Goal: Task Accomplishment & Management: Manage account settings

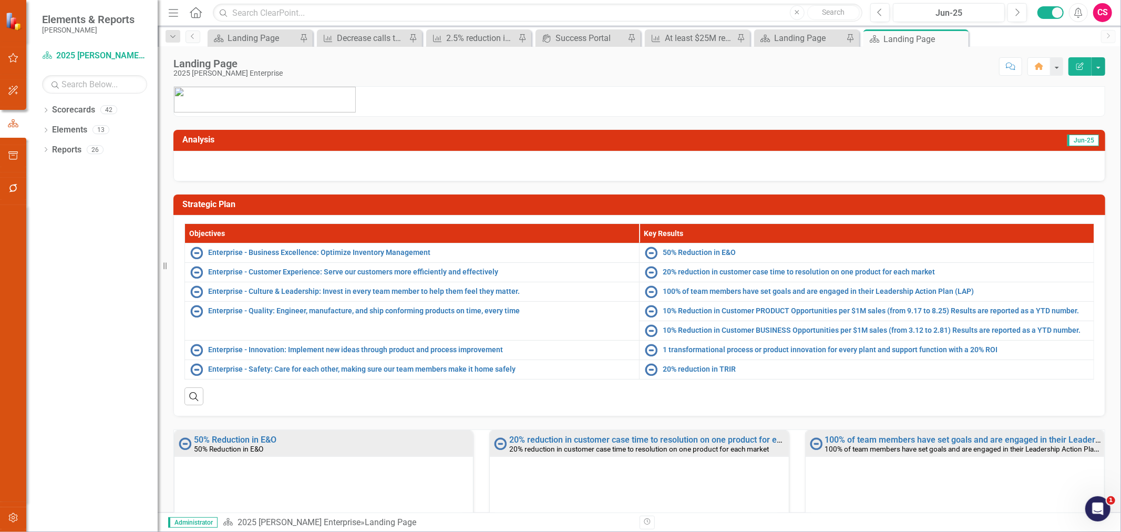
click at [3, 522] on button "button" at bounding box center [14, 518] width 24 height 22
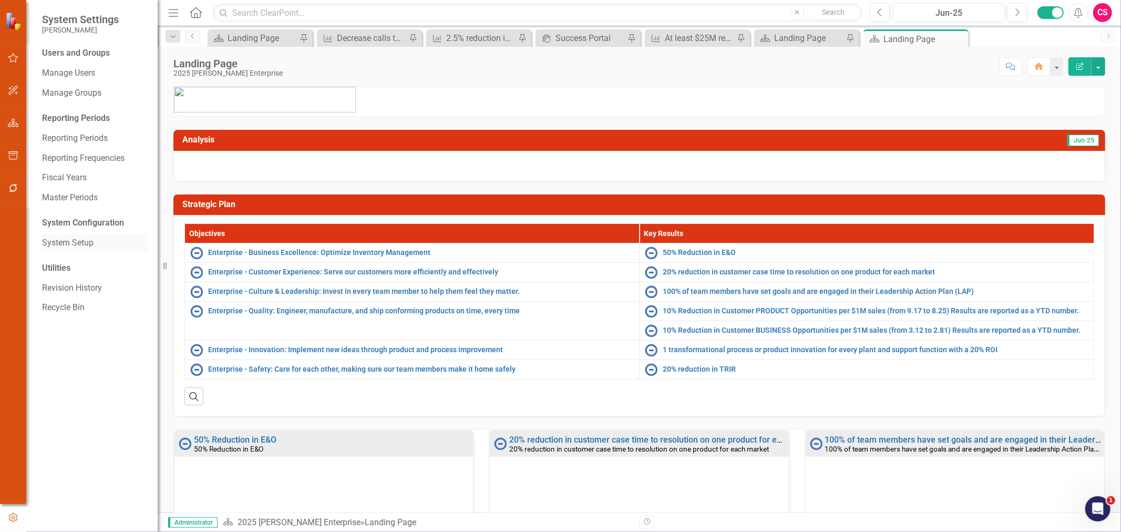
click at [74, 239] on link "System Setup" at bounding box center [94, 243] width 105 height 12
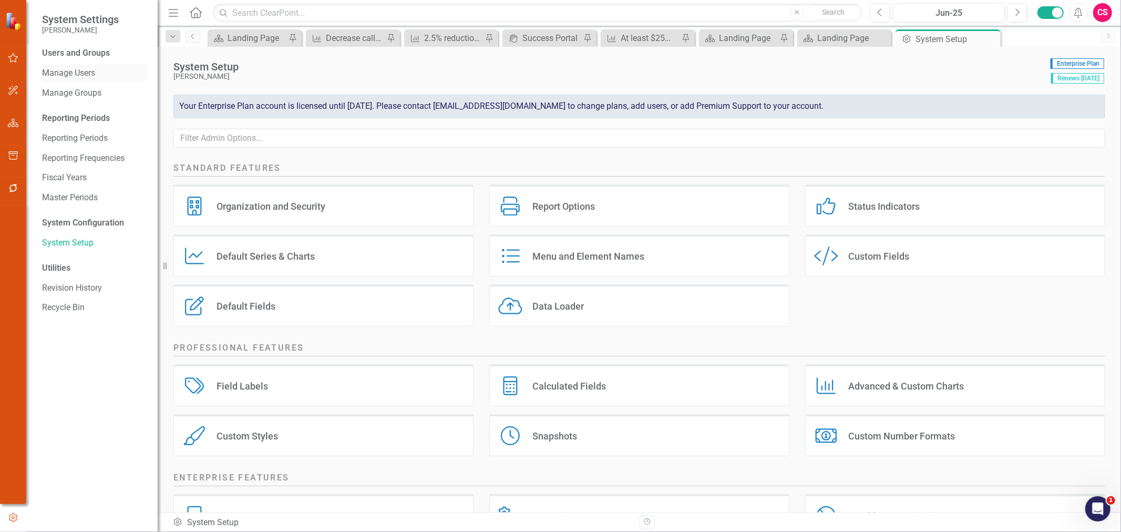
click at [85, 79] on div "Manage Users" at bounding box center [94, 73] width 105 height 17
click at [75, 76] on link "Manage Users" at bounding box center [94, 73] width 105 height 12
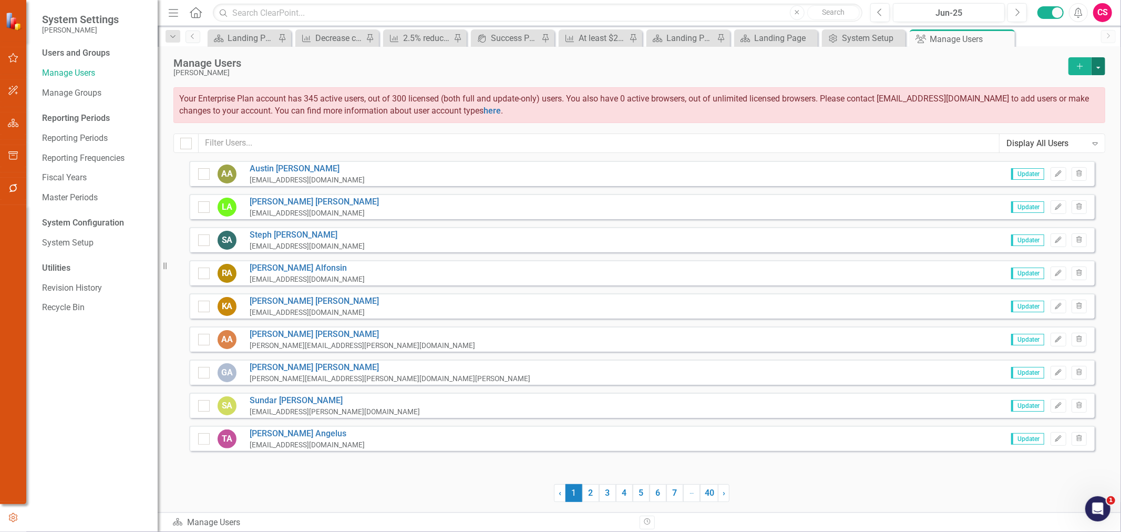
click at [1098, 71] on button "button" at bounding box center [1098, 66] width 14 height 18
click at [1043, 138] on link "Excel File User Activity Report" at bounding box center [1055, 143] width 97 height 19
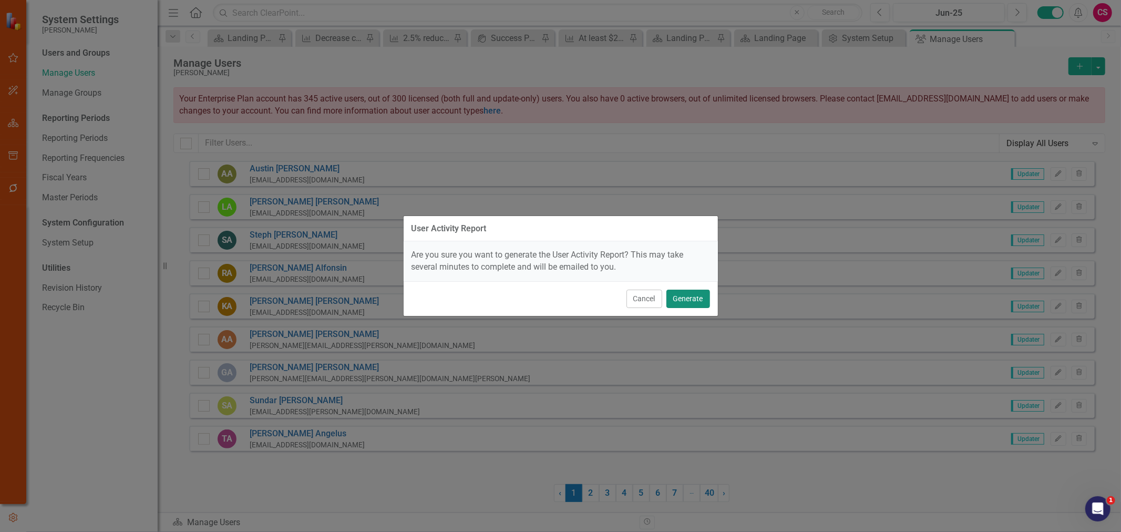
click at [707, 301] on button "Generate" at bounding box center [688, 299] width 44 height 18
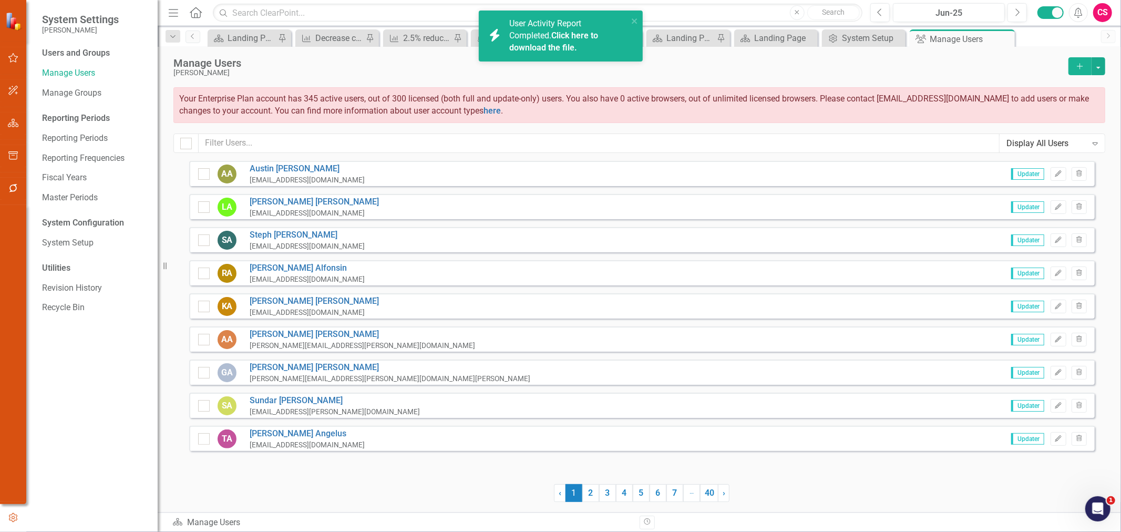
click at [559, 44] on link "Click here to download the file." at bounding box center [553, 41] width 89 height 22
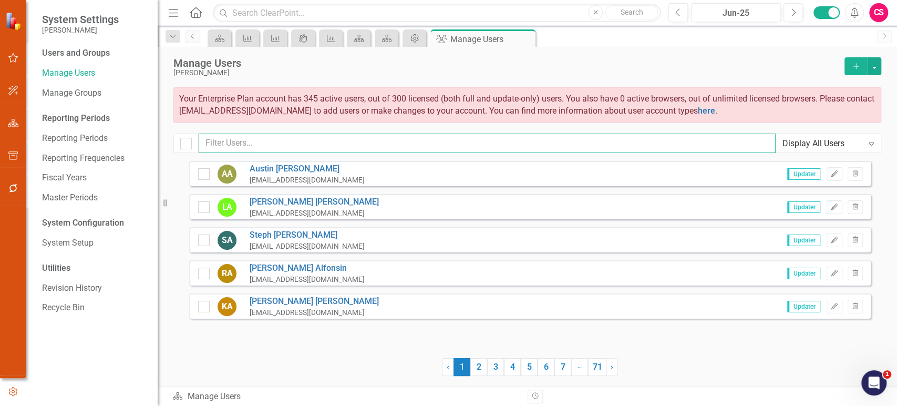
click at [250, 151] on input "text" at bounding box center [487, 142] width 577 height 19
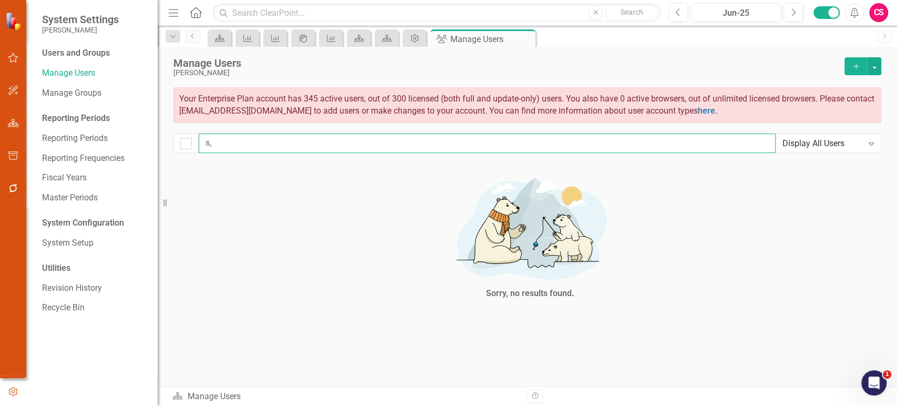
type input "s"
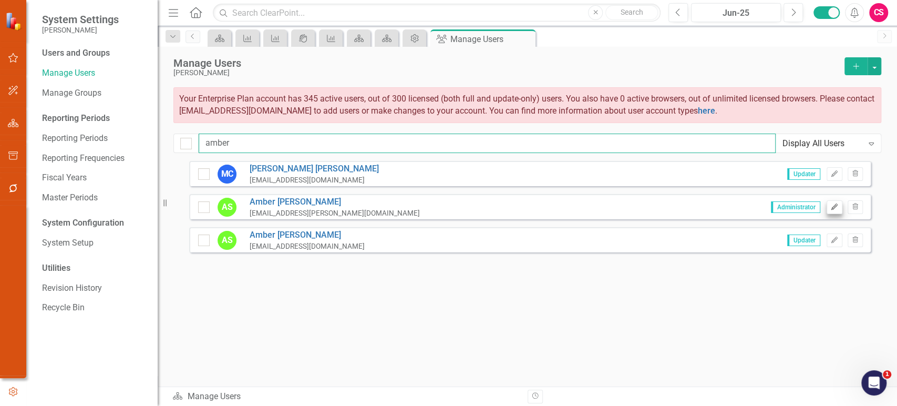
type input "amber"
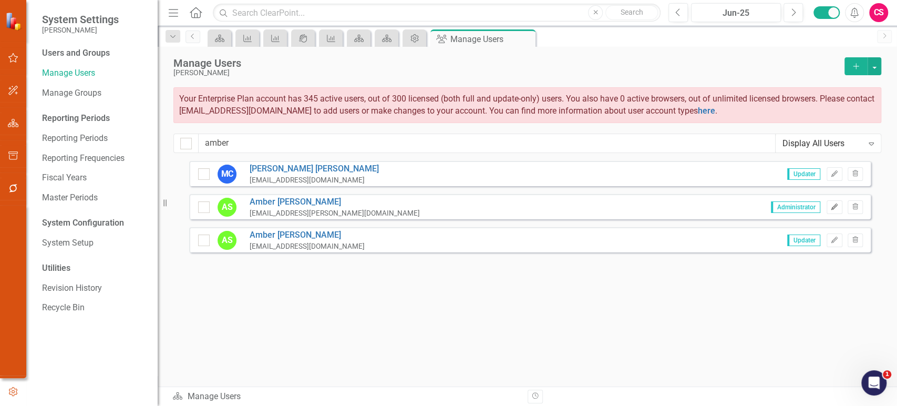
click at [833, 204] on icon "Edit" at bounding box center [834, 207] width 8 height 6
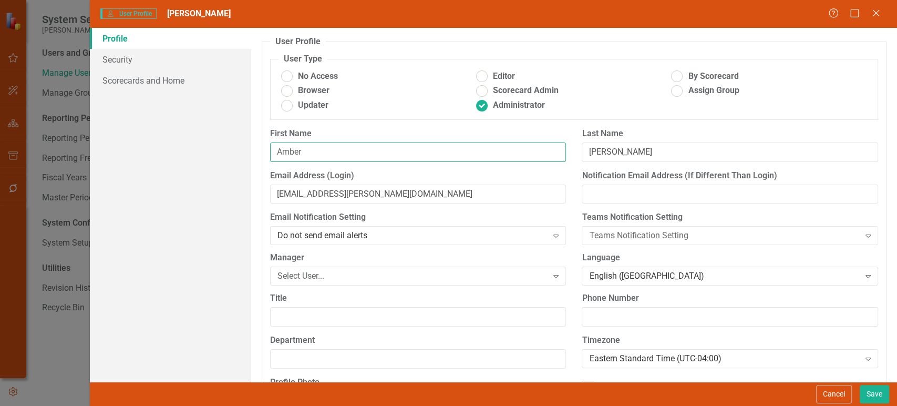
click at [407, 157] on input "Amber" at bounding box center [418, 151] width 296 height 19
click at [645, 152] on input "Selking" at bounding box center [730, 151] width 296 height 19
type input "Selking - old"
click at [870, 392] on button "Save" at bounding box center [874, 394] width 29 height 18
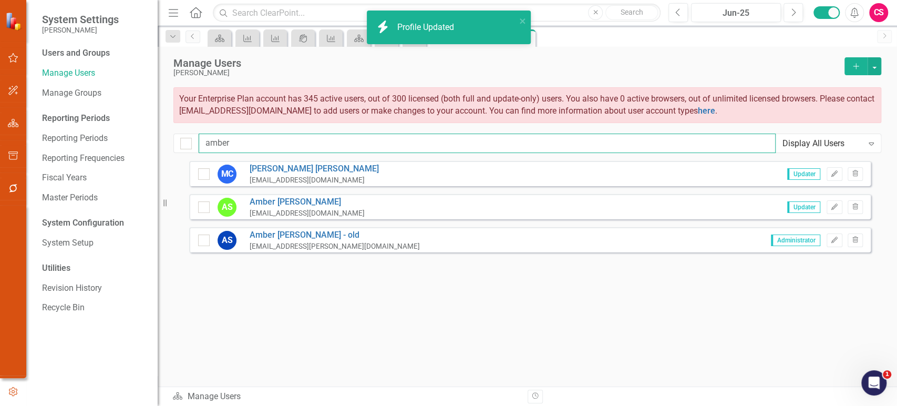
click at [269, 146] on input "amber" at bounding box center [487, 142] width 577 height 19
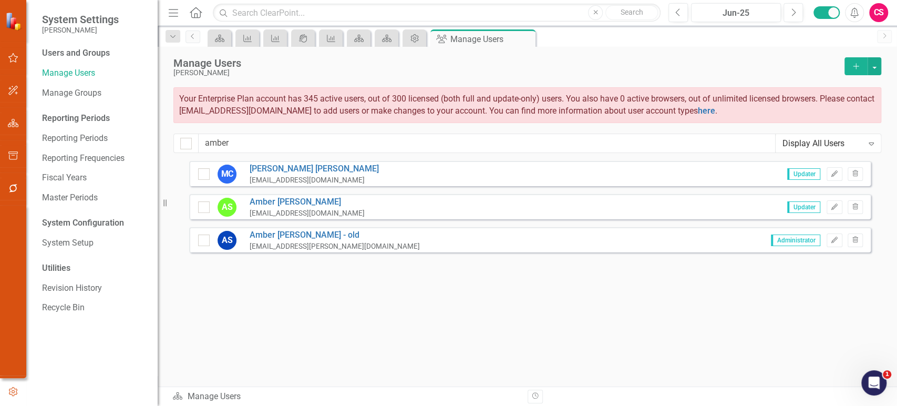
click at [22, 125] on button "button" at bounding box center [14, 123] width 24 height 22
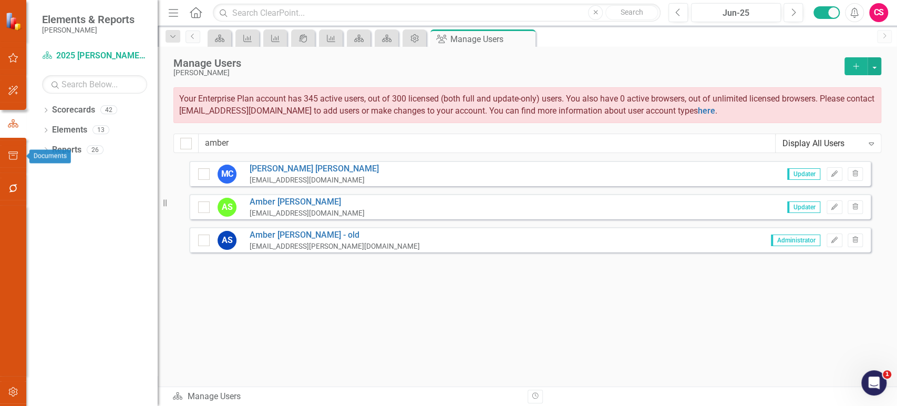
click at [12, 149] on button "button" at bounding box center [14, 156] width 24 height 22
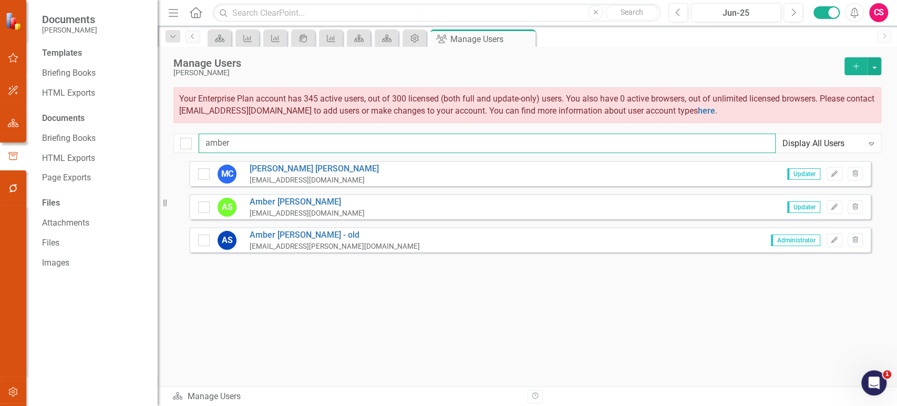
click at [251, 149] on input "amber" at bounding box center [487, 142] width 577 height 19
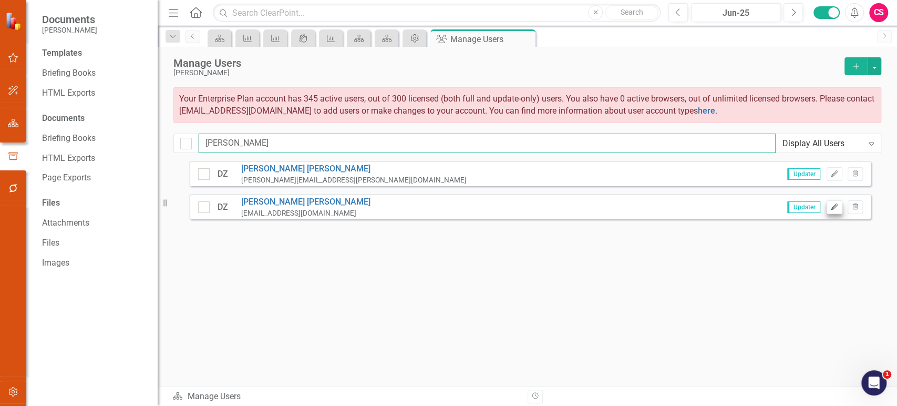
type input "dale"
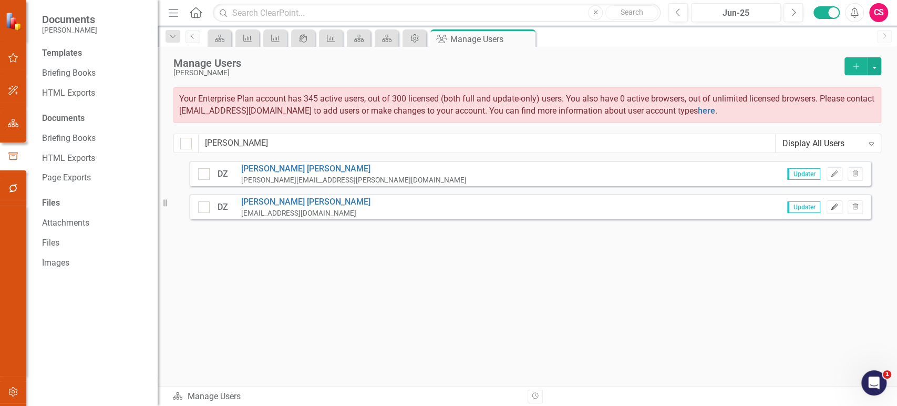
click at [833, 204] on icon "Edit" at bounding box center [834, 207] width 8 height 6
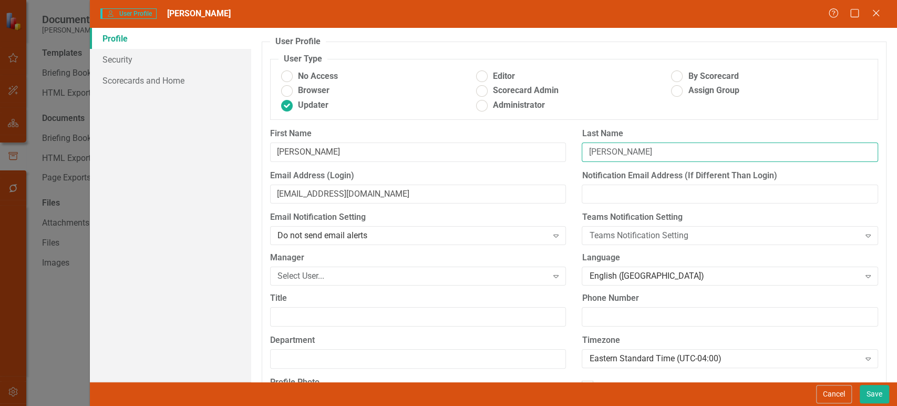
click at [692, 157] on input "Zesiger" at bounding box center [730, 151] width 296 height 19
type input "[PERSON_NAME] - 2"
click at [872, 393] on button "Save" at bounding box center [874, 394] width 29 height 18
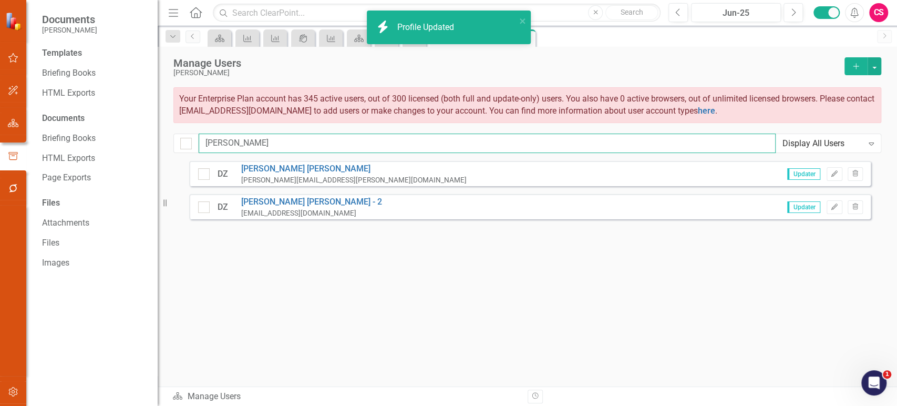
click at [223, 137] on input "dale" at bounding box center [487, 142] width 577 height 19
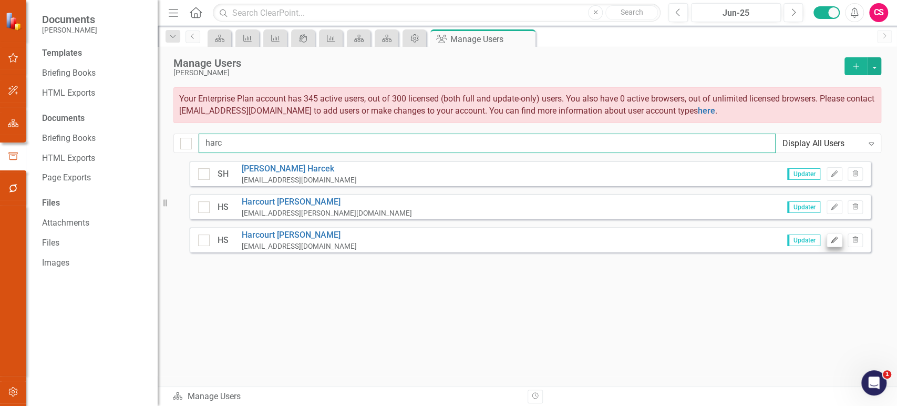
type input "harc"
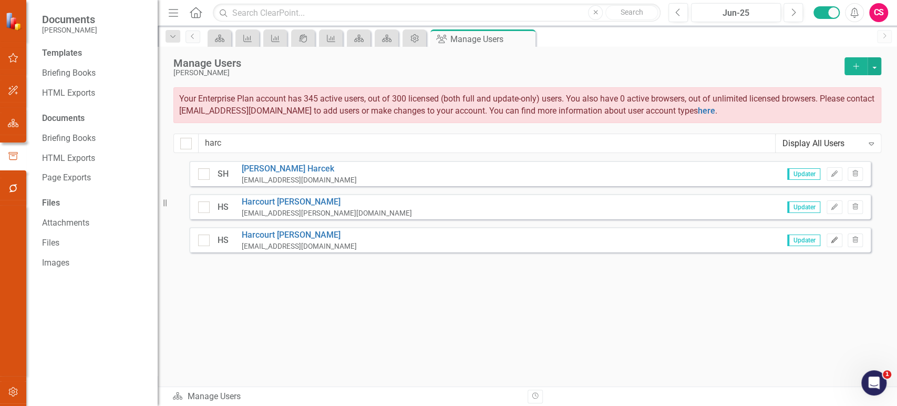
click at [832, 240] on icon "Edit" at bounding box center [834, 240] width 8 height 6
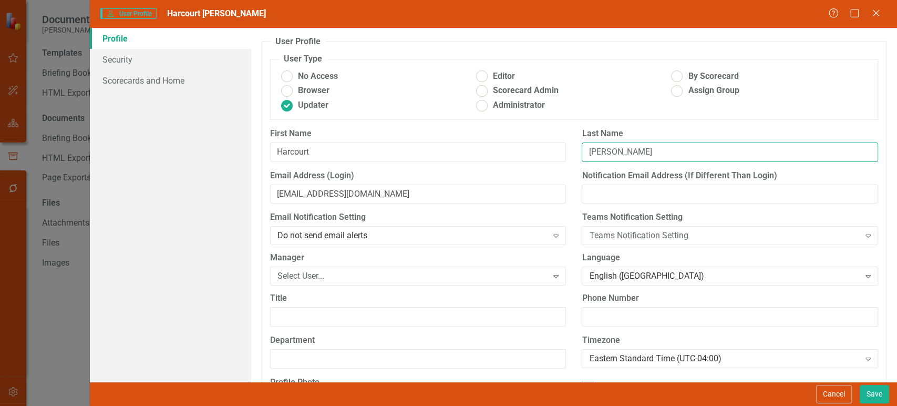
click at [637, 156] on input "Schutz" at bounding box center [730, 151] width 296 height 19
type input "[PERSON_NAME] - 2"
click at [868, 393] on button "Save" at bounding box center [874, 394] width 29 height 18
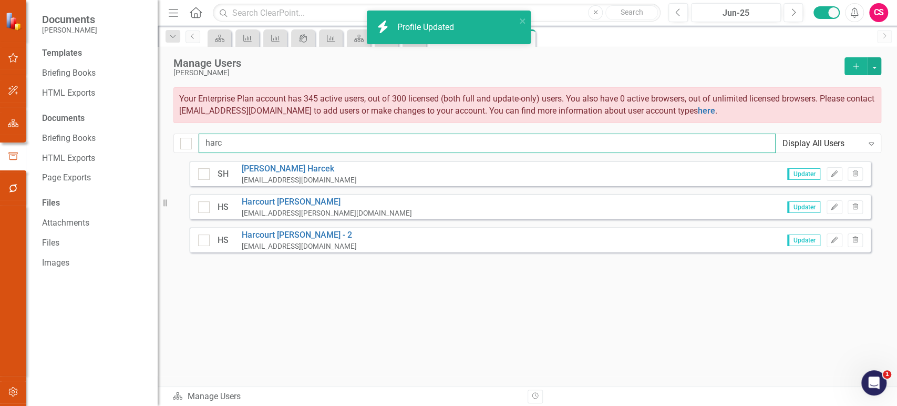
click at [234, 150] on input "harc" at bounding box center [487, 142] width 577 height 19
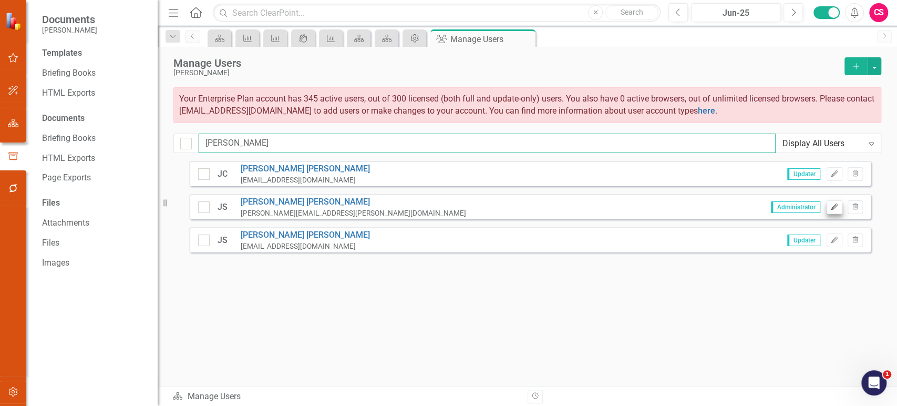
type input "jamie"
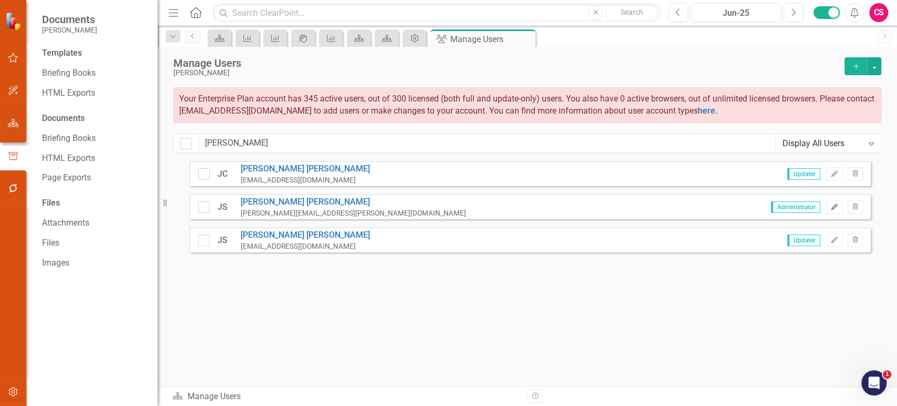
click at [832, 209] on icon "Edit" at bounding box center [834, 207] width 8 height 6
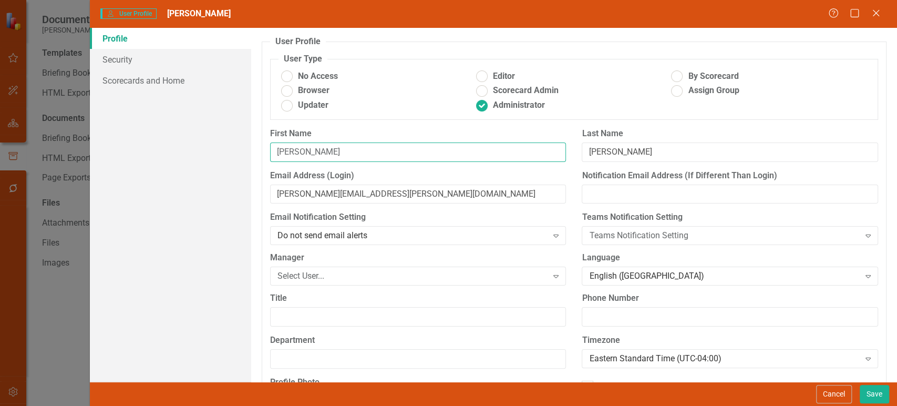
click at [370, 156] on input "[PERSON_NAME]" at bounding box center [418, 151] width 296 height 19
click at [659, 160] on input "Schnur" at bounding box center [730, 151] width 296 height 19
type input "Schnur - old"
click at [879, 399] on button "Save" at bounding box center [874, 394] width 29 height 18
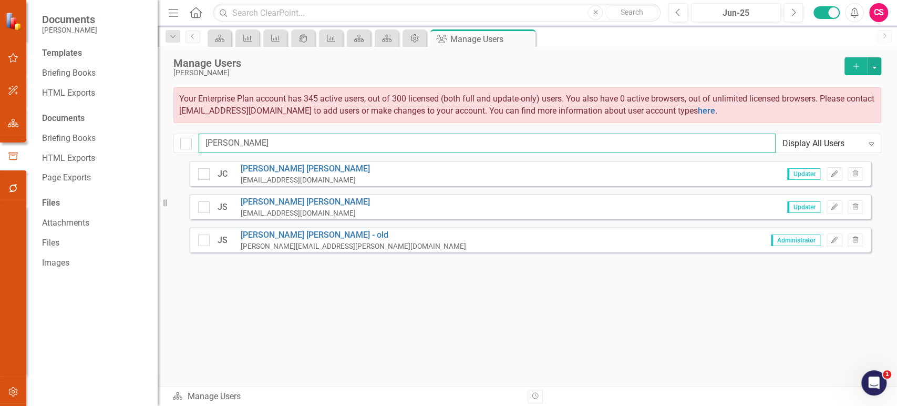
click at [273, 141] on input "jamie" at bounding box center [487, 142] width 577 height 19
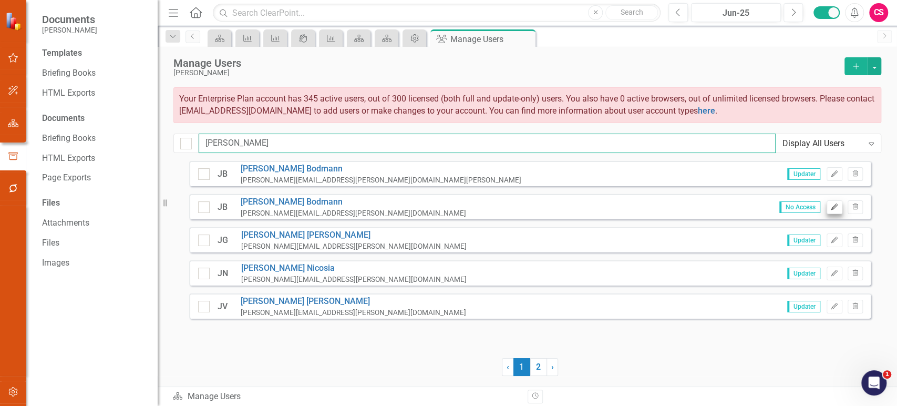
type input "jeffre"
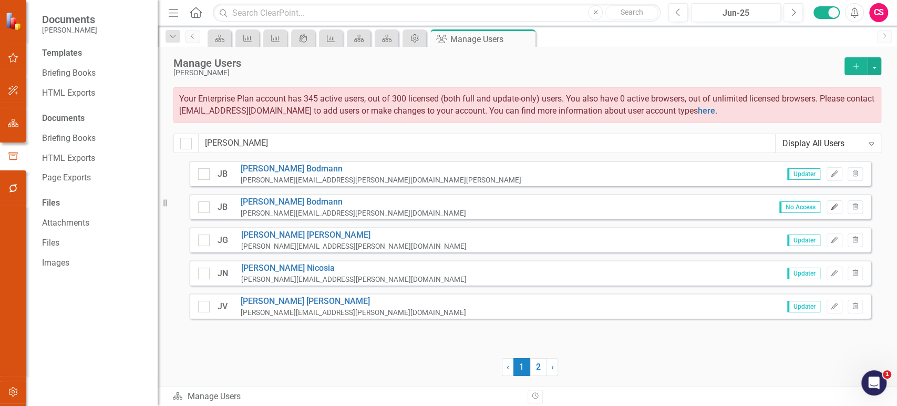
click at [831, 205] on icon "Edit" at bounding box center [834, 207] width 8 height 6
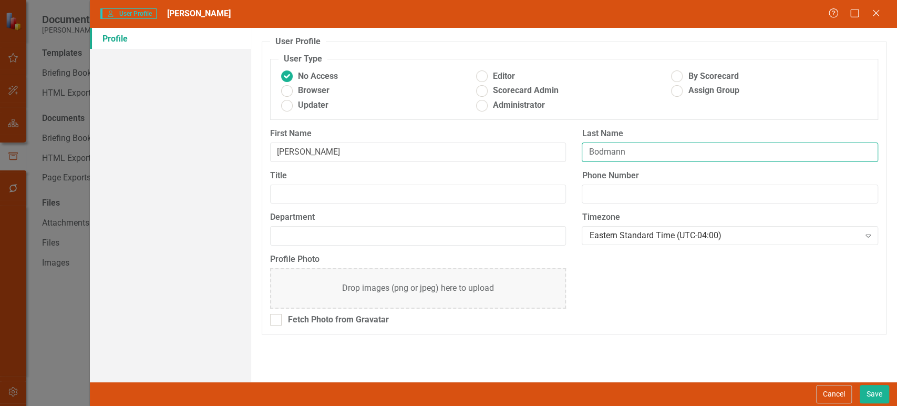
click at [645, 159] on input "Bodmann" at bounding box center [730, 151] width 296 height 19
type input "Bodmann - old"
click at [862, 394] on button "Save" at bounding box center [874, 394] width 29 height 18
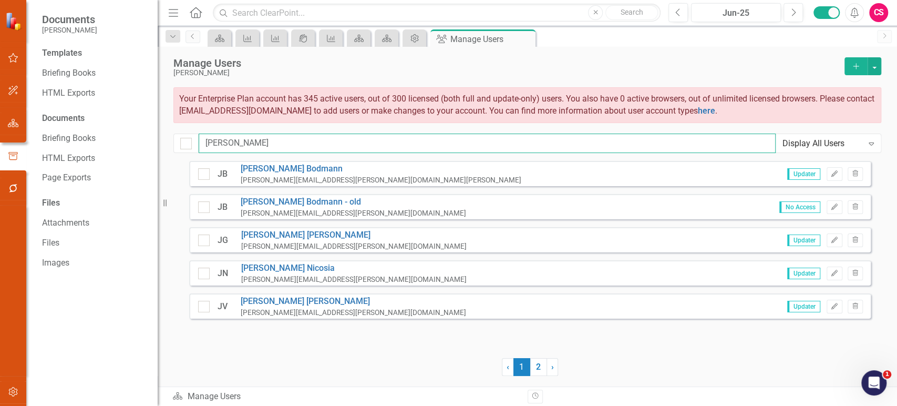
click at [227, 143] on input "jeffre" at bounding box center [487, 142] width 577 height 19
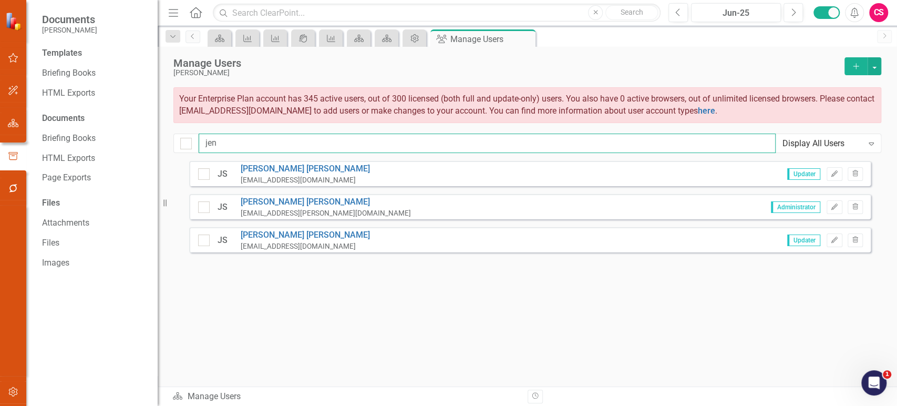
type input "jen"
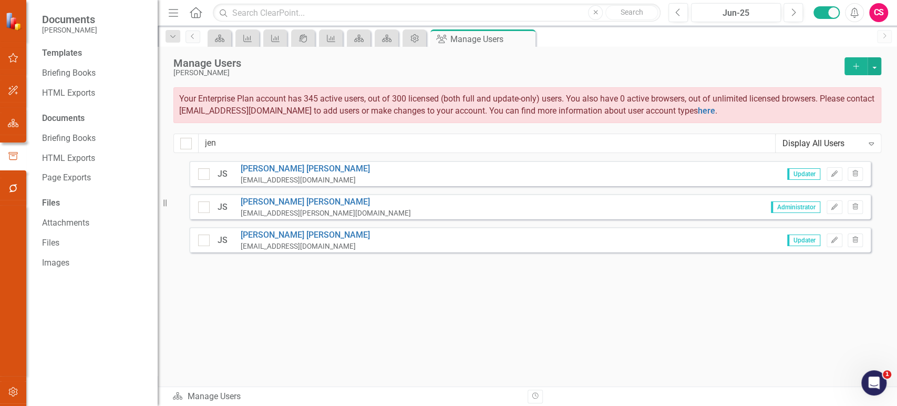
click at [824, 205] on div "Administrator Edit Trash" at bounding box center [813, 207] width 100 height 14
click at [832, 207] on icon "Edit" at bounding box center [834, 207] width 8 height 6
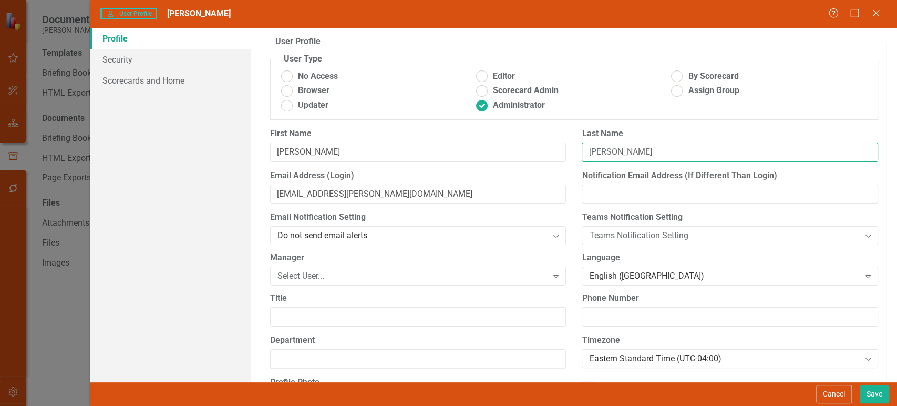
click at [663, 154] on input "Snyder" at bounding box center [730, 151] width 296 height 19
type input "Snyder - old"
click at [871, 394] on button "Save" at bounding box center [874, 394] width 29 height 18
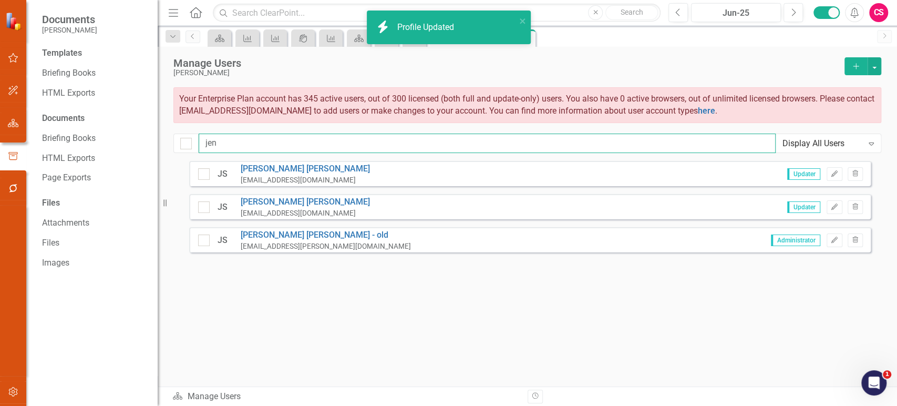
click at [251, 143] on input "jen" at bounding box center [487, 142] width 577 height 19
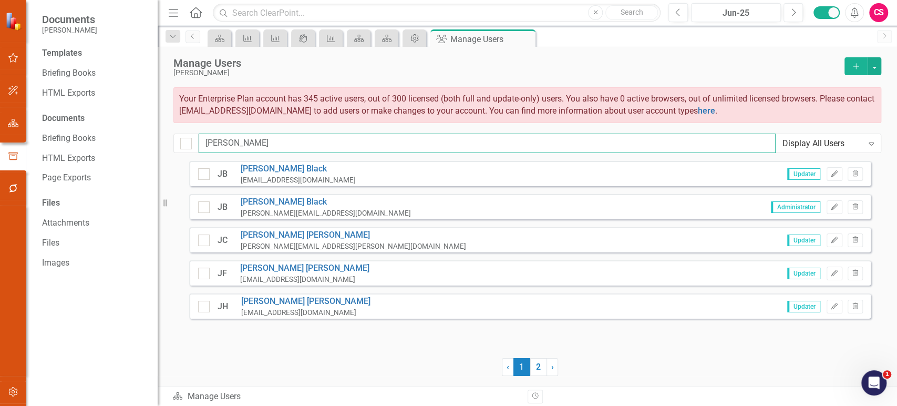
type input "josh"
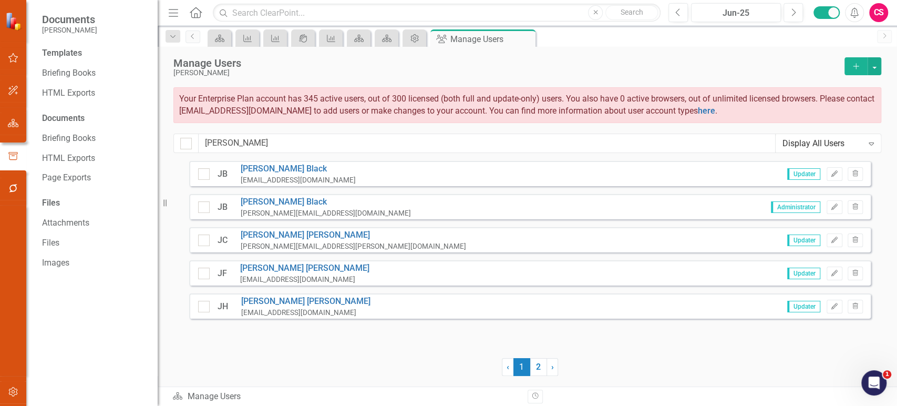
click at [837, 215] on div "JB Josh Black josh@black.com Administrator Edit Trash" at bounding box center [530, 206] width 682 height 25
click at [832, 204] on icon "Edit" at bounding box center [834, 207] width 8 height 6
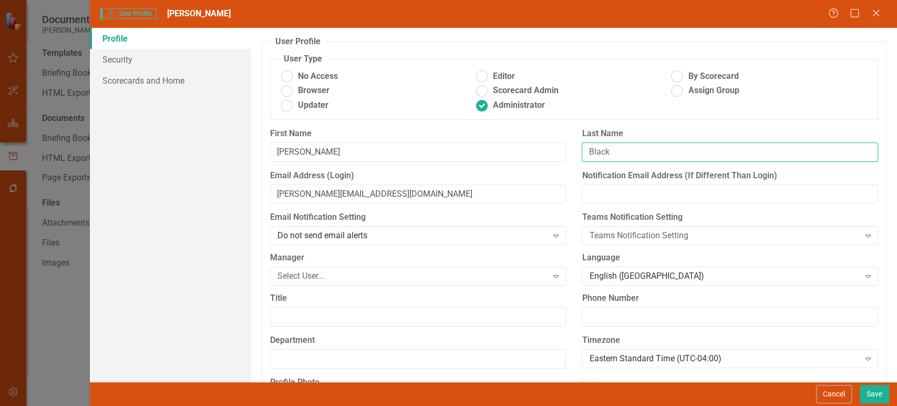
click at [681, 150] on input "Black" at bounding box center [730, 151] width 296 height 19
type input "Black - old"
click at [869, 394] on button "Save" at bounding box center [874, 394] width 29 height 18
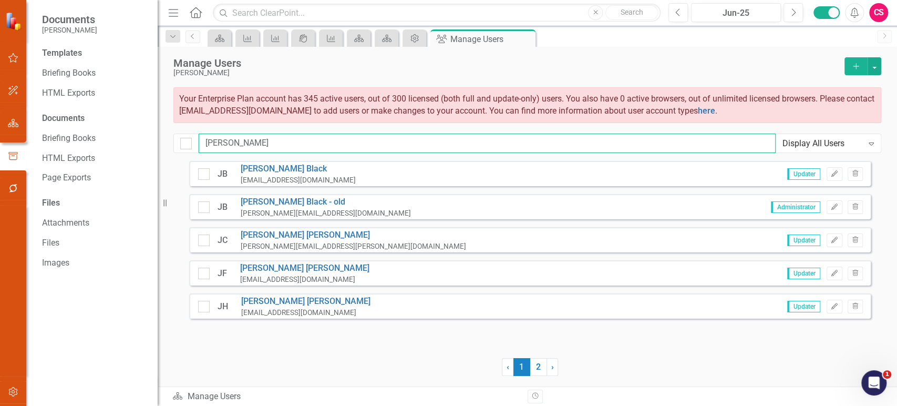
click at [220, 143] on input "josh" at bounding box center [487, 142] width 577 height 19
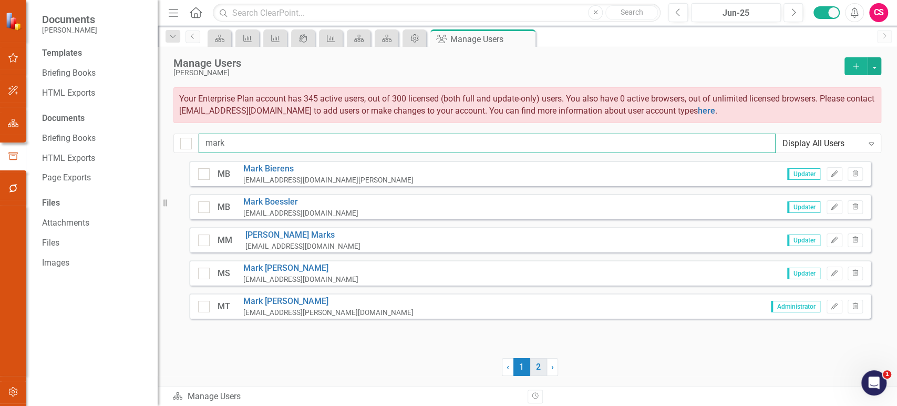
type input "mark"
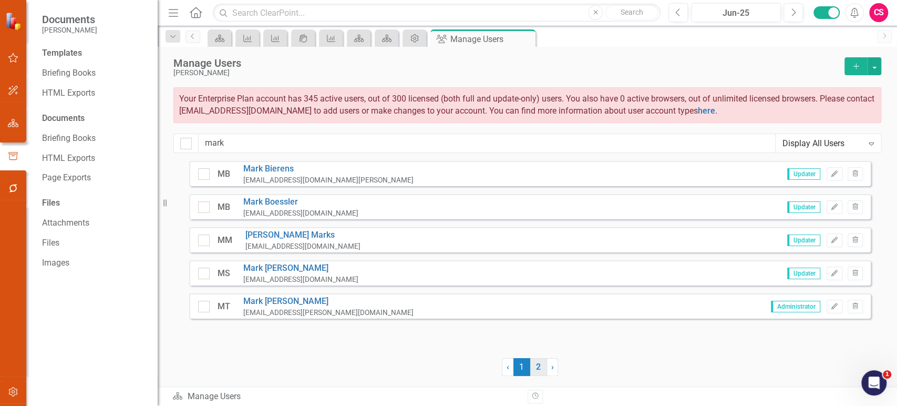
click at [541, 368] on link "2" at bounding box center [538, 367] width 17 height 18
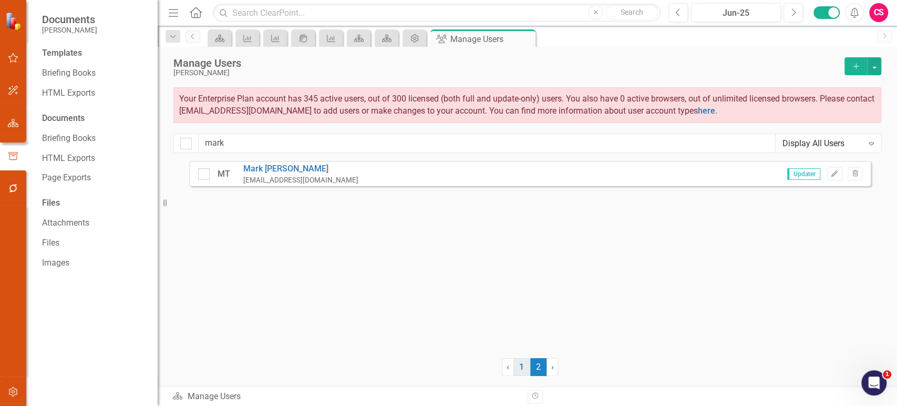
click at [520, 367] on link "1" at bounding box center [521, 367] width 17 height 18
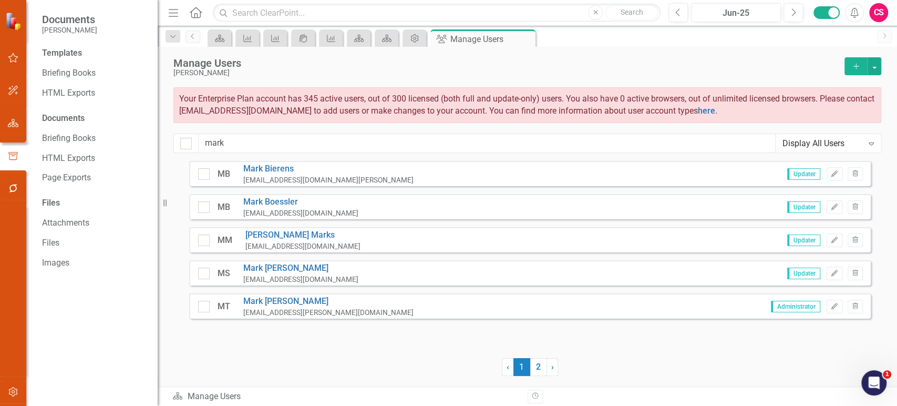
click at [834, 297] on div "MT Mark Taylor mark@taylor.com Administrator Edit Trash" at bounding box center [530, 305] width 682 height 25
click at [831, 306] on icon "Edit" at bounding box center [834, 306] width 8 height 6
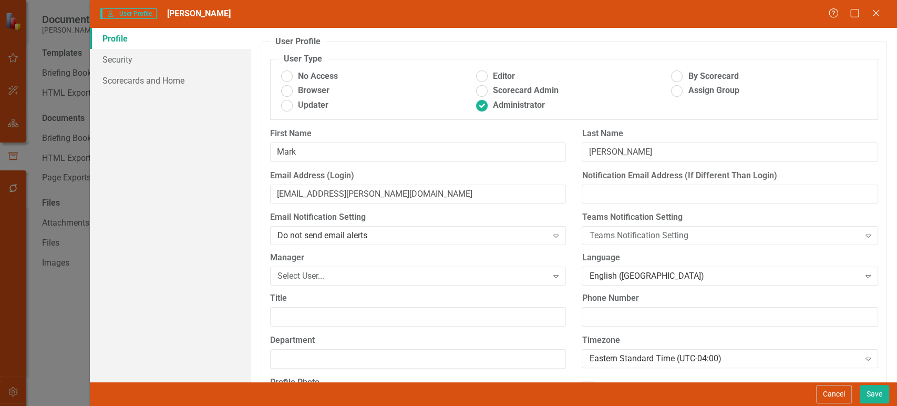
click at [643, 163] on div "Last Name Taylor" at bounding box center [730, 149] width 312 height 42
click at [638, 159] on input "Taylor" at bounding box center [730, 151] width 296 height 19
type input "Taylor - old"
click at [875, 390] on button "Save" at bounding box center [874, 394] width 29 height 18
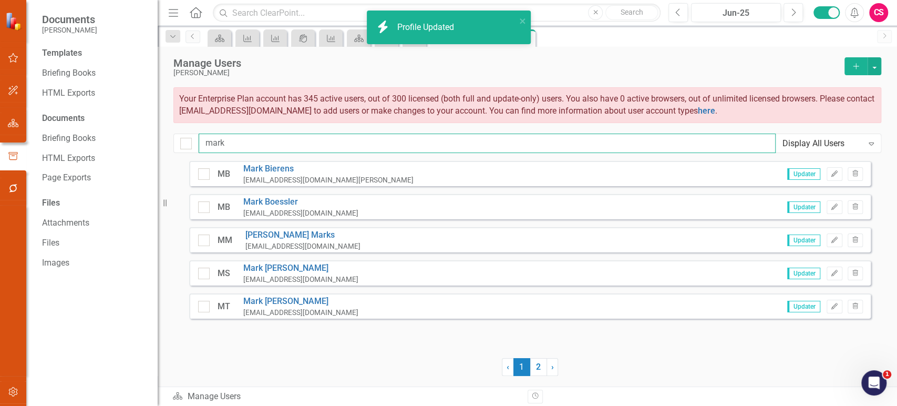
click at [229, 137] on input "mark" at bounding box center [487, 142] width 577 height 19
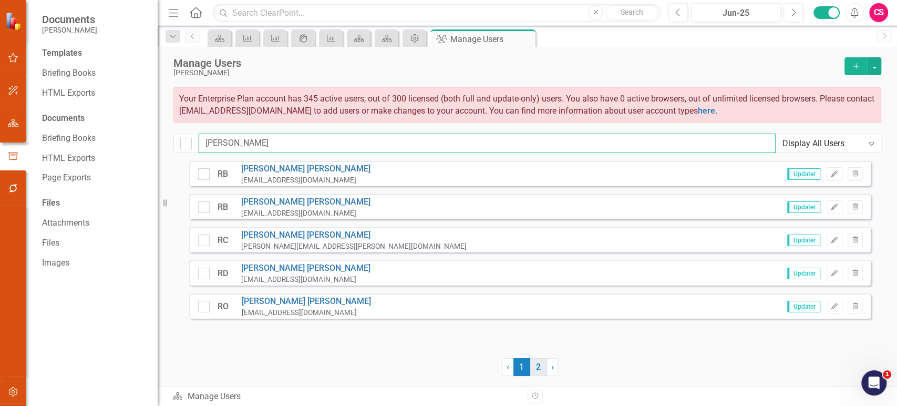
type input "ryan"
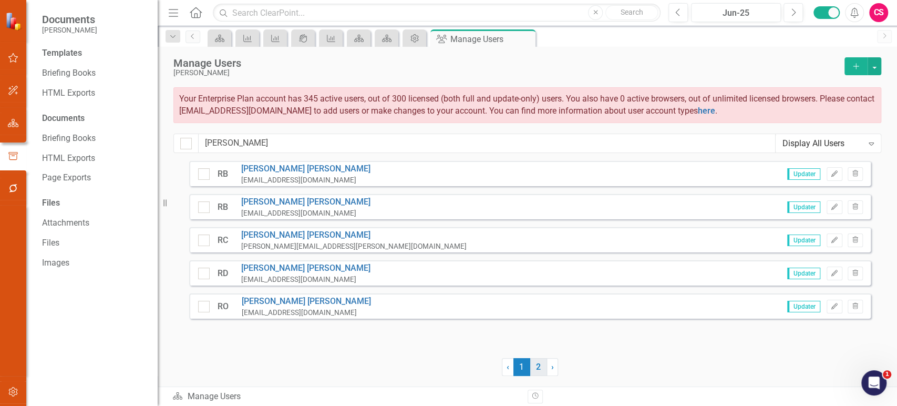
click at [538, 369] on link "2" at bounding box center [538, 367] width 17 height 18
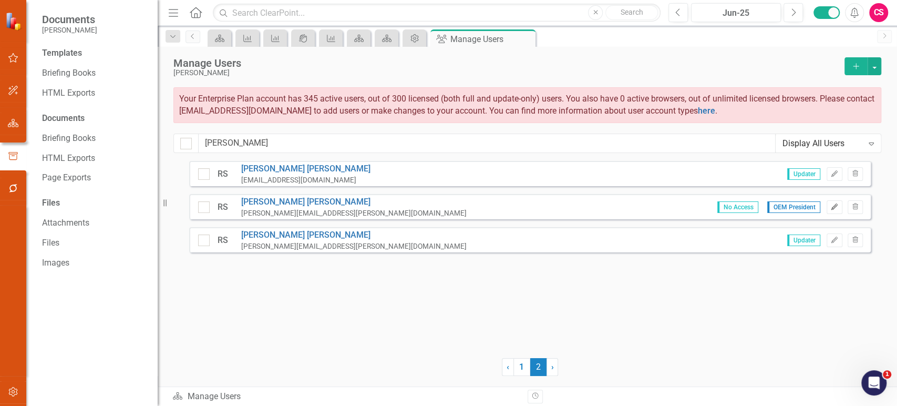
click at [831, 205] on icon "Edit" at bounding box center [834, 207] width 8 height 6
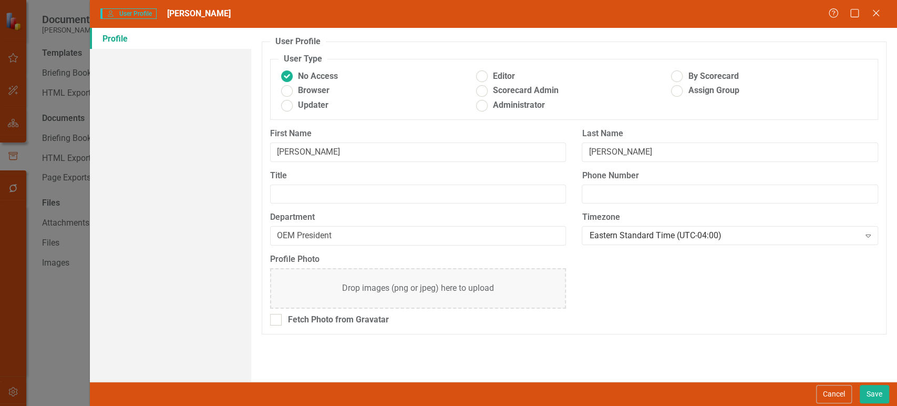
click at [677, 163] on div "Last Name Smith" at bounding box center [730, 149] width 312 height 42
click at [670, 153] on input "Smith" at bounding box center [730, 151] width 296 height 19
type input "Smith - old"
click at [867, 401] on button "Save" at bounding box center [874, 394] width 29 height 18
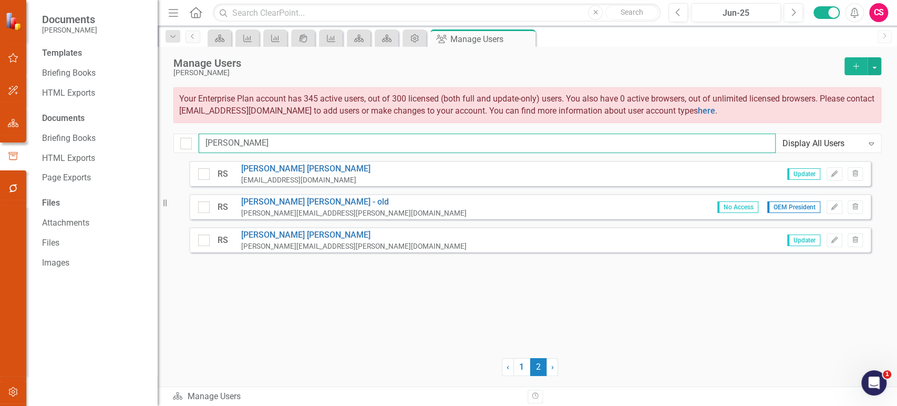
click at [231, 148] on input "ryan" at bounding box center [487, 142] width 577 height 19
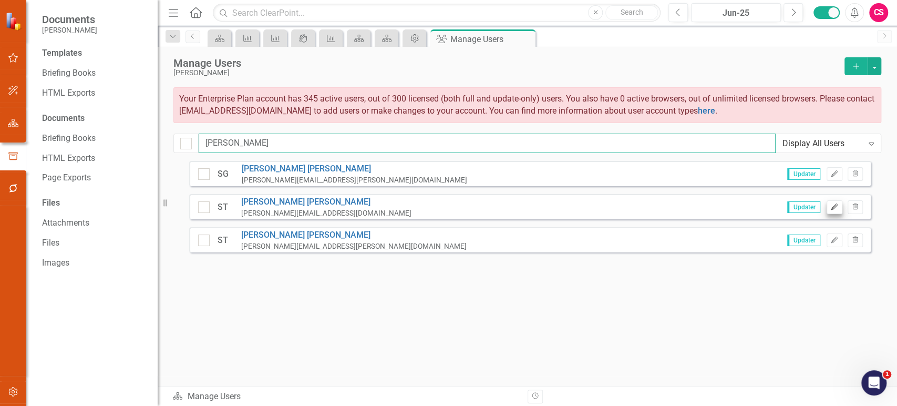
type input "[PERSON_NAME]"
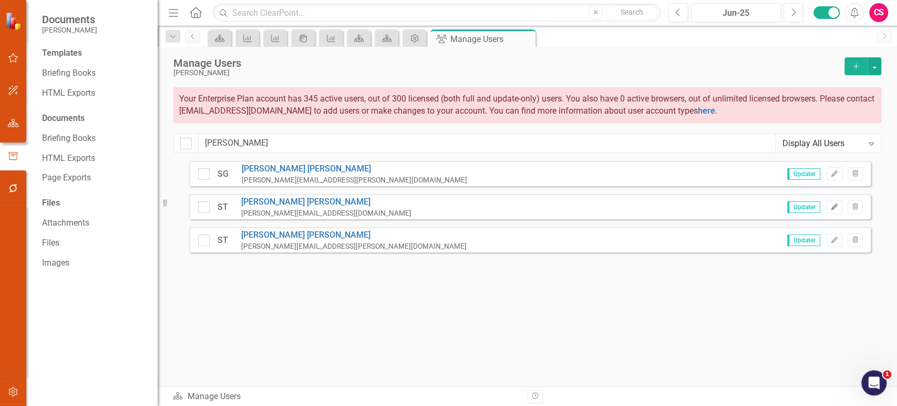
click at [831, 209] on icon "Edit" at bounding box center [834, 207] width 8 height 6
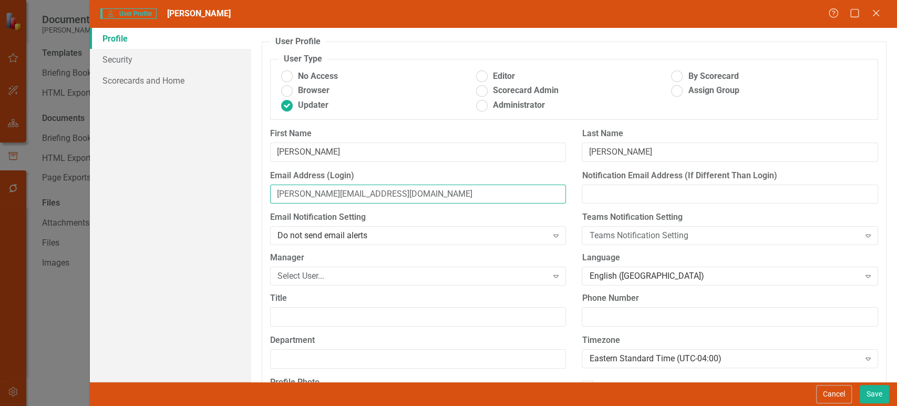
click at [540, 191] on input "staylor@lci1.com" at bounding box center [418, 193] width 296 height 19
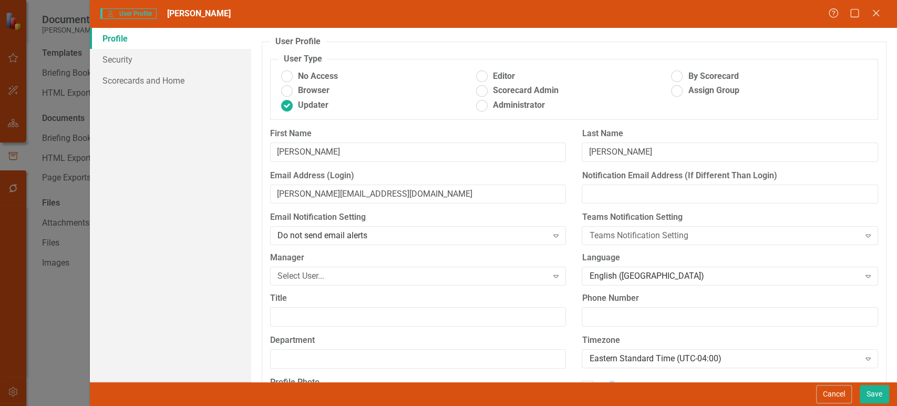
drag, startPoint x: 609, startPoint y: 378, endPoint x: 671, endPoint y: 376, distance: 62.1
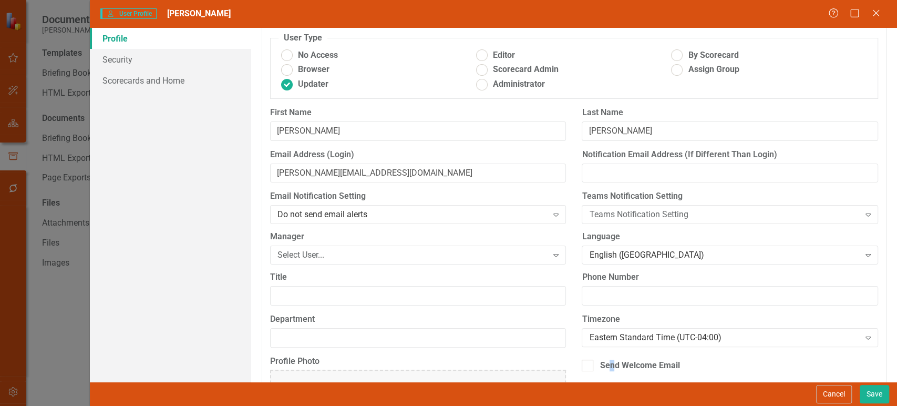
click at [815, 387] on div "Cancel Save" at bounding box center [851, 394] width 76 height 18
click at [822, 391] on button "Cancel" at bounding box center [834, 394] width 36 height 18
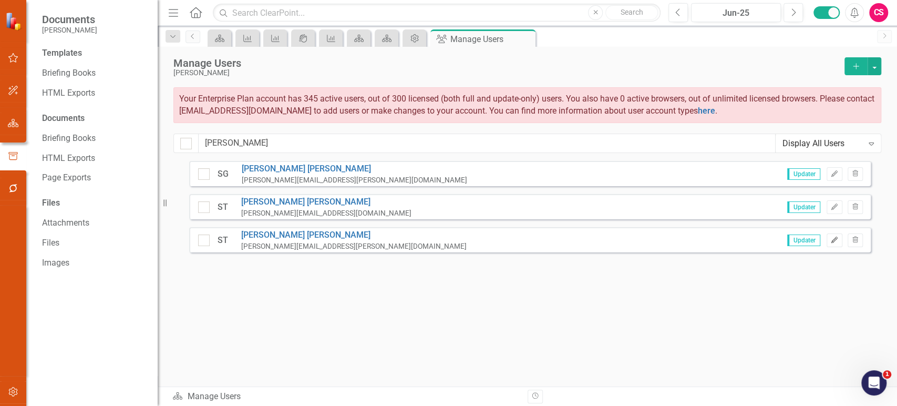
click at [830, 237] on icon "Edit" at bounding box center [834, 240] width 8 height 6
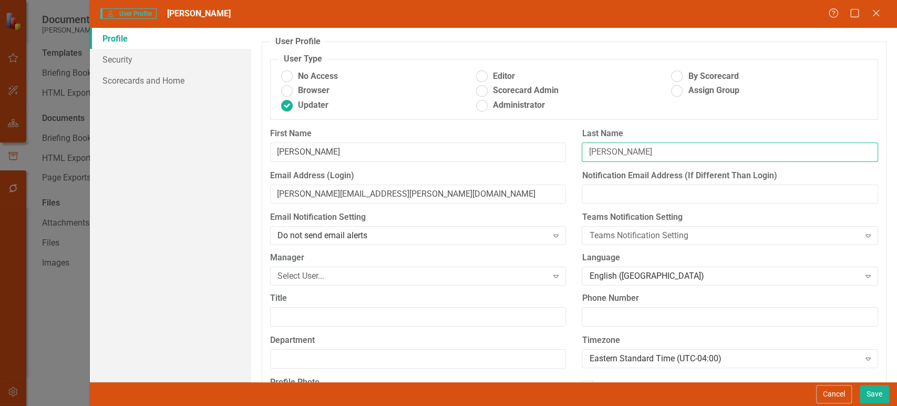
click at [655, 146] on input "Taylor" at bounding box center [730, 151] width 296 height 19
type input "Taylor - 2"
click at [865, 393] on button "Save" at bounding box center [874, 394] width 29 height 18
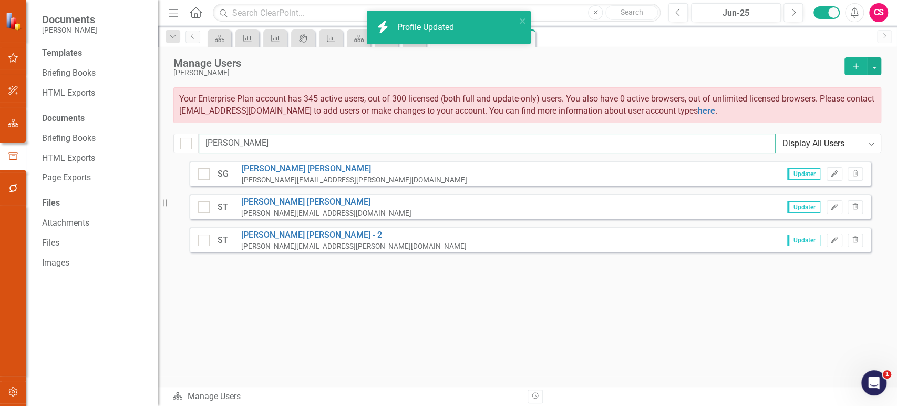
click at [247, 140] on input "[PERSON_NAME]" at bounding box center [487, 142] width 577 height 19
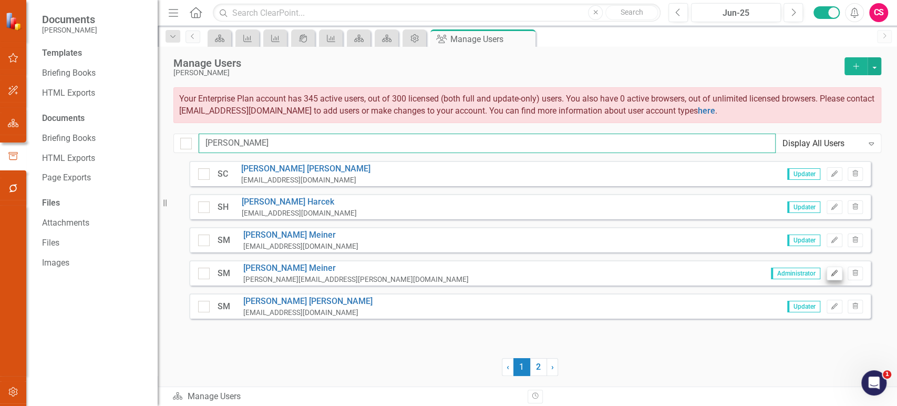
type input "scott"
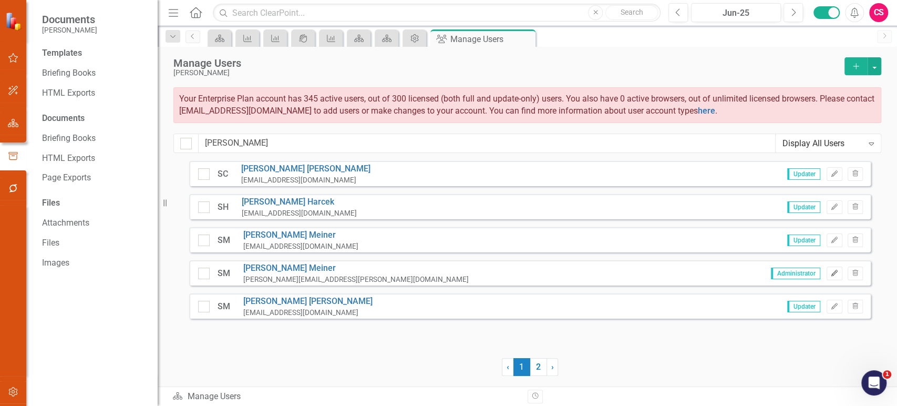
click at [834, 269] on button "Edit" at bounding box center [834, 273] width 15 height 14
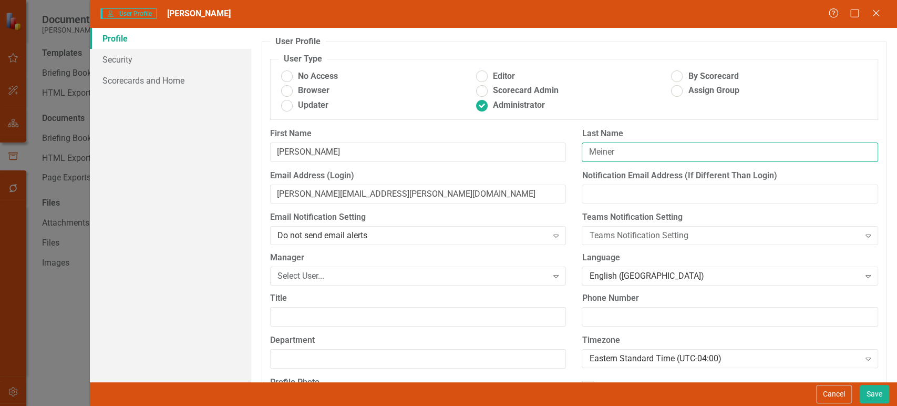
click at [639, 160] on input "Meiner" at bounding box center [730, 151] width 296 height 19
type input "Meiner - old"
click at [880, 391] on button "Save" at bounding box center [874, 394] width 29 height 18
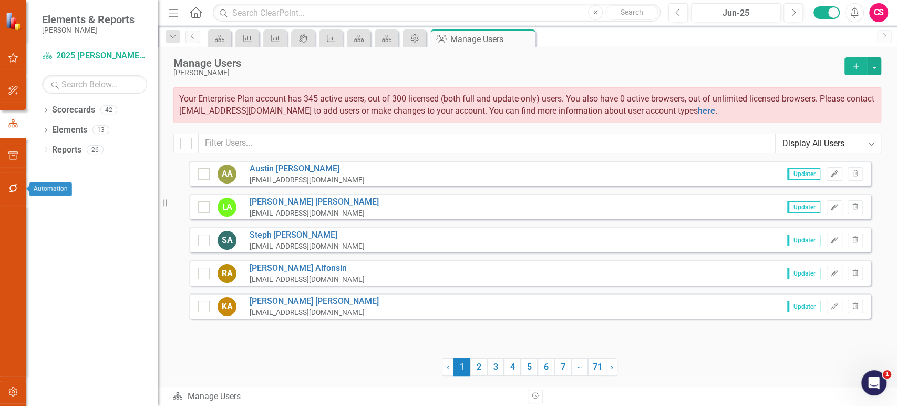
click at [13, 179] on button "button" at bounding box center [14, 189] width 24 height 22
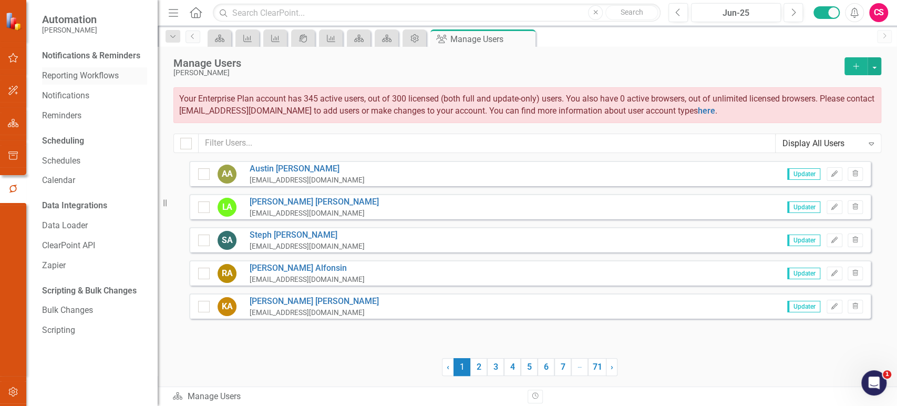
click at [89, 76] on link "Reporting Workflows" at bounding box center [94, 76] width 105 height 12
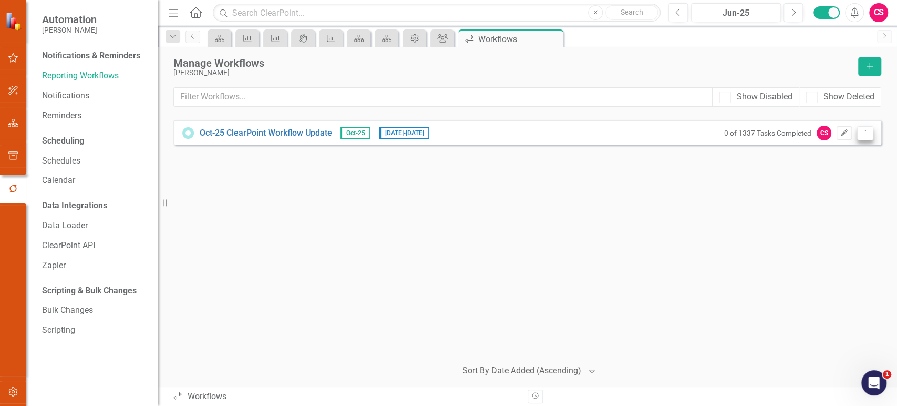
click at [866, 130] on icon "Dropdown Menu" at bounding box center [865, 132] width 9 height 7
click at [837, 152] on link "Preview Preview Workflow" at bounding box center [824, 149] width 97 height 19
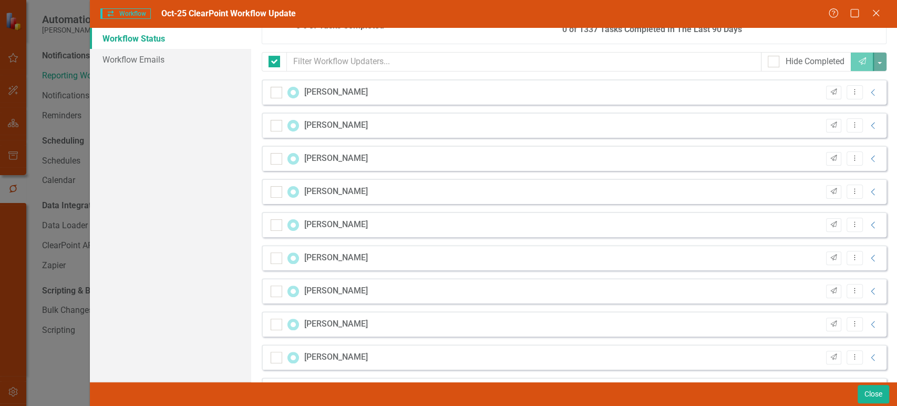
checkbox input "false"
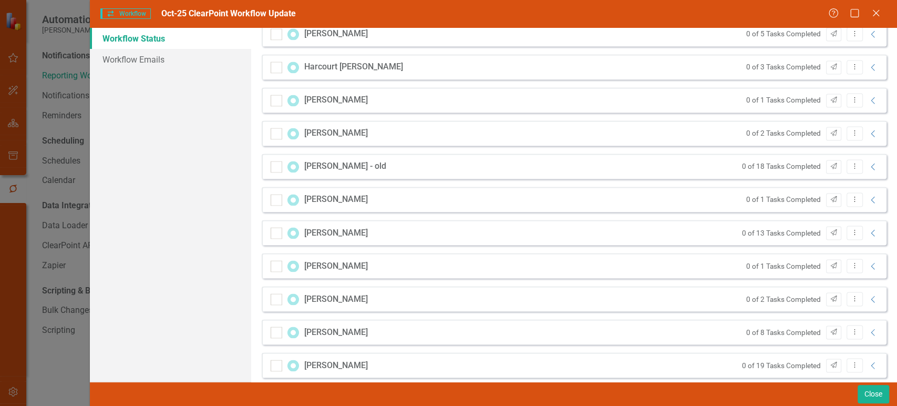
scroll to position [6547, 0]
click at [866, 171] on div "0 of 18 Tasks Completed Send Dropdown Menu Collapse" at bounding box center [808, 167] width 142 height 14
click at [868, 163] on icon "Collapse" at bounding box center [873, 167] width 11 height 8
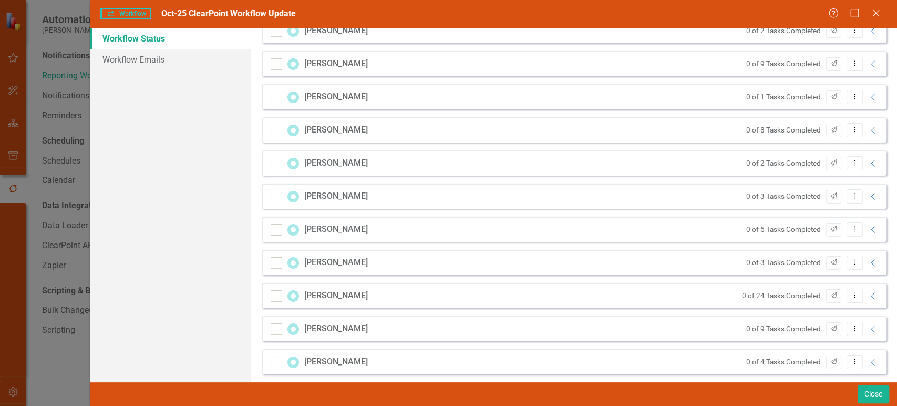
scroll to position [7868, 0]
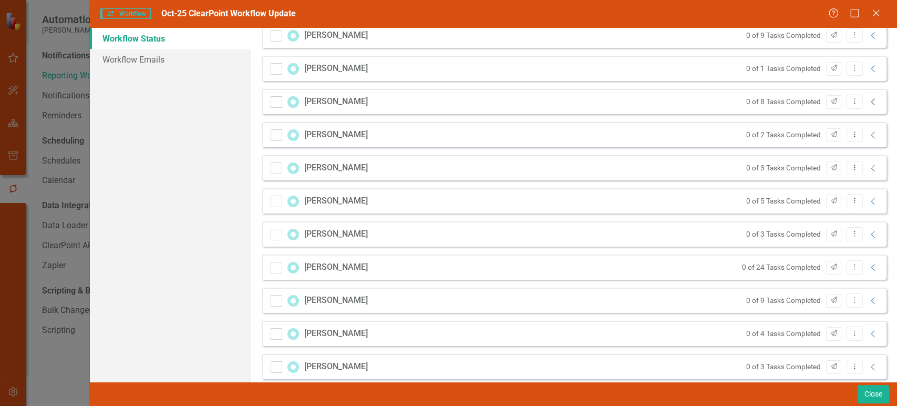
click at [868, 99] on icon "Collapse" at bounding box center [873, 102] width 11 height 8
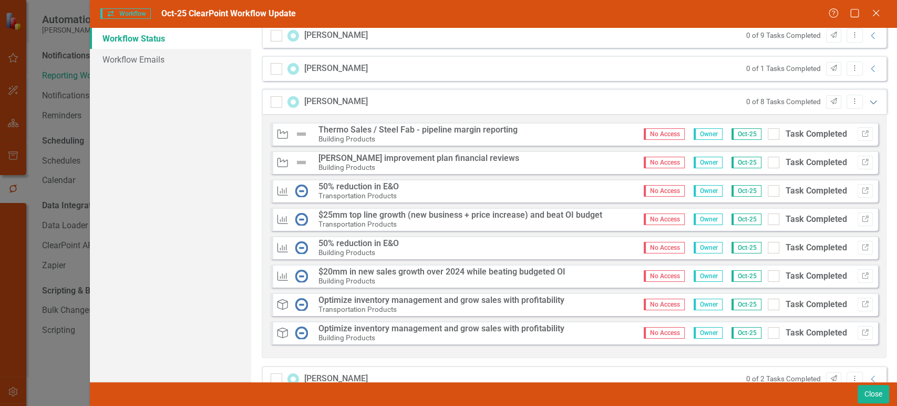
click at [868, 99] on icon "Expanded" at bounding box center [873, 102] width 11 height 8
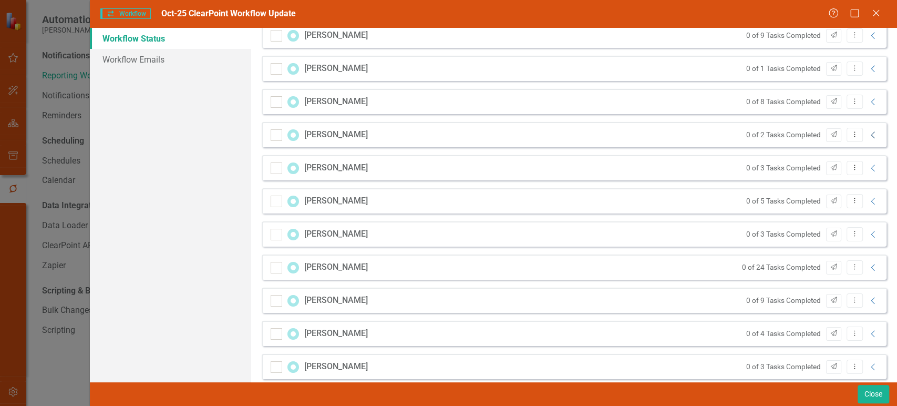
click at [868, 136] on icon "Collapse" at bounding box center [873, 135] width 11 height 8
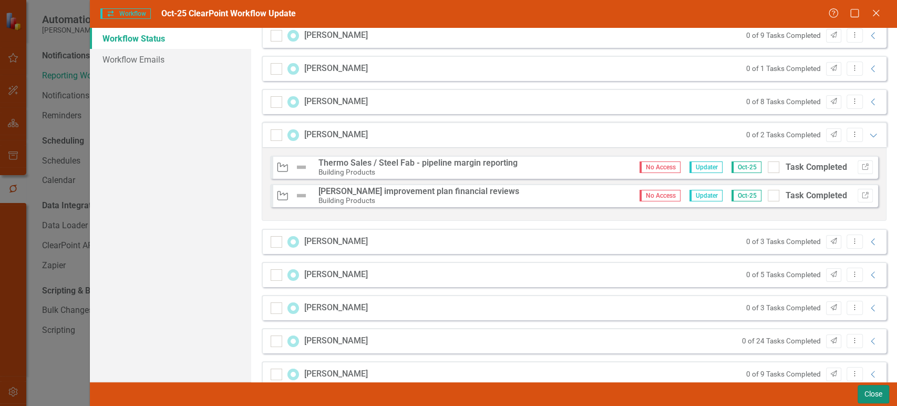
click at [875, 396] on button "Close" at bounding box center [874, 394] width 32 height 18
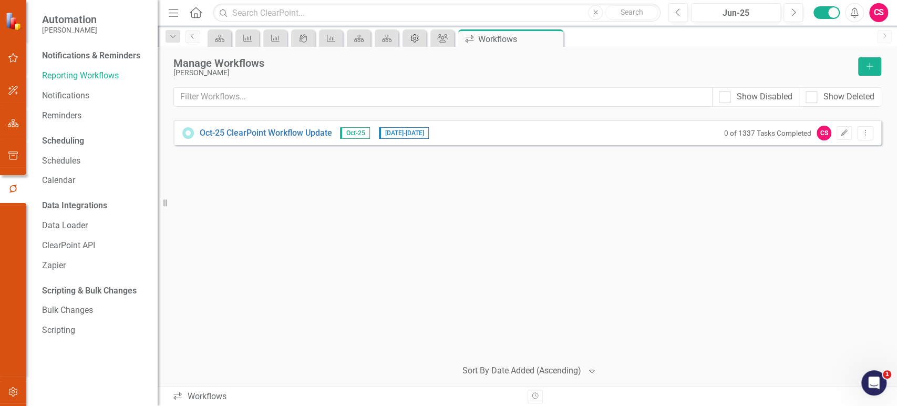
click at [412, 41] on icon "Admin Options" at bounding box center [414, 38] width 11 height 8
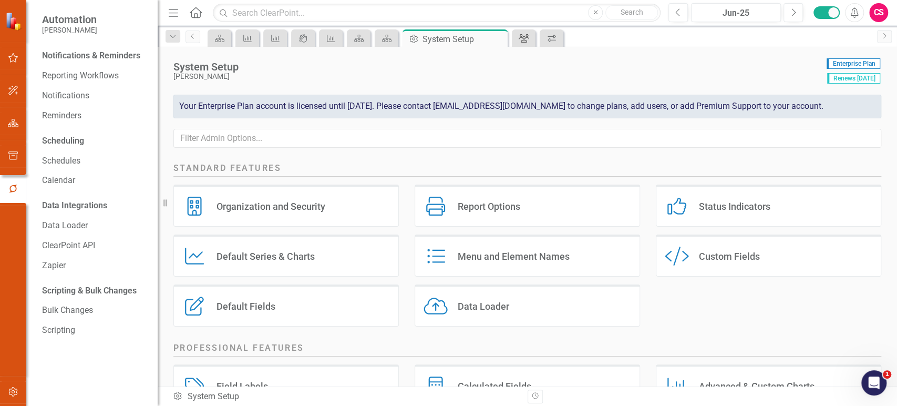
click at [522, 37] on icon "Group" at bounding box center [524, 38] width 11 height 8
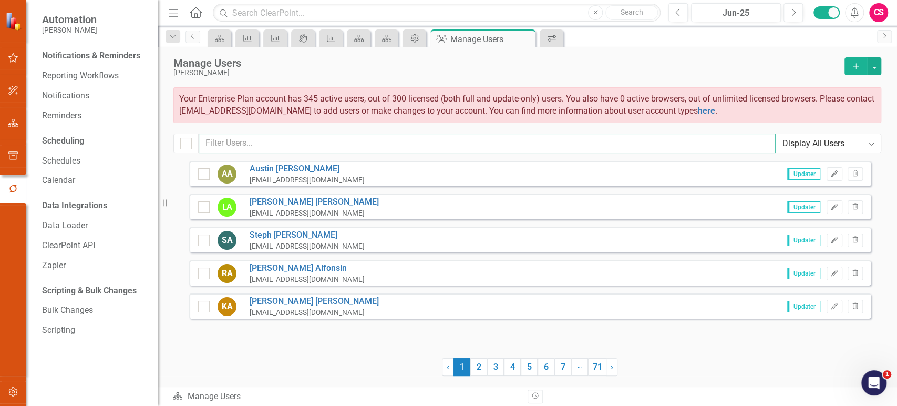
click at [391, 146] on input "text" at bounding box center [487, 142] width 577 height 19
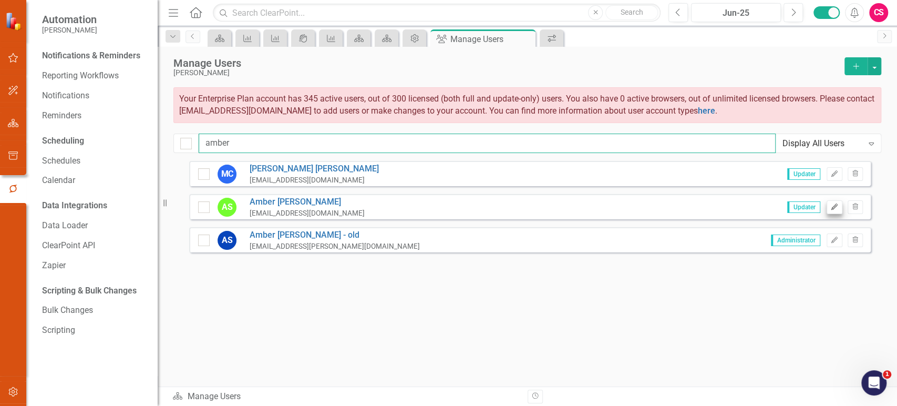
type input "amber"
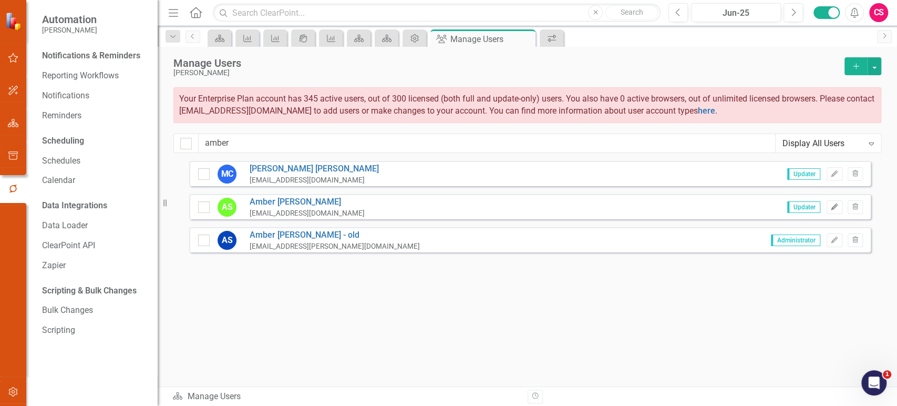
click at [832, 210] on button "Edit" at bounding box center [834, 207] width 15 height 14
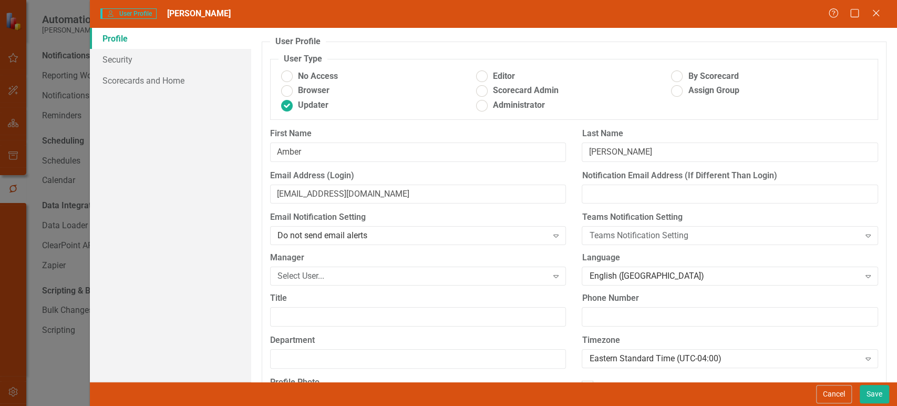
click at [406, 183] on div "Email Address (Login) aselking@lci1.com" at bounding box center [418, 187] width 296 height 34
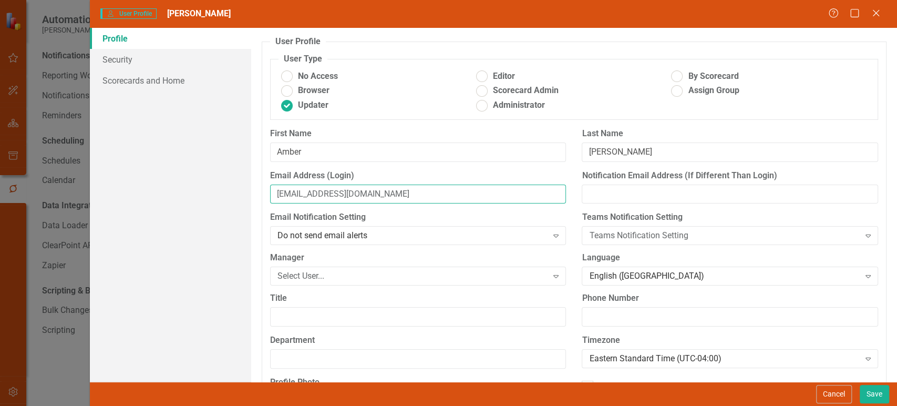
click at [399, 190] on input "aselking@lci1.com" at bounding box center [418, 193] width 296 height 19
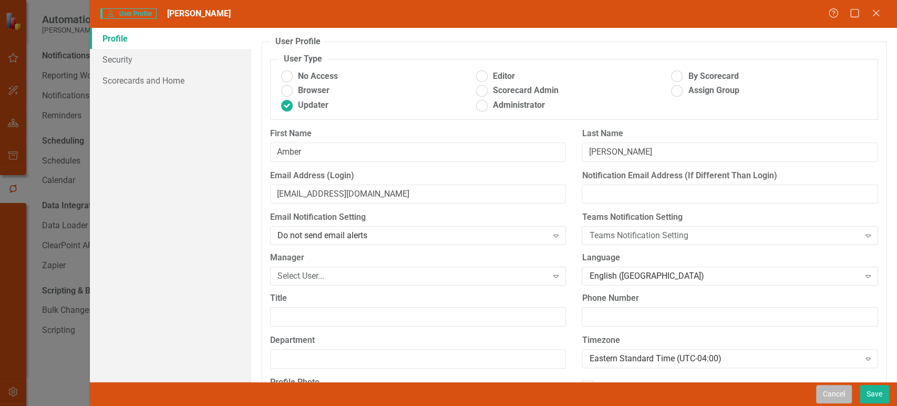
click at [833, 387] on button "Cancel" at bounding box center [834, 394] width 36 height 18
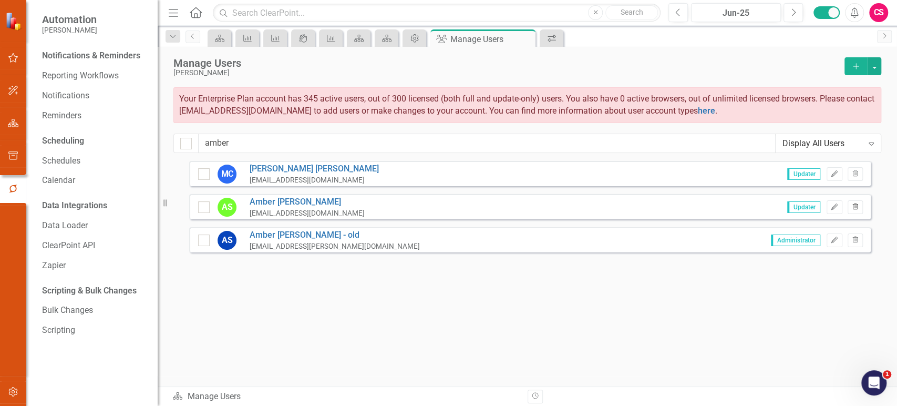
click at [855, 206] on icon "Trash" at bounding box center [855, 207] width 8 height 6
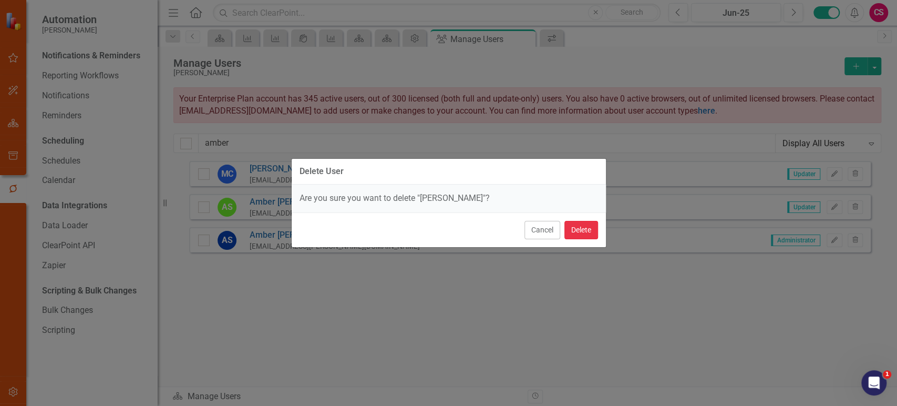
click at [585, 234] on button "Delete" at bounding box center [581, 230] width 34 height 18
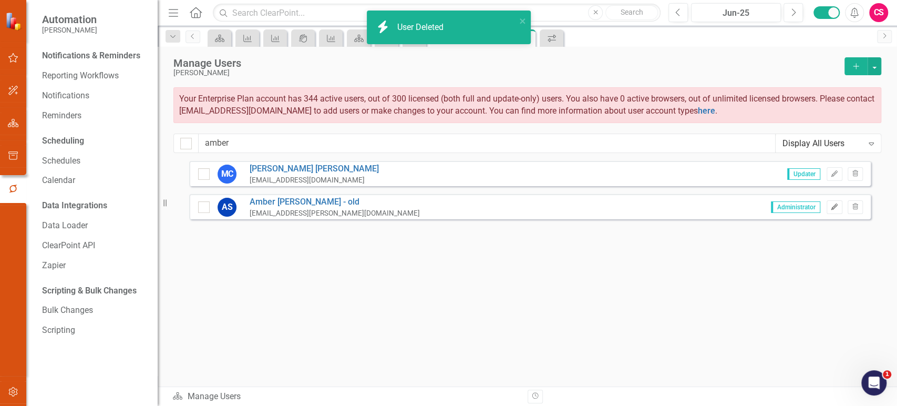
click at [833, 207] on icon "Edit" at bounding box center [834, 207] width 8 height 6
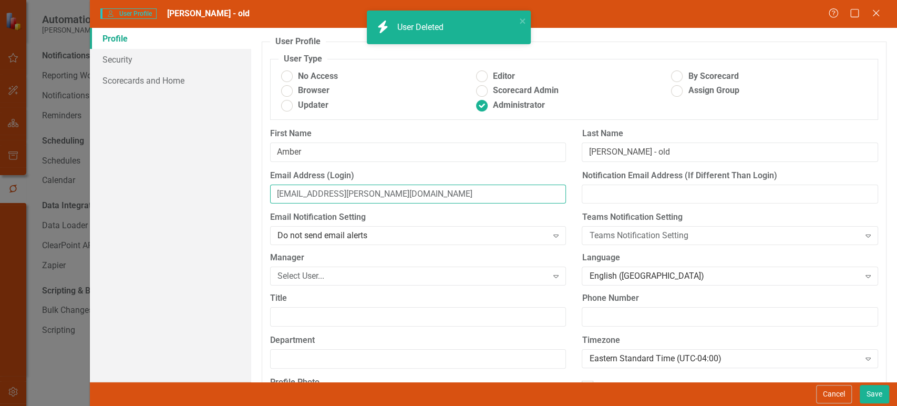
drag, startPoint x: 331, startPoint y: 203, endPoint x: 331, endPoint y: 198, distance: 5.3
click at [331, 199] on input "Amber@selking.com" at bounding box center [418, 193] width 296 height 19
paste input "aselking@lci1"
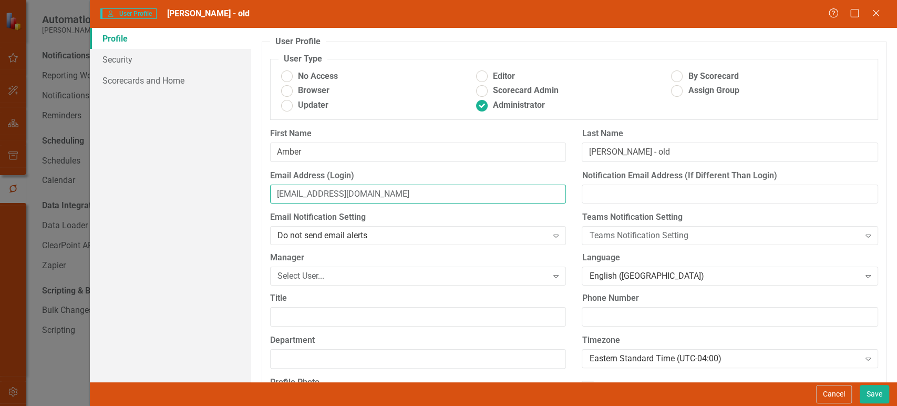
type input "aselking@lci1.com"
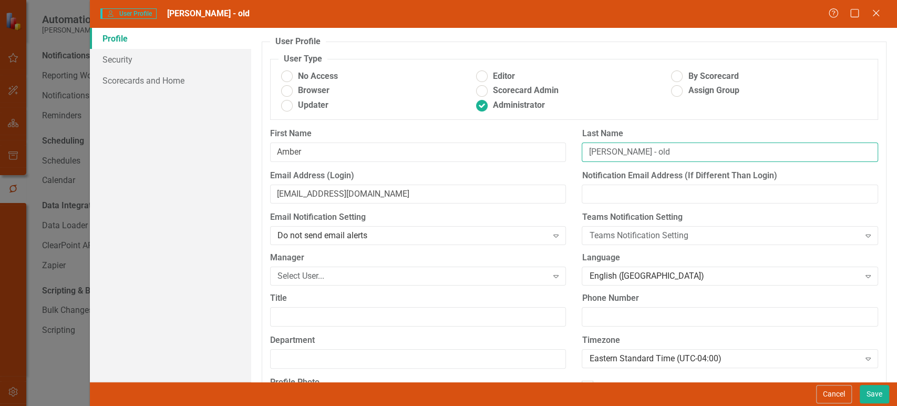
click at [666, 150] on input "Selking - old" at bounding box center [730, 151] width 296 height 19
type input "Selking"
click at [284, 106] on ins at bounding box center [287, 105] width 16 height 16
click at [284, 106] on input "Updater" at bounding box center [287, 105] width 16 height 16
radio input "true"
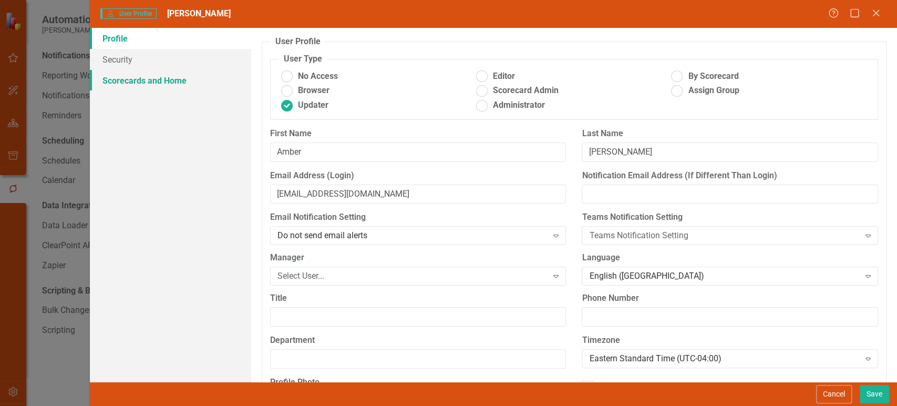
click at [209, 88] on link "Scorecards and Home" at bounding box center [170, 80] width 161 height 21
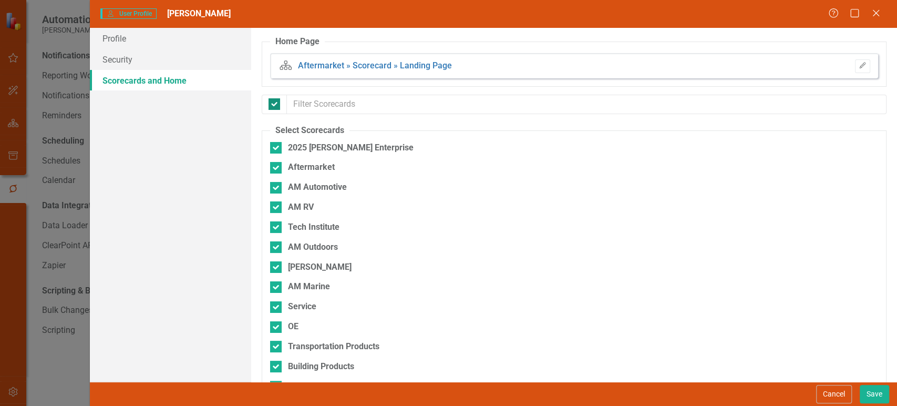
click at [275, 101] on input "checkbox" at bounding box center [272, 101] width 7 height 7
checkbox input "false"
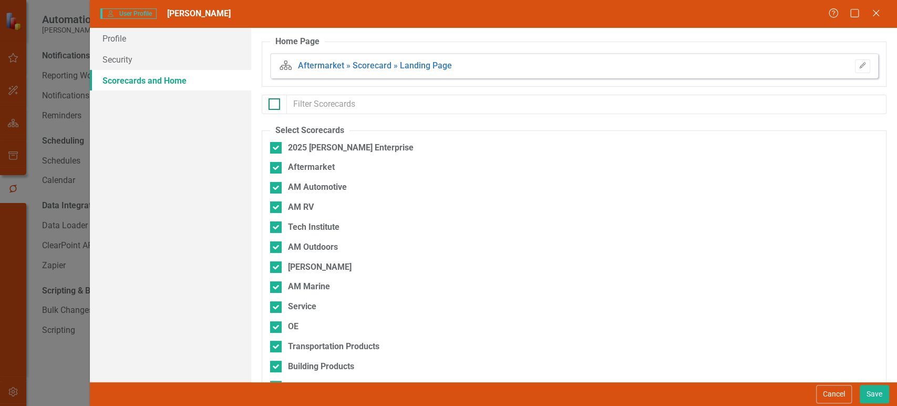
checkbox input "false"
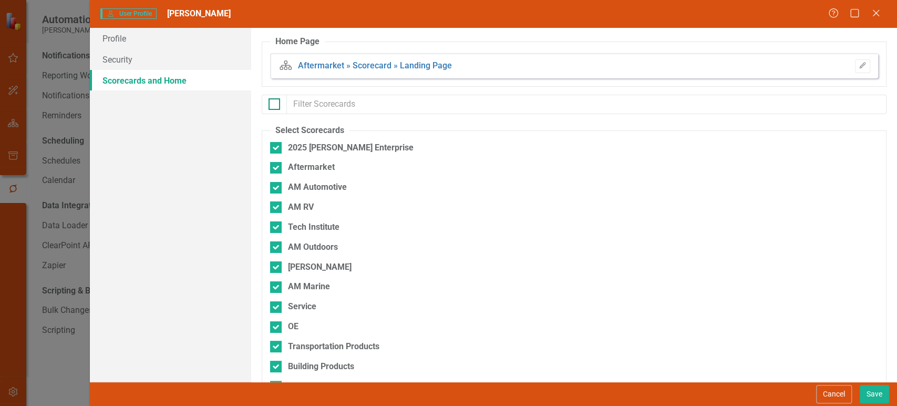
checkbox input "false"
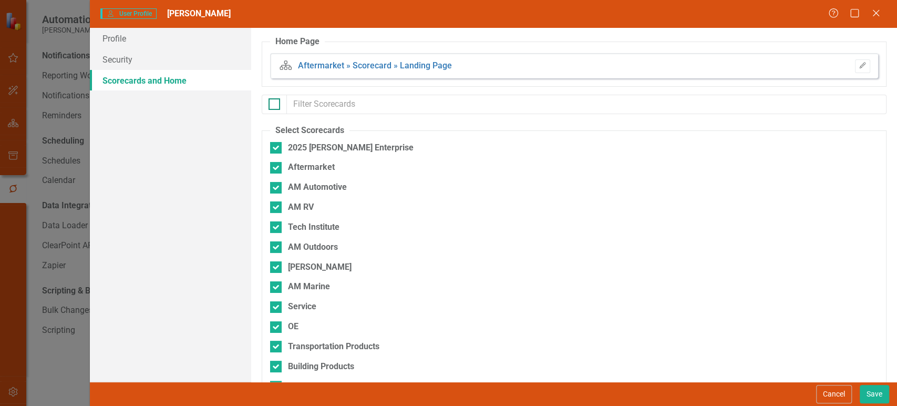
checkbox input "false"
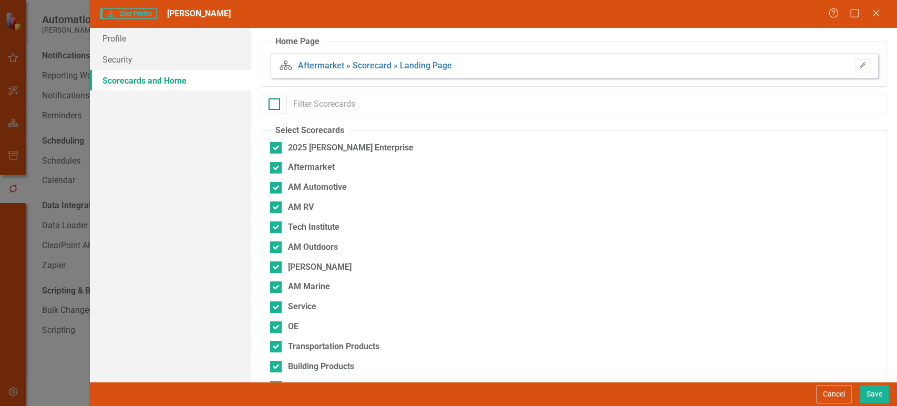
checkbox input "false"
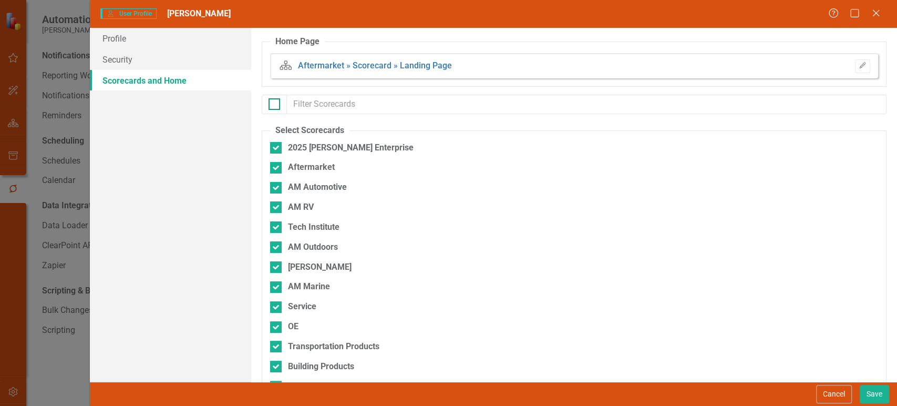
checkbox input "false"
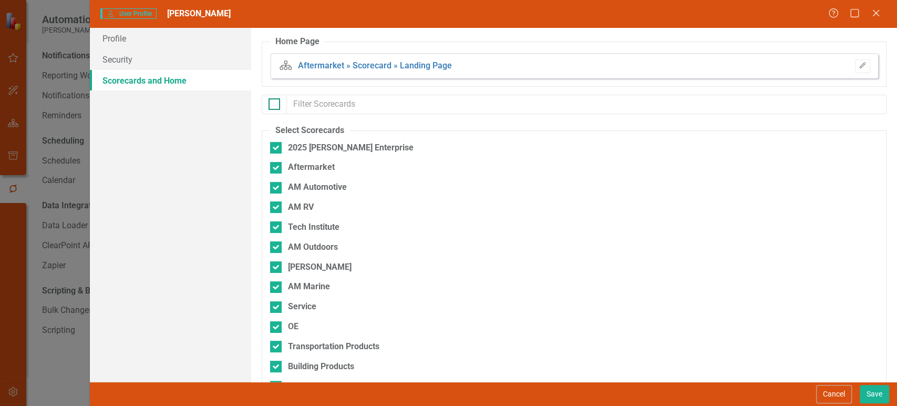
checkbox input "false"
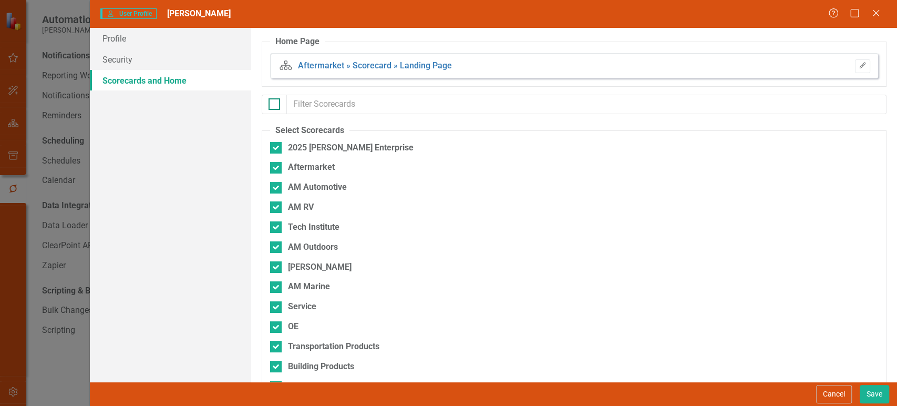
checkbox input "false"
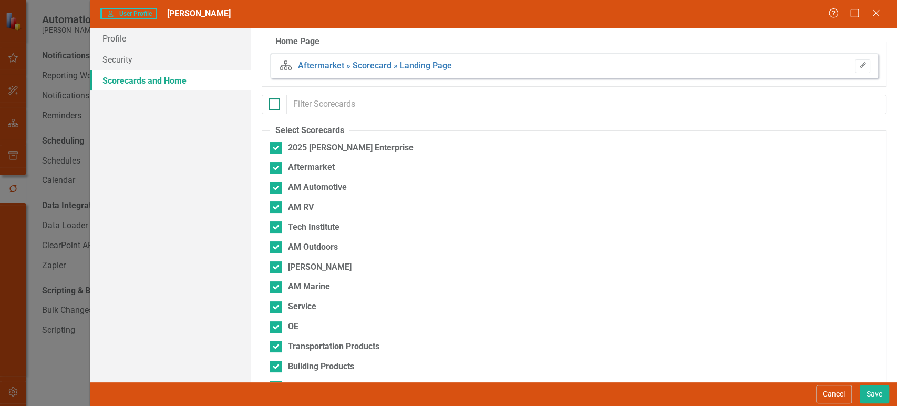
checkbox input "false"
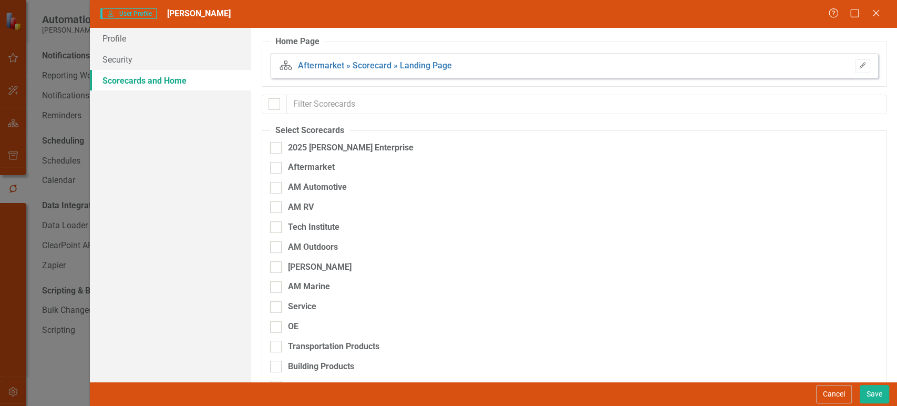
click at [274, 145] on input "2025 Lippert Enterprise" at bounding box center [273, 145] width 7 height 7
checkbox input "true"
click at [862, 389] on button "Save" at bounding box center [874, 394] width 29 height 18
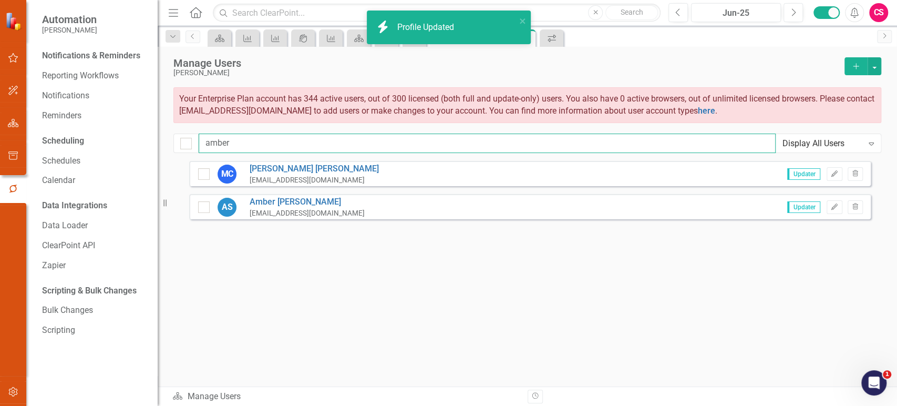
click at [241, 146] on input "amber" at bounding box center [487, 142] width 577 height 19
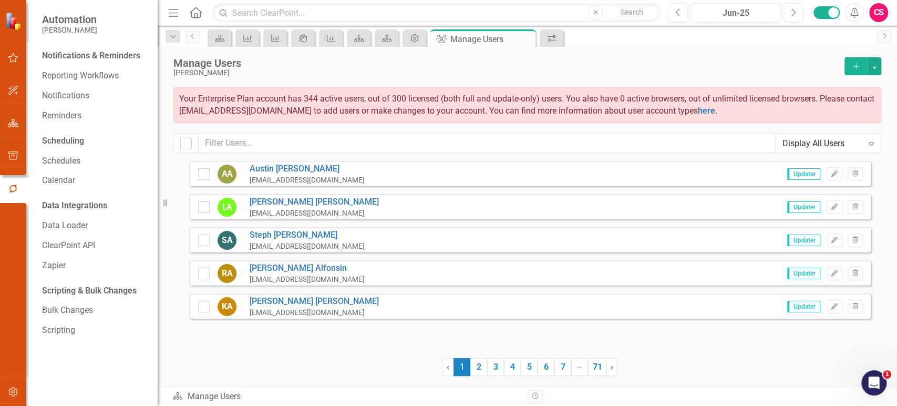
click at [14, 129] on button "button" at bounding box center [14, 123] width 24 height 22
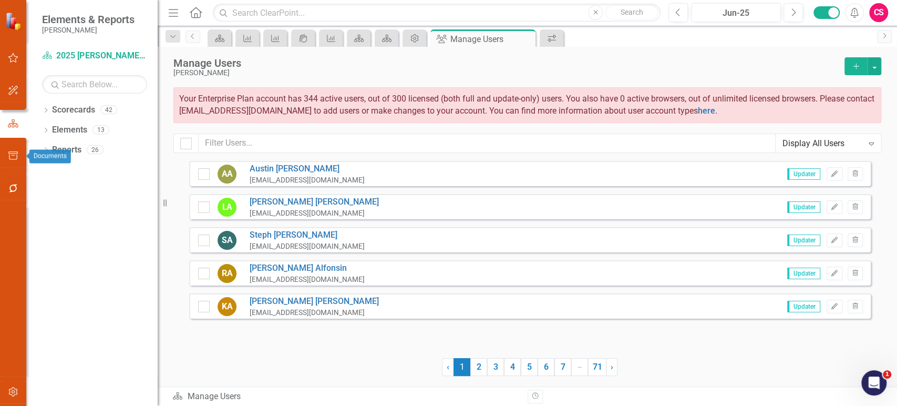
click at [9, 190] on icon "button" at bounding box center [13, 188] width 11 height 8
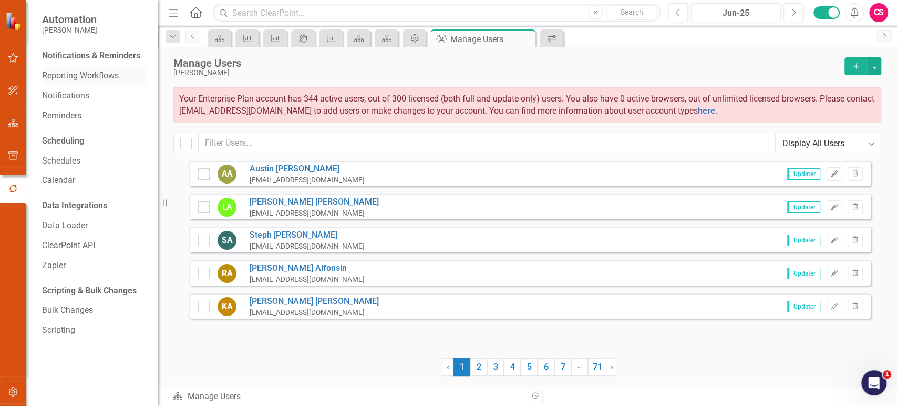
click at [74, 78] on link "Reporting Workflows" at bounding box center [94, 76] width 105 height 12
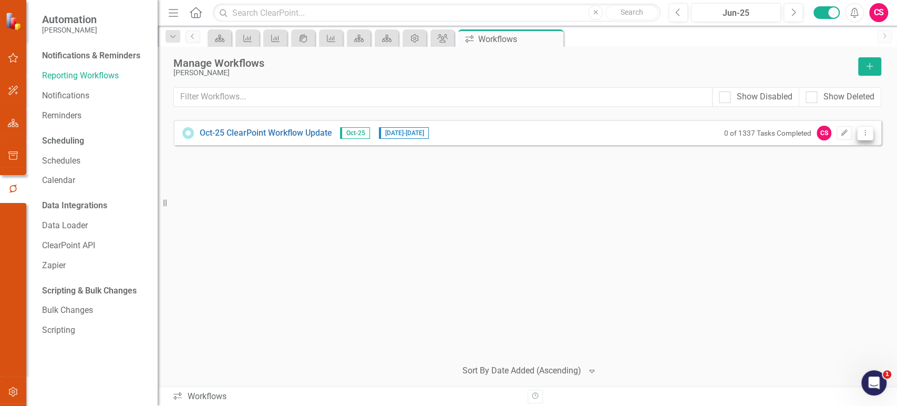
click at [858, 132] on button "Dropdown Menu" at bounding box center [865, 133] width 16 height 14
click at [842, 154] on link "Preview Preview Workflow" at bounding box center [824, 149] width 97 height 19
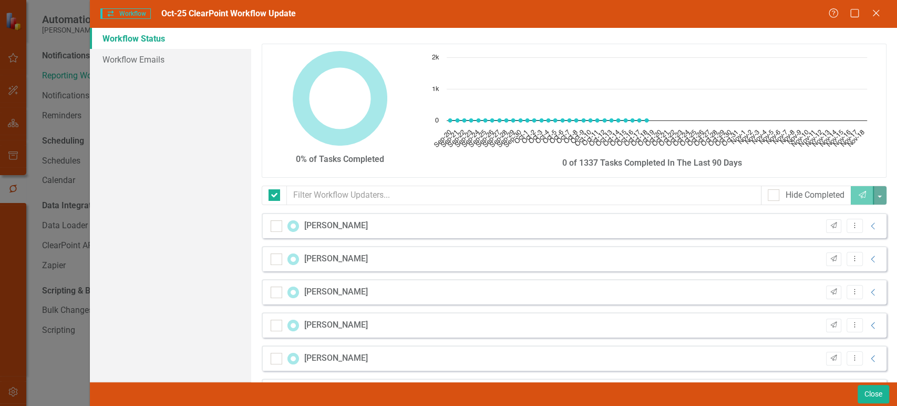
checkbox input "false"
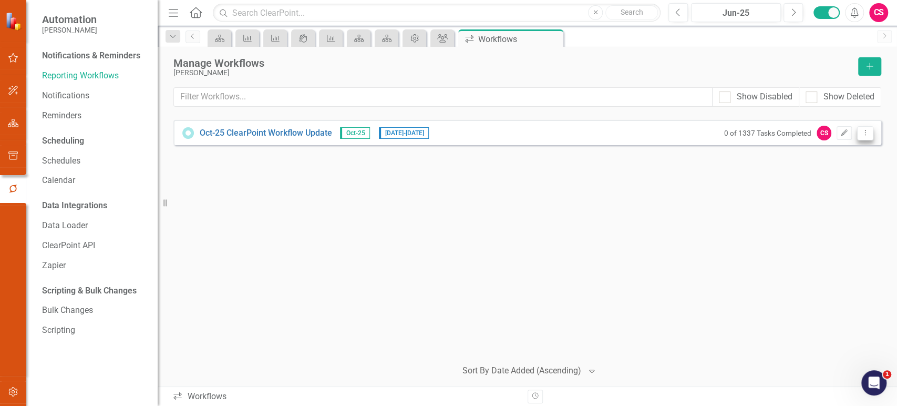
click at [862, 130] on icon "Dropdown Menu" at bounding box center [865, 132] width 9 height 7
click at [822, 190] on link "Copy Duplicate Workflow" at bounding box center [824, 188] width 97 height 19
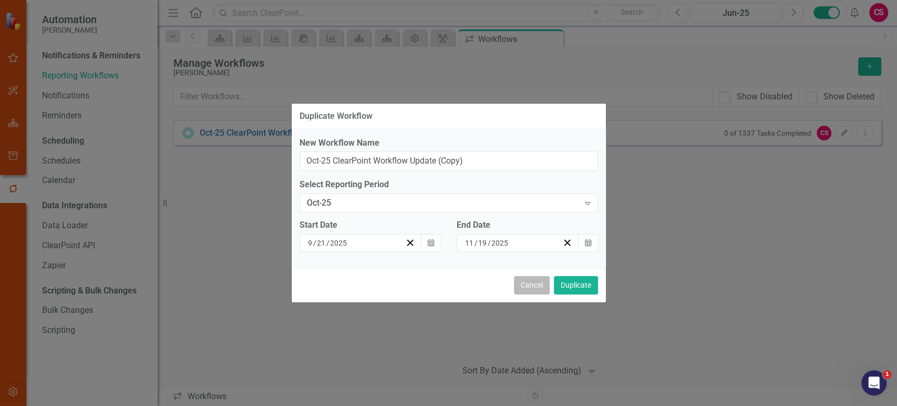
click at [529, 286] on button "Cancel" at bounding box center [532, 285] width 36 height 18
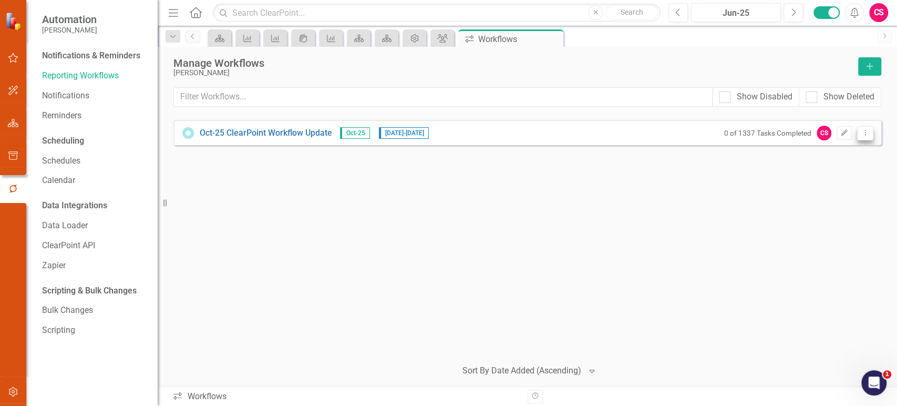
click at [870, 139] on button "Dropdown Menu" at bounding box center [865, 133] width 16 height 14
click at [823, 147] on link "Preview Preview Workflow" at bounding box center [824, 149] width 97 height 19
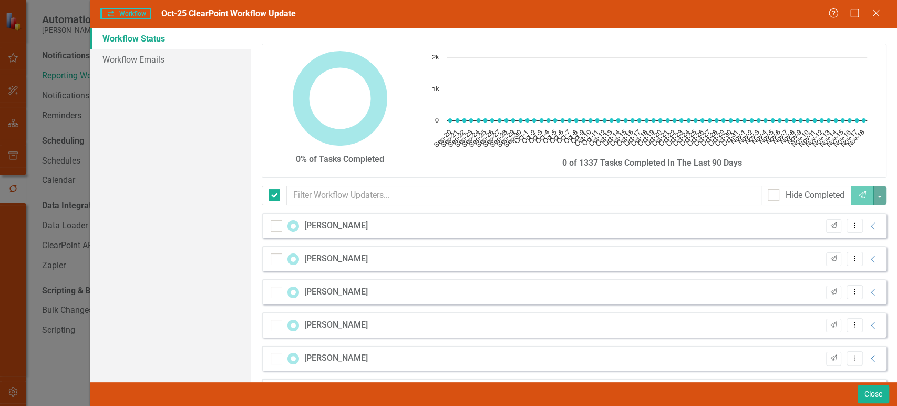
checkbox input "false"
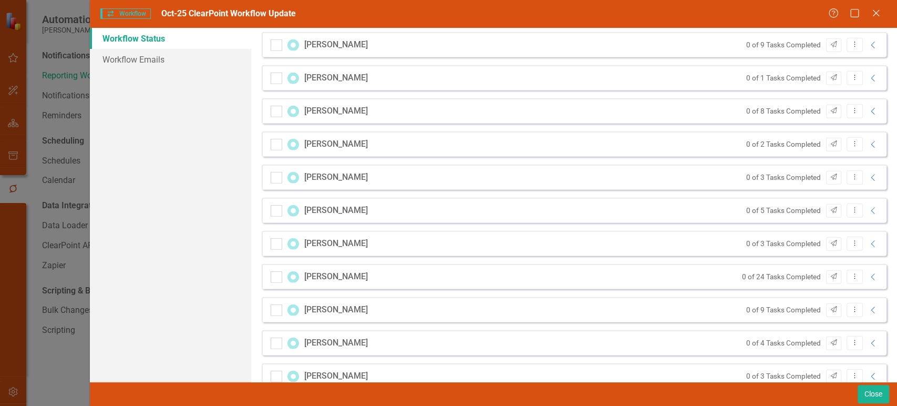
scroll to position [7453, 0]
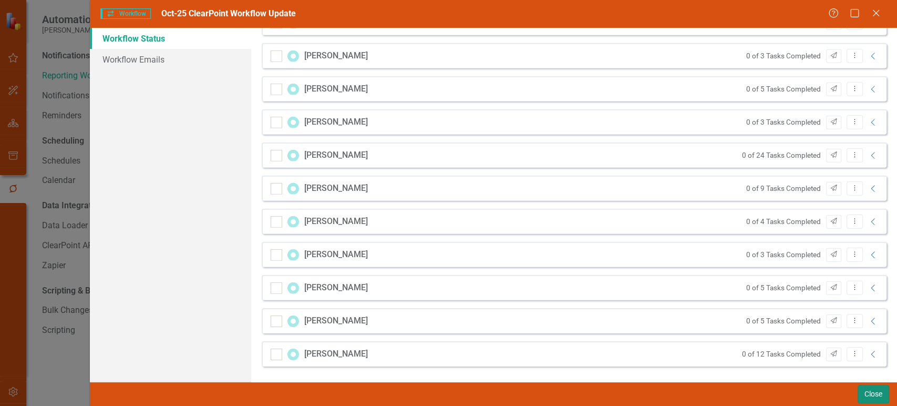
click at [865, 391] on button "Close" at bounding box center [874, 394] width 32 height 18
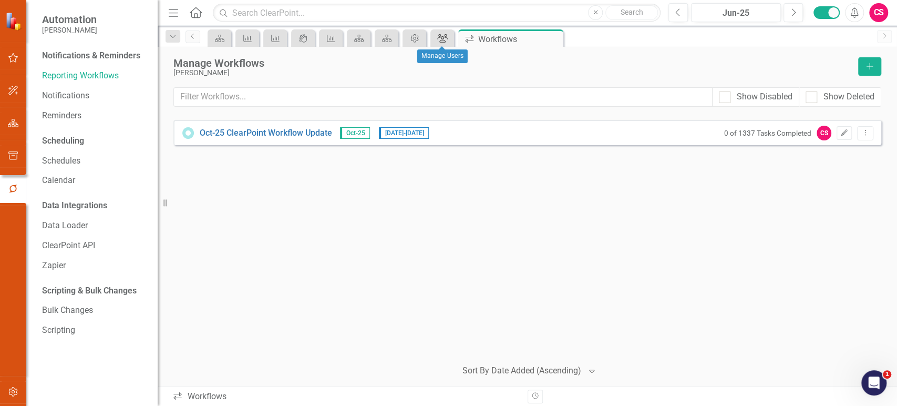
click at [436, 34] on div "Group" at bounding box center [440, 38] width 15 height 13
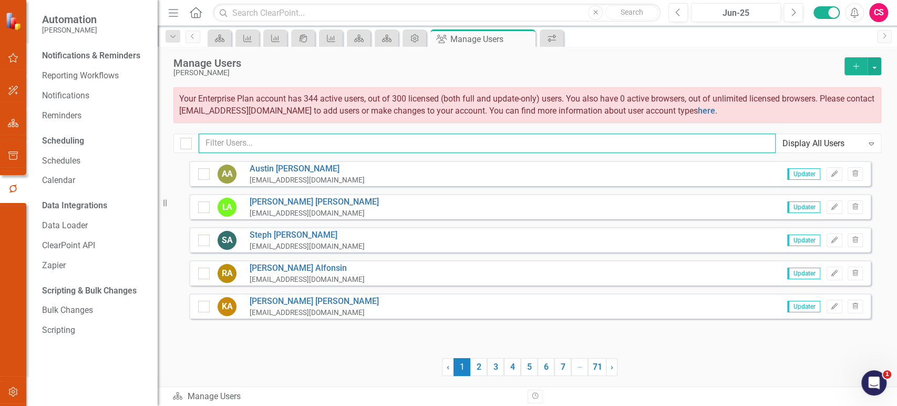
click at [369, 137] on input "text" at bounding box center [487, 142] width 577 height 19
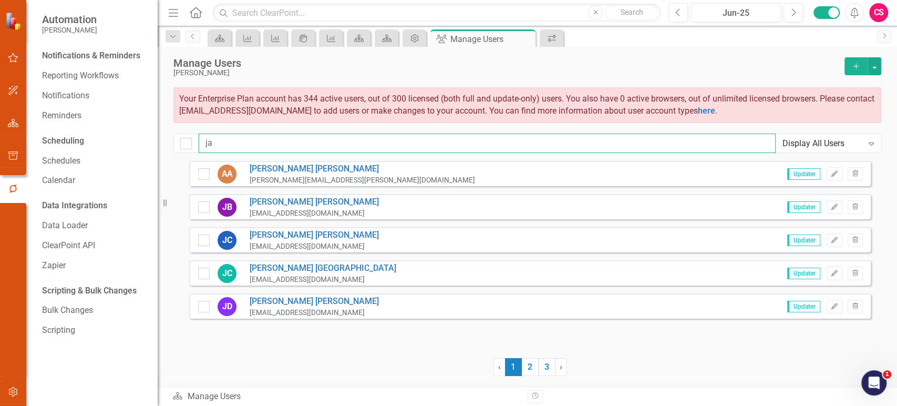
type input "j"
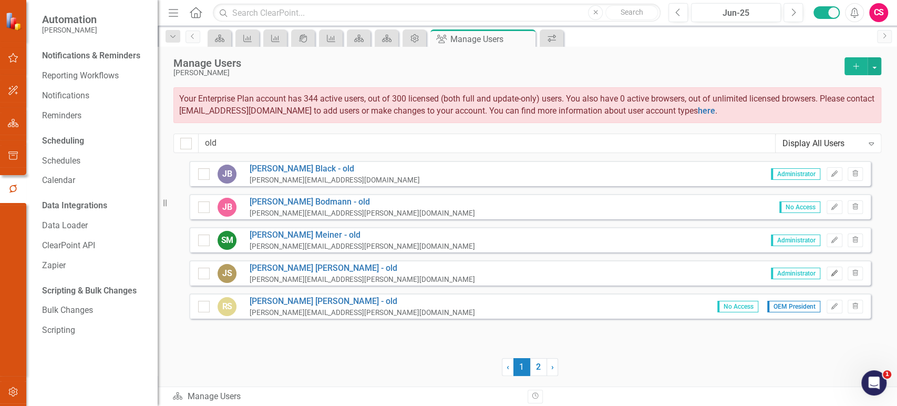
click at [832, 275] on icon "Edit" at bounding box center [834, 273] width 8 height 6
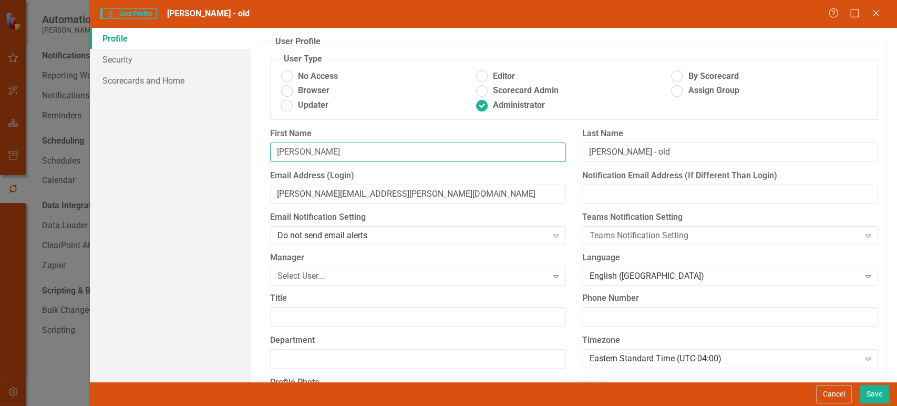
click at [307, 151] on input "[PERSON_NAME]" at bounding box center [418, 151] width 296 height 19
click at [819, 388] on button "Cancel" at bounding box center [834, 394] width 36 height 18
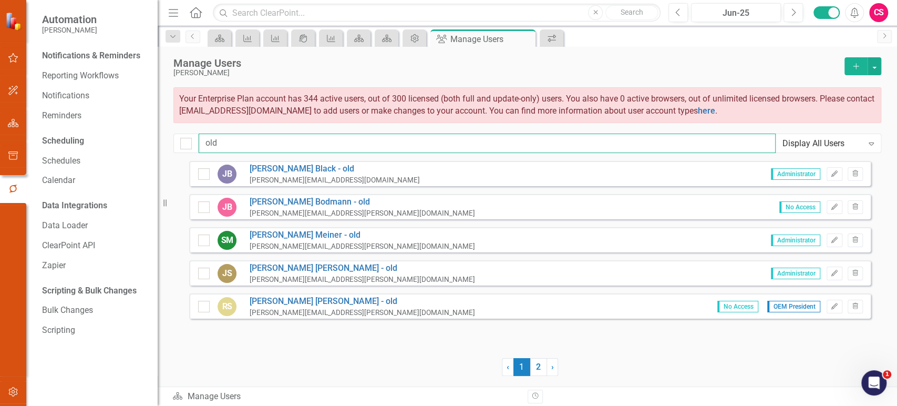
click at [286, 152] on input "old" at bounding box center [487, 142] width 577 height 19
paste input "[PERSON_NAME]"
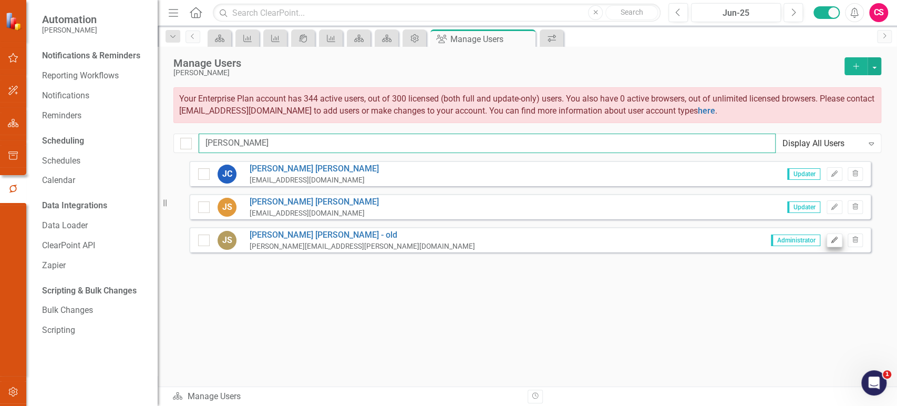
type input "[PERSON_NAME]"
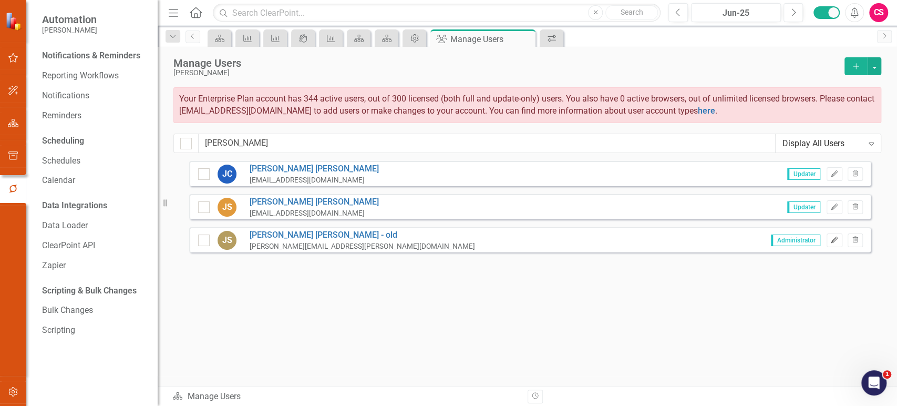
click at [830, 238] on icon "Edit" at bounding box center [834, 240] width 8 height 6
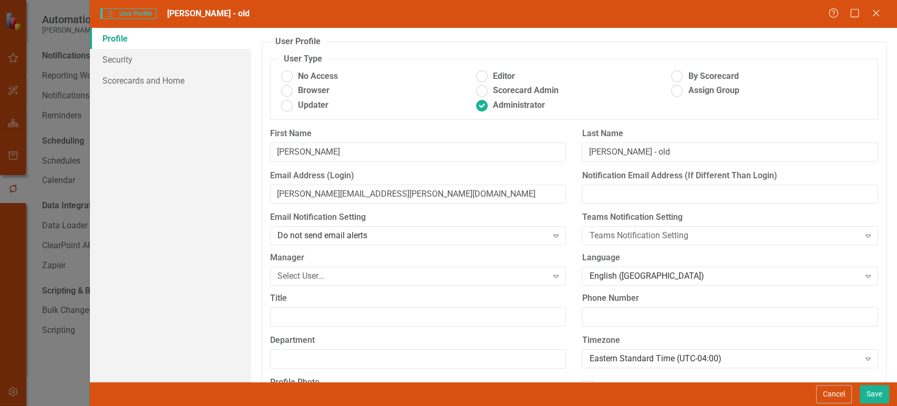
drag, startPoint x: 841, startPoint y: 394, endPoint x: 837, endPoint y: 373, distance: 21.4
click at [841, 394] on button "Cancel" at bounding box center [834, 394] width 36 height 18
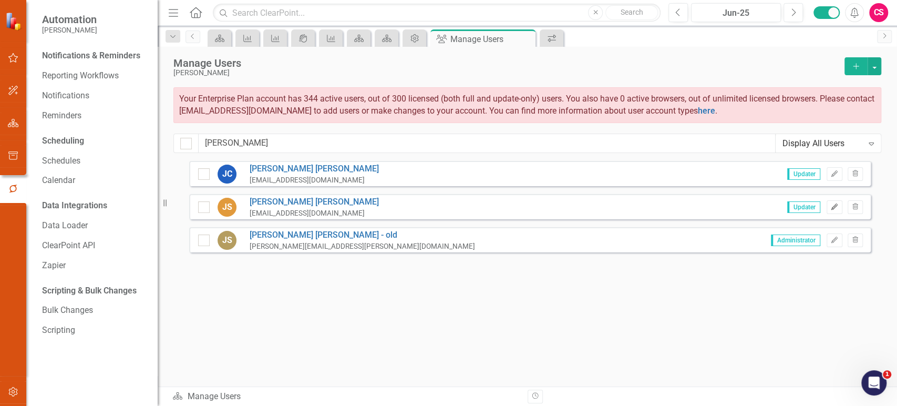
click at [832, 208] on icon "Edit" at bounding box center [834, 207] width 8 height 6
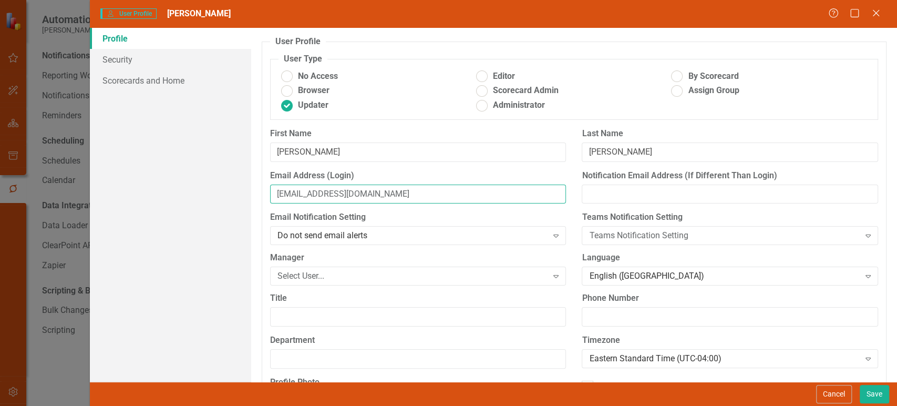
click at [379, 191] on input "jamies@lci1.com" at bounding box center [418, 193] width 296 height 19
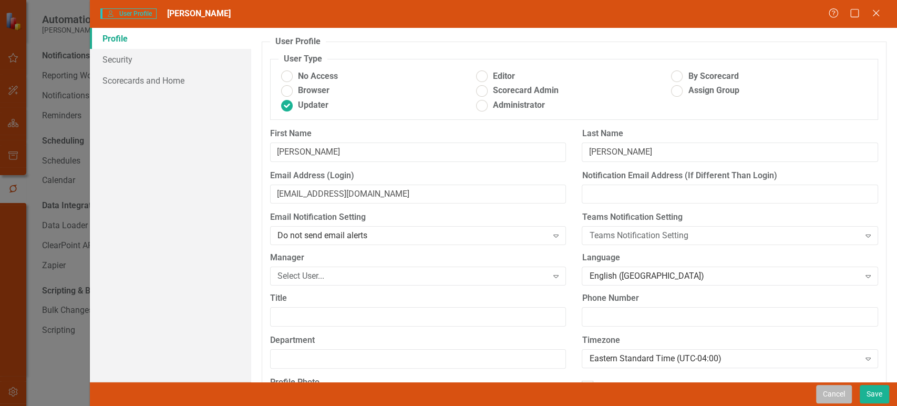
click at [832, 396] on button "Cancel" at bounding box center [834, 394] width 36 height 18
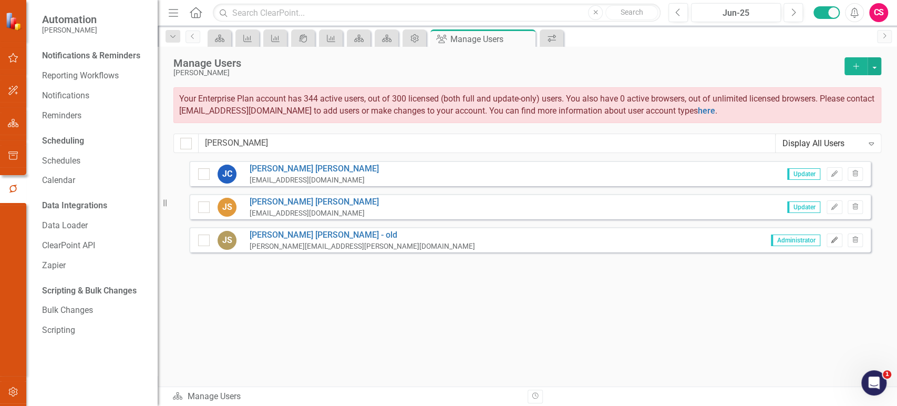
click at [831, 240] on icon "Edit" at bounding box center [834, 240] width 8 height 6
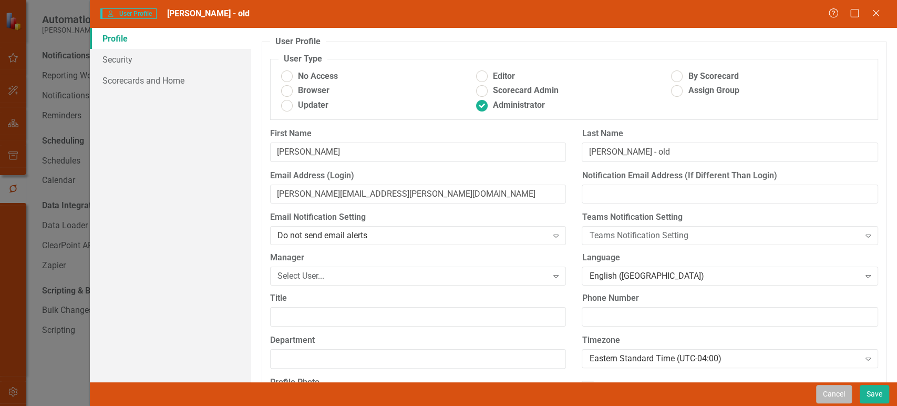
click at [831, 390] on button "Cancel" at bounding box center [834, 394] width 36 height 18
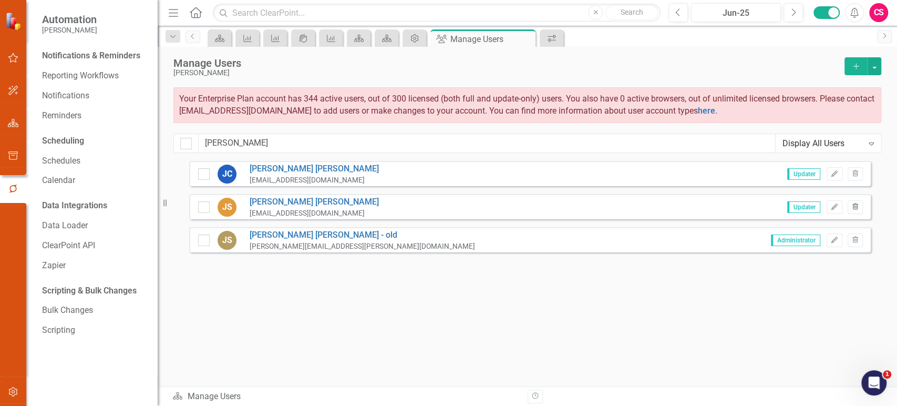
click at [855, 205] on icon "Trash" at bounding box center [855, 207] width 8 height 6
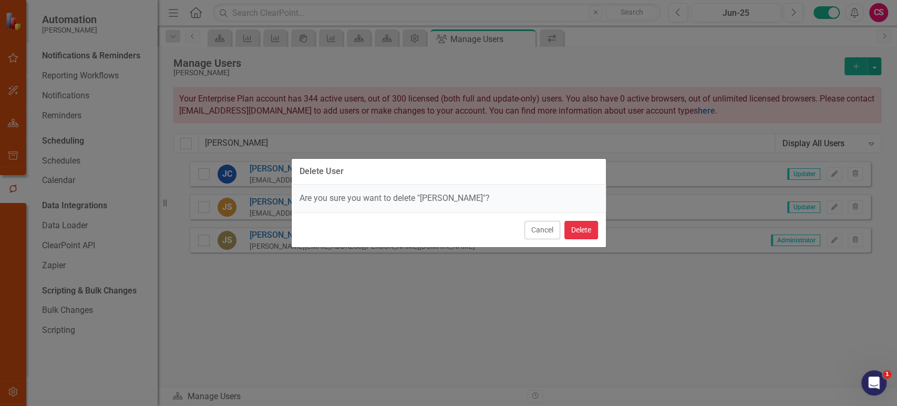
click at [585, 226] on button "Delete" at bounding box center [581, 230] width 34 height 18
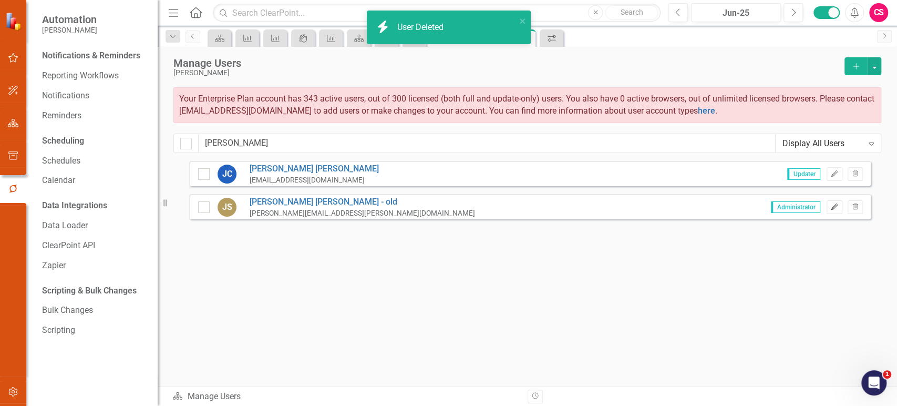
click at [834, 207] on icon "Edit" at bounding box center [834, 207] width 8 height 6
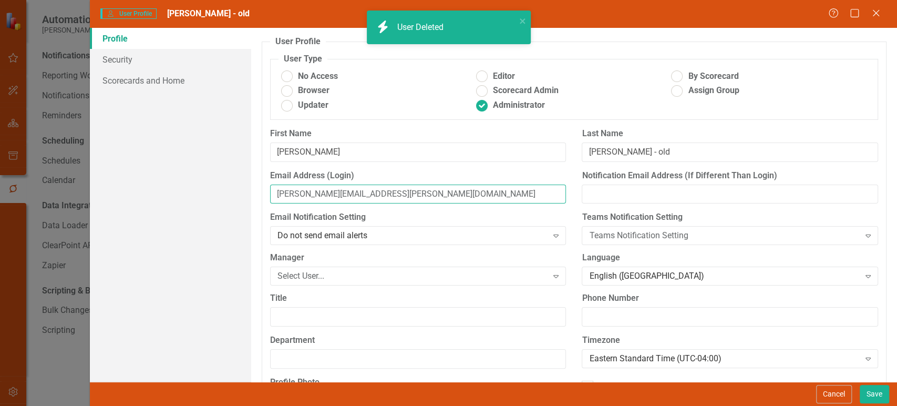
click at [357, 191] on input "jamie@schnur.com" at bounding box center [418, 193] width 296 height 19
paste input "s@lci1"
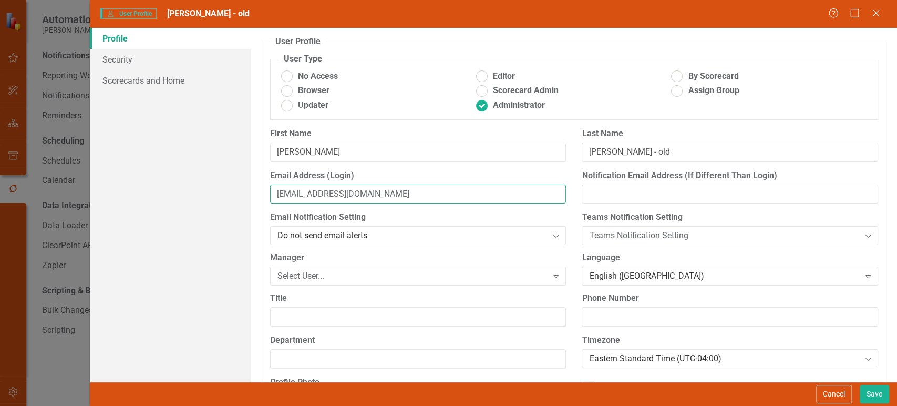
type input "jamies@lci1.com"
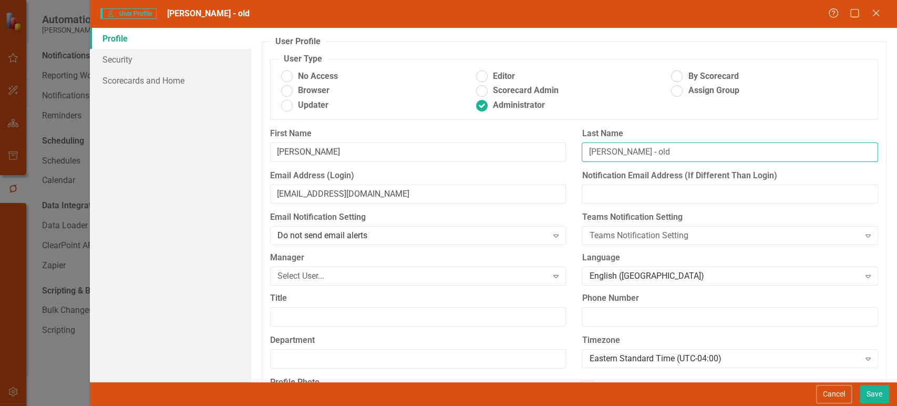
click at [660, 148] on input "Schnur - old" at bounding box center [730, 151] width 296 height 19
type input "Schnur"
click at [291, 105] on ins at bounding box center [287, 105] width 16 height 16
click at [291, 105] on input "Updater" at bounding box center [287, 105] width 16 height 16
radio input "true"
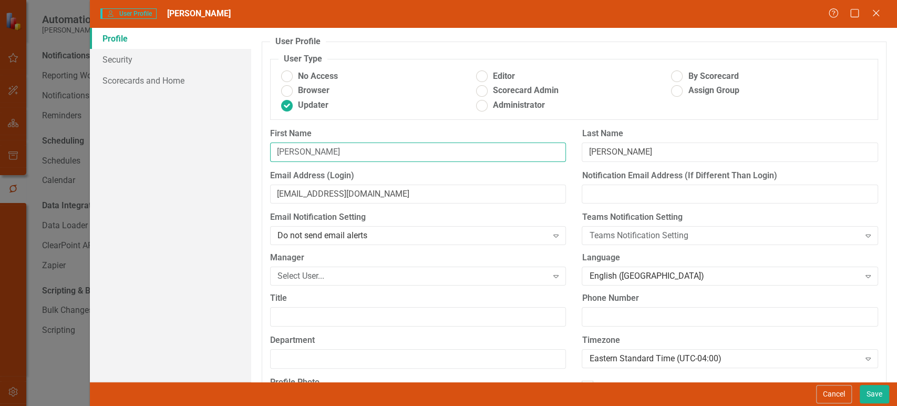
click at [313, 157] on input "[PERSON_NAME]" at bounding box center [418, 151] width 296 height 19
click at [198, 76] on link "Scorecards and Home" at bounding box center [170, 80] width 161 height 21
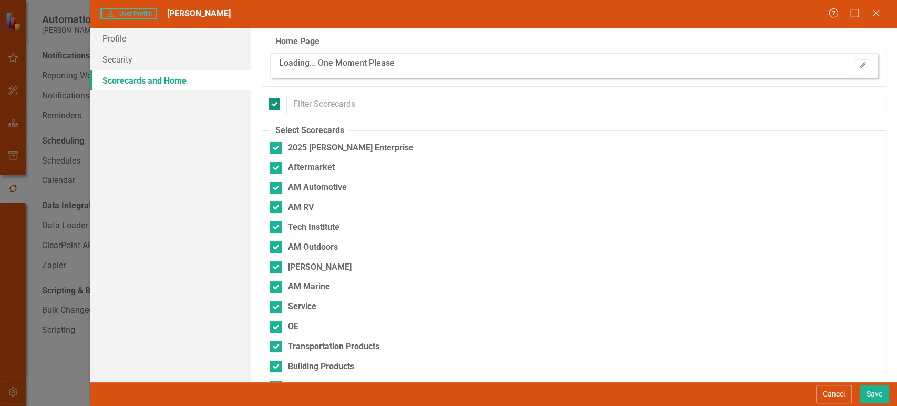
click at [279, 105] on div at bounding box center [274, 104] width 25 height 19
click at [276, 103] on div at bounding box center [275, 104] width 12 height 12
click at [275, 103] on input "checkbox" at bounding box center [272, 101] width 7 height 7
checkbox input "false"
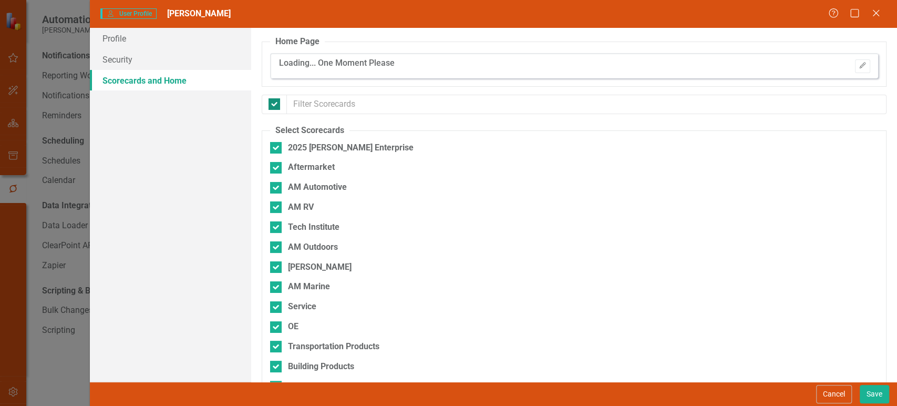
checkbox input "false"
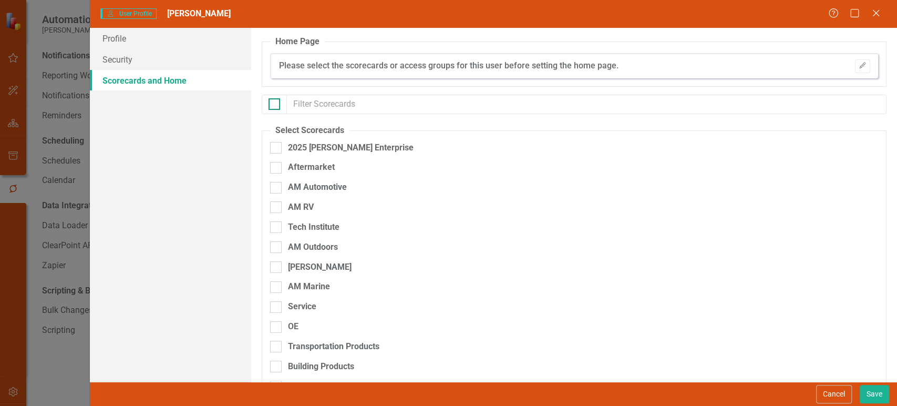
checkbox input "false"
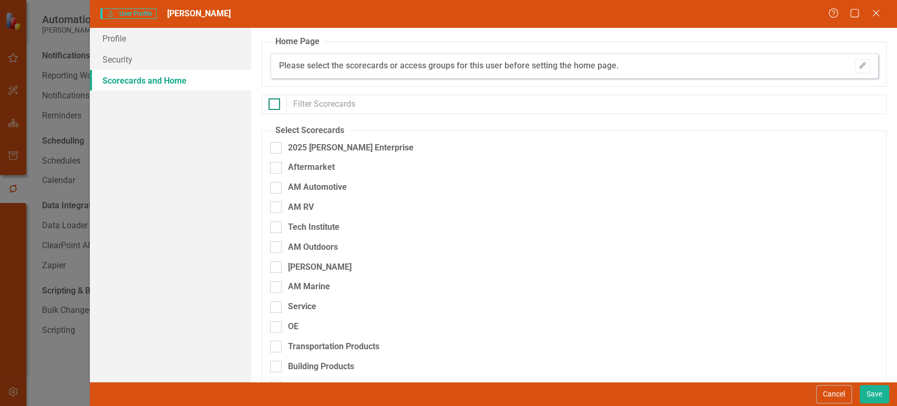
checkbox input "false"
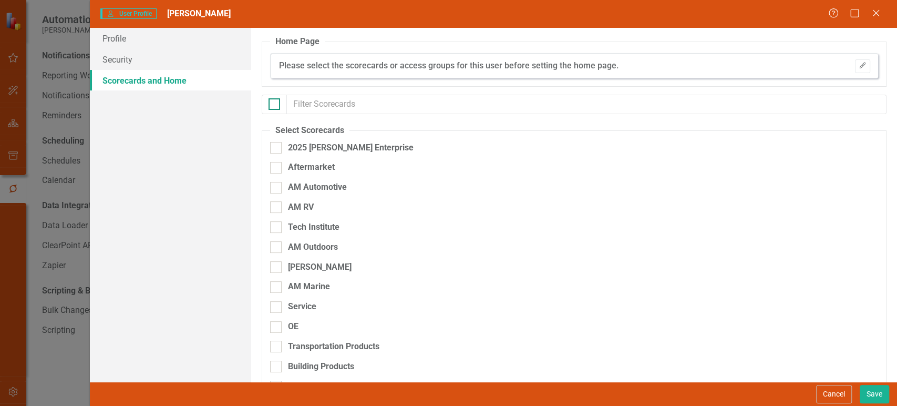
checkbox input "false"
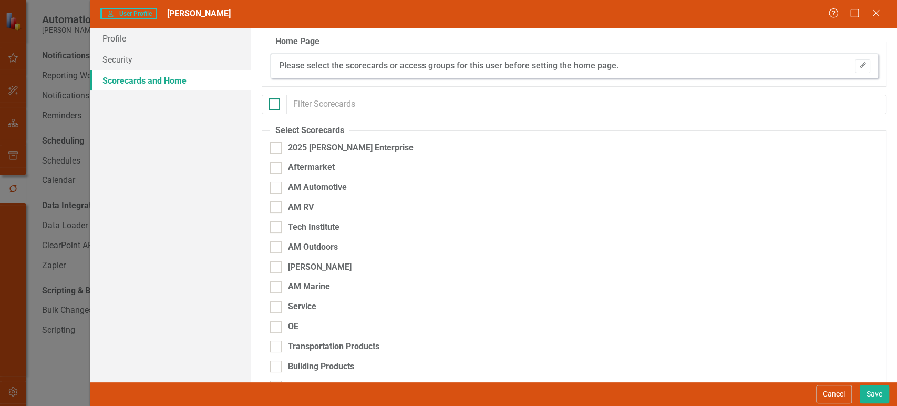
checkbox input "false"
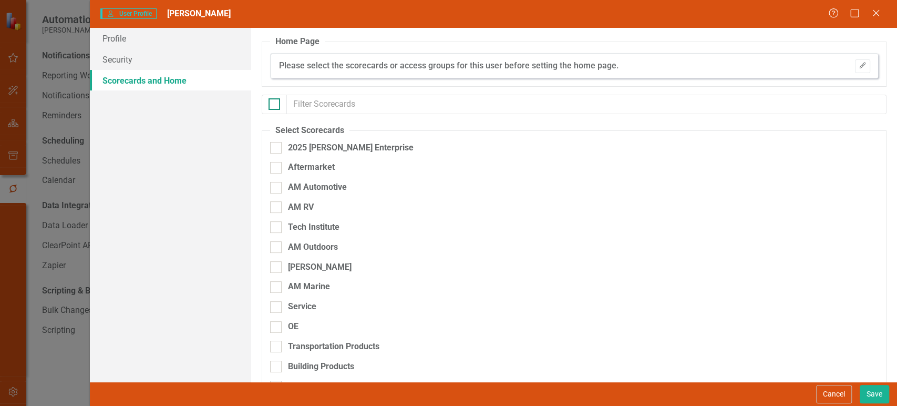
checkbox input "false"
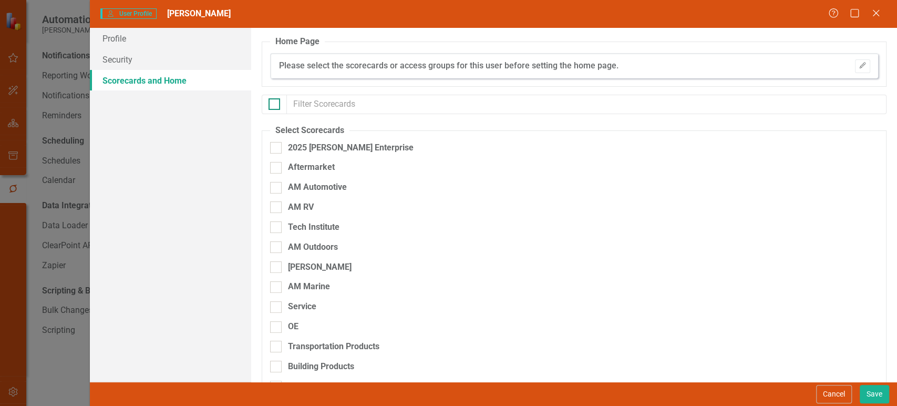
checkbox input "false"
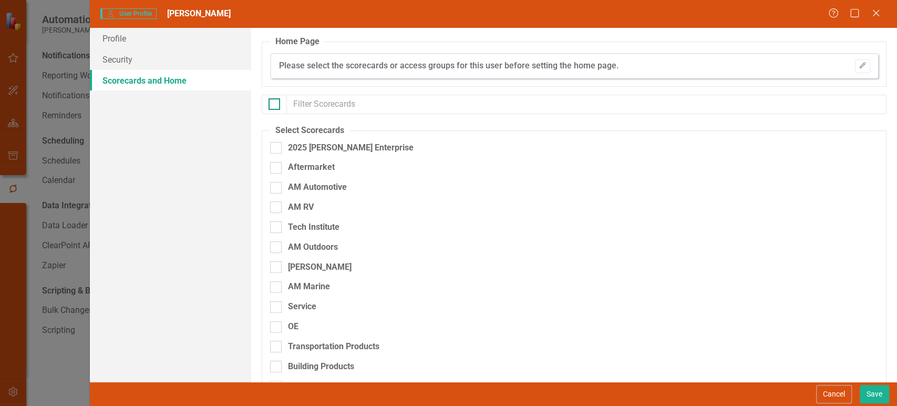
checkbox input "false"
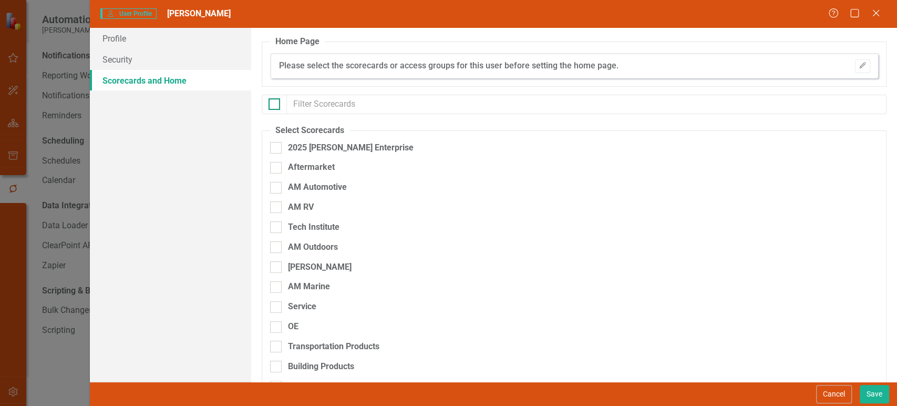
checkbox input "false"
click at [276, 103] on div at bounding box center [275, 104] width 12 height 12
click at [275, 103] on input "checkbox" at bounding box center [272, 101] width 7 height 7
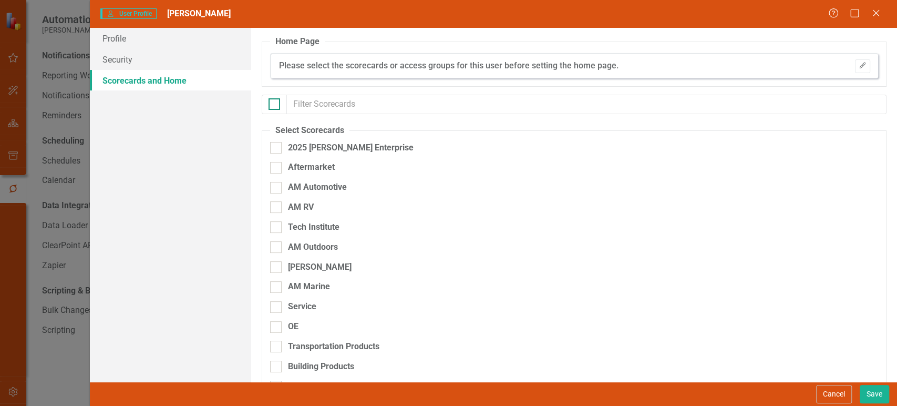
checkbox input "true"
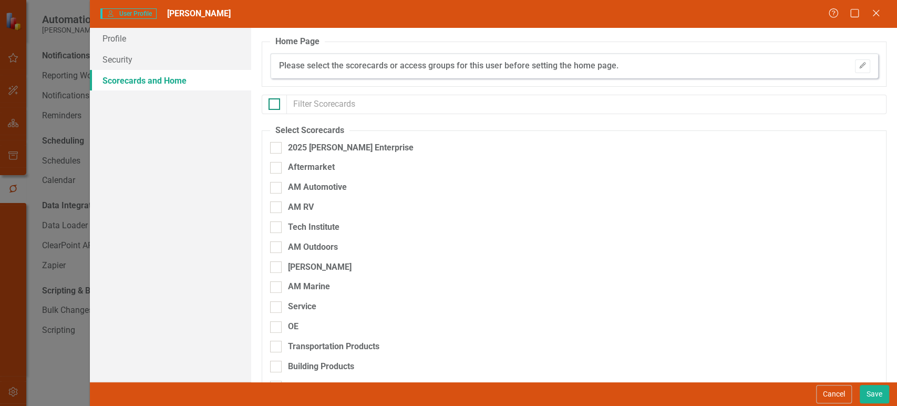
checkbox input "true"
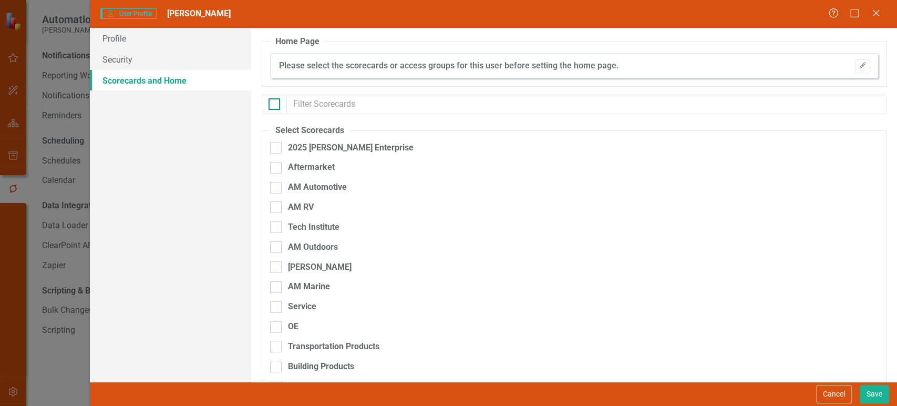
checkbox input "true"
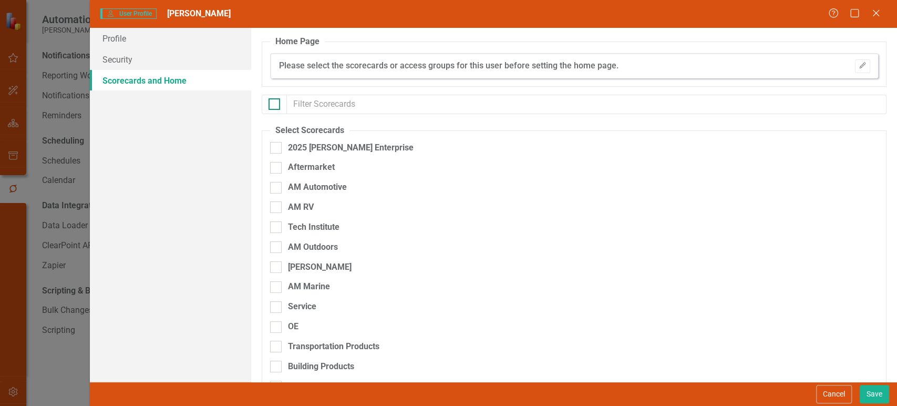
checkbox input "true"
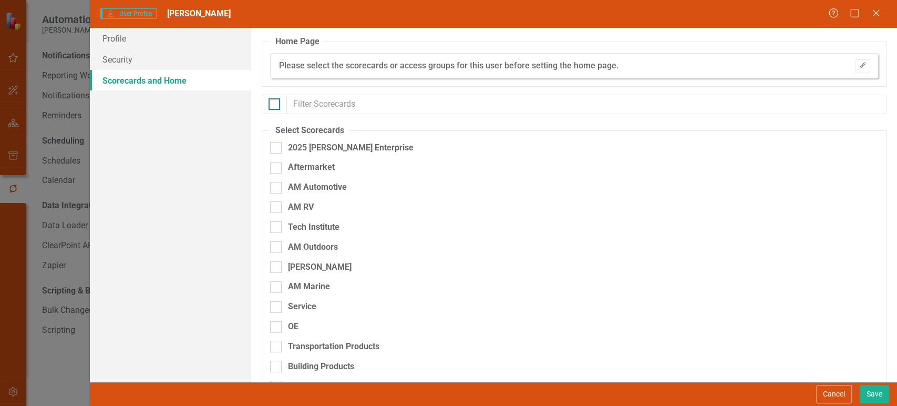
checkbox input "true"
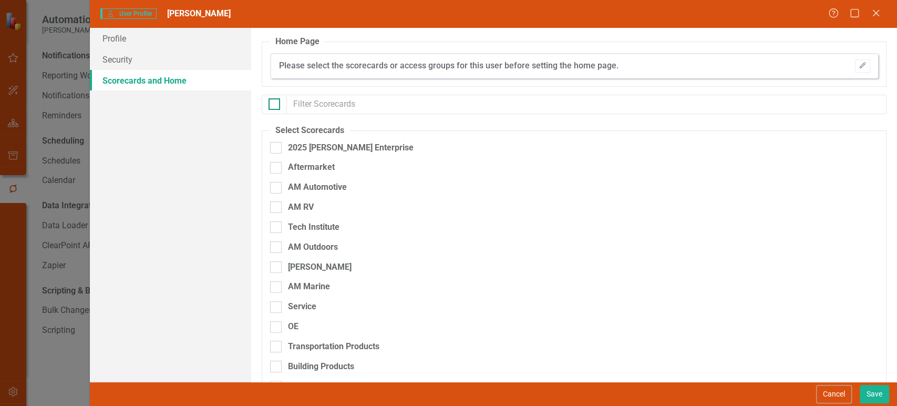
checkbox input "true"
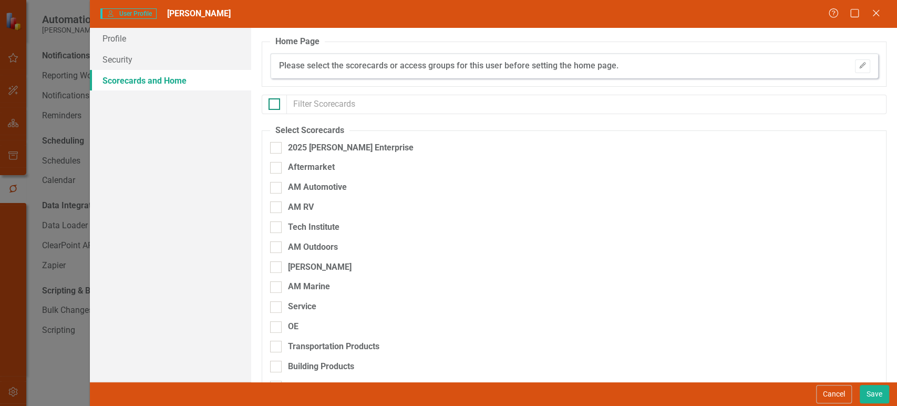
checkbox input "true"
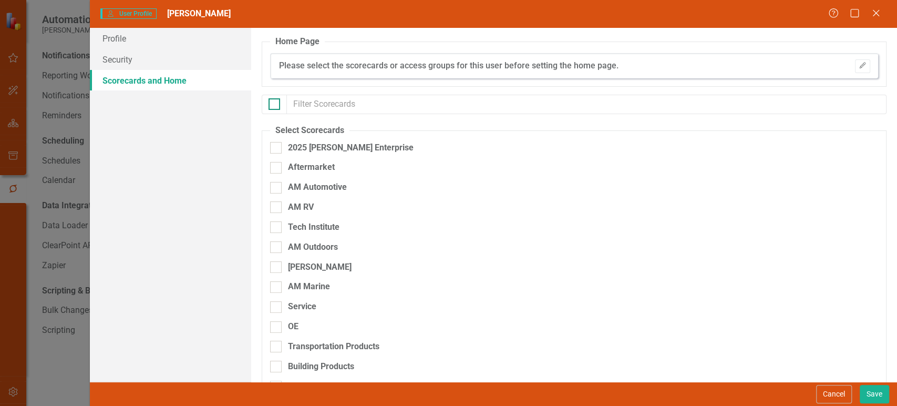
checkbox input "true"
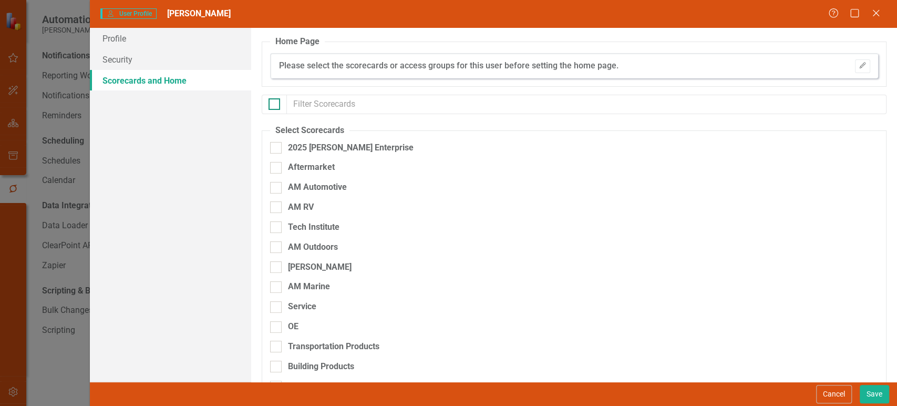
checkbox input "true"
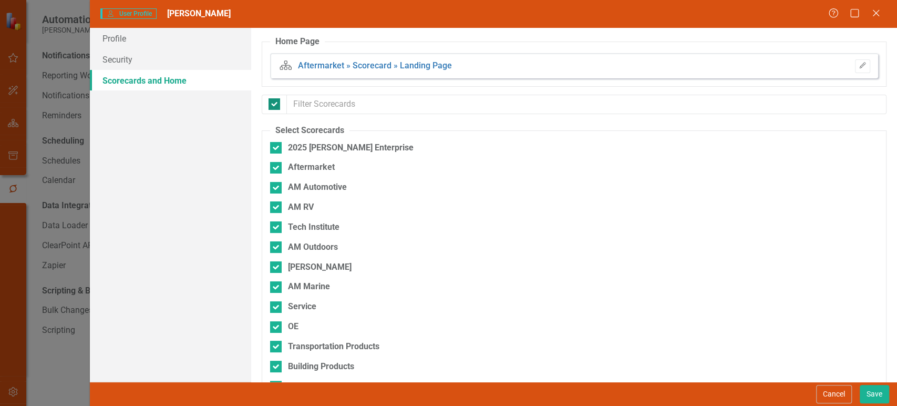
click at [274, 99] on input "checkbox" at bounding box center [272, 101] width 7 height 7
checkbox input "false"
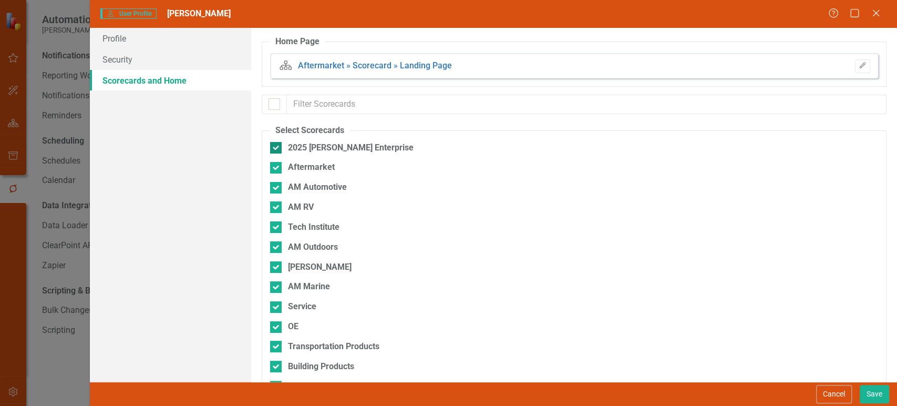
checkbox input "false"
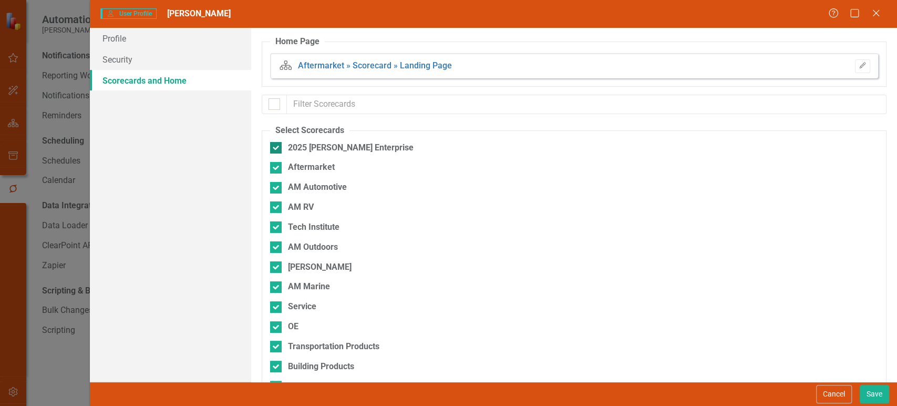
checkbox input "false"
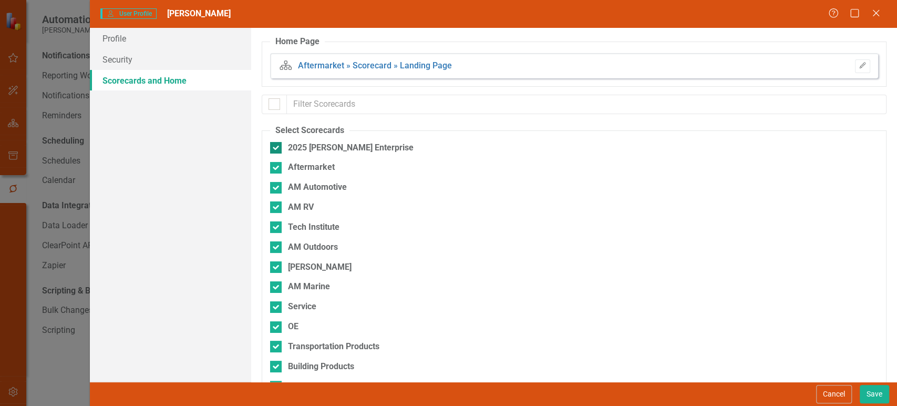
checkbox input "false"
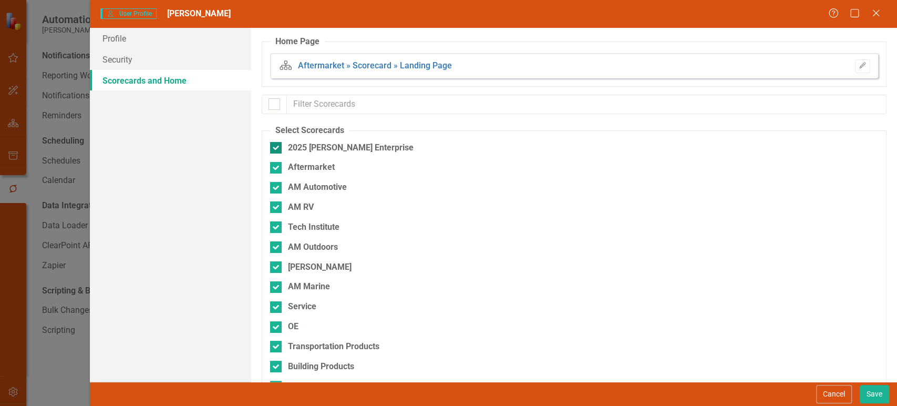
checkbox input "false"
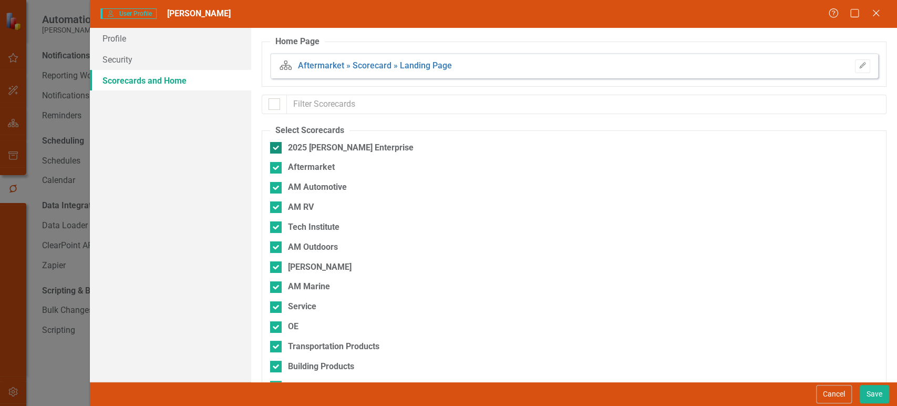
checkbox input "false"
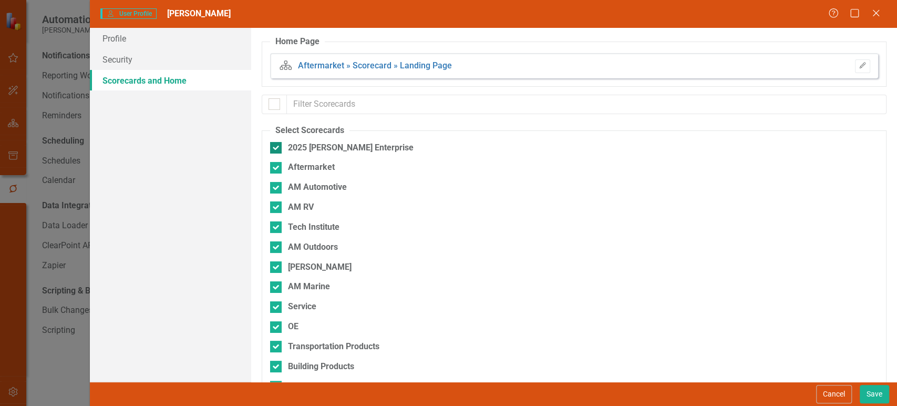
checkbox input "false"
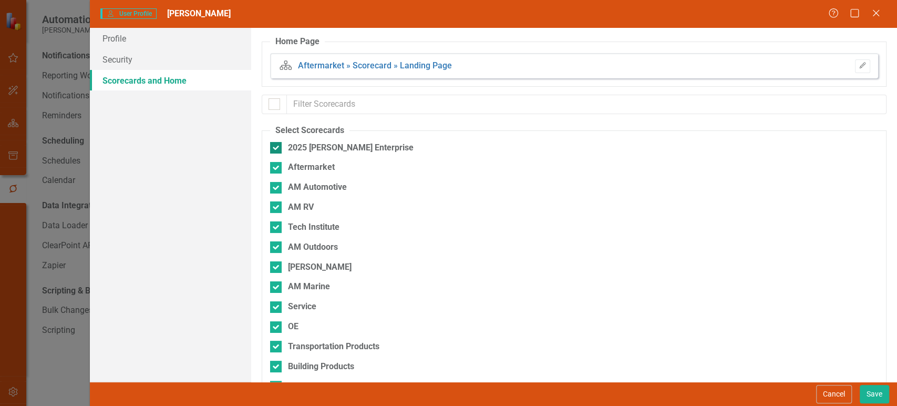
checkbox input "false"
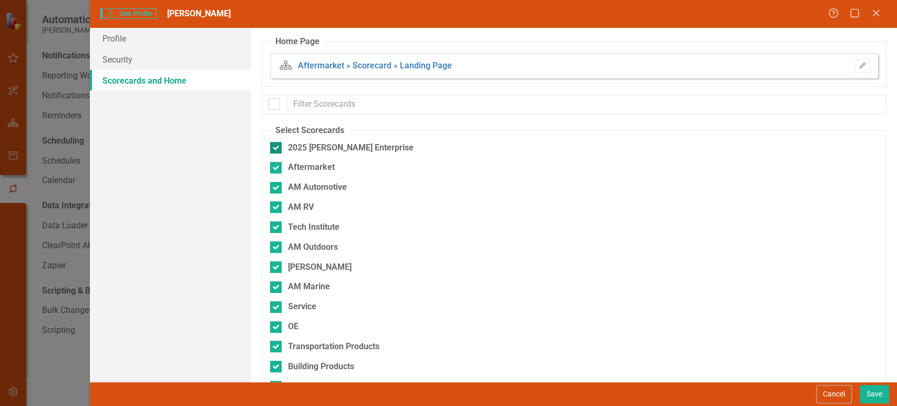
checkbox input "false"
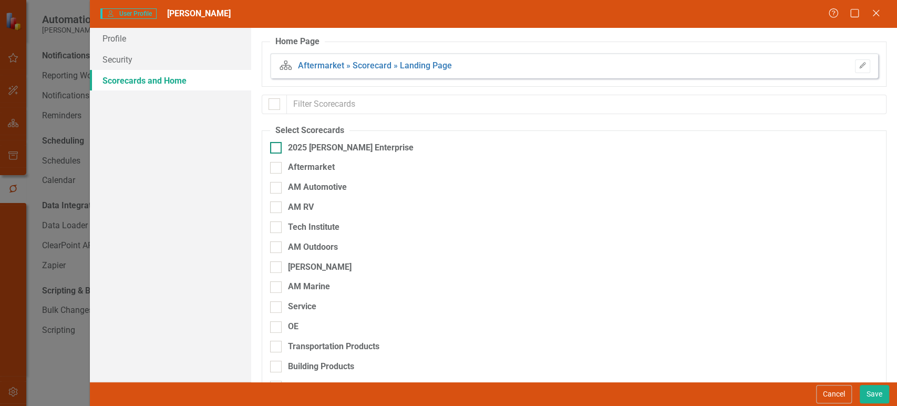
click at [277, 147] on div at bounding box center [276, 148] width 12 height 12
click at [277, 147] on input "2025 Lippert Enterprise" at bounding box center [273, 145] width 7 height 7
checkbox input "true"
click at [874, 404] on div "Cancel Save" at bounding box center [493, 393] width 807 height 24
click at [871, 396] on button "Save" at bounding box center [874, 394] width 29 height 18
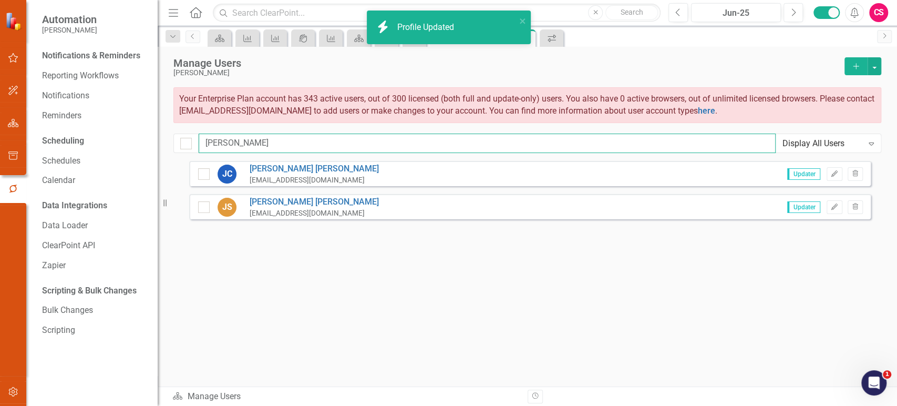
click at [209, 136] on input "Jamie" at bounding box center [487, 142] width 577 height 19
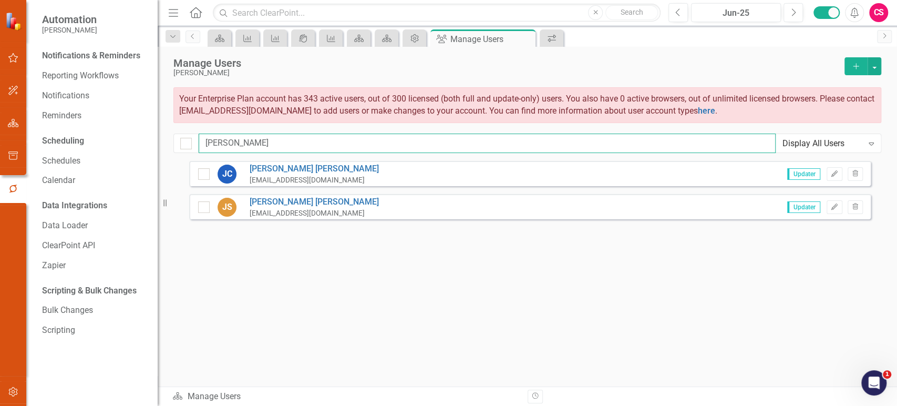
click at [209, 136] on input "Jamie" at bounding box center [487, 142] width 577 height 19
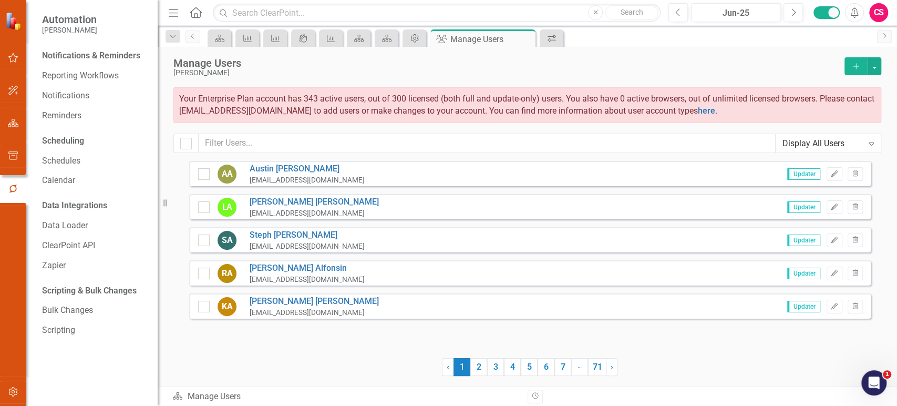
click at [833, 138] on div "Display All Users" at bounding box center [822, 143] width 80 height 12
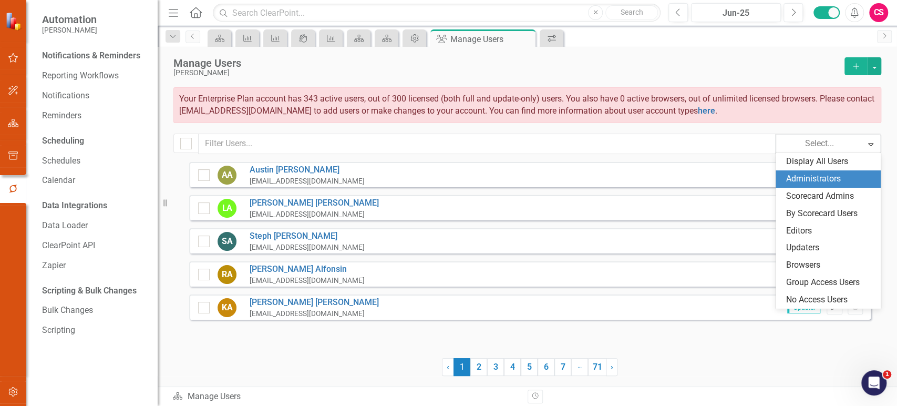
click at [801, 176] on div "Administrators" at bounding box center [830, 179] width 88 height 12
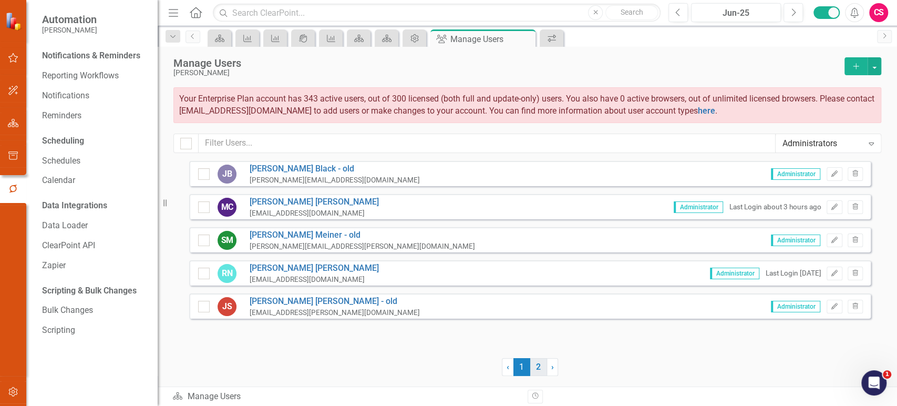
click at [537, 367] on link "2" at bounding box center [538, 367] width 17 height 18
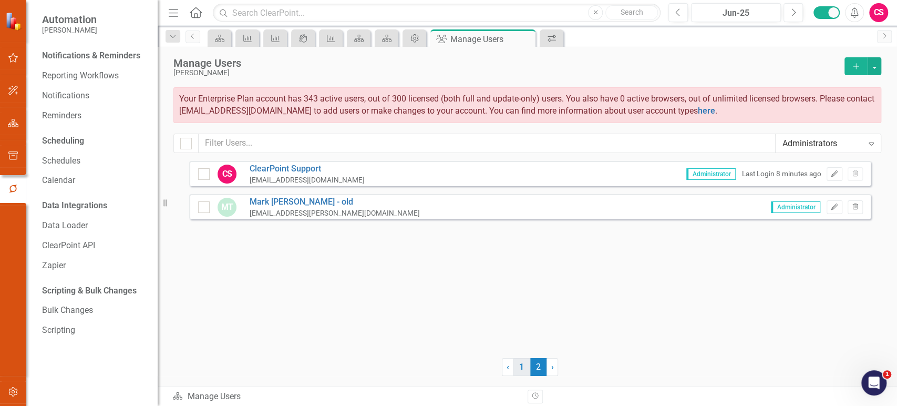
click at [520, 367] on link "1" at bounding box center [521, 367] width 17 height 18
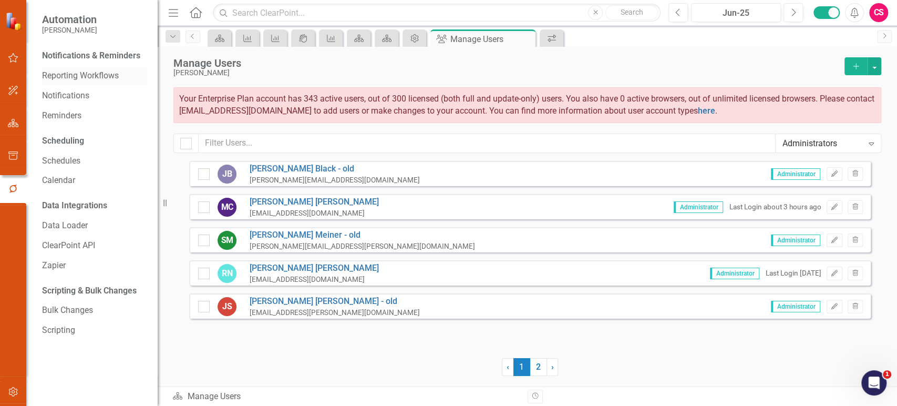
click at [96, 71] on link "Reporting Workflows" at bounding box center [94, 76] width 105 height 12
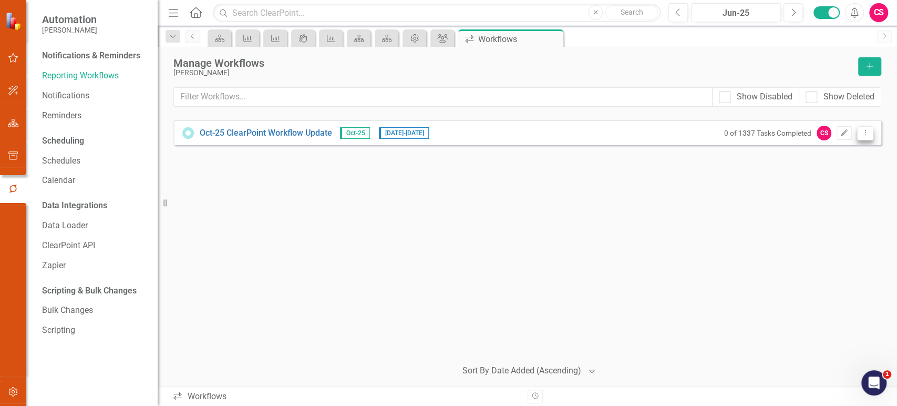
click at [863, 129] on icon "Dropdown Menu" at bounding box center [865, 132] width 9 height 7
click at [828, 152] on link "Preview Preview Workflow" at bounding box center [824, 149] width 97 height 19
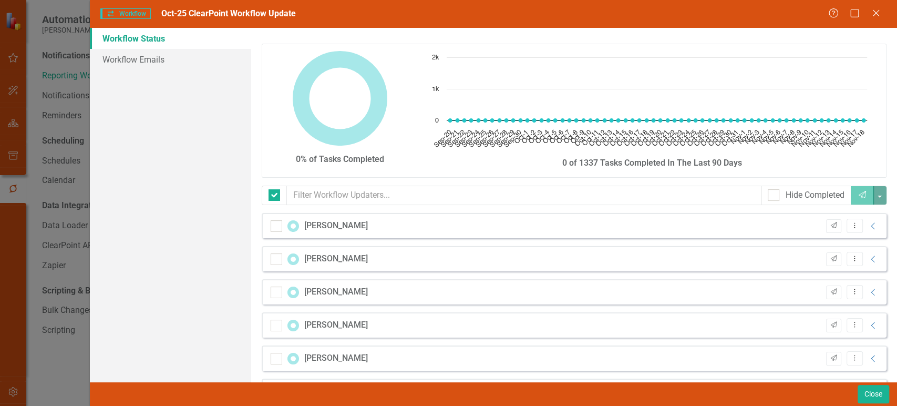
checkbox input "false"
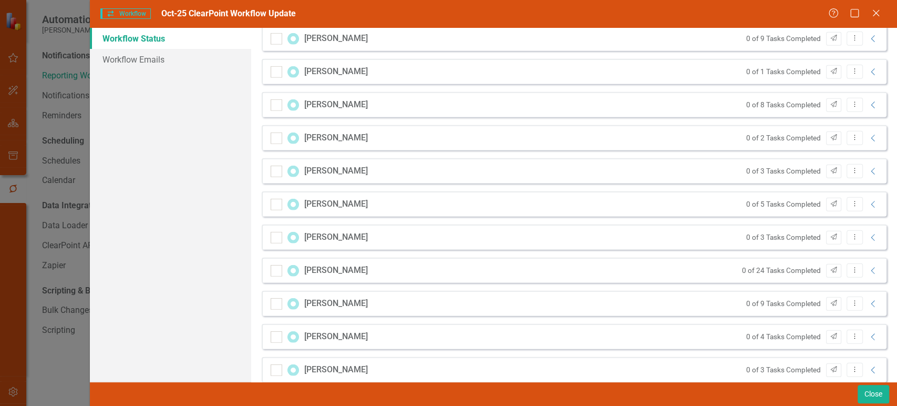
scroll to position [7453, 0]
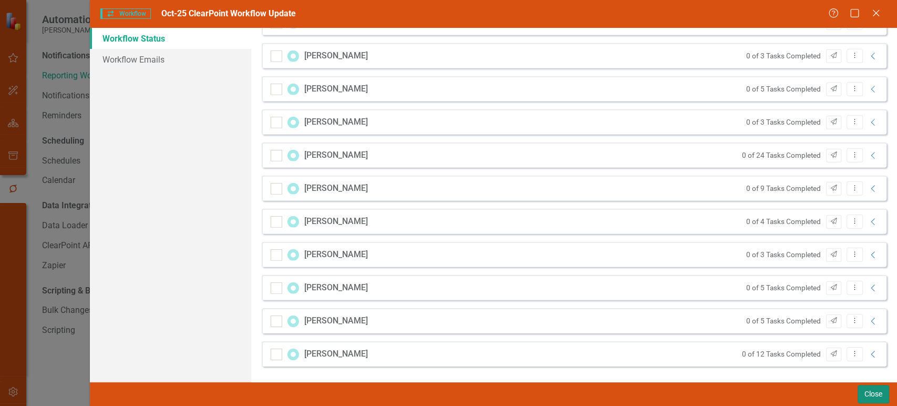
click at [882, 398] on button "Close" at bounding box center [874, 394] width 32 height 18
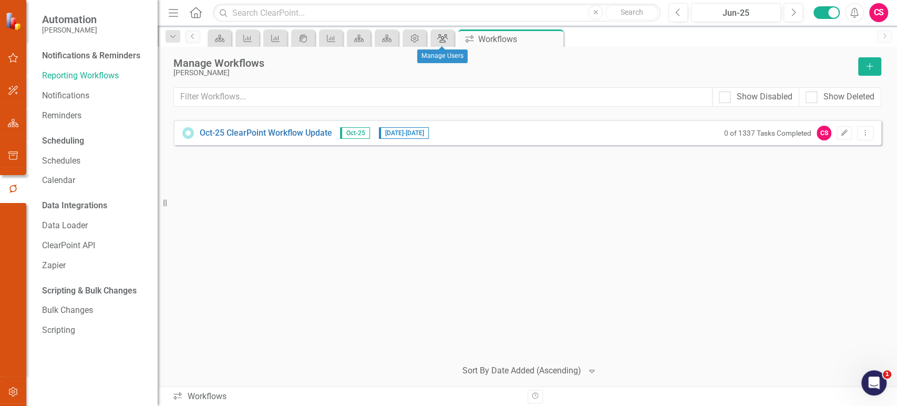
click at [441, 41] on icon "Group" at bounding box center [442, 38] width 11 height 8
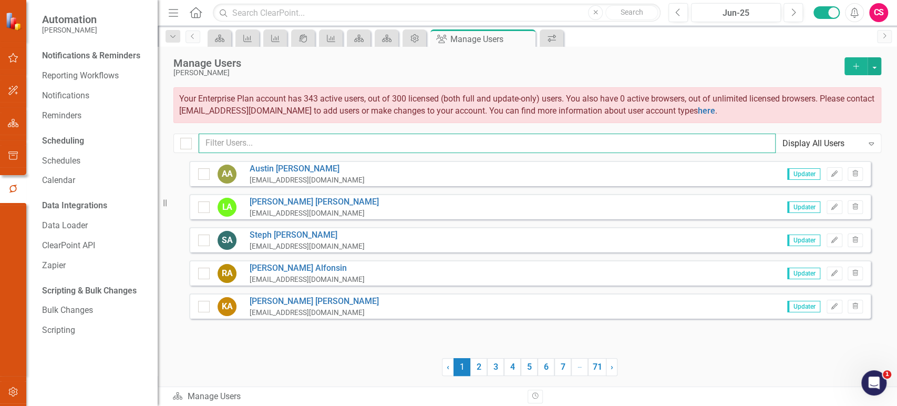
click at [358, 151] on input "text" at bounding box center [487, 142] width 577 height 19
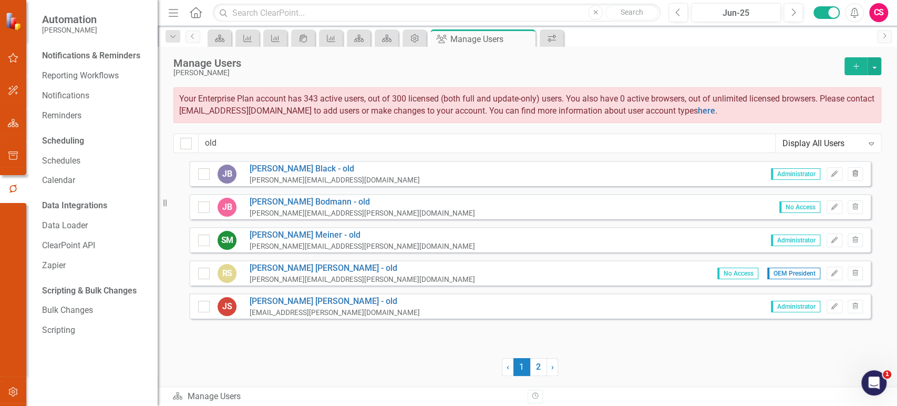
click at [860, 176] on button "Trash" at bounding box center [855, 174] width 15 height 14
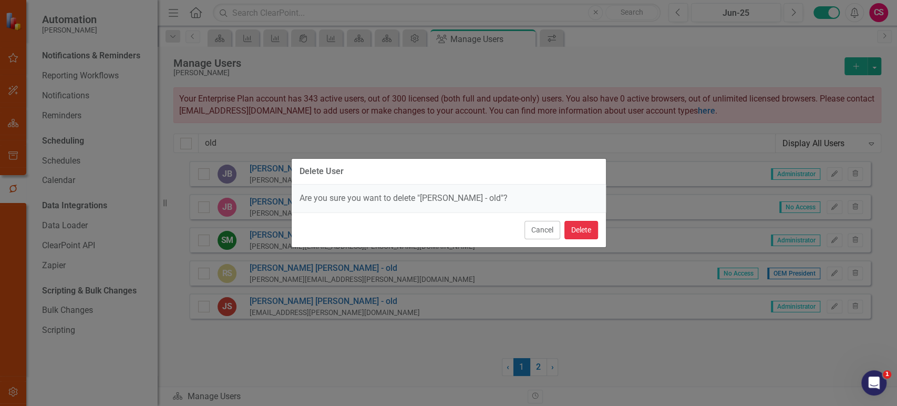
click at [579, 223] on button "Delete" at bounding box center [581, 230] width 34 height 18
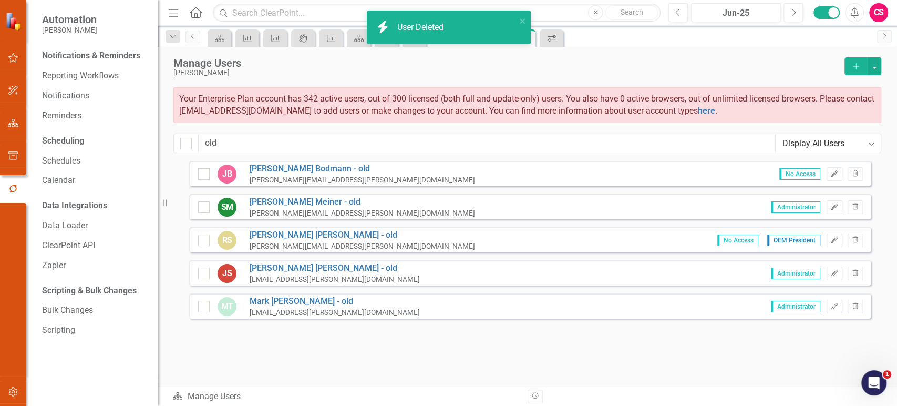
click at [855, 175] on icon "Trash" at bounding box center [855, 174] width 8 height 6
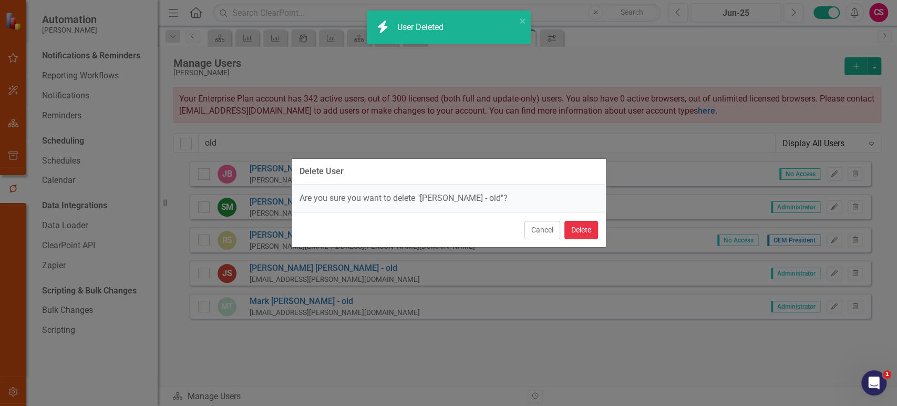
click at [583, 232] on button "Delete" at bounding box center [581, 230] width 34 height 18
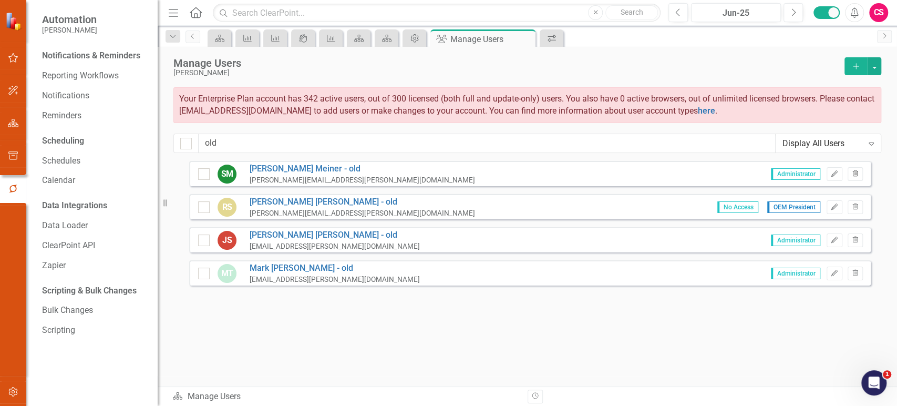
click at [858, 173] on icon "Trash" at bounding box center [855, 174] width 8 height 6
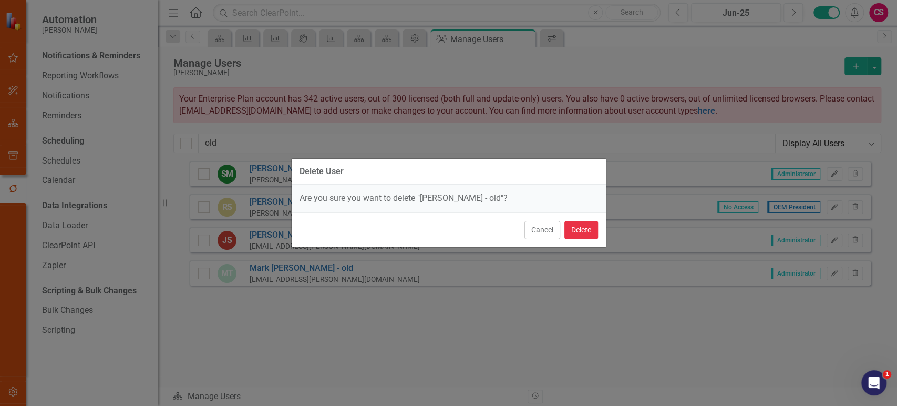
click at [593, 229] on button "Delete" at bounding box center [581, 230] width 34 height 18
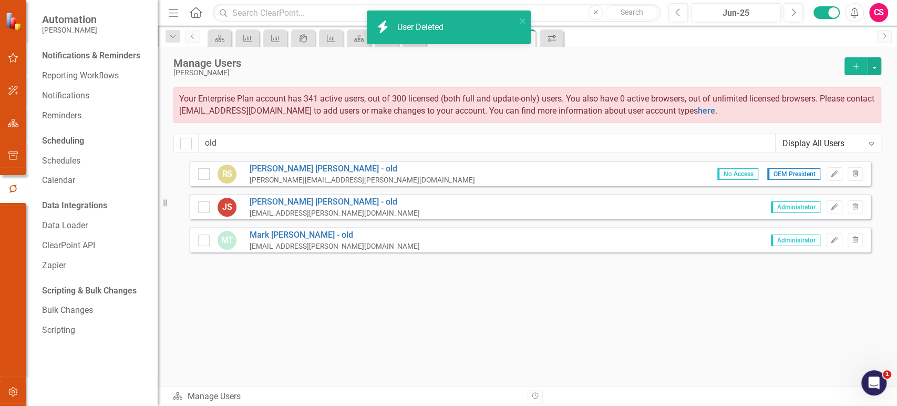
click at [857, 174] on icon "Trash" at bounding box center [855, 174] width 8 height 6
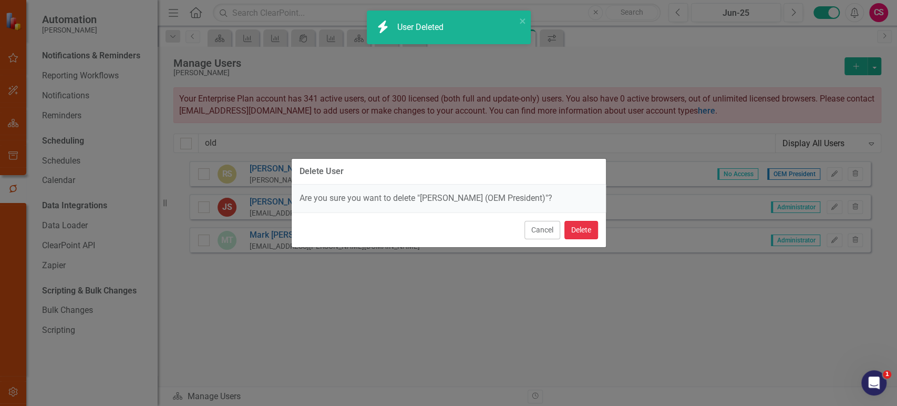
click at [589, 224] on button "Delete" at bounding box center [581, 230] width 34 height 18
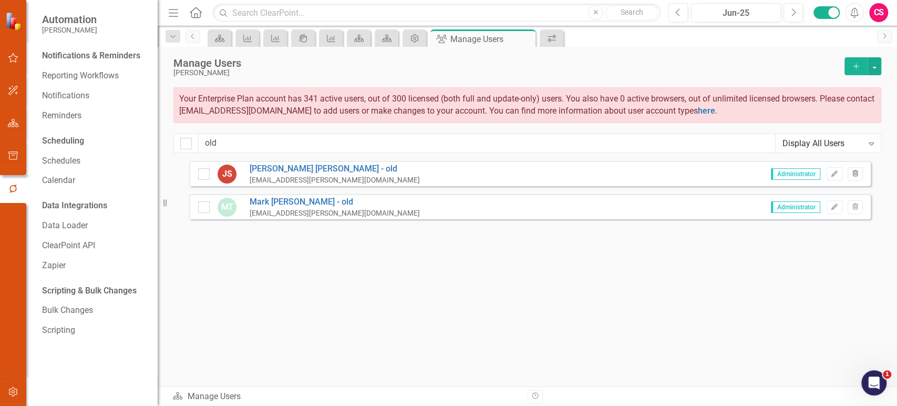
click at [855, 177] on button "Trash" at bounding box center [855, 174] width 15 height 14
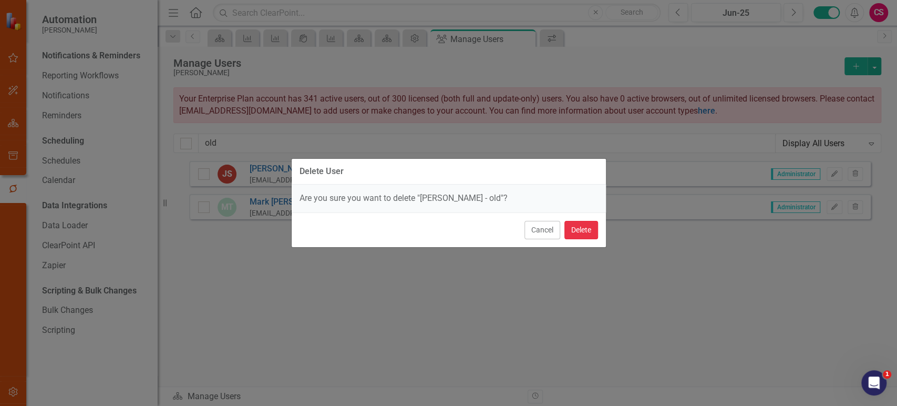
drag, startPoint x: 585, startPoint y: 234, endPoint x: 597, endPoint y: 231, distance: 12.6
click at [584, 234] on button "Delete" at bounding box center [581, 230] width 34 height 18
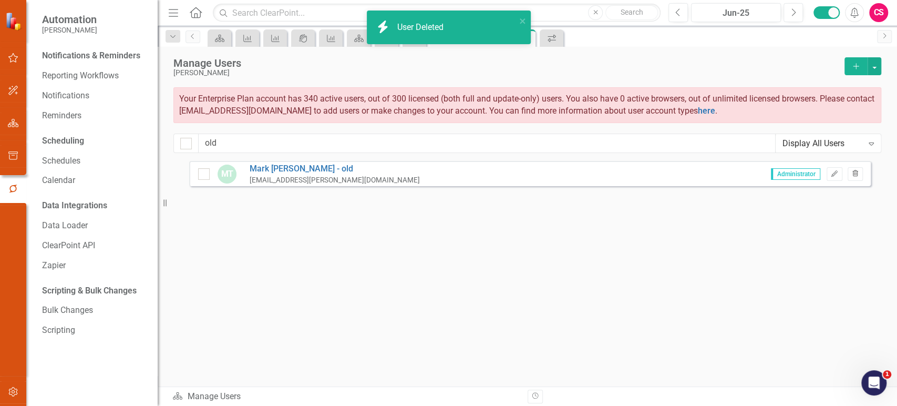
click at [853, 171] on icon "Trash" at bounding box center [855, 174] width 8 height 6
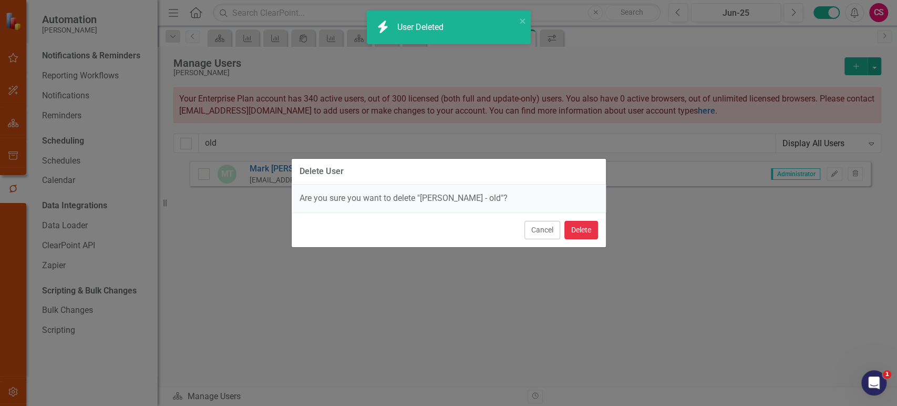
click at [577, 225] on button "Delete" at bounding box center [581, 230] width 34 height 18
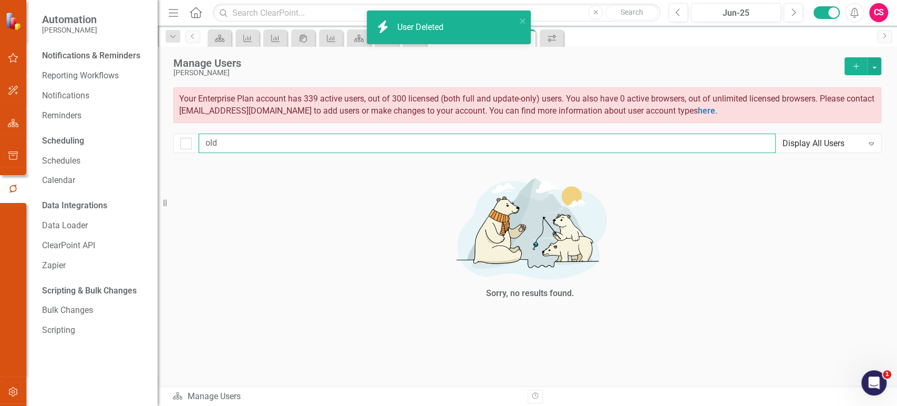
click at [240, 142] on input "old" at bounding box center [487, 142] width 577 height 19
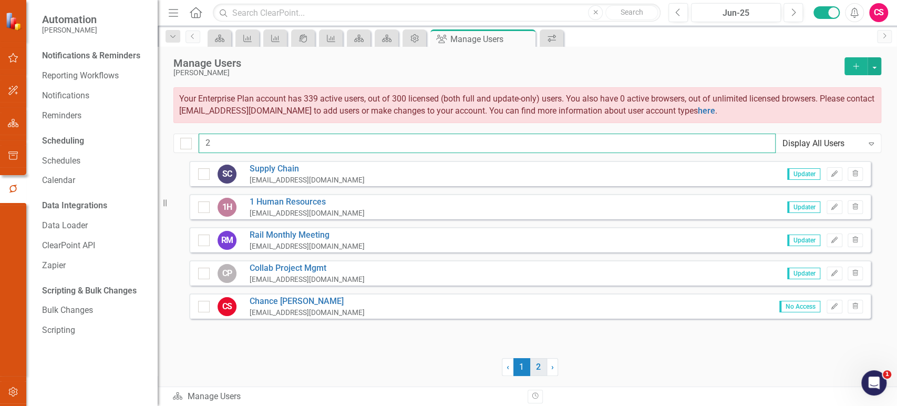
type input "2"
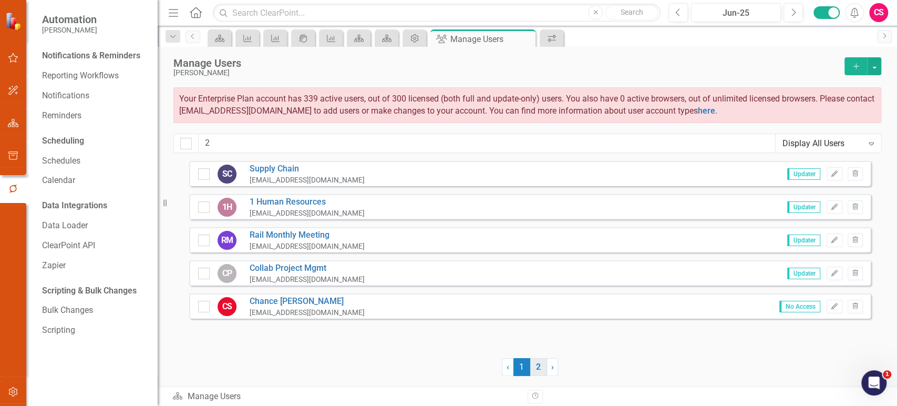
click at [542, 365] on link "2" at bounding box center [538, 367] width 17 height 18
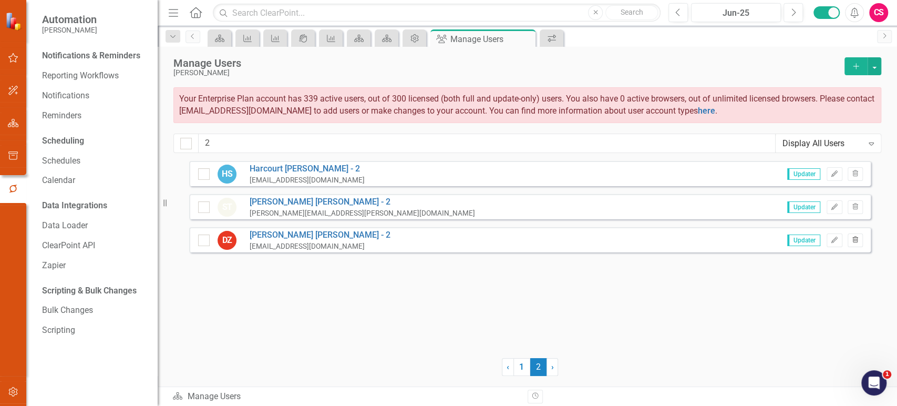
click at [858, 240] on icon "Trash" at bounding box center [855, 240] width 8 height 6
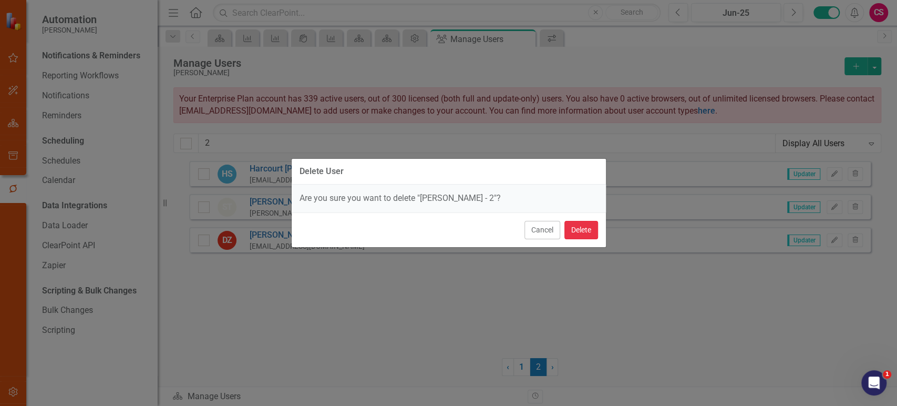
click at [586, 231] on button "Delete" at bounding box center [581, 230] width 34 height 18
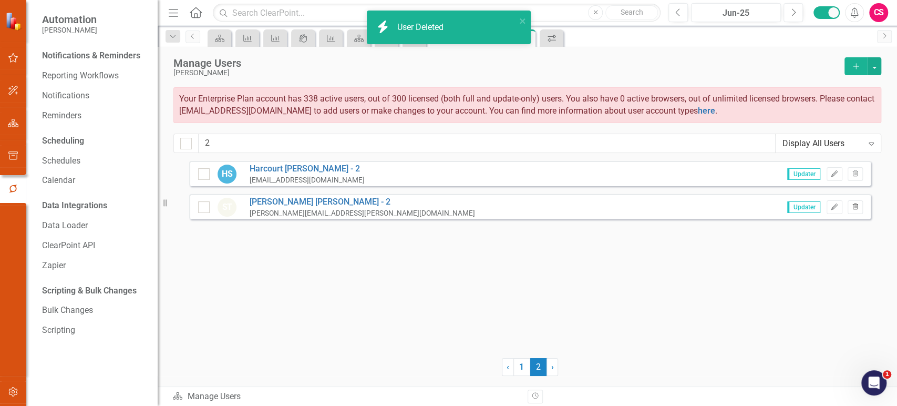
click at [850, 210] on button "Trash" at bounding box center [855, 207] width 15 height 14
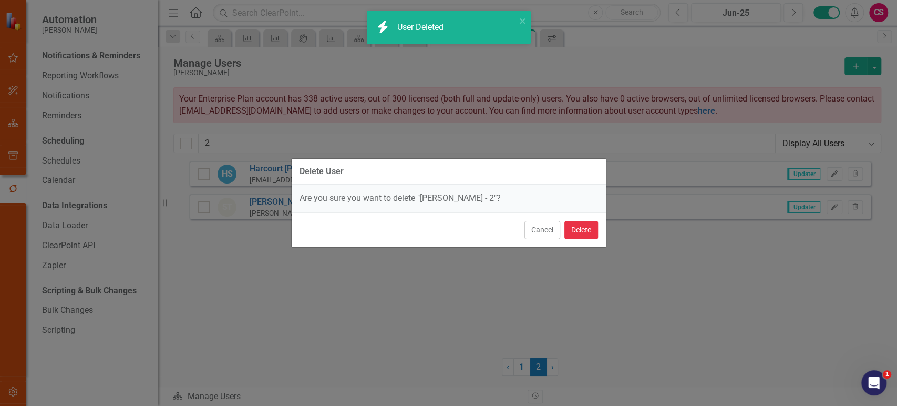
click at [584, 230] on button "Delete" at bounding box center [581, 230] width 34 height 18
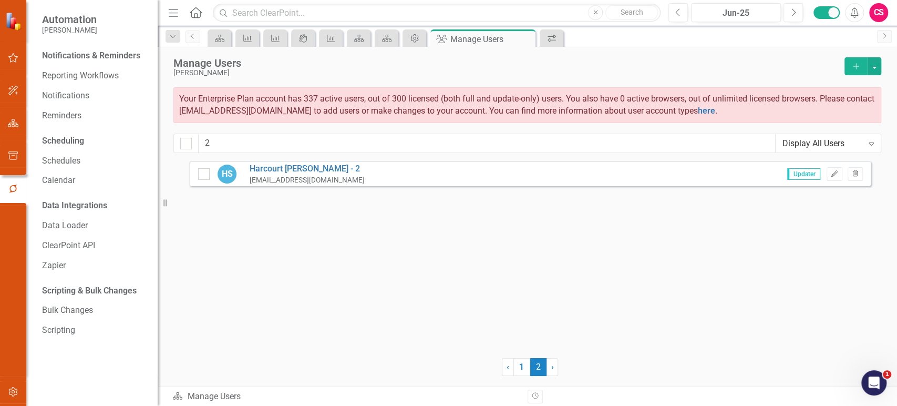
click at [855, 167] on button "Trash" at bounding box center [855, 174] width 15 height 14
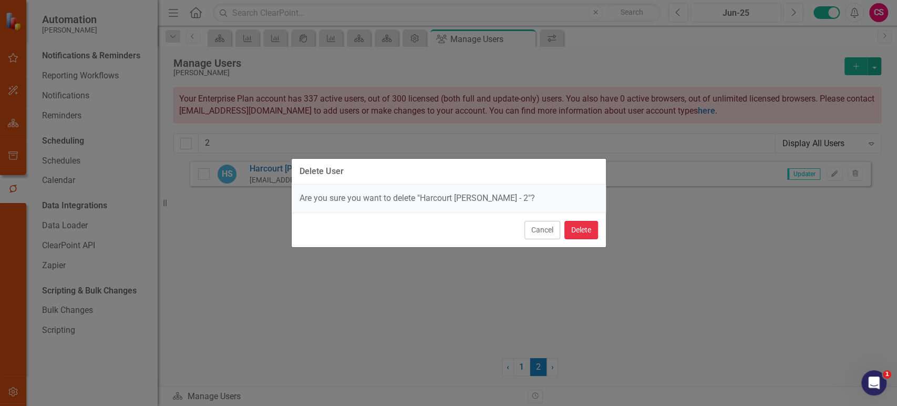
click at [579, 226] on button "Delete" at bounding box center [581, 230] width 34 height 18
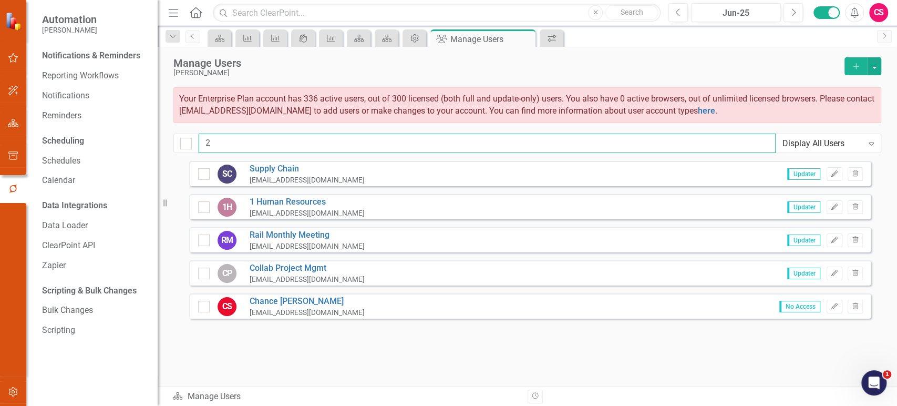
drag, startPoint x: 217, startPoint y: 137, endPoint x: 199, endPoint y: 143, distance: 18.9
click at [199, 143] on input "2" at bounding box center [487, 142] width 577 height 19
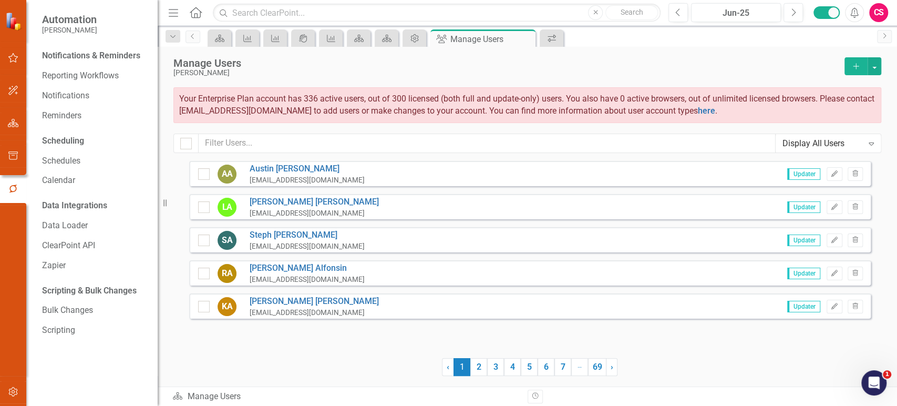
click at [299, 359] on div at bounding box center [315, 367] width 253 height 18
click at [876, 69] on button "button" at bounding box center [875, 66] width 14 height 18
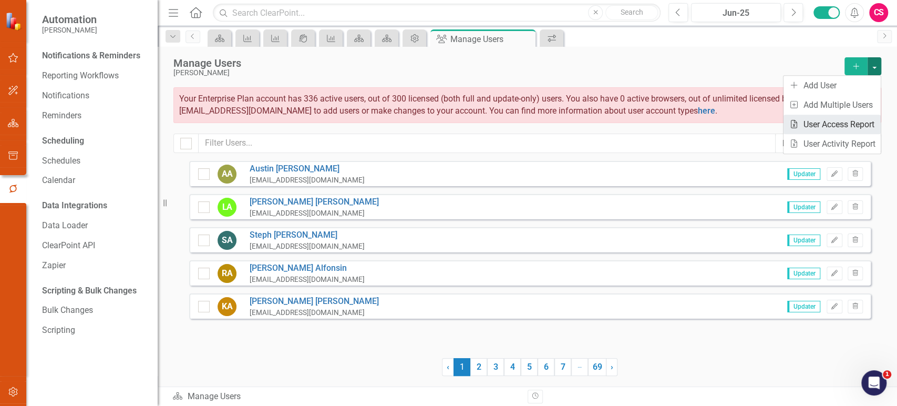
click at [802, 129] on link "Excel File User Access Report" at bounding box center [831, 124] width 97 height 19
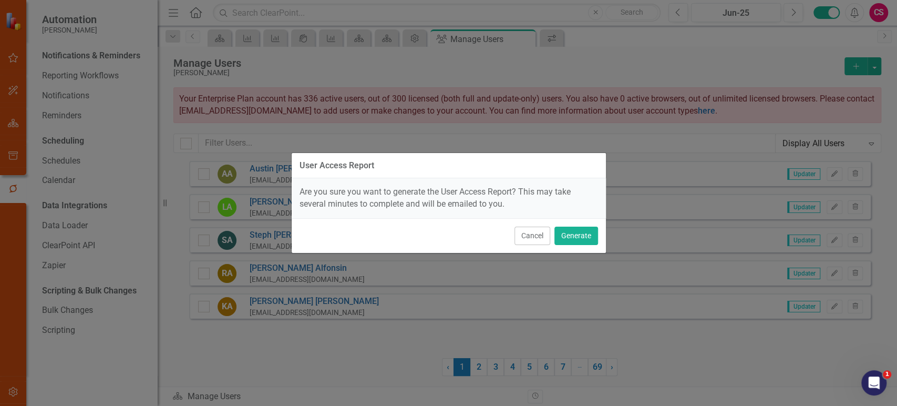
click at [513, 233] on div "Cancel Generate" at bounding box center [449, 235] width 314 height 35
click at [520, 234] on button "Cancel" at bounding box center [532, 235] width 36 height 18
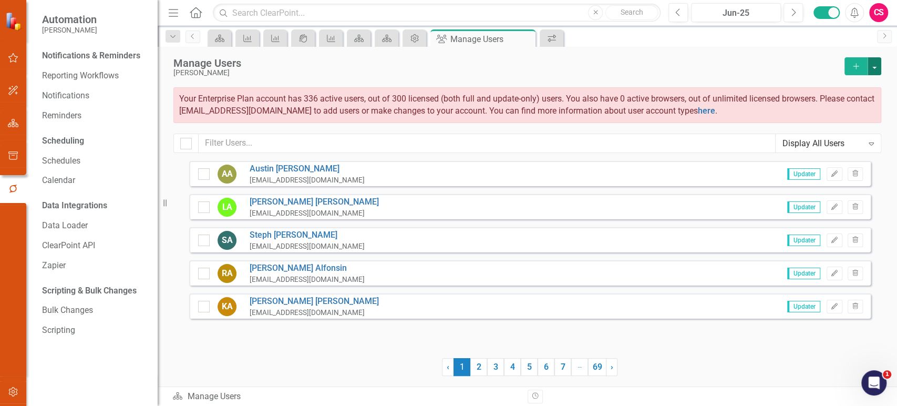
click at [871, 61] on button "button" at bounding box center [875, 66] width 14 height 18
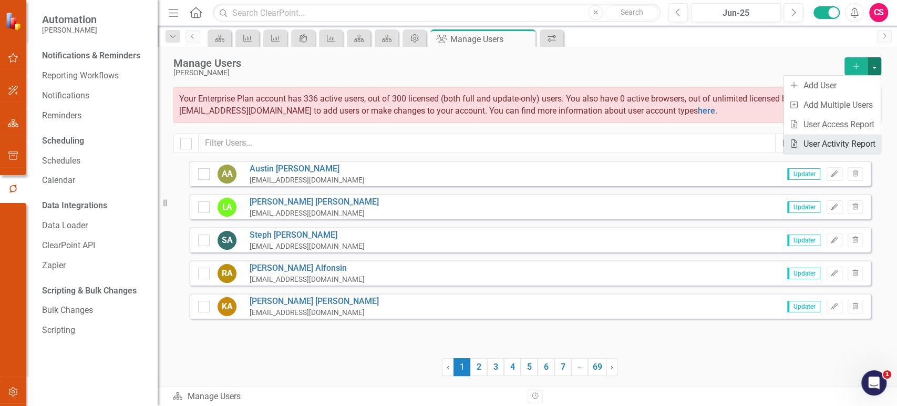
click at [821, 141] on link "Excel File User Activity Report" at bounding box center [831, 143] width 97 height 19
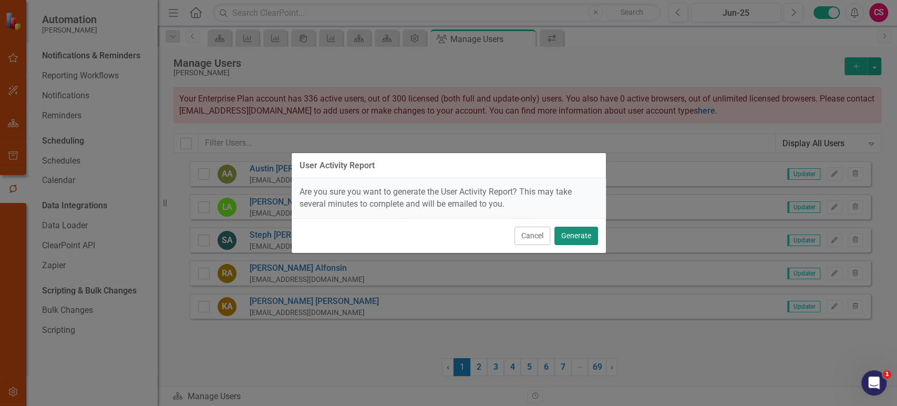
click at [583, 237] on button "Generate" at bounding box center [576, 235] width 44 height 18
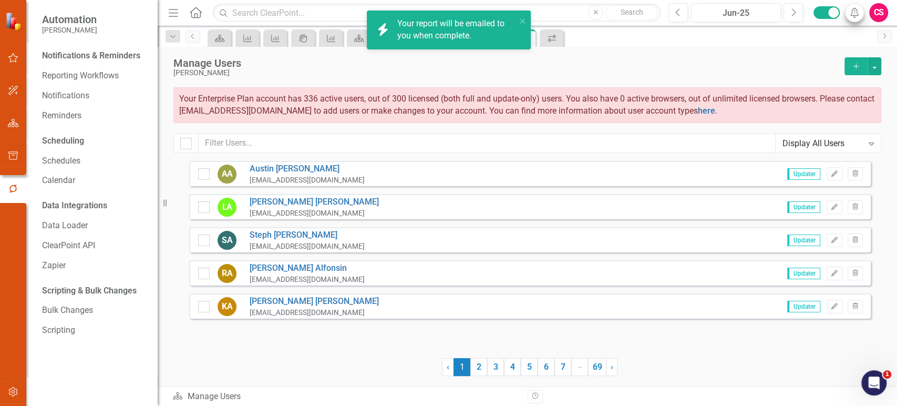
drag, startPoint x: 865, startPoint y: 18, endPoint x: 860, endPoint y: 15, distance: 5.7
click at [864, 16] on div "Previous Jun-25 Next Alerts CS User Edit Profile Disable Sound Silence Alerts H…" at bounding box center [774, 12] width 233 height 19
click at [858, 15] on icon "Alerts" at bounding box center [854, 12] width 11 height 11
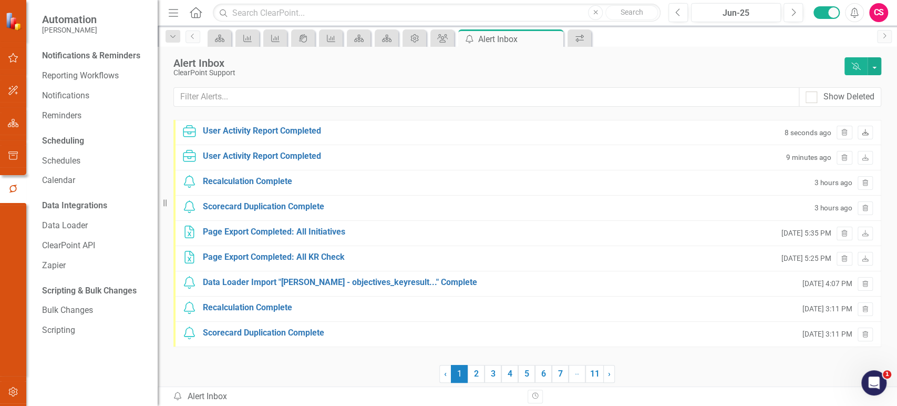
click at [865, 131] on icon at bounding box center [865, 132] width 6 height 6
click at [443, 28] on div "Dropdown Search Scorecard Landing Page Pin Key Result Decrease calls to Operato…" at bounding box center [527, 36] width 739 height 21
click at [441, 40] on icon "Group" at bounding box center [442, 38] width 11 height 8
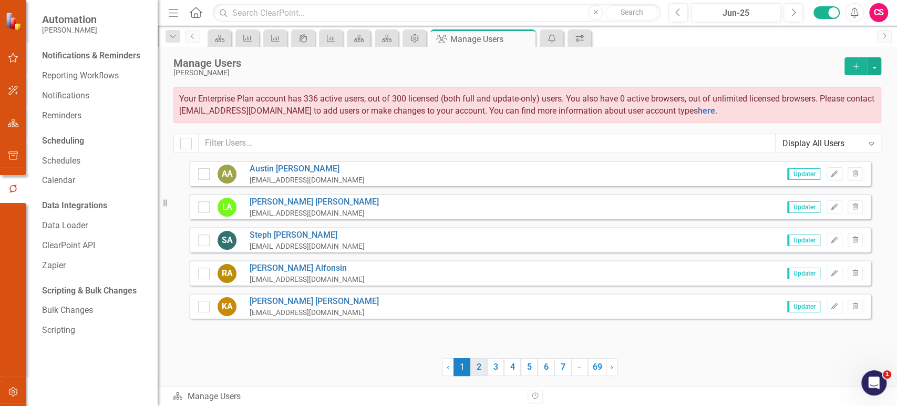
click at [471, 363] on link "2" at bounding box center [478, 367] width 17 height 18
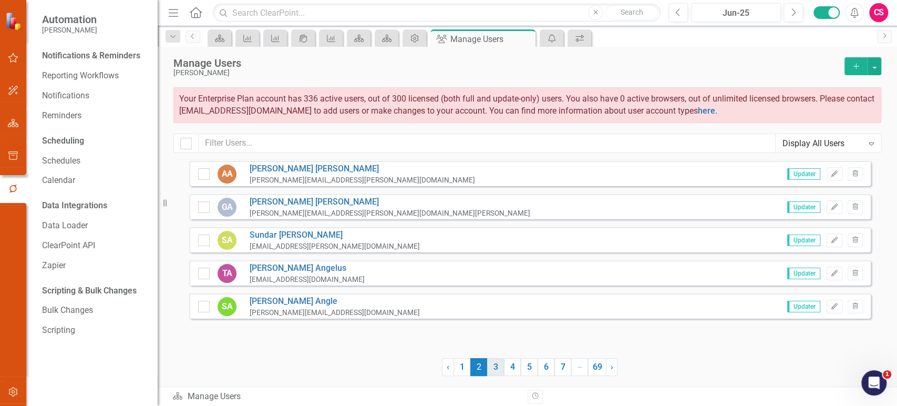
click at [500, 369] on link "3" at bounding box center [495, 367] width 17 height 18
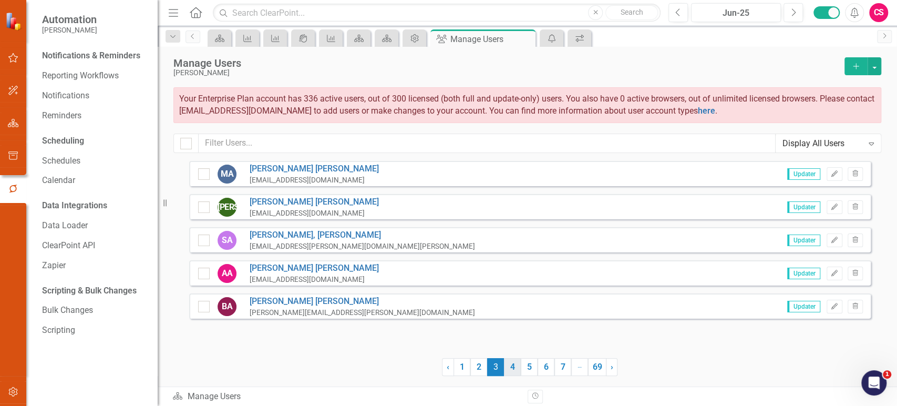
click at [509, 369] on link "4" at bounding box center [512, 367] width 17 height 18
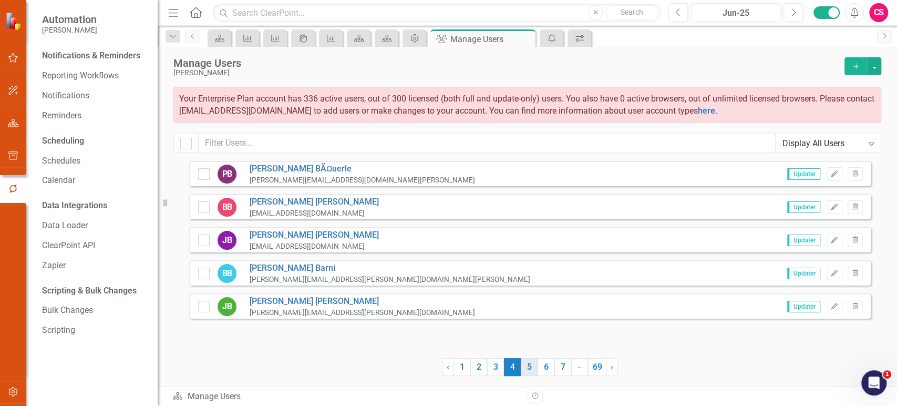
click at [527, 369] on link "5" at bounding box center [529, 367] width 17 height 18
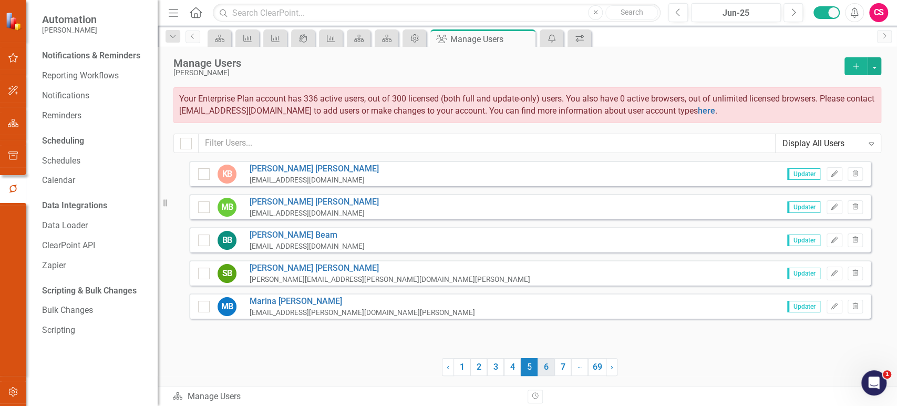
click at [546, 369] on link "6" at bounding box center [546, 367] width 17 height 18
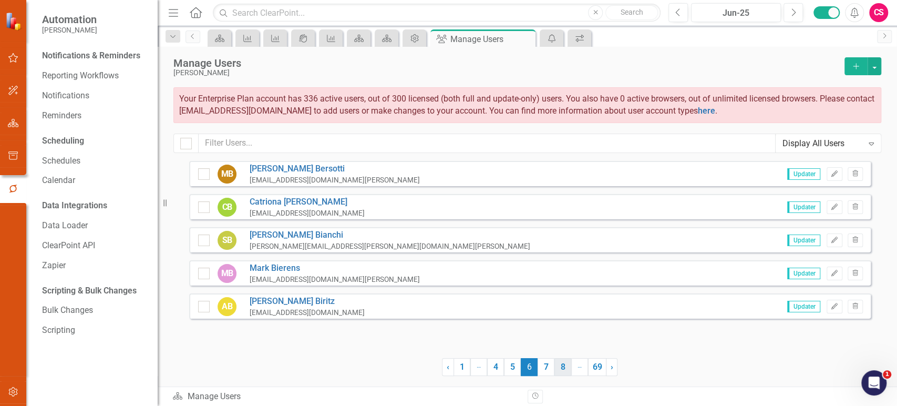
click at [546, 369] on link "7" at bounding box center [546, 367] width 17 height 18
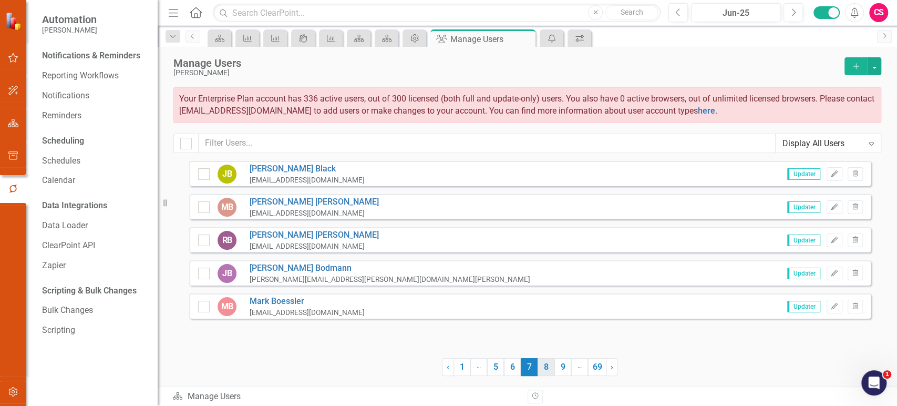
click at [548, 369] on link "8" at bounding box center [546, 367] width 17 height 18
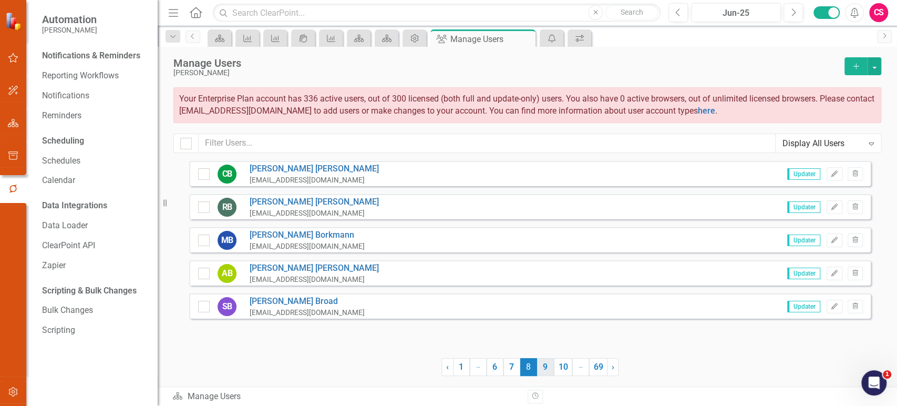
click at [546, 369] on link "9" at bounding box center [545, 367] width 17 height 18
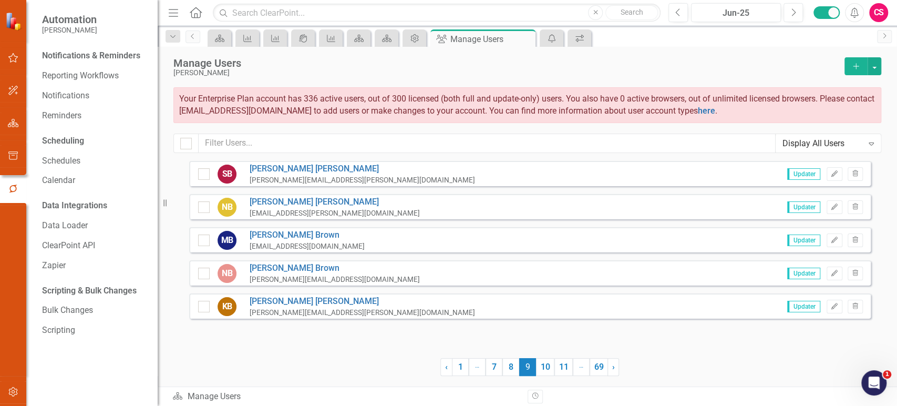
click at [546, 369] on link "10" at bounding box center [545, 367] width 18 height 18
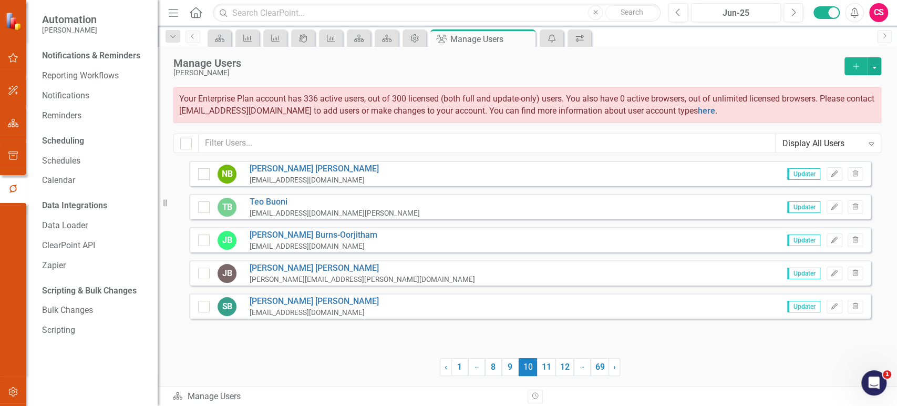
click at [546, 369] on link "11" at bounding box center [546, 367] width 18 height 18
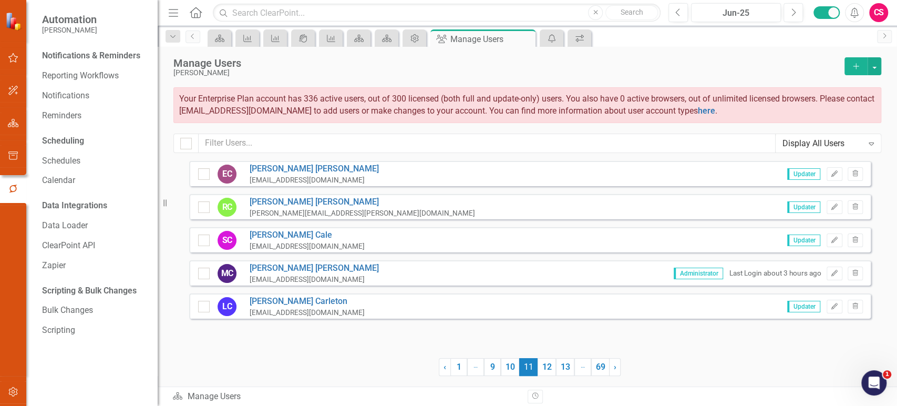
click at [546, 369] on link "12" at bounding box center [547, 367] width 18 height 18
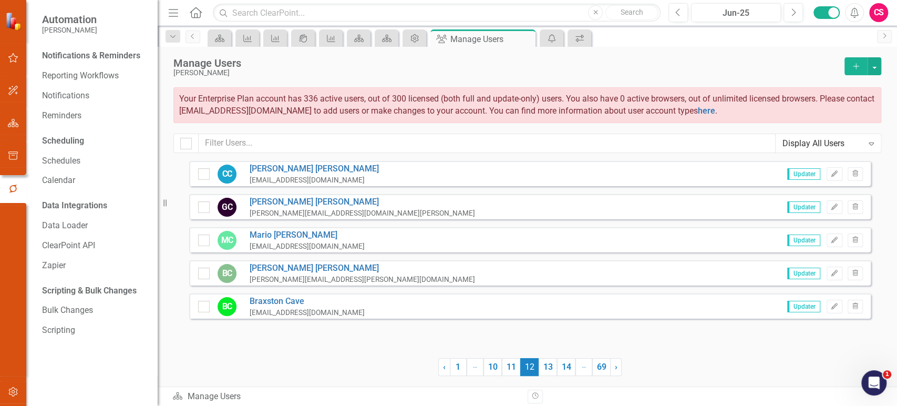
click at [546, 369] on link "13" at bounding box center [548, 367] width 18 height 18
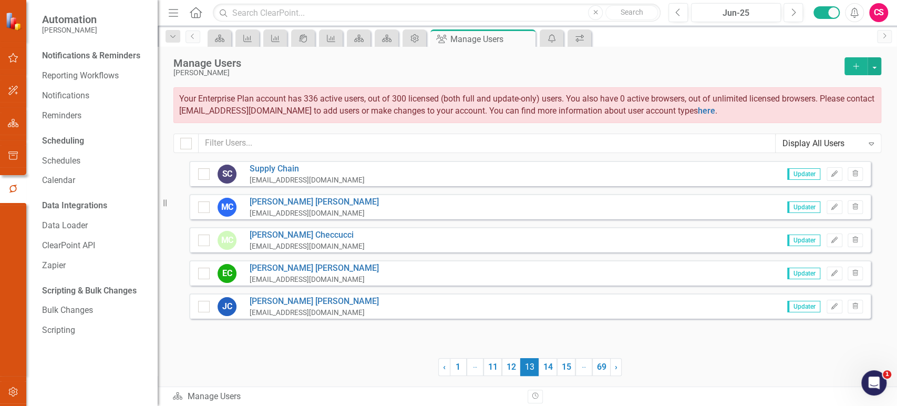
click at [546, 369] on link "14" at bounding box center [548, 367] width 18 height 18
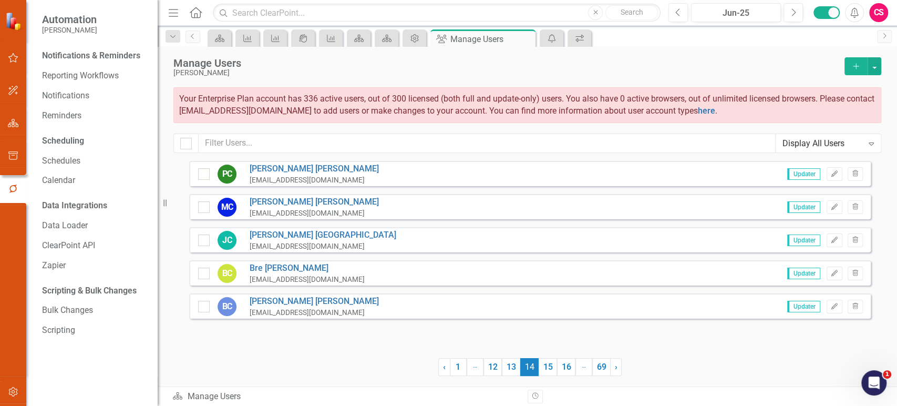
click at [546, 369] on link "15" at bounding box center [548, 367] width 18 height 18
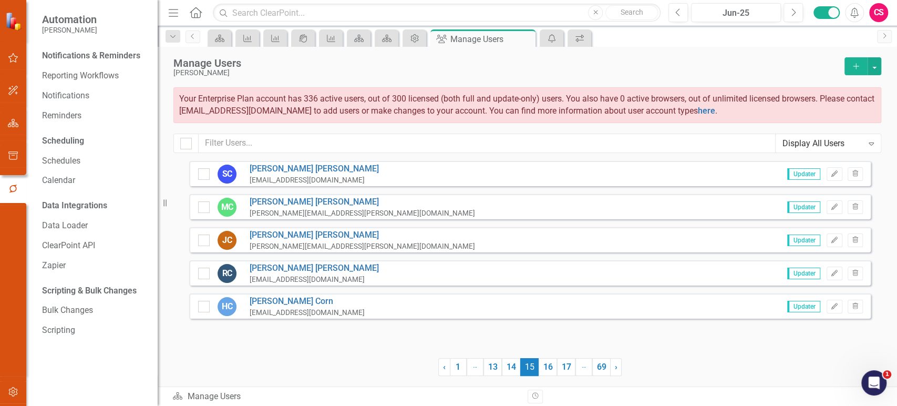
click at [546, 369] on link "16" at bounding box center [548, 367] width 18 height 18
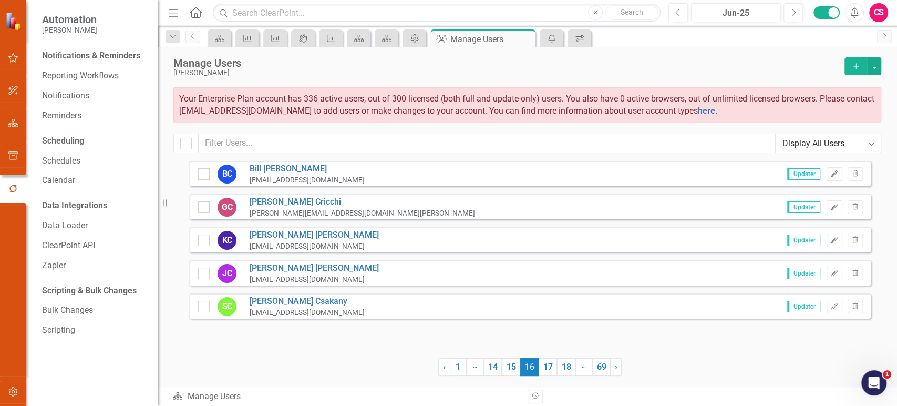
click at [546, 369] on link "17" at bounding box center [548, 367] width 18 height 18
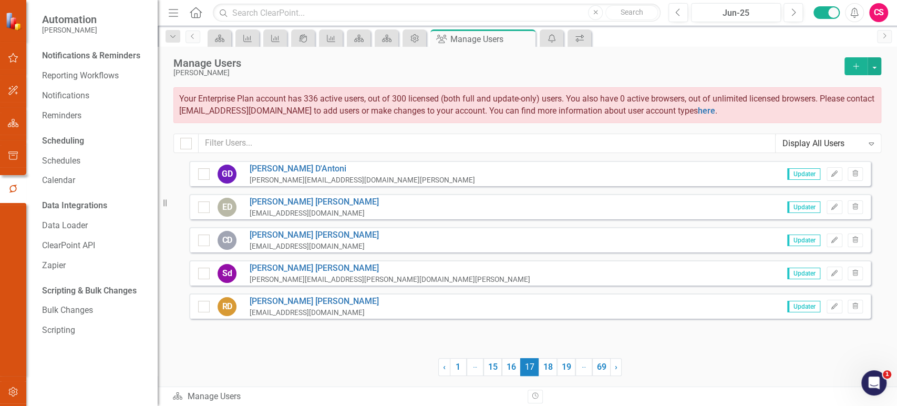
click at [546, 369] on link "18" at bounding box center [548, 367] width 18 height 18
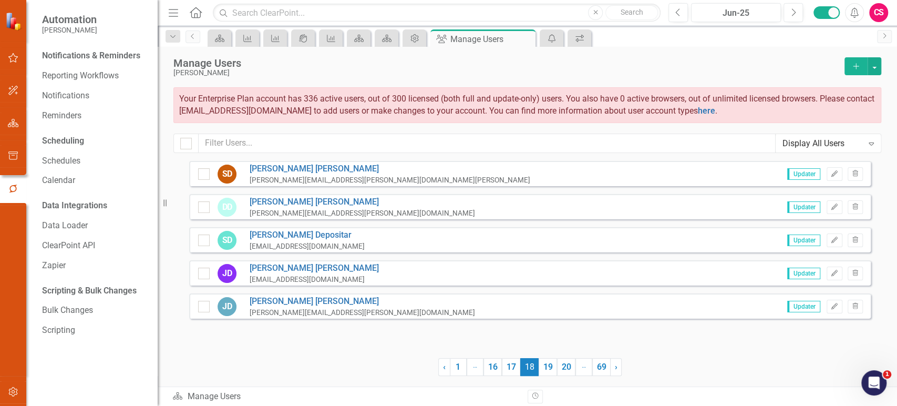
click at [546, 369] on link "19" at bounding box center [548, 367] width 18 height 18
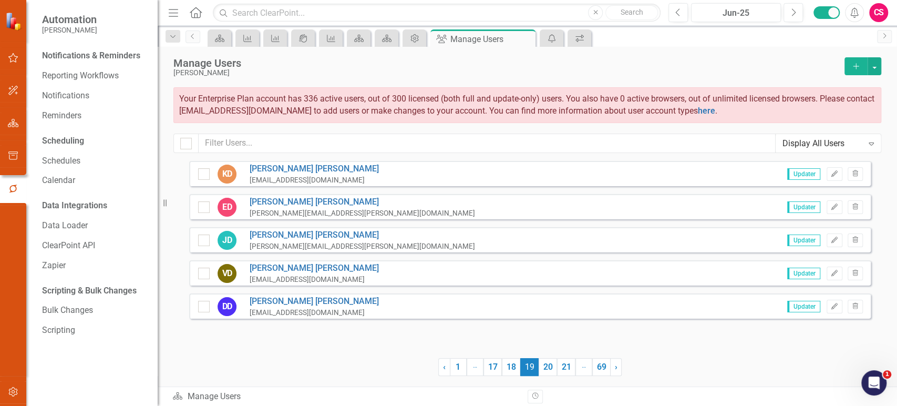
click at [546, 369] on link "20" at bounding box center [548, 367] width 18 height 18
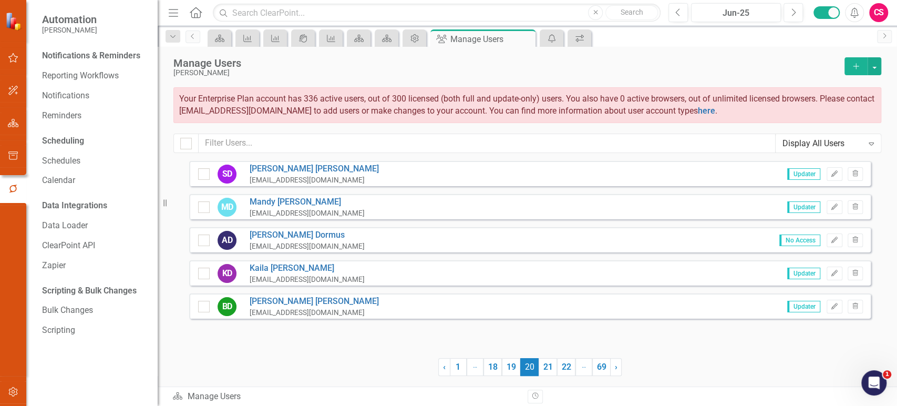
click at [546, 369] on link "21" at bounding box center [548, 367] width 18 height 18
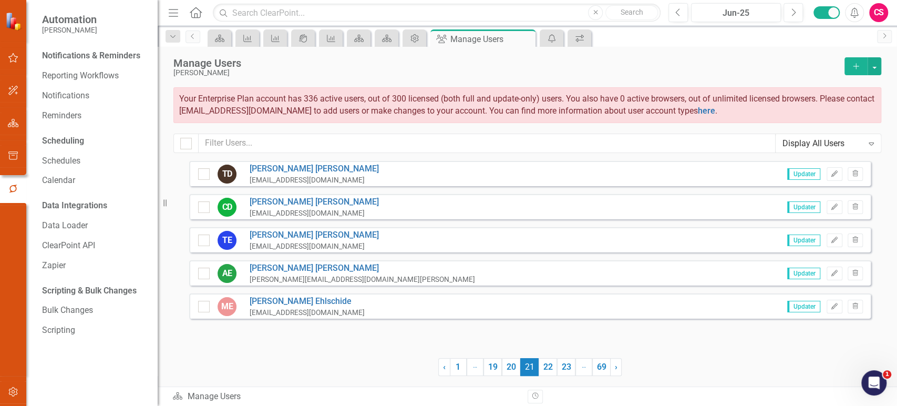
click at [546, 369] on link "22" at bounding box center [548, 367] width 18 height 18
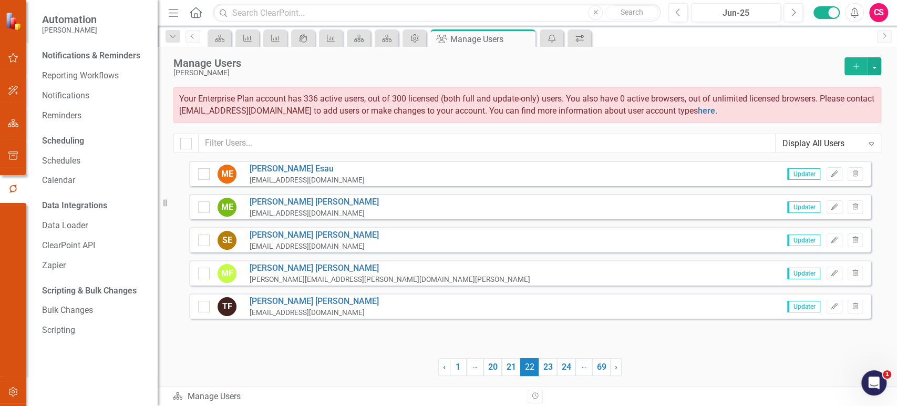
click at [546, 369] on link "23" at bounding box center [548, 367] width 18 height 18
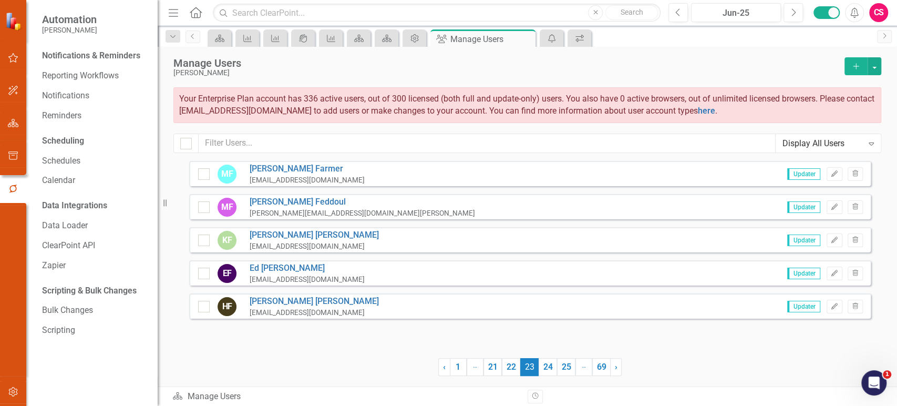
click at [546, 369] on link "24" at bounding box center [548, 367] width 18 height 18
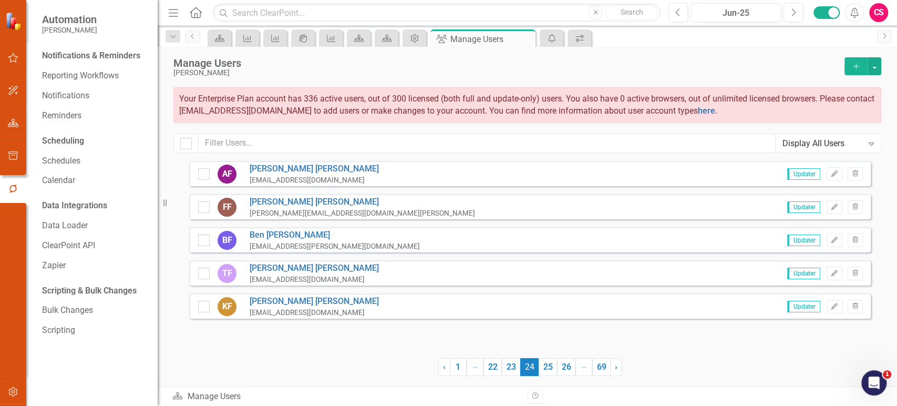
click at [546, 369] on link "25" at bounding box center [548, 367] width 18 height 18
click at [557, 369] on link "26" at bounding box center [566, 367] width 18 height 18
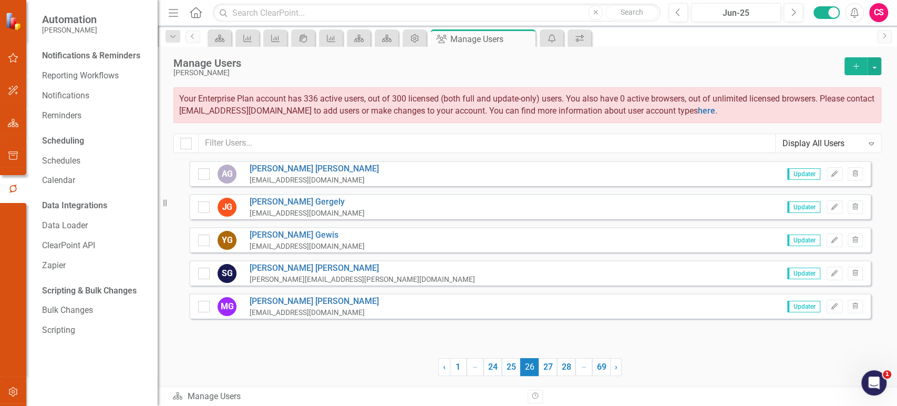
click at [546, 369] on link "27" at bounding box center [548, 367] width 18 height 18
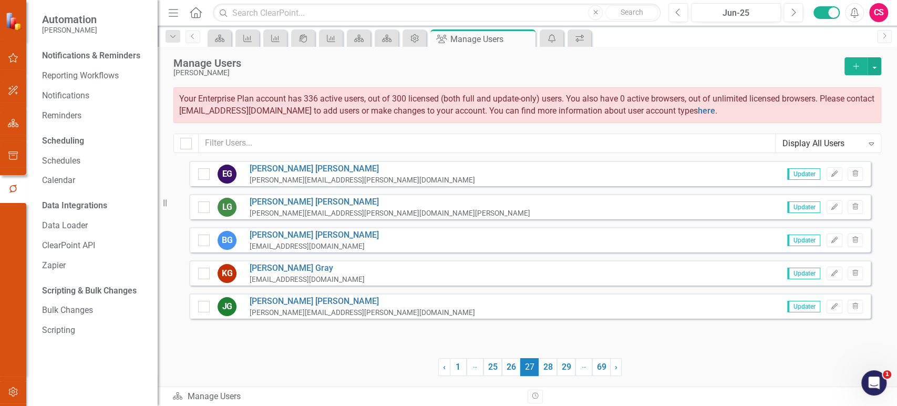
click at [546, 369] on link "28" at bounding box center [548, 367] width 18 height 18
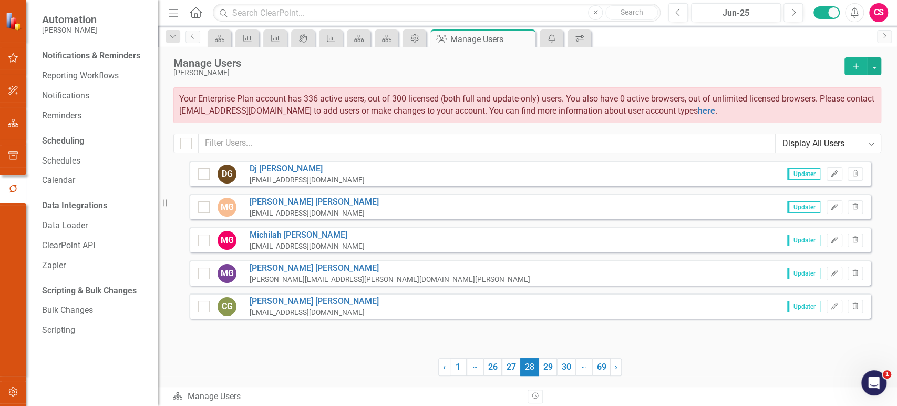
click at [546, 369] on link "29" at bounding box center [548, 367] width 18 height 18
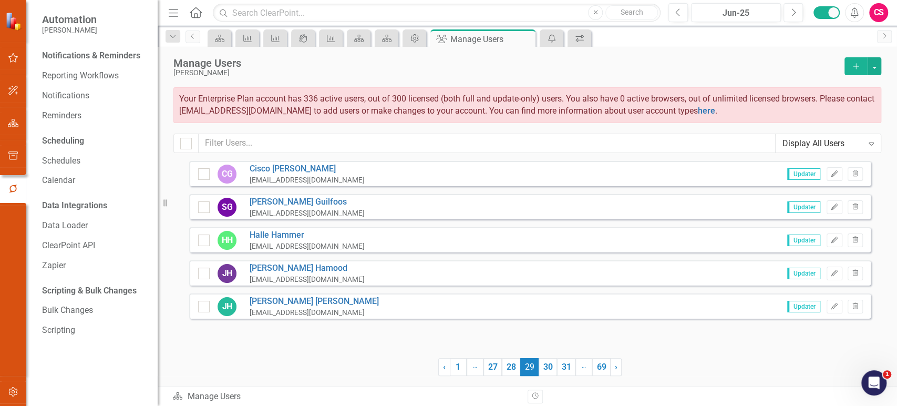
click at [546, 369] on link "30" at bounding box center [548, 367] width 18 height 18
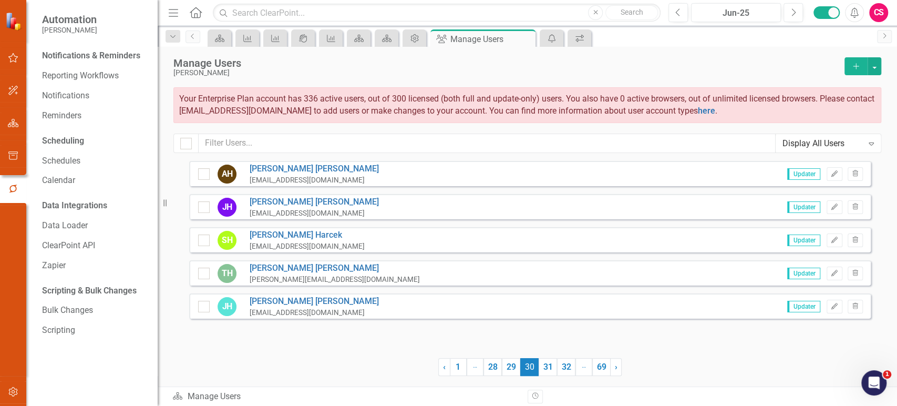
click at [546, 369] on link "31" at bounding box center [548, 367] width 18 height 18
click at [557, 369] on link "32" at bounding box center [566, 367] width 18 height 18
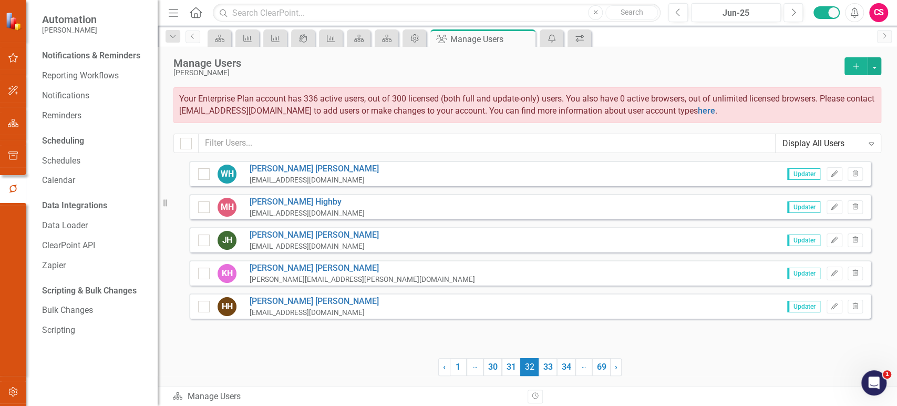
click at [546, 369] on link "33" at bounding box center [548, 367] width 18 height 18
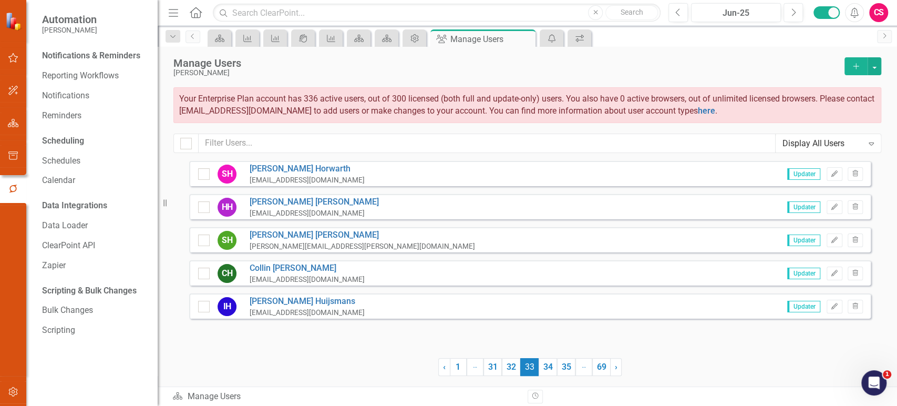
click at [546, 369] on link "34" at bounding box center [548, 367] width 18 height 18
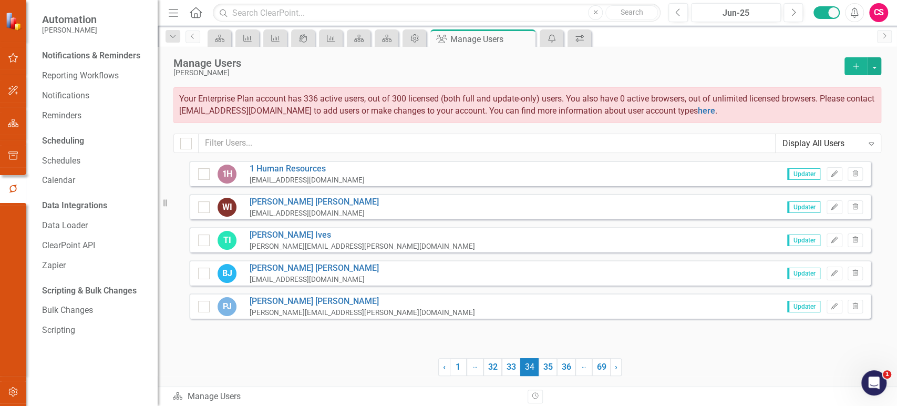
click at [546, 369] on link "35" at bounding box center [548, 367] width 18 height 18
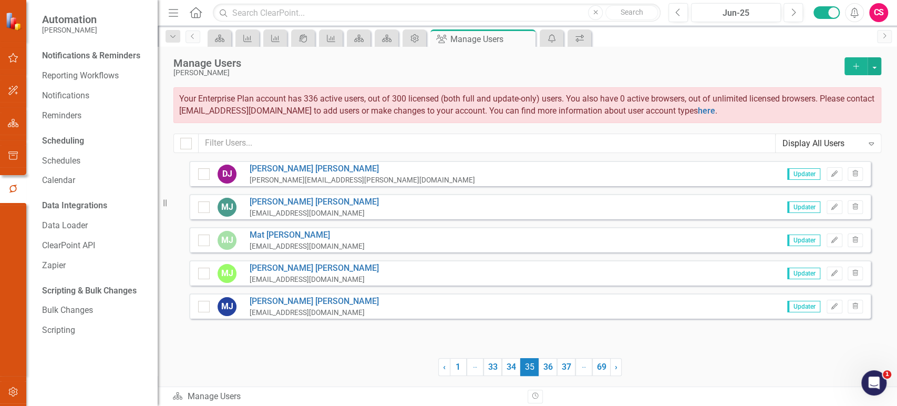
click at [546, 369] on link "36" at bounding box center [548, 367] width 18 height 18
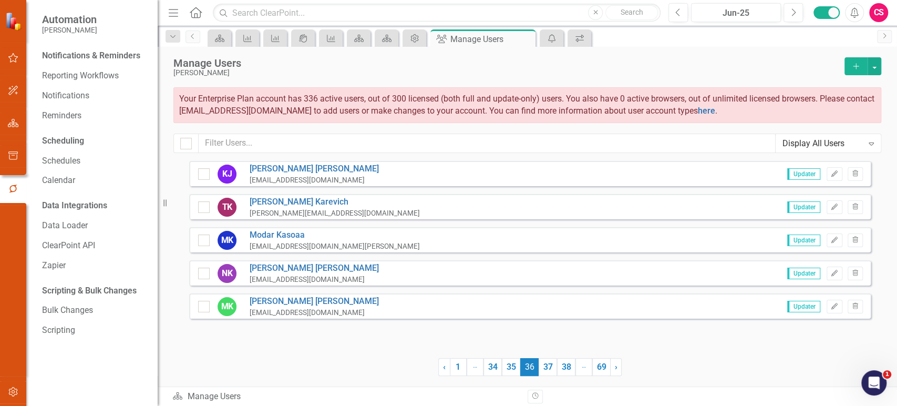
click at [546, 369] on link "37" at bounding box center [548, 367] width 18 height 18
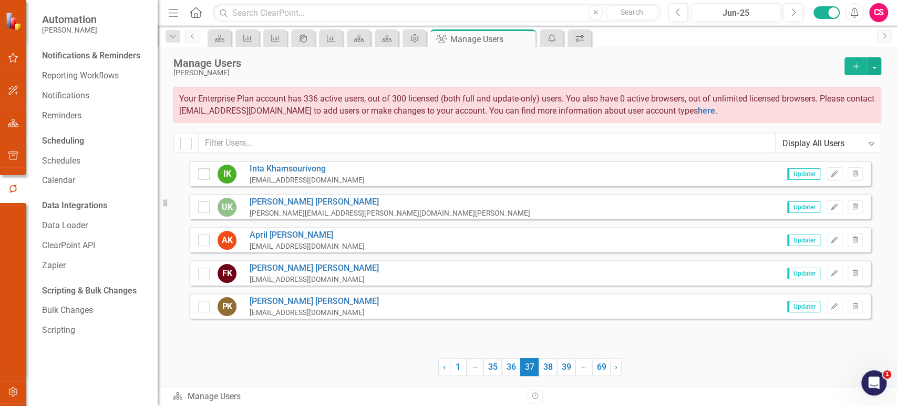
click at [546, 369] on link "38" at bounding box center [548, 367] width 18 height 18
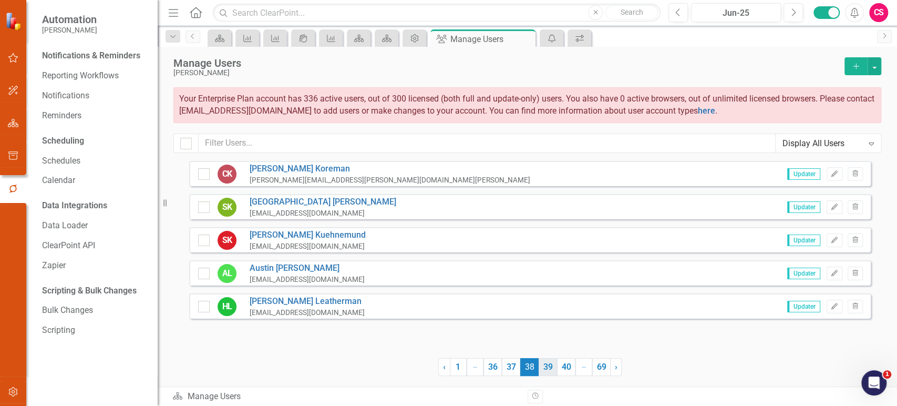
click at [541, 369] on link "39" at bounding box center [548, 367] width 18 height 18
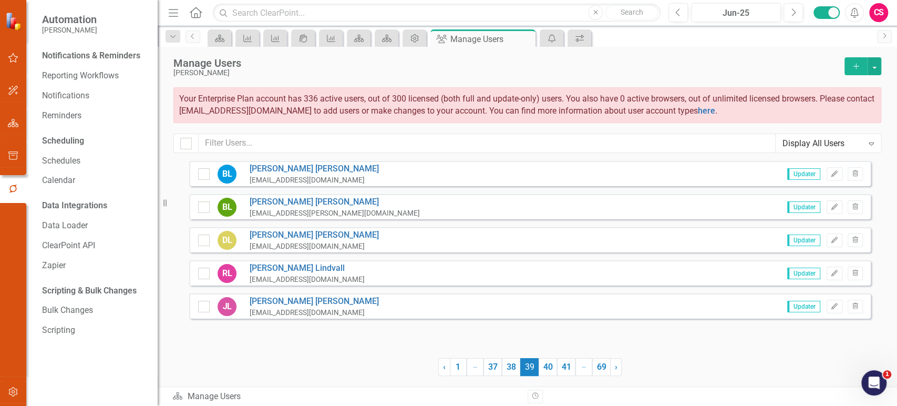
click at [541, 369] on link "40" at bounding box center [548, 367] width 18 height 18
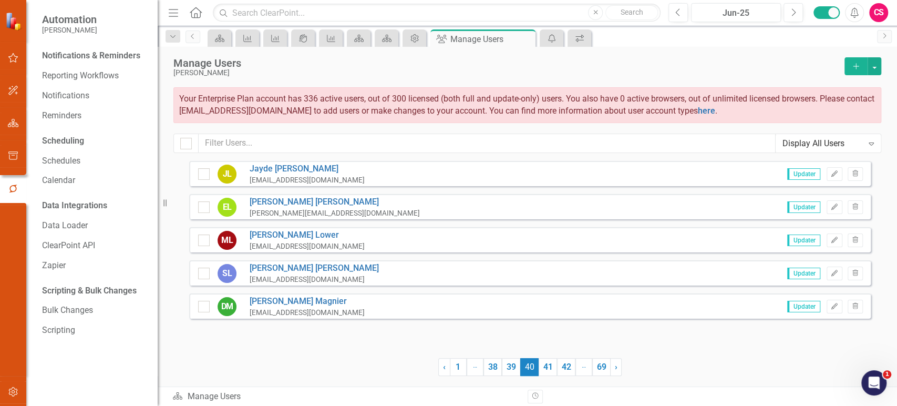
click at [541, 369] on link "41" at bounding box center [548, 367] width 18 height 18
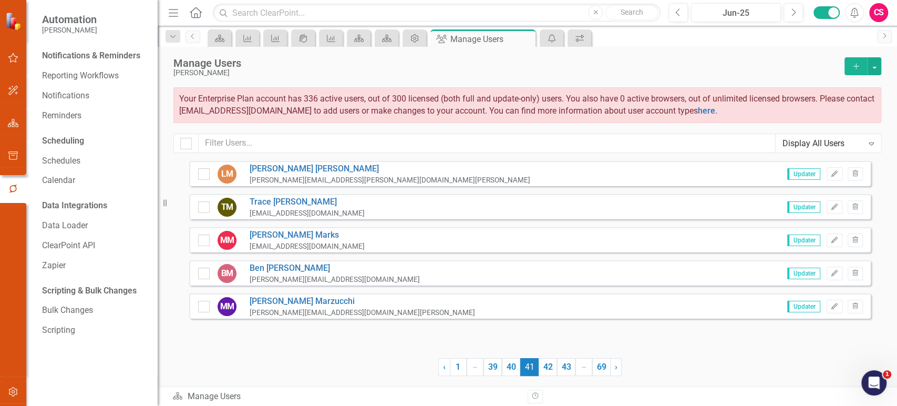
click at [541, 369] on link "42" at bounding box center [548, 367] width 18 height 18
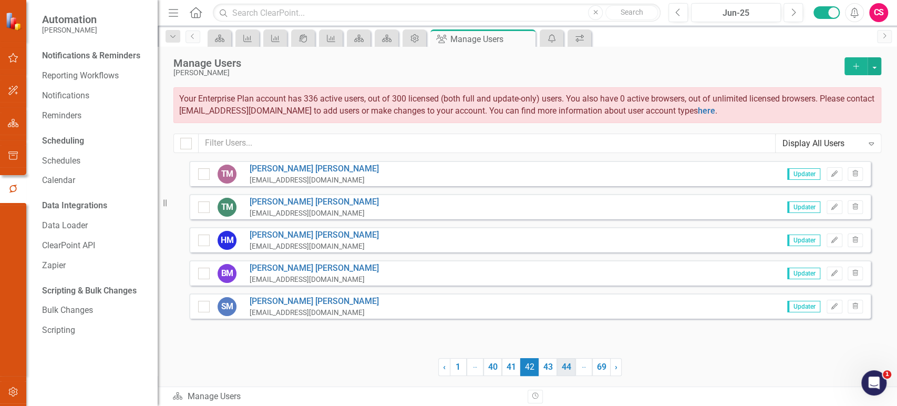
click at [541, 369] on link "43" at bounding box center [548, 367] width 18 height 18
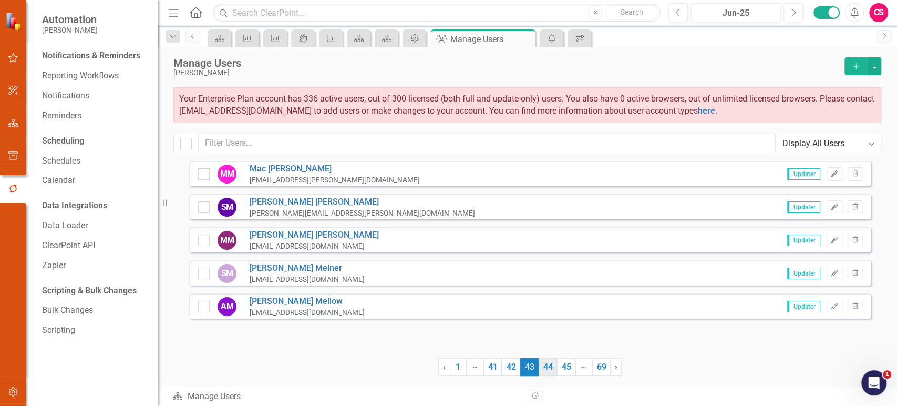
click at [541, 369] on link "44" at bounding box center [548, 367] width 18 height 18
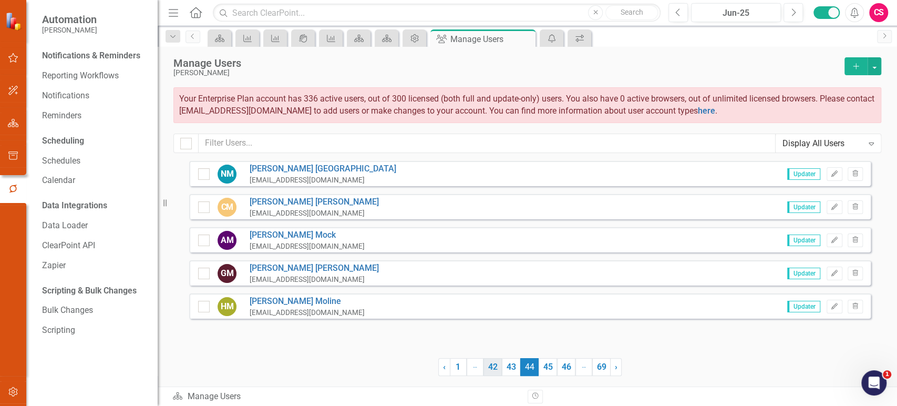
click at [491, 369] on link "42" at bounding box center [492, 367] width 18 height 18
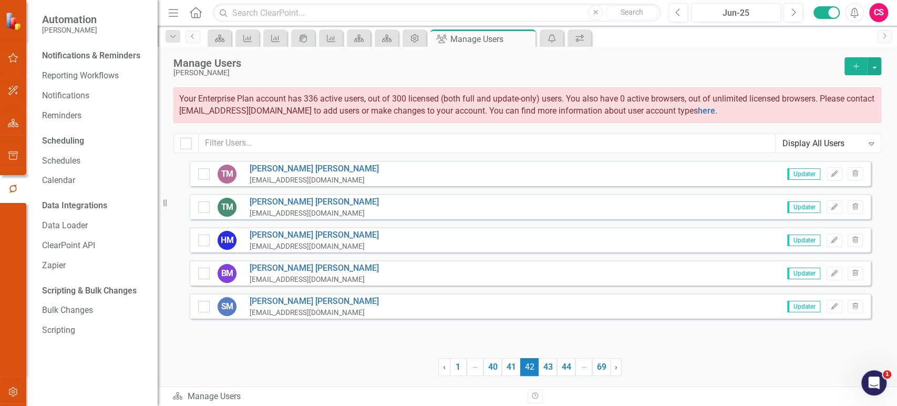
click at [491, 369] on link "40" at bounding box center [492, 367] width 18 height 18
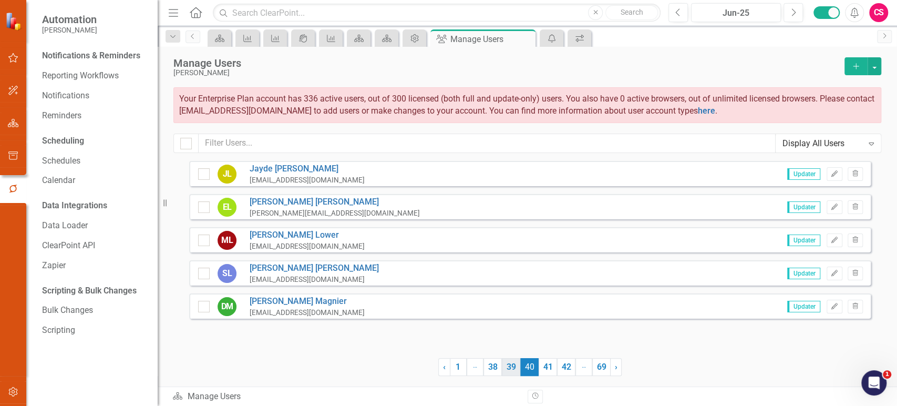
click at [510, 368] on link "39" at bounding box center [511, 367] width 18 height 18
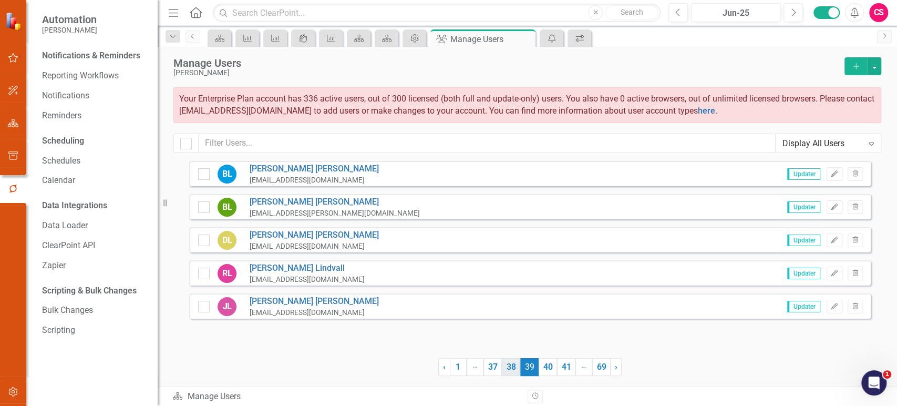
click at [504, 368] on link "38" at bounding box center [511, 367] width 18 height 18
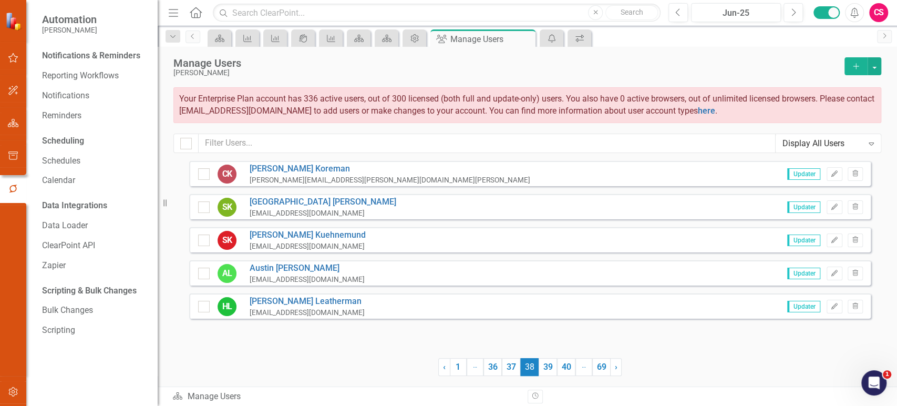
click at [504, 368] on link "37" at bounding box center [511, 367] width 18 height 18
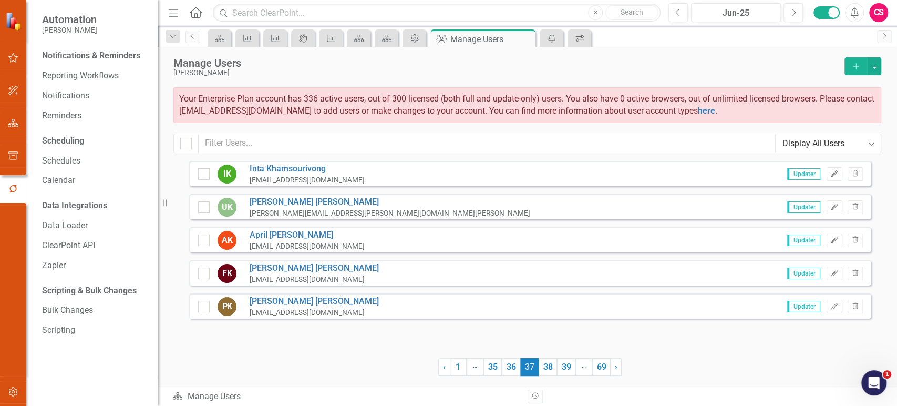
click at [504, 368] on link "36" at bounding box center [511, 367] width 18 height 18
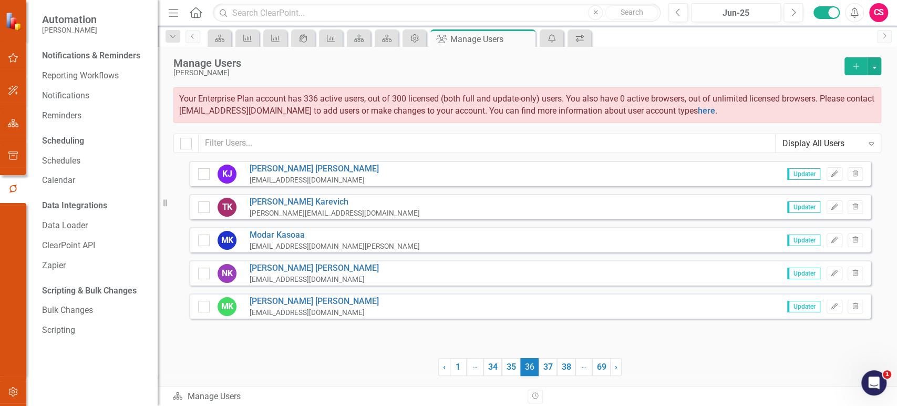
click at [504, 368] on link "35" at bounding box center [511, 367] width 18 height 18
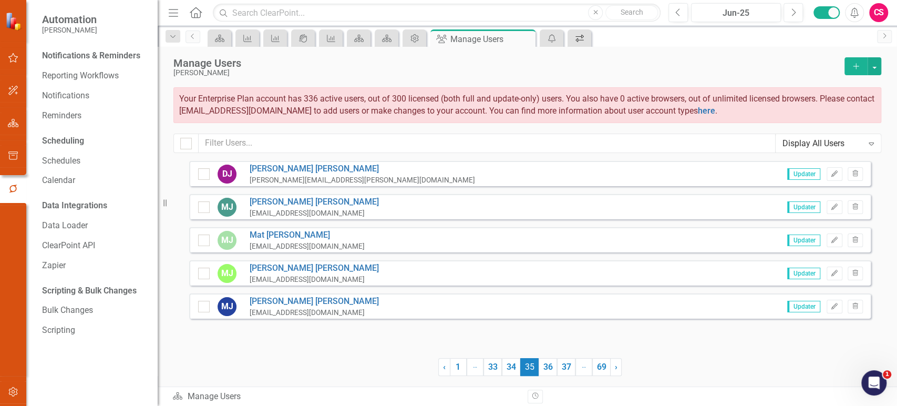
click at [571, 41] on div "Workflows" at bounding box center [577, 38] width 15 height 13
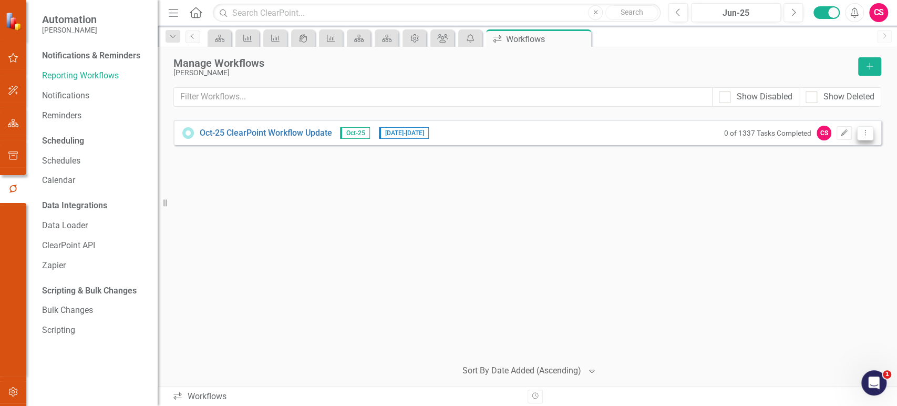
click at [869, 137] on button "Dropdown Menu" at bounding box center [865, 133] width 16 height 14
click at [826, 156] on link "Preview Preview Workflow" at bounding box center [824, 149] width 97 height 19
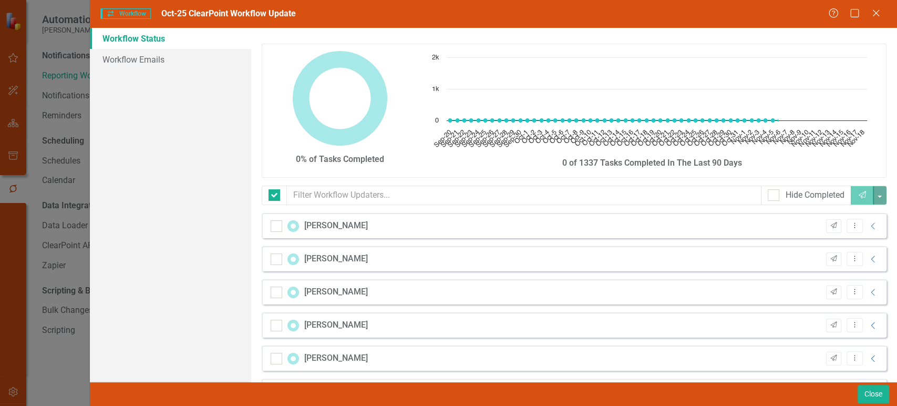
checkbox input "false"
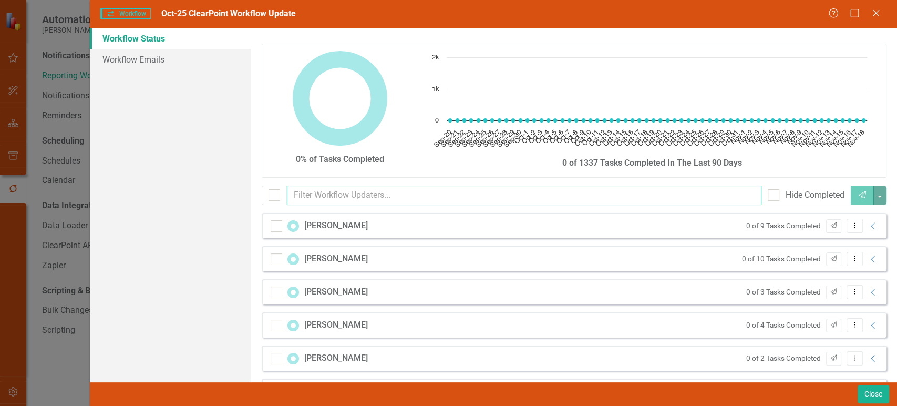
click at [379, 195] on input "text" at bounding box center [524, 194] width 474 height 19
type input "[PERSON_NAME]"
click at [868, 229] on icon "Collapse" at bounding box center [873, 226] width 11 height 8
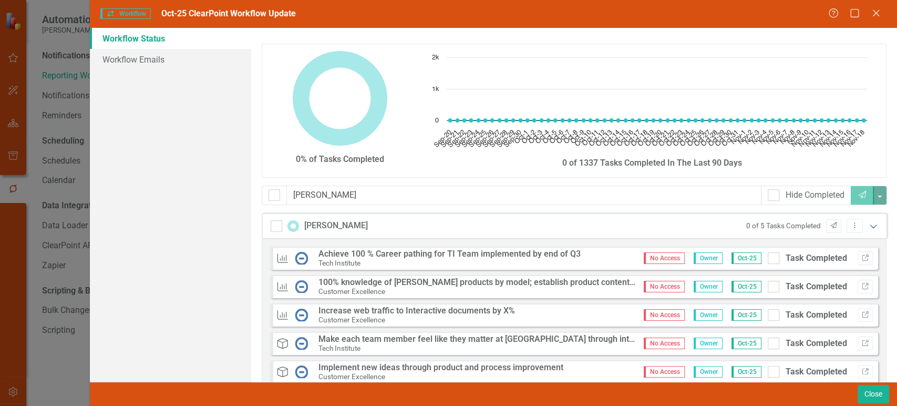
click at [868, 229] on icon "Expanded" at bounding box center [873, 226] width 11 height 8
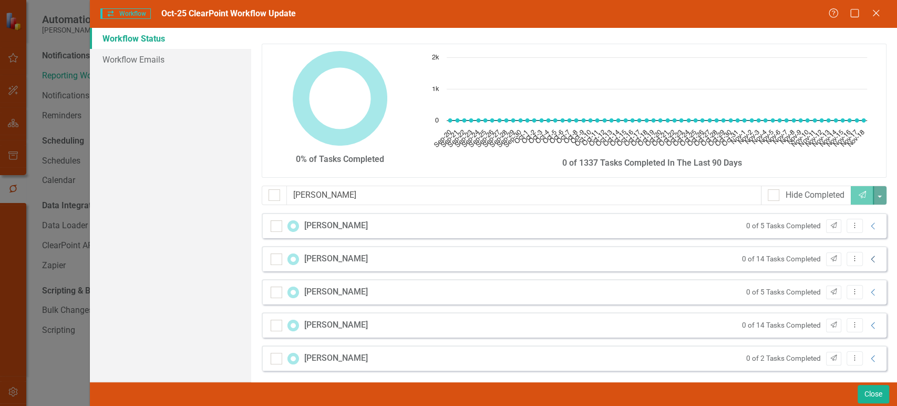
click at [868, 260] on icon "Collapse" at bounding box center [873, 259] width 11 height 8
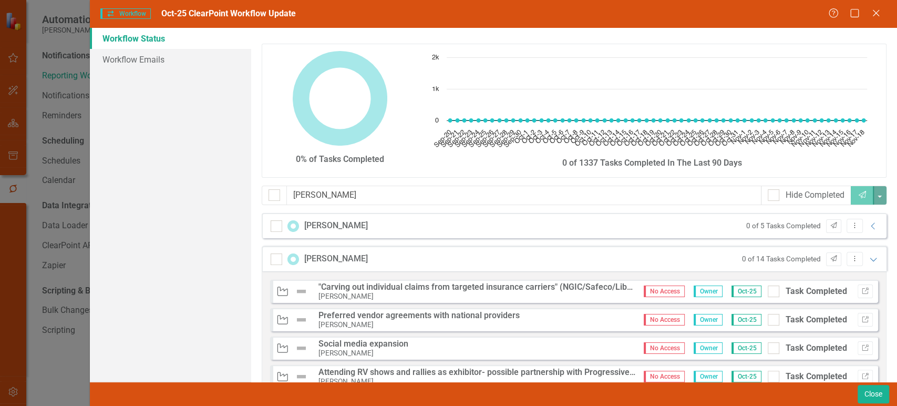
scroll to position [207, 0]
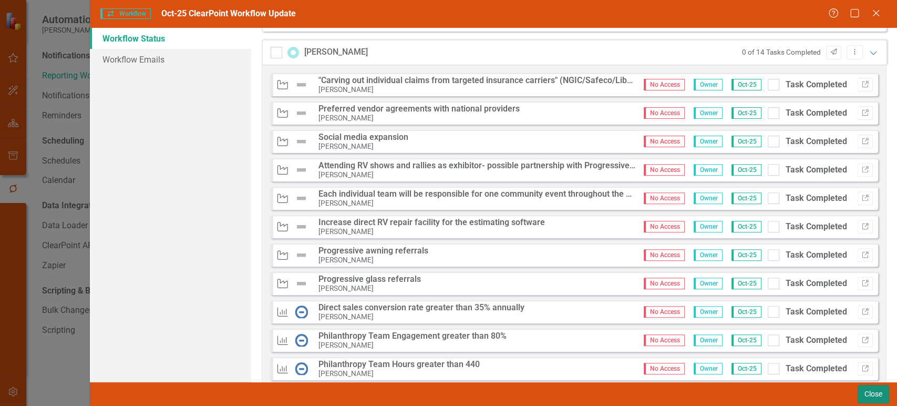
click at [871, 395] on button "Close" at bounding box center [874, 394] width 32 height 18
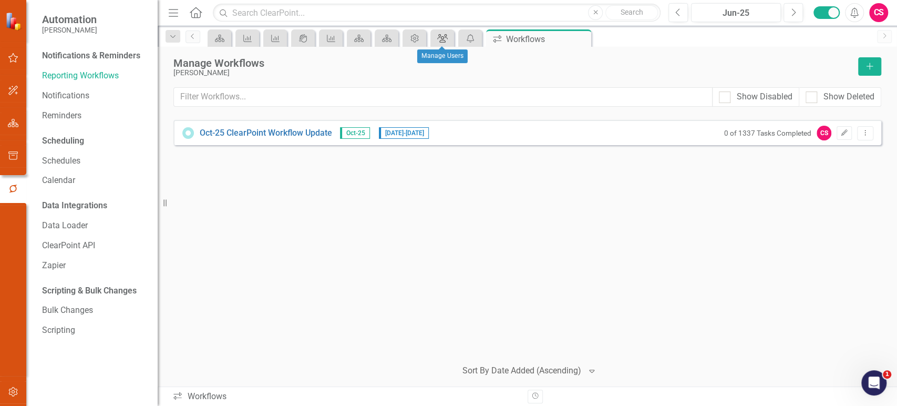
click at [446, 42] on icon at bounding box center [442, 38] width 11 height 8
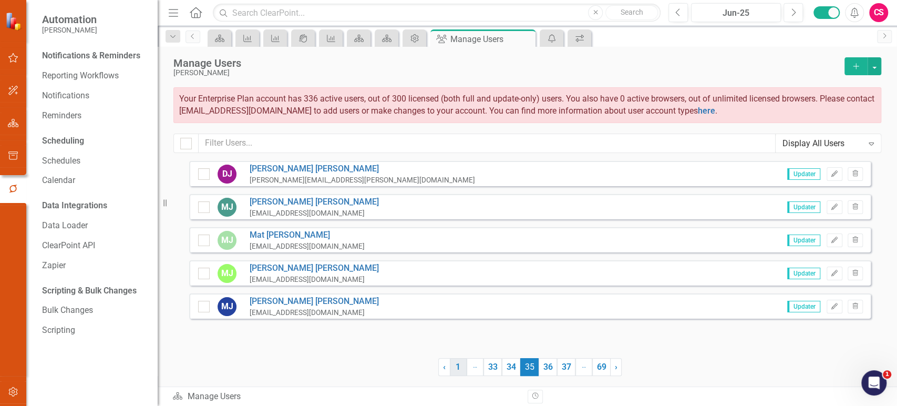
click at [462, 367] on link "1" at bounding box center [458, 367] width 17 height 18
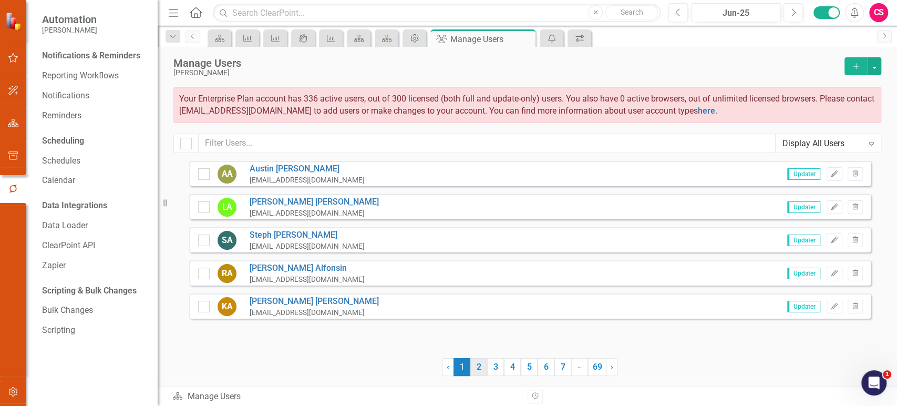
click at [478, 367] on link "2" at bounding box center [478, 367] width 17 height 18
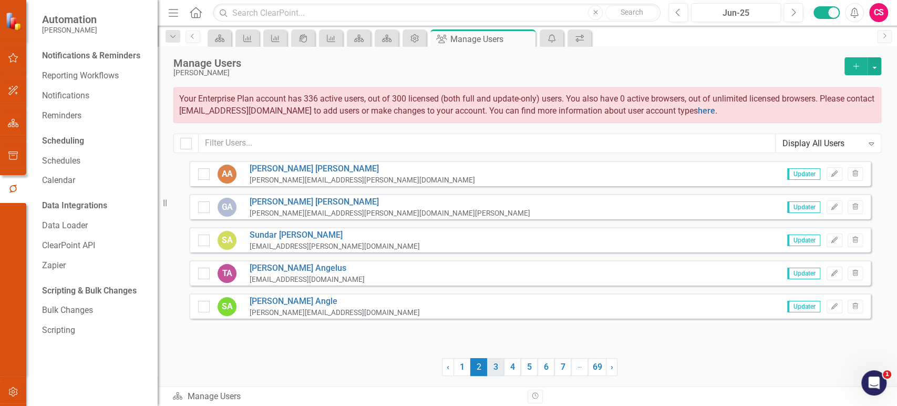
click at [494, 367] on link "3" at bounding box center [495, 367] width 17 height 18
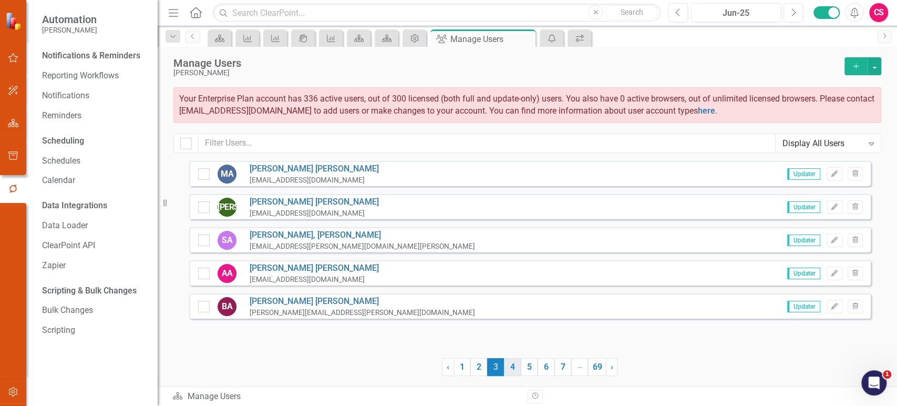
click at [503, 367] on ul "‹ Previous 1 2 3 (current) 4 5 6 7 … More 69 › Next" at bounding box center [530, 367] width 176 height 18
click at [512, 365] on link "4" at bounding box center [512, 367] width 17 height 18
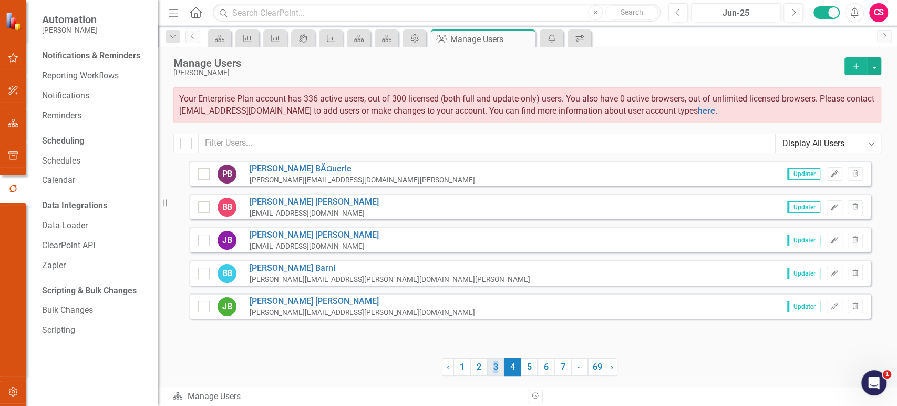
click at [495, 365] on link "3" at bounding box center [495, 367] width 17 height 18
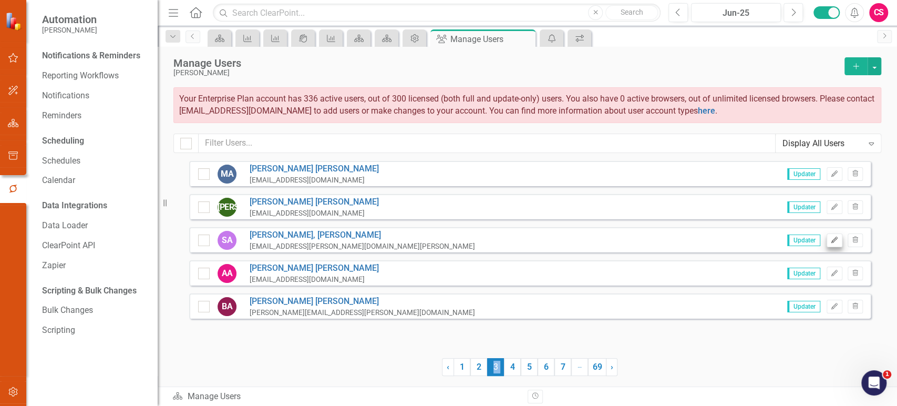
click at [826, 242] on div "Updater Edit Trash" at bounding box center [821, 240] width 84 height 14
click at [832, 237] on icon "Edit" at bounding box center [834, 240] width 8 height 6
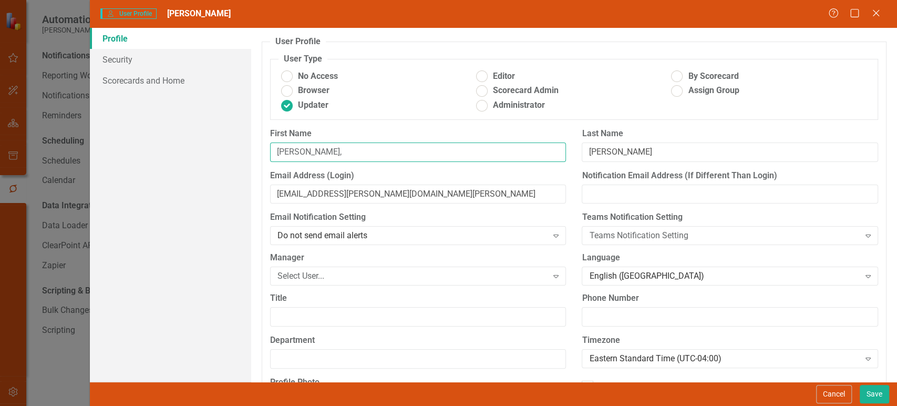
click at [294, 152] on input "Steinmetz," at bounding box center [418, 151] width 296 height 19
type input ","
type input "Armin"
type input "v"
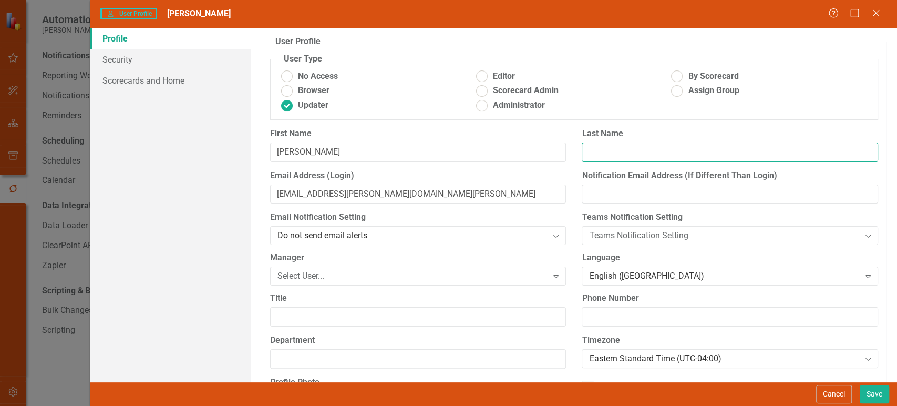
paste input "Steinmetz"
type input "Steinmetz"
click at [874, 393] on button "Save" at bounding box center [874, 394] width 29 height 18
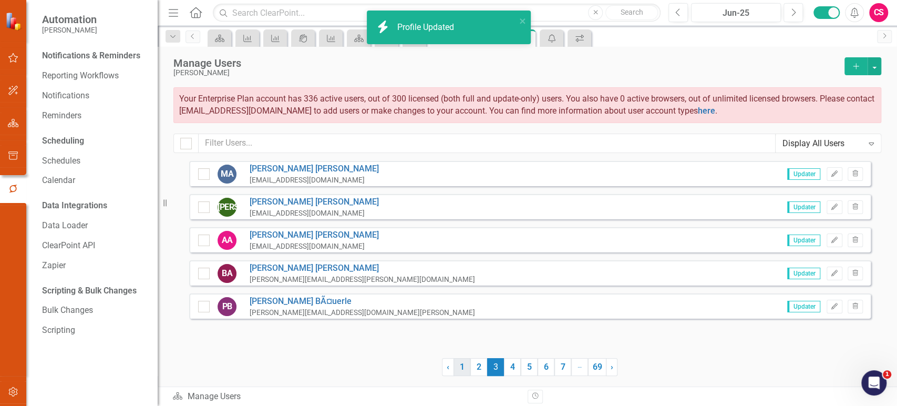
click at [465, 368] on link "1" at bounding box center [461, 367] width 17 height 18
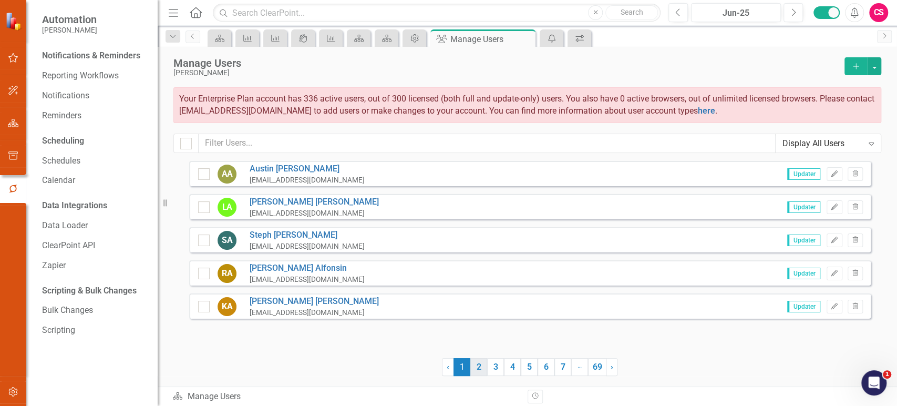
click at [481, 367] on link "2" at bounding box center [478, 367] width 17 height 18
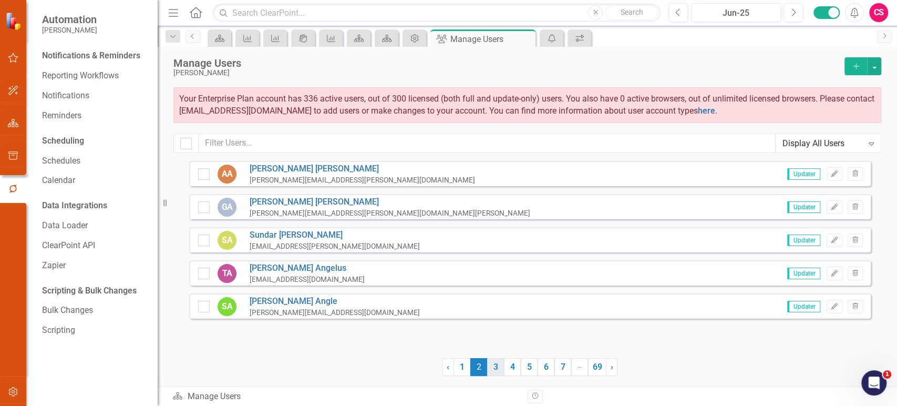
click at [496, 367] on link "3" at bounding box center [495, 367] width 17 height 18
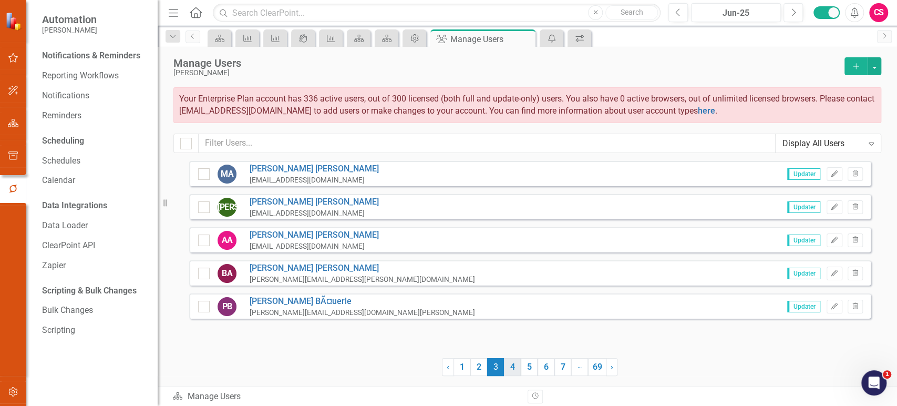
click at [510, 367] on link "4" at bounding box center [512, 367] width 17 height 18
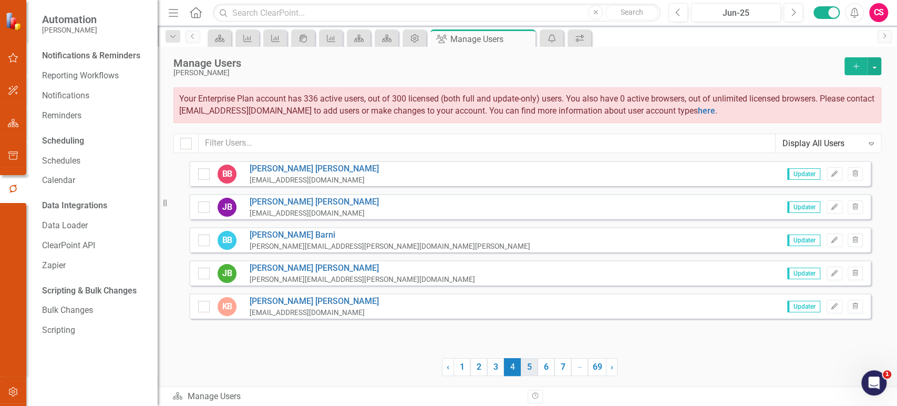
click at [528, 364] on link "5" at bounding box center [529, 367] width 17 height 18
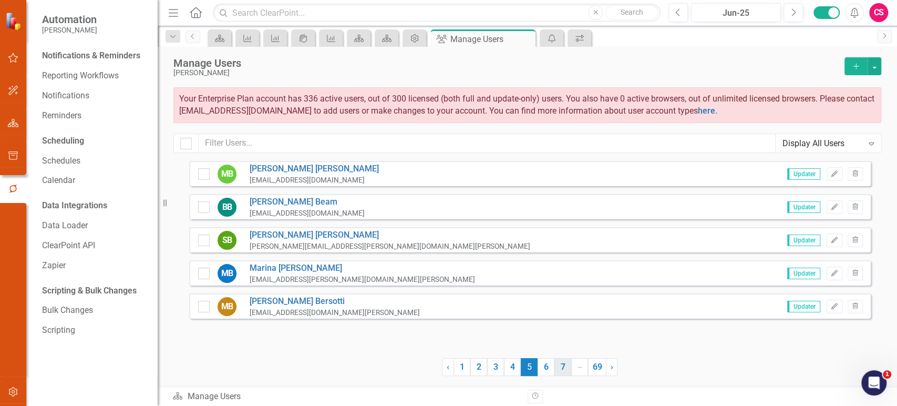
click at [543, 369] on link "6" at bounding box center [546, 367] width 17 height 18
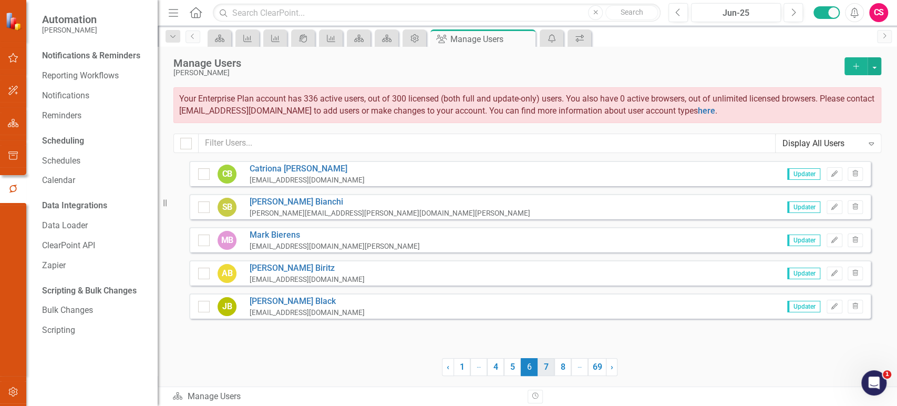
click at [544, 369] on link "7" at bounding box center [546, 367] width 17 height 18
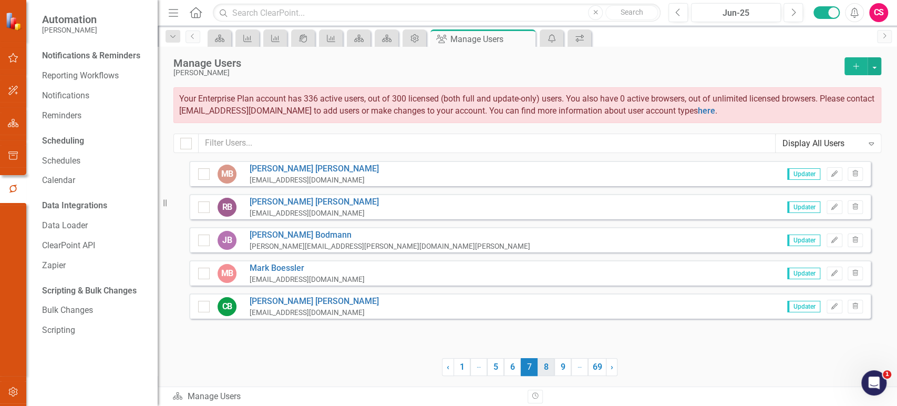
click at [544, 369] on link "8" at bounding box center [546, 367] width 17 height 18
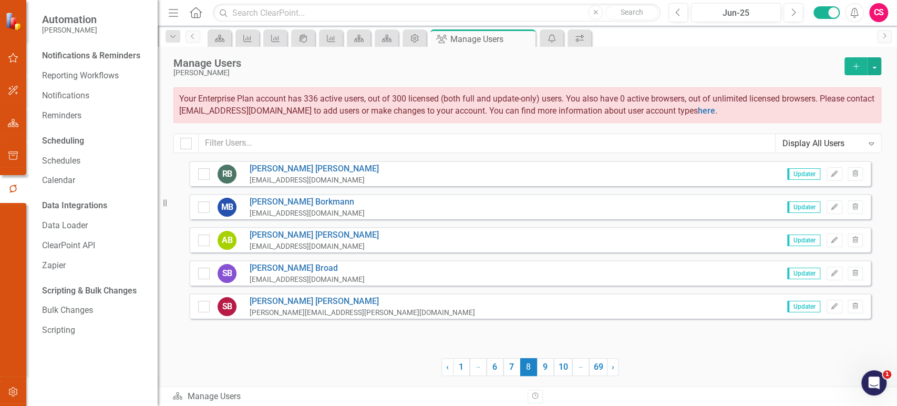
click at [544, 369] on link "9" at bounding box center [545, 367] width 17 height 18
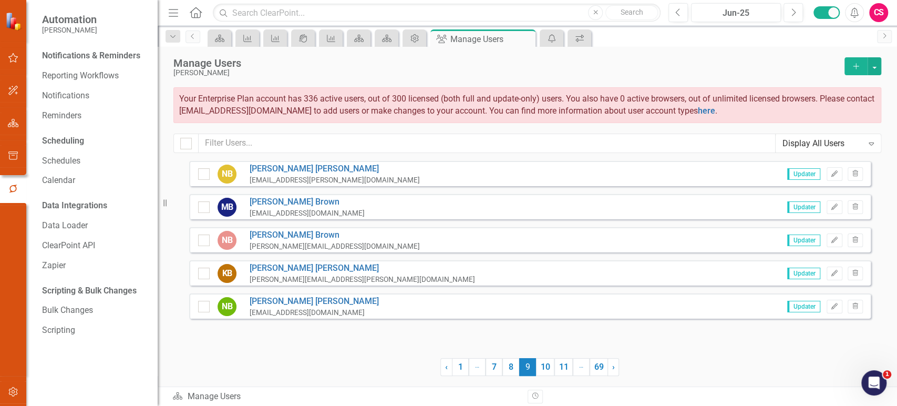
click at [544, 369] on link "10" at bounding box center [545, 367] width 18 height 18
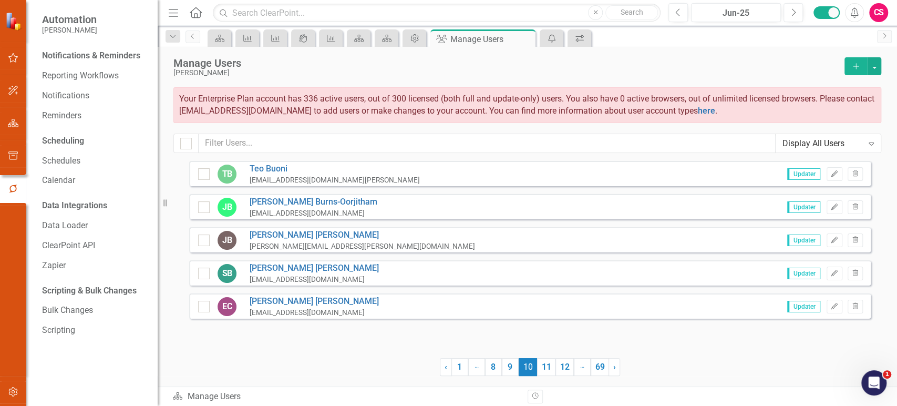
click at [544, 369] on link "11" at bounding box center [546, 367] width 18 height 18
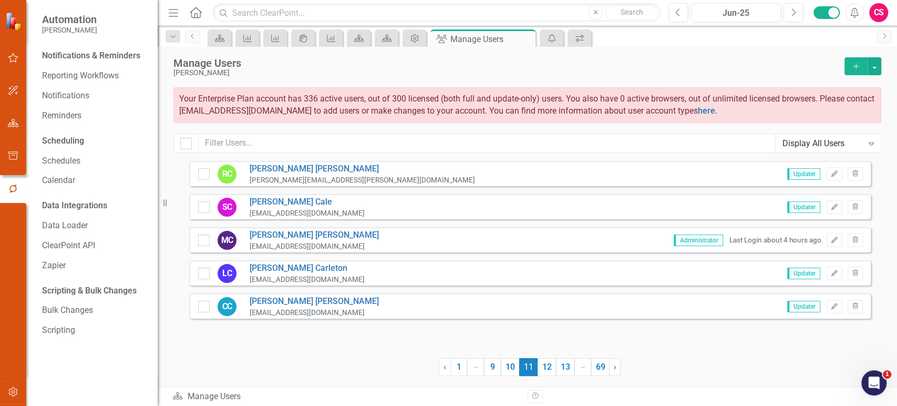
click at [544, 369] on link "12" at bounding box center [547, 367] width 18 height 18
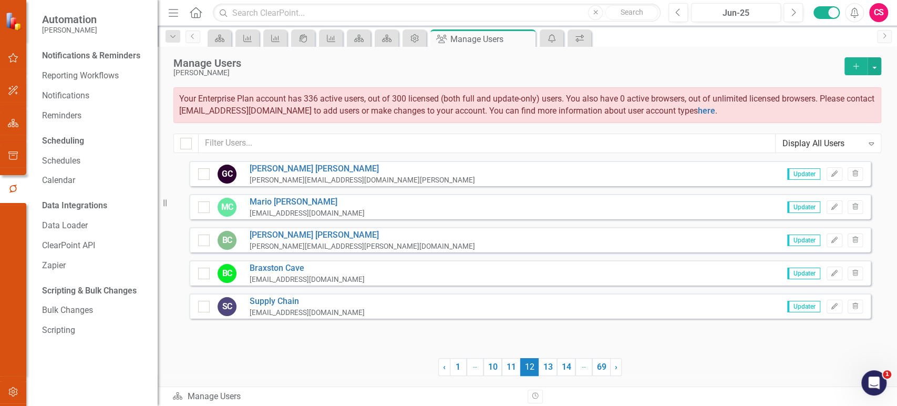
click at [544, 369] on link "13" at bounding box center [548, 367] width 18 height 18
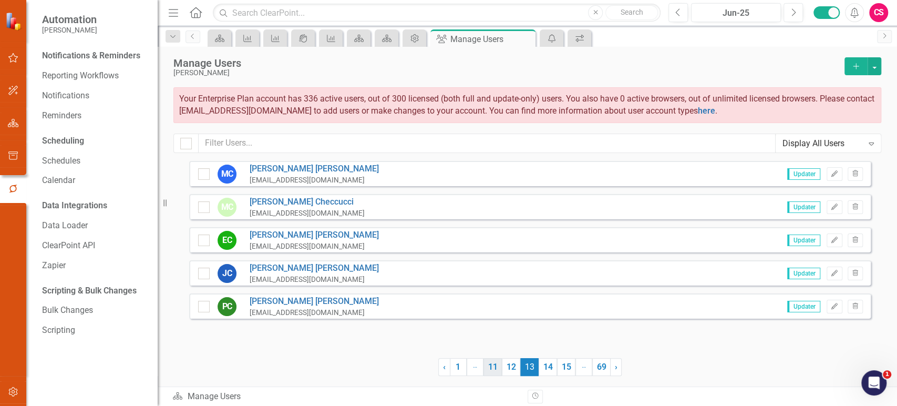
click at [510, 365] on link "12" at bounding box center [511, 367] width 18 height 18
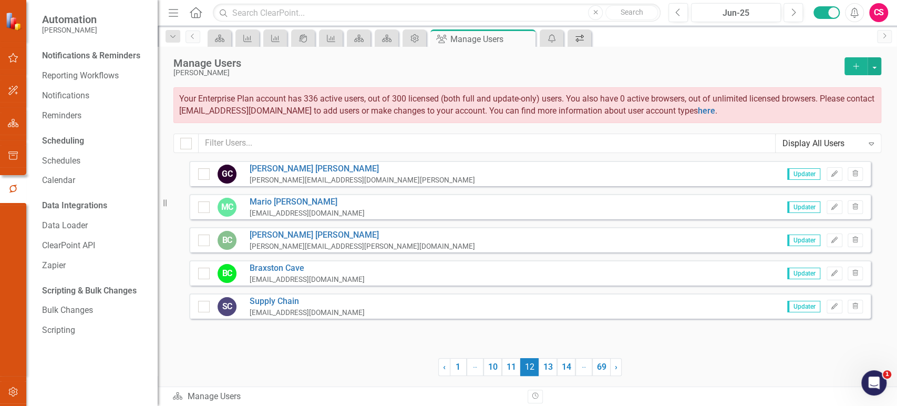
click at [579, 37] on icon "Workflows" at bounding box center [579, 38] width 11 height 8
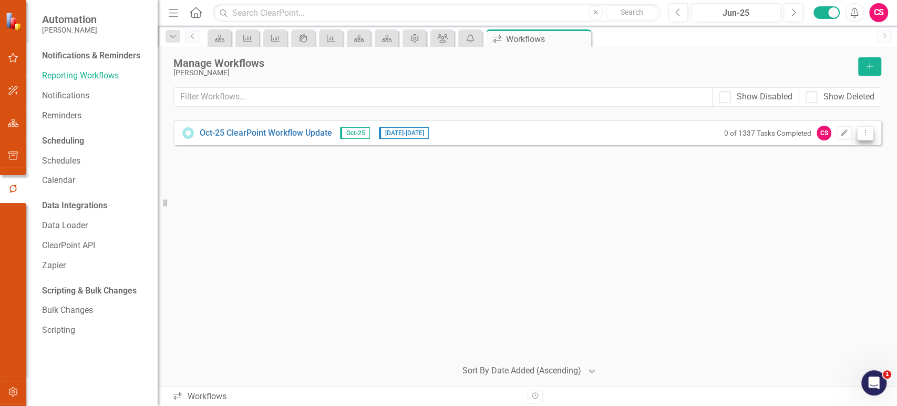
click at [862, 128] on button "Dropdown Menu" at bounding box center [865, 133] width 16 height 14
click at [804, 159] on link "Preview Preview Workflow" at bounding box center [824, 149] width 97 height 19
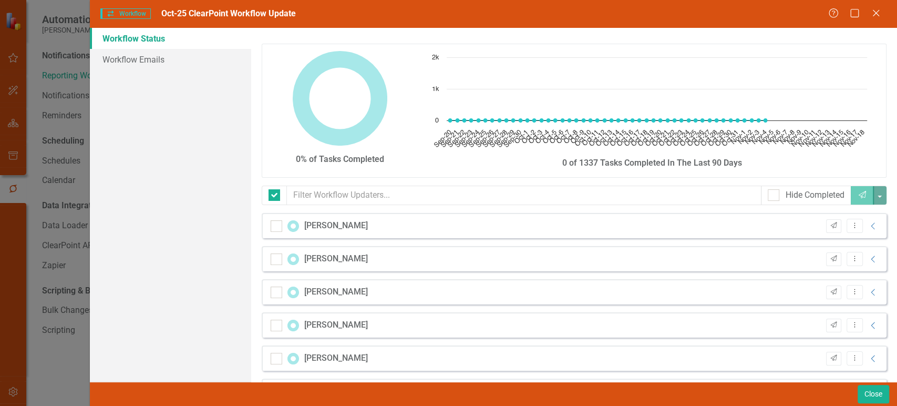
checkbox input "false"
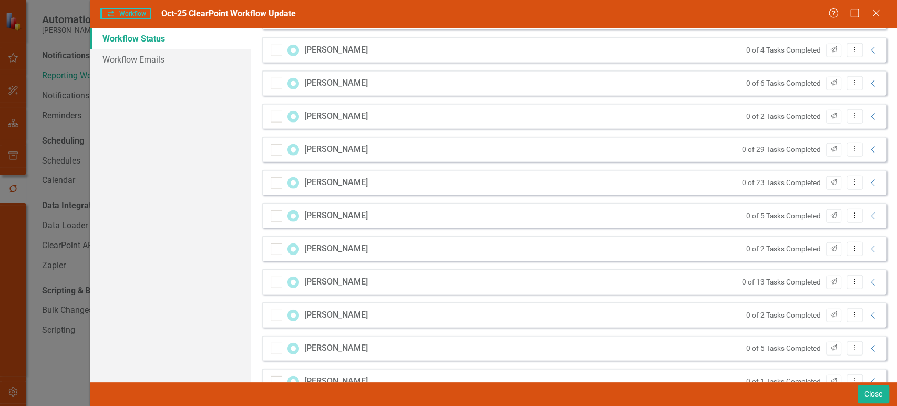
scroll to position [1782, 0]
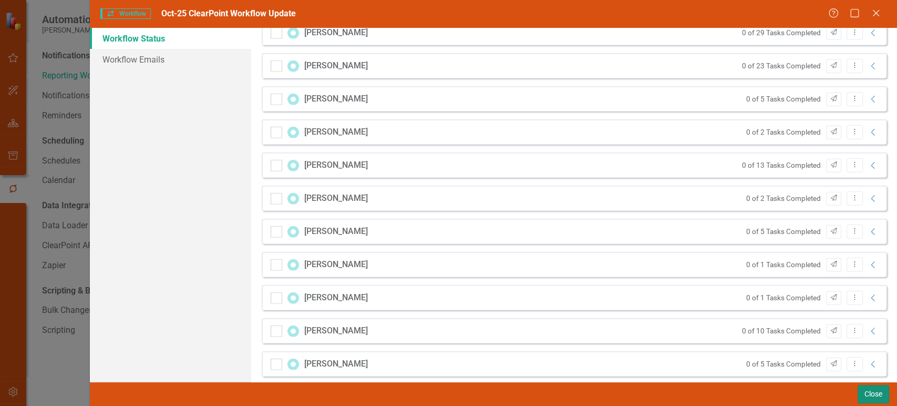
drag, startPoint x: 878, startPoint y: 396, endPoint x: 270, endPoint y: 213, distance: 634.9
click at [878, 397] on button "Close" at bounding box center [874, 394] width 32 height 18
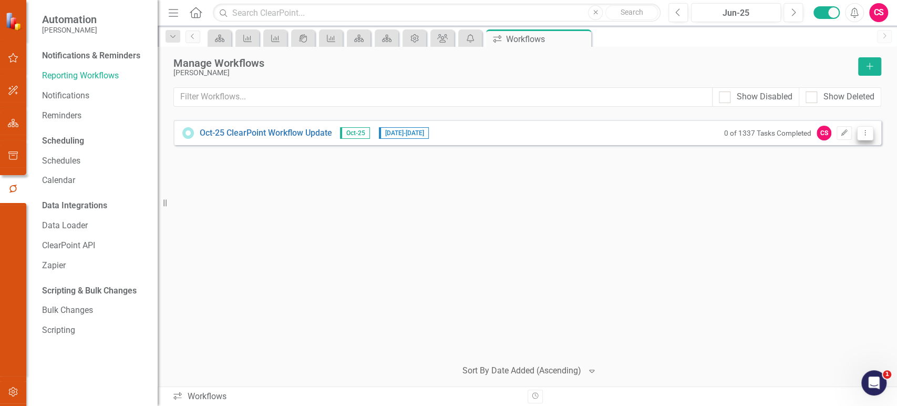
click at [862, 128] on button "Dropdown Menu" at bounding box center [865, 133] width 16 height 14
click at [800, 158] on link "Preview Preview Workflow" at bounding box center [824, 149] width 97 height 19
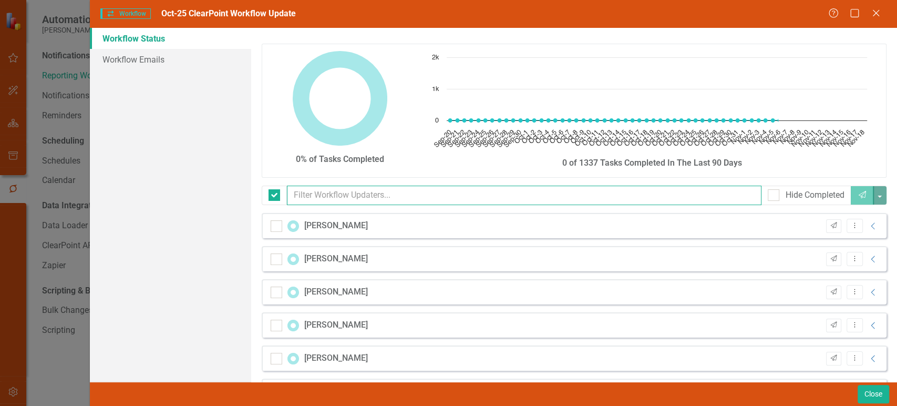
click at [355, 190] on input "text" at bounding box center [524, 194] width 474 height 19
checkbox input "false"
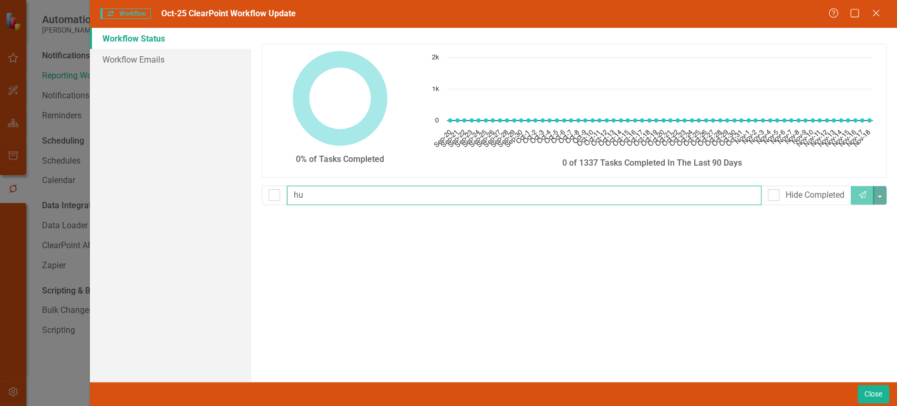
type input "h"
type input "adam"
checkbox input "false"
type input "a"
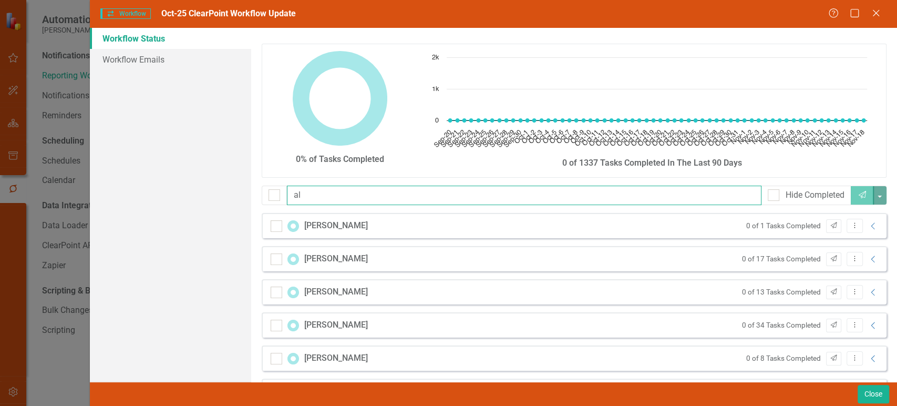
type input "a"
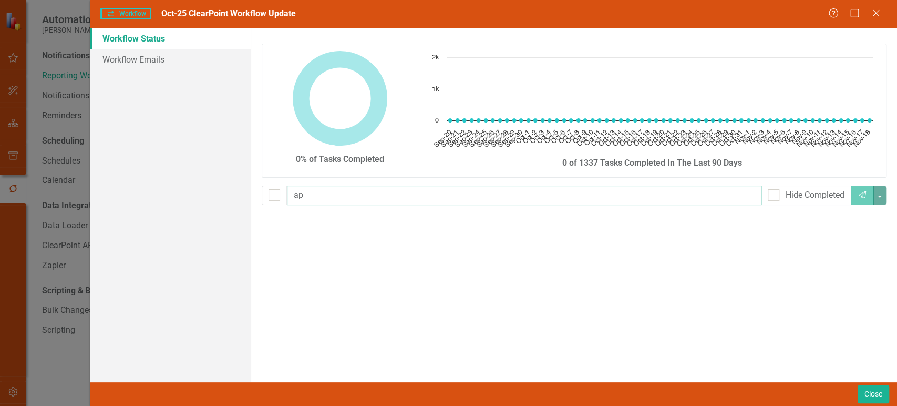
type input "a"
type input "austin"
checkbox input "false"
type input "a"
type input "b"
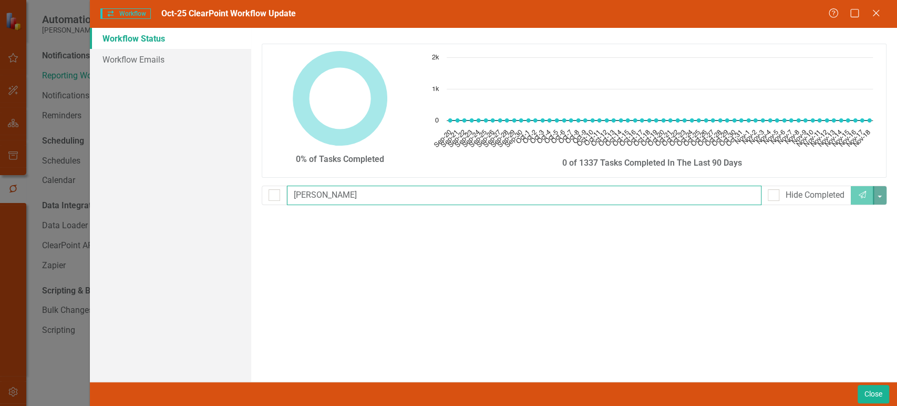
type input "bob"
checkbox input "false"
type input "bo"
checkbox input "false"
type input "b"
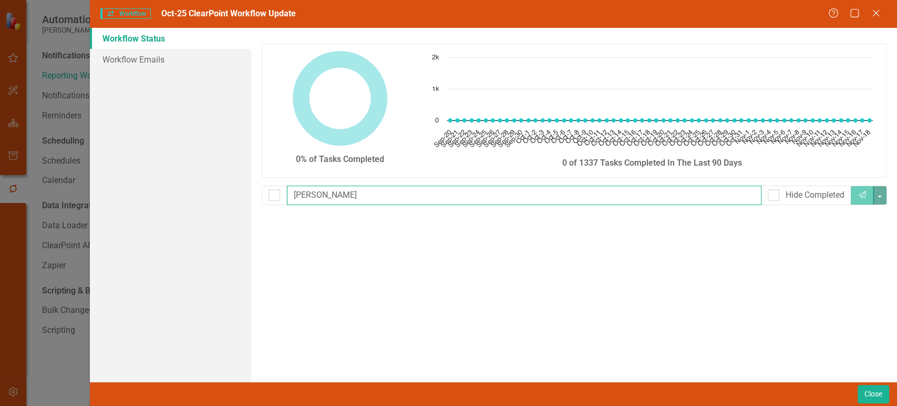
type input "brad"
checkbox input "false"
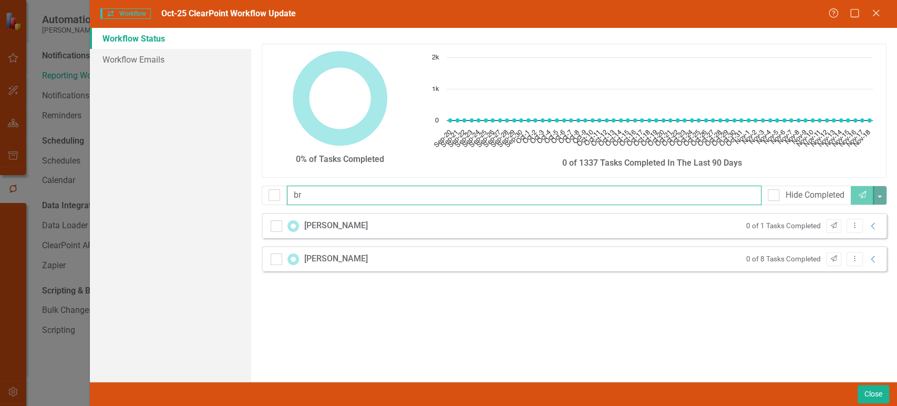
type input "b"
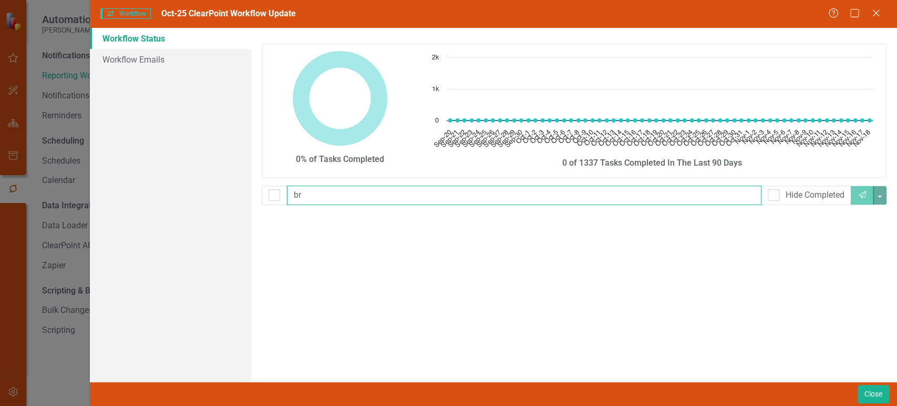
type input "b"
type input "brett"
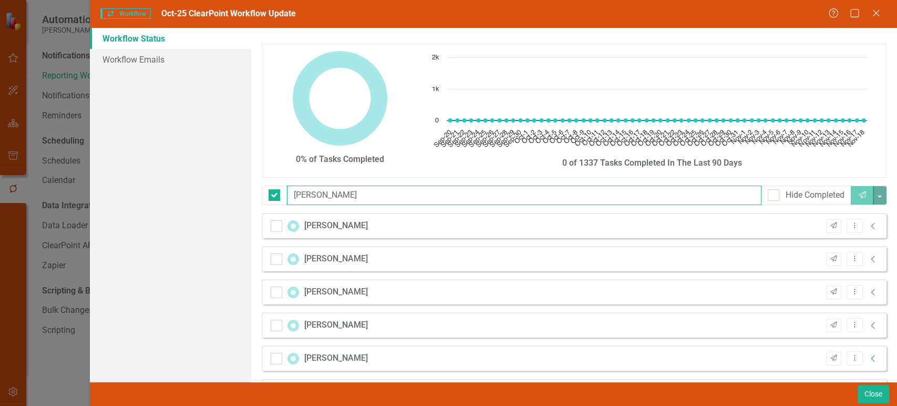
checkbox input "false"
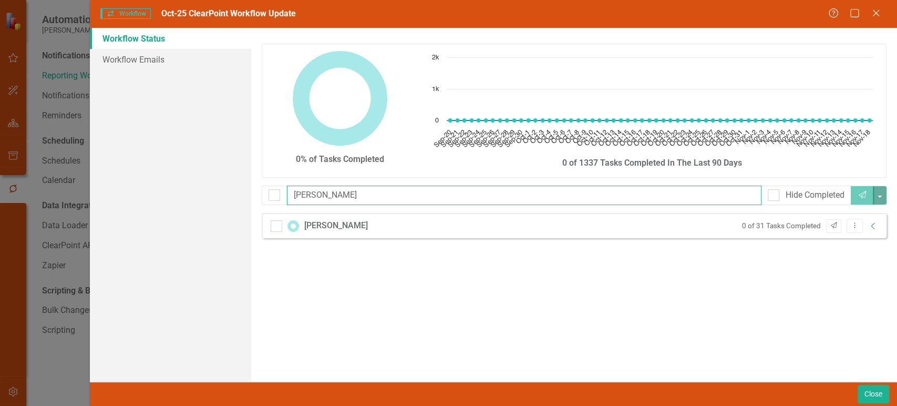
click at [310, 197] on input "brett" at bounding box center [524, 194] width 474 height 19
type input "c"
checkbox input "false"
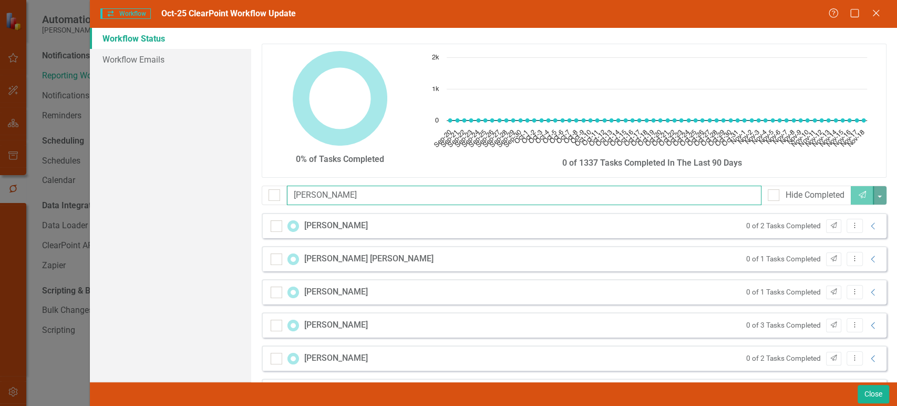
click at [310, 197] on input "carlos" at bounding box center [524, 194] width 474 height 19
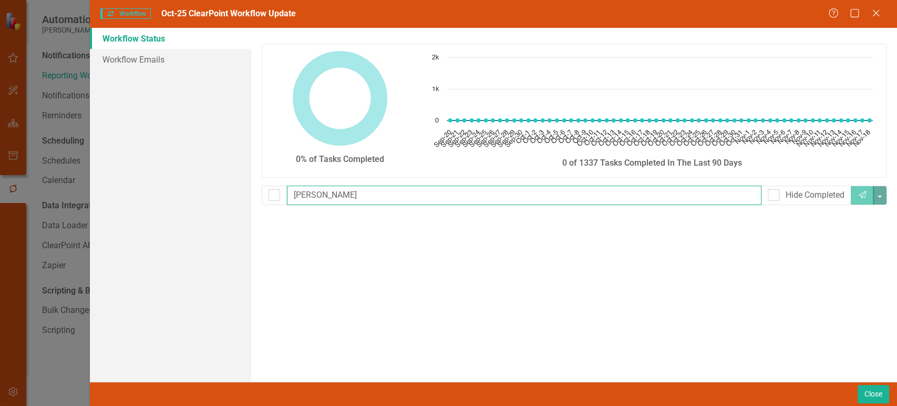
click at [310, 197] on input "carlos" at bounding box center [524, 194] width 474 height 19
type input "catr"
checkbox input "false"
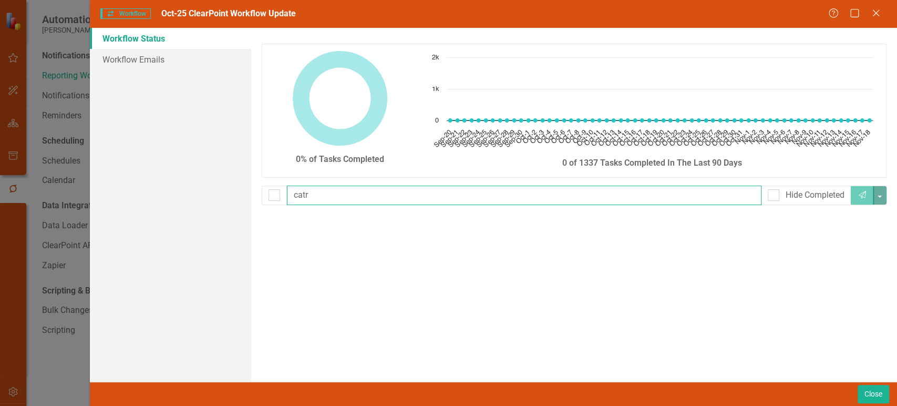
type input "cat"
checkbox input "false"
type input "c"
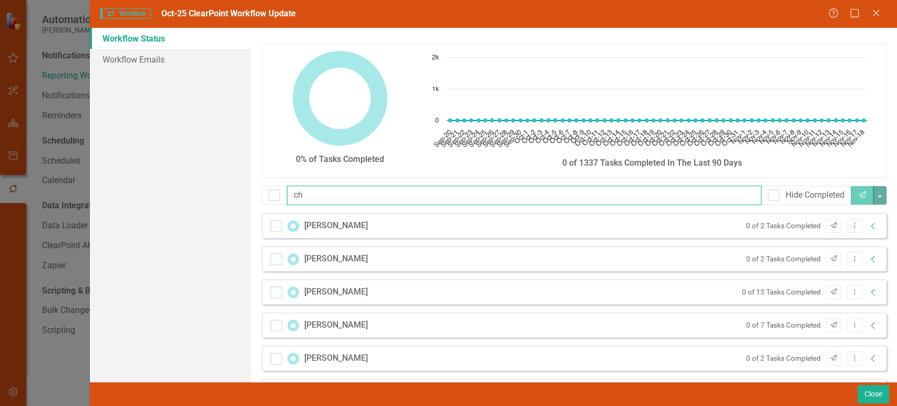
type input "c"
click at [394, 197] on input "text" at bounding box center [524, 194] width 474 height 19
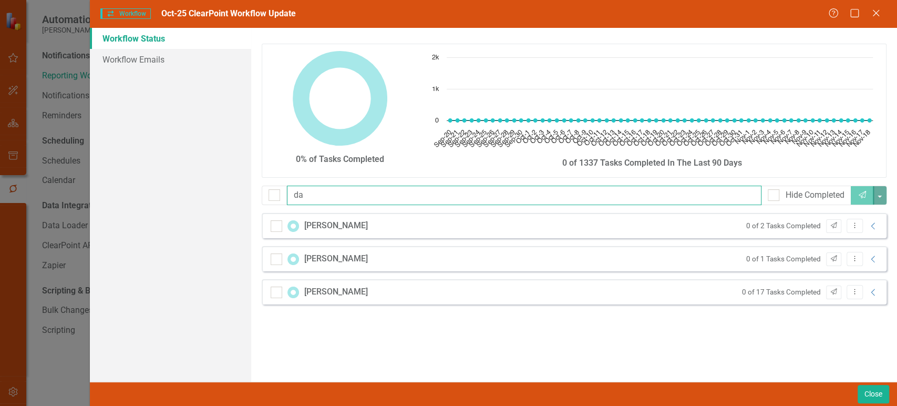
type input "d"
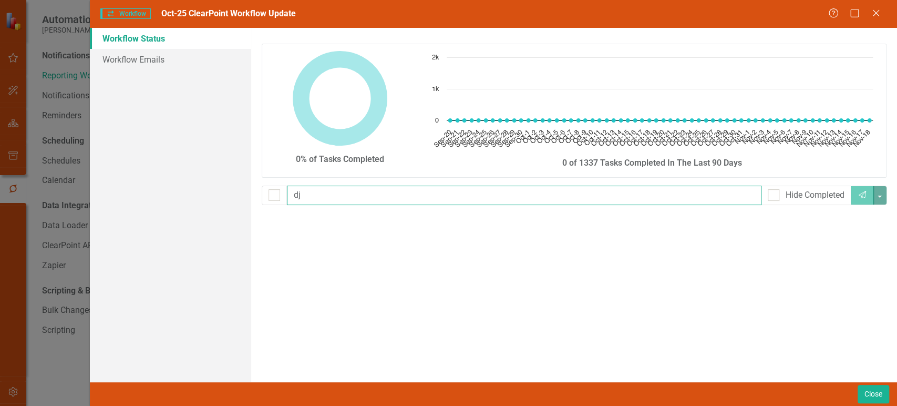
type input "d"
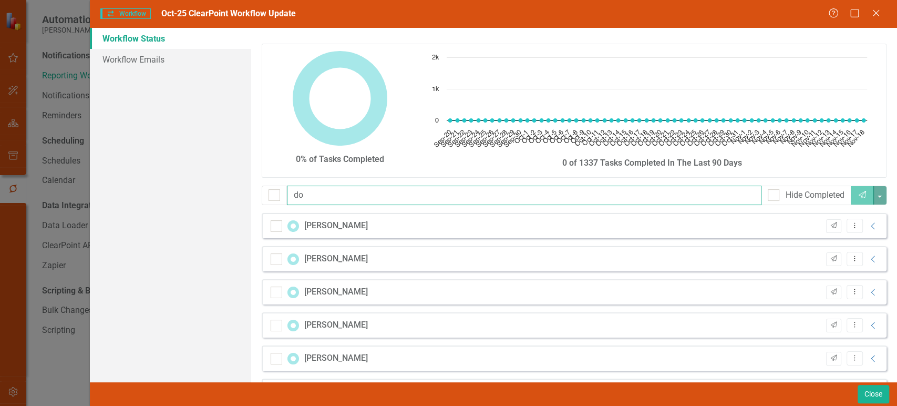
type input "dom"
checkbox input "false"
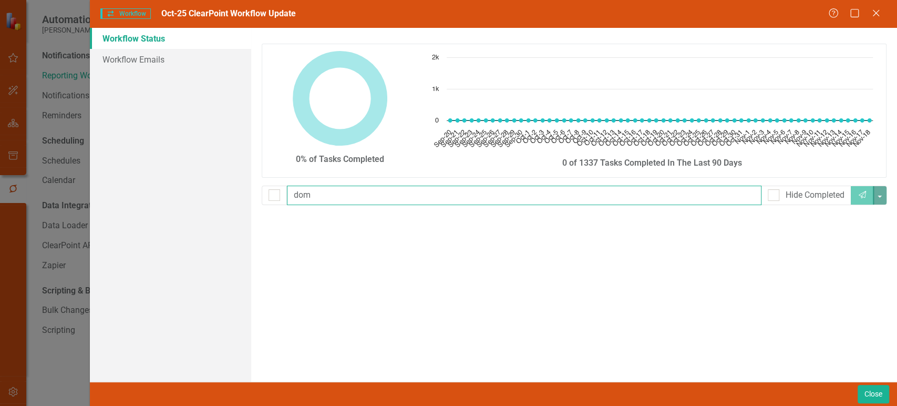
type input "do"
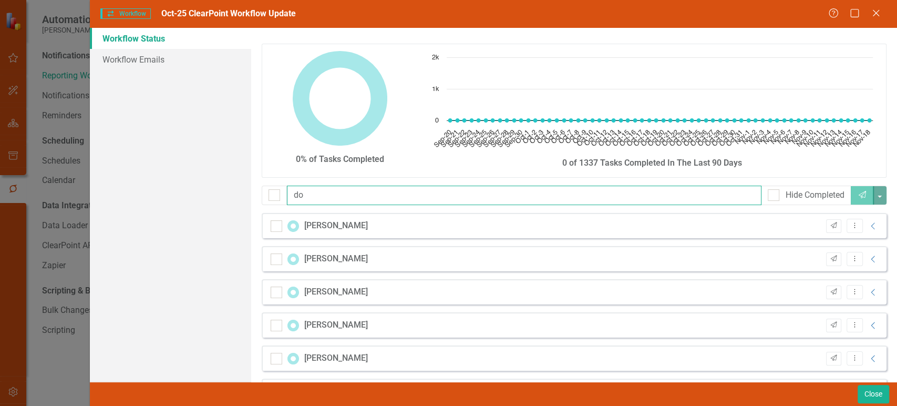
checkbox input "false"
type input "d"
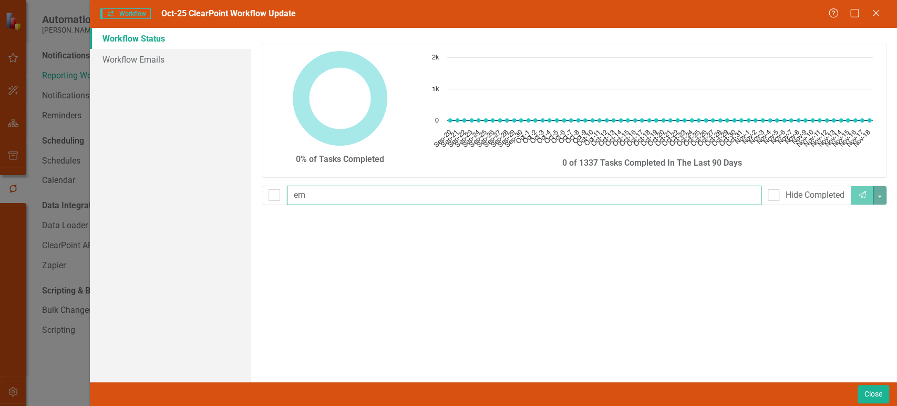
type input "e"
type input "fanc"
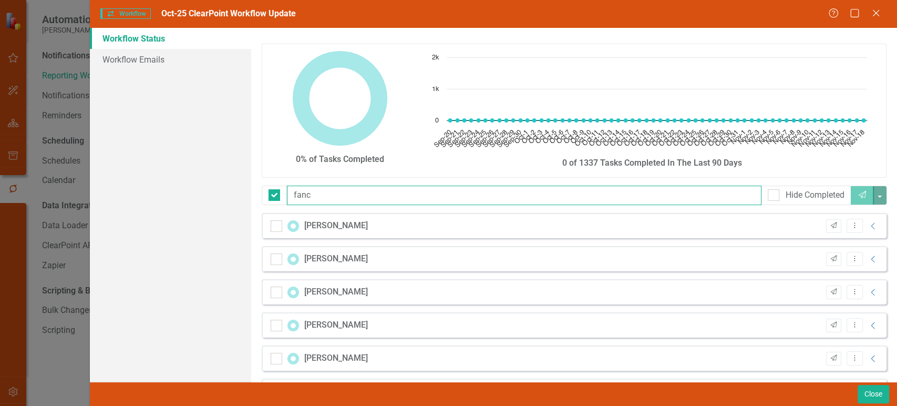
checkbox input "false"
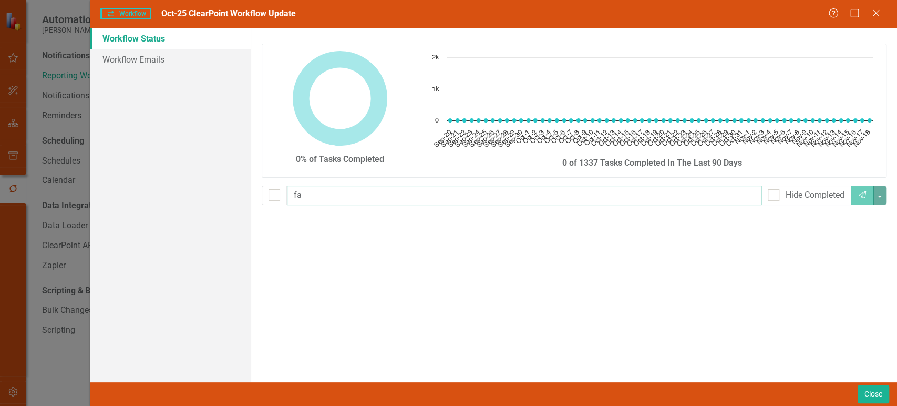
type input "f"
checkbox input "false"
type input "gi"
checkbox input "false"
type input "g"
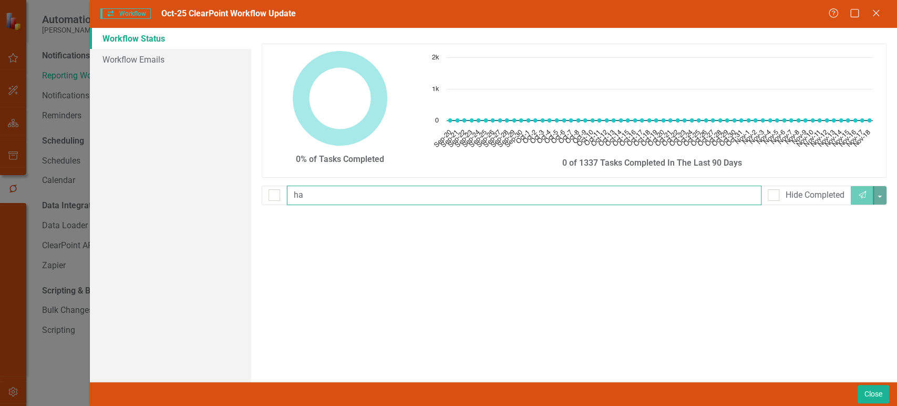
type input "h"
type input "hayden"
checkbox input "false"
type input "h"
type input "heather"
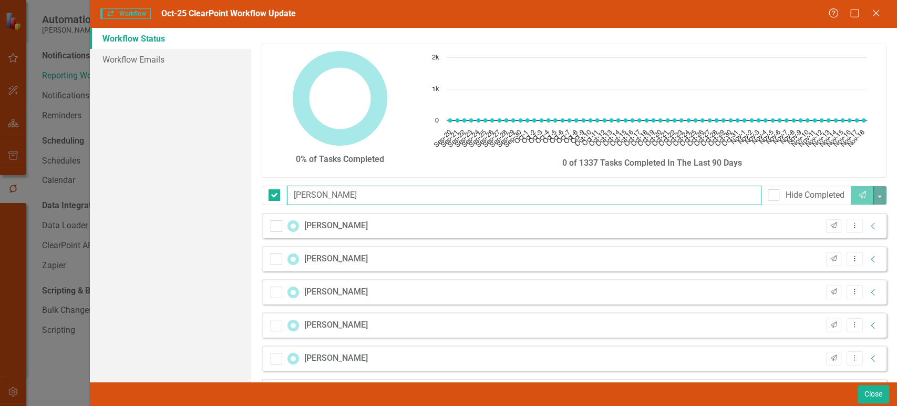
checkbox input "false"
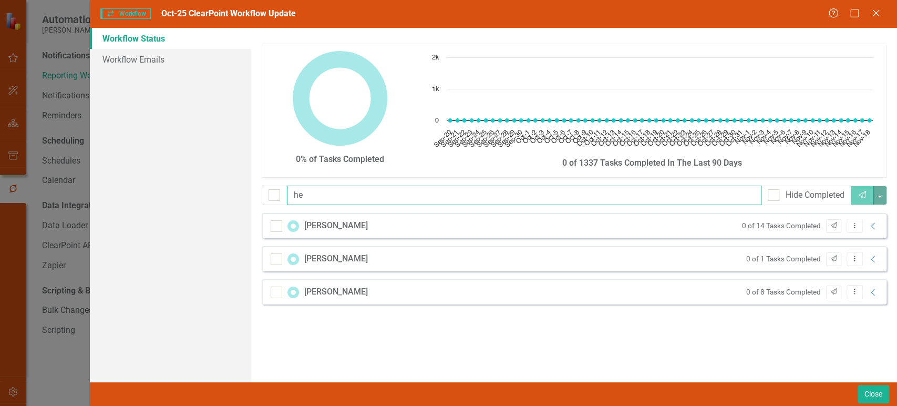
type input "h"
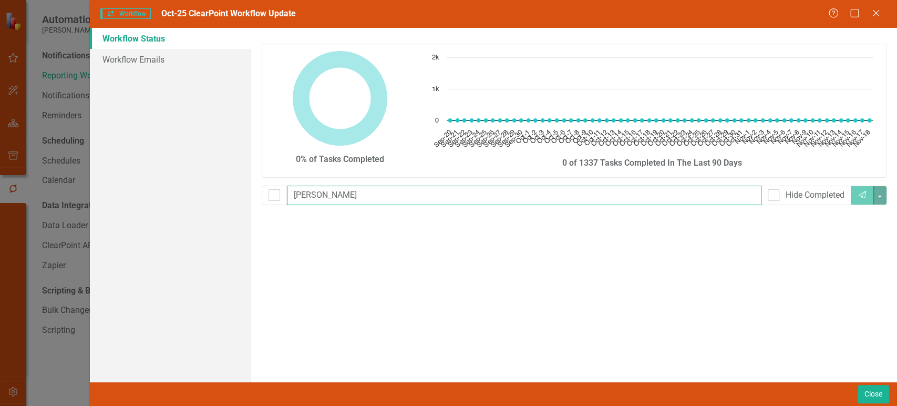
click at [346, 198] on input "ingrid" at bounding box center [524, 194] width 474 height 19
type input "james"
checkbox input "false"
type input "jam"
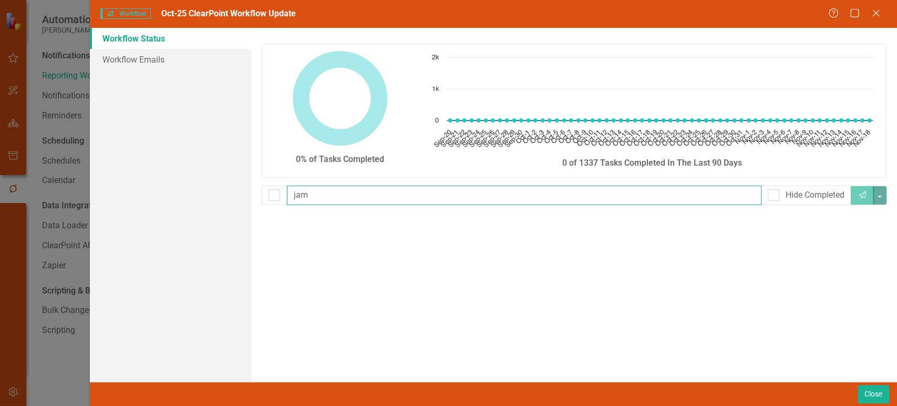
checkbox input "false"
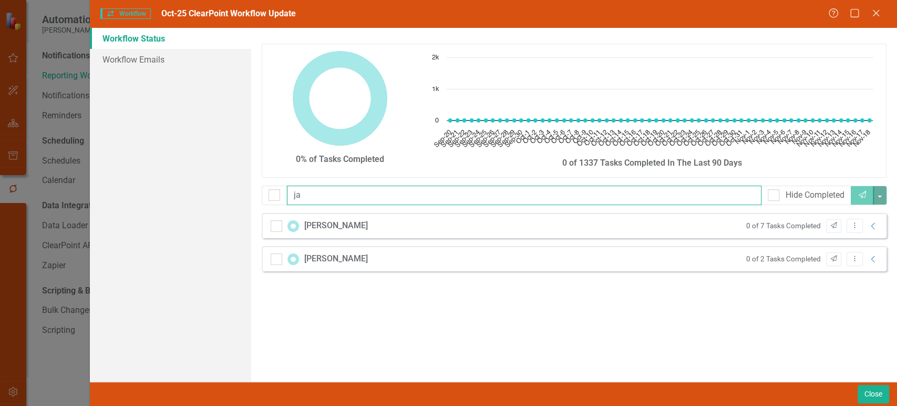
type input "j"
click at [323, 201] on input "jen" at bounding box center [524, 194] width 474 height 19
click at [322, 200] on input "jen" at bounding box center [524, 194] width 474 height 19
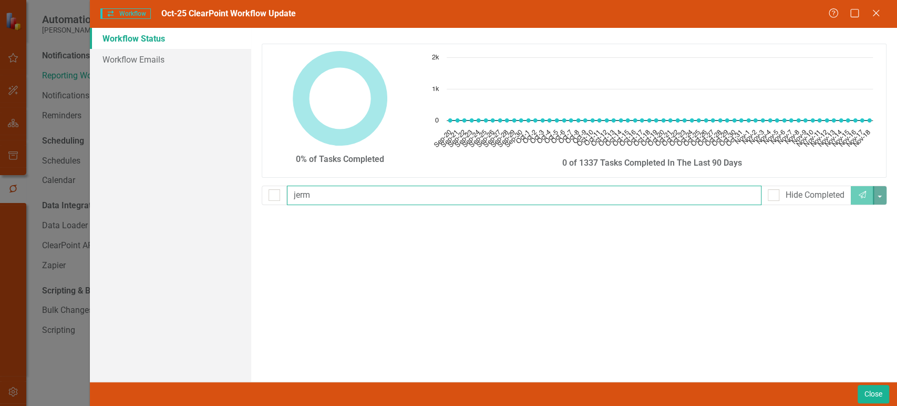
type input "jer"
checkbox input "false"
type input "jer"
checkbox input "false"
type input "j"
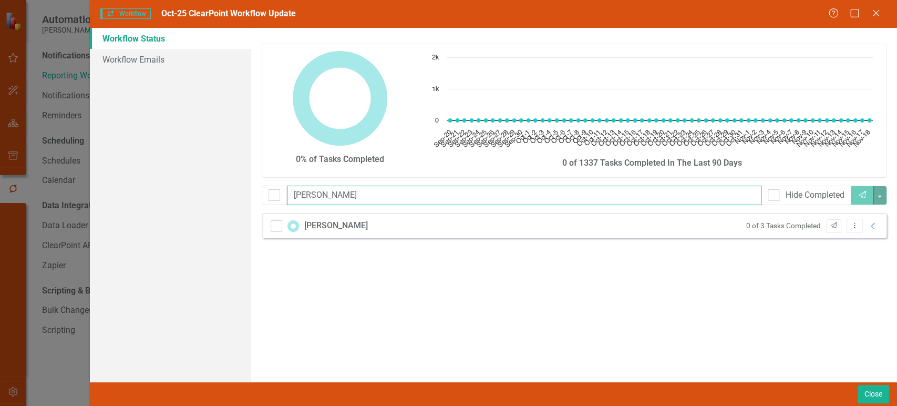
click at [316, 192] on input "joe" at bounding box center [524, 194] width 474 height 19
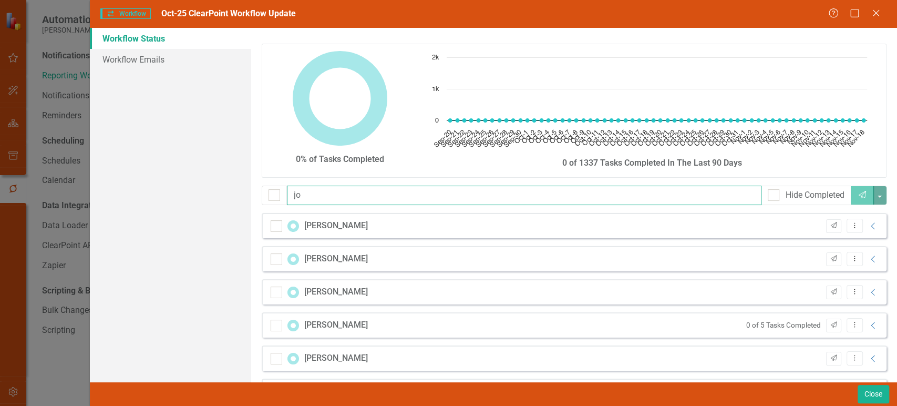
type input "j"
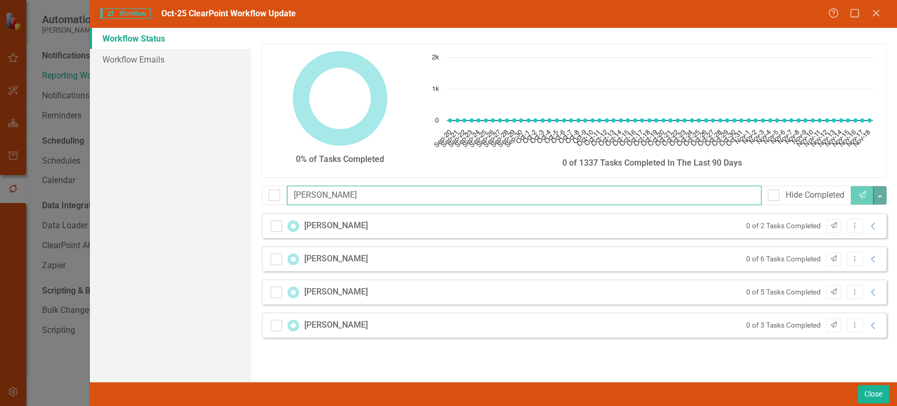
click at [281, 201] on div "josh Hide Completed Send" at bounding box center [574, 194] width 625 height 19
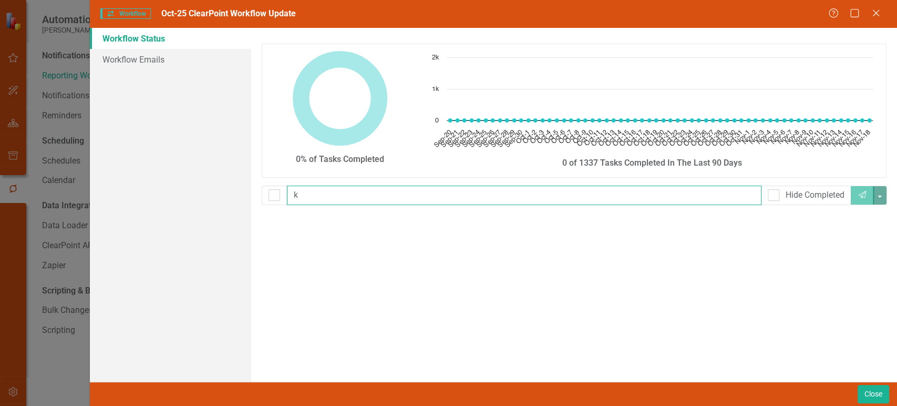
type input "kr"
checkbox input "false"
type input "k"
type input "kyle"
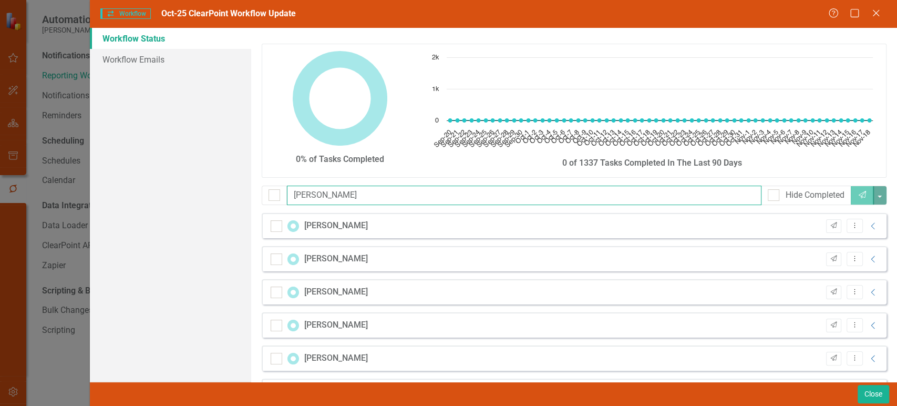
click at [328, 196] on input "kyle" at bounding box center [524, 194] width 474 height 19
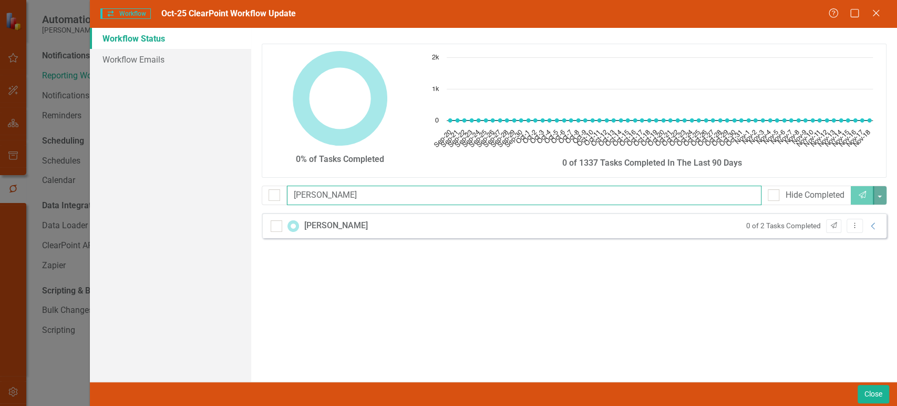
checkbox input "false"
type input "k"
type input "mar"
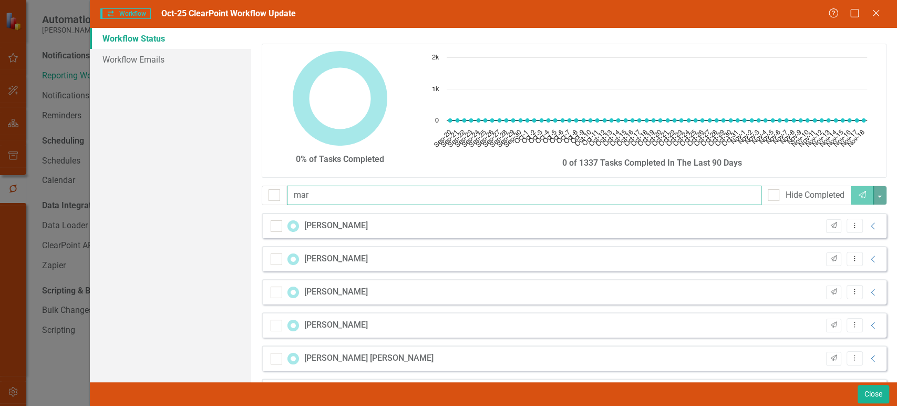
checkbox input "false"
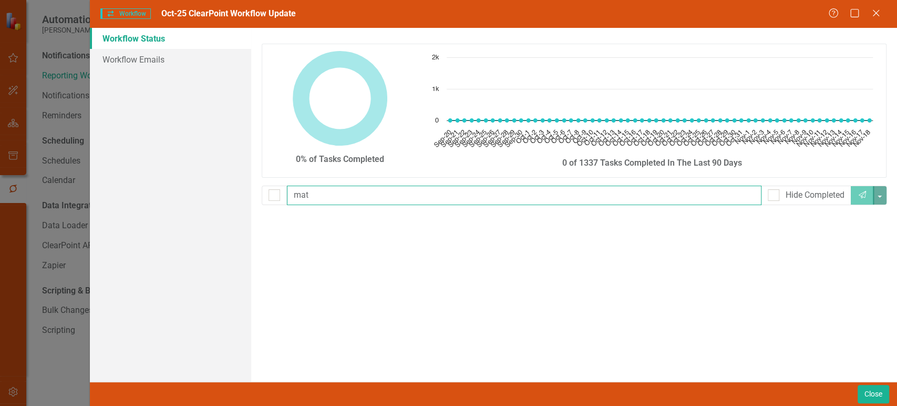
type input "matt"
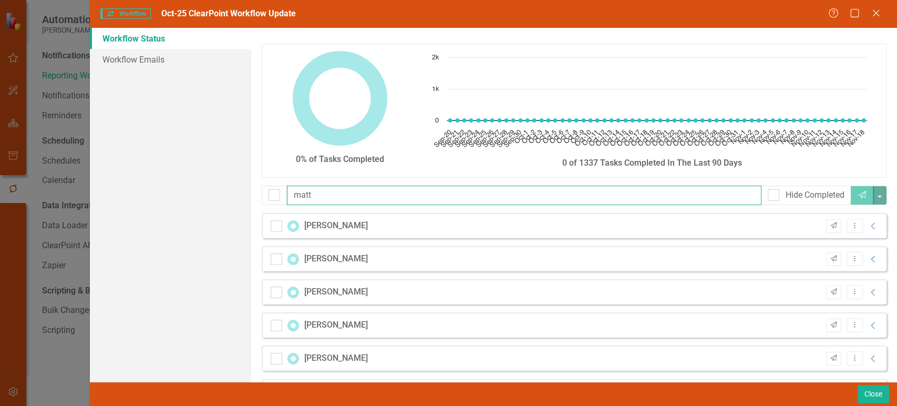
checkbox input "false"
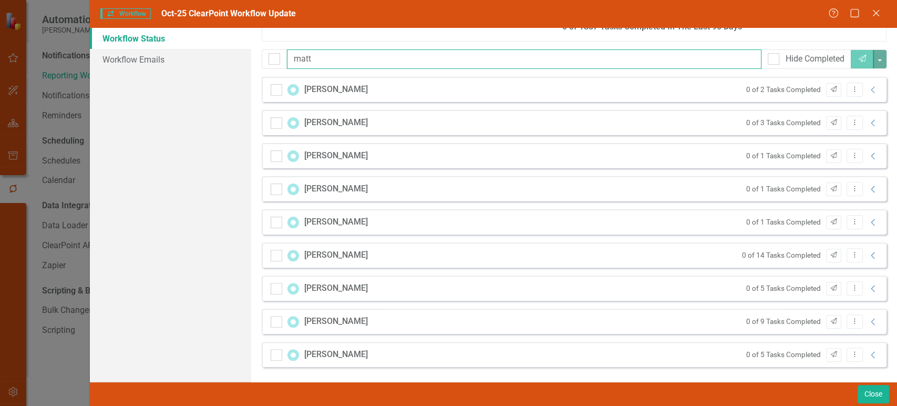
scroll to position [0, 0]
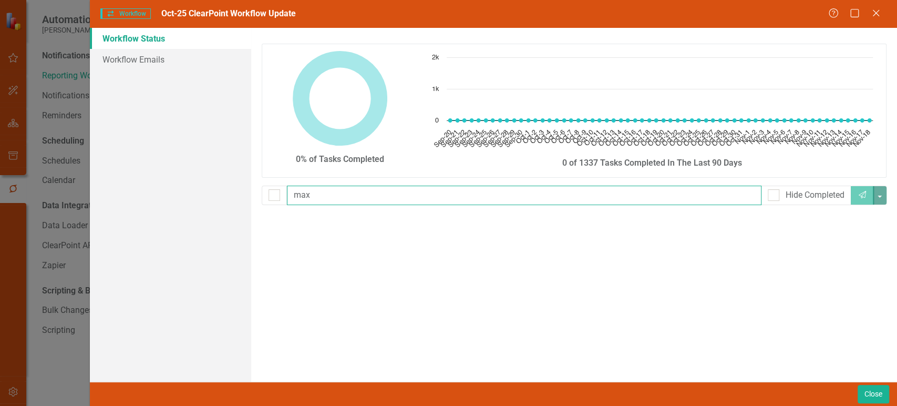
type input "ma"
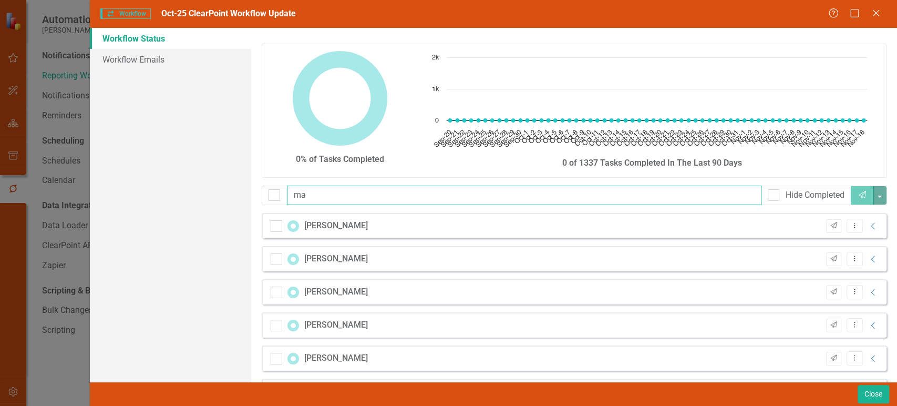
checkbox input "false"
type input "m"
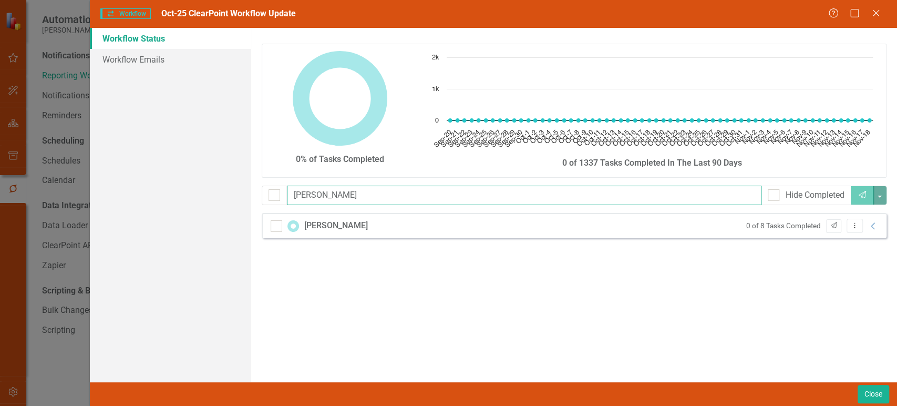
drag, startPoint x: 327, startPoint y: 190, endPoint x: 306, endPoint y: 195, distance: 21.7
click at [306, 195] on input "meliss" at bounding box center [524, 194] width 474 height 19
type input "mel"
checkbox input "false"
type input "mer"
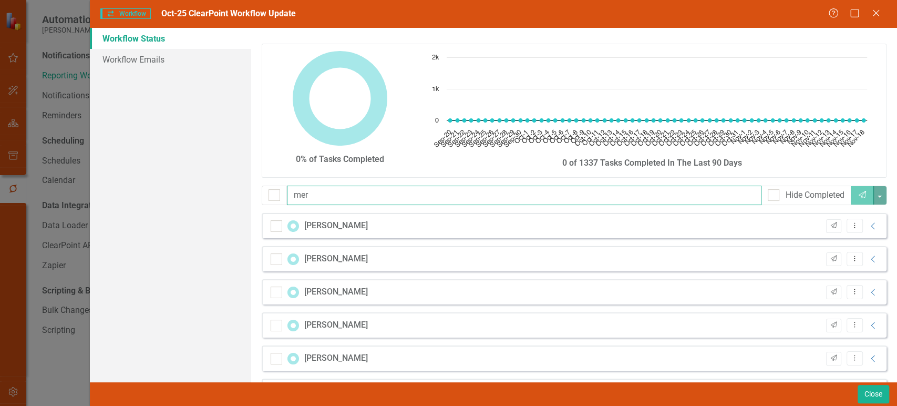
checkbox input "false"
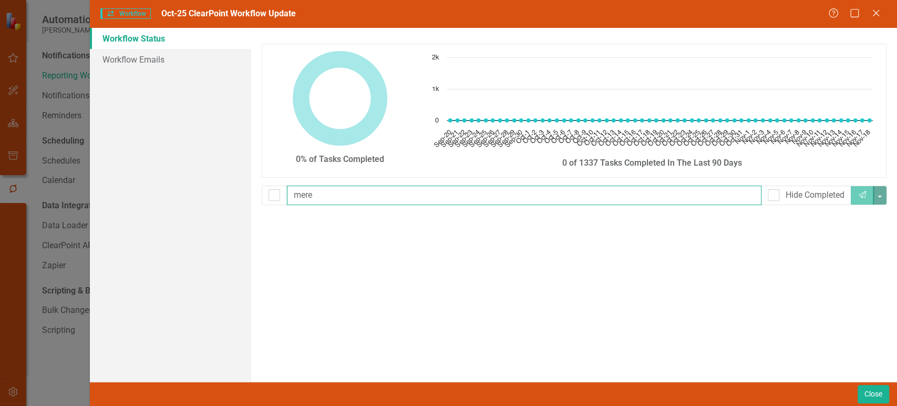
type input "mer"
checkbox input "false"
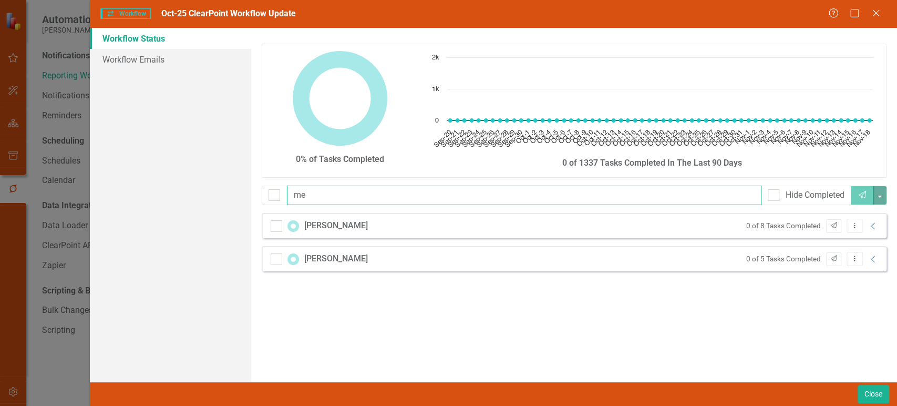
type input "m"
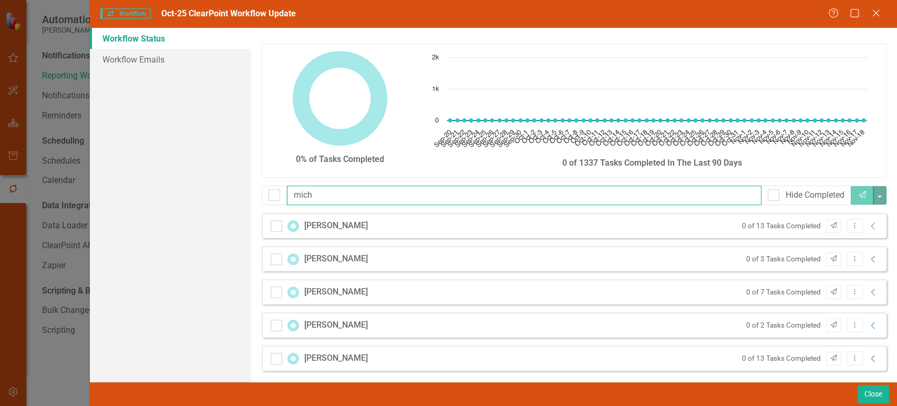
click at [338, 197] on input "mich" at bounding box center [524, 194] width 474 height 19
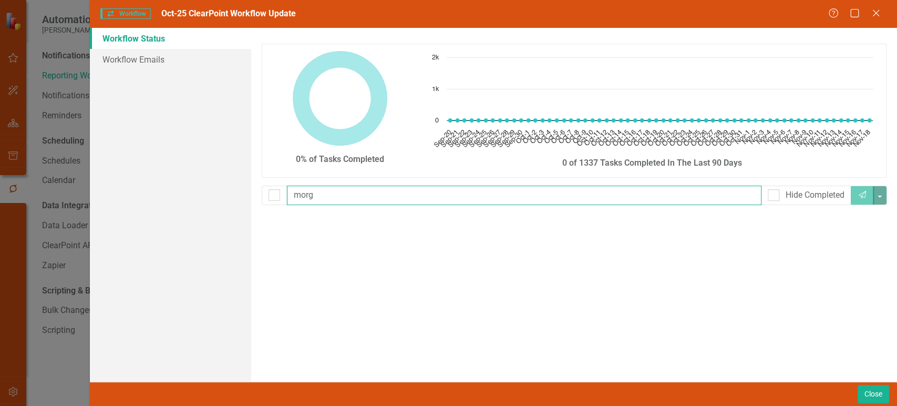
type input "mor"
checkbox input "false"
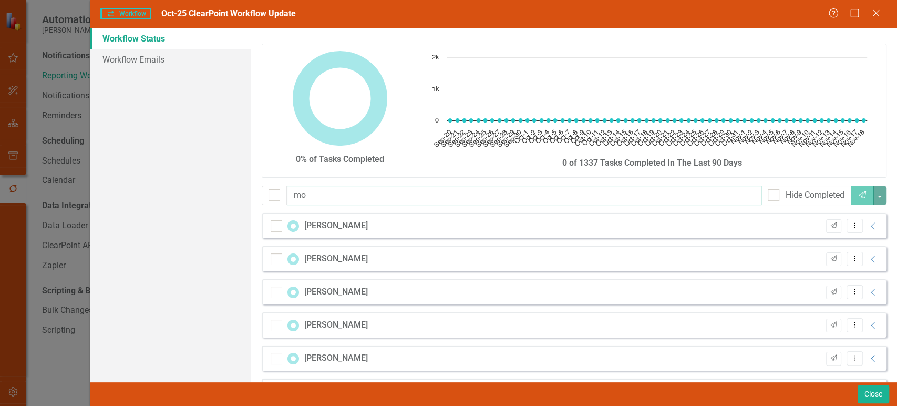
type input "m"
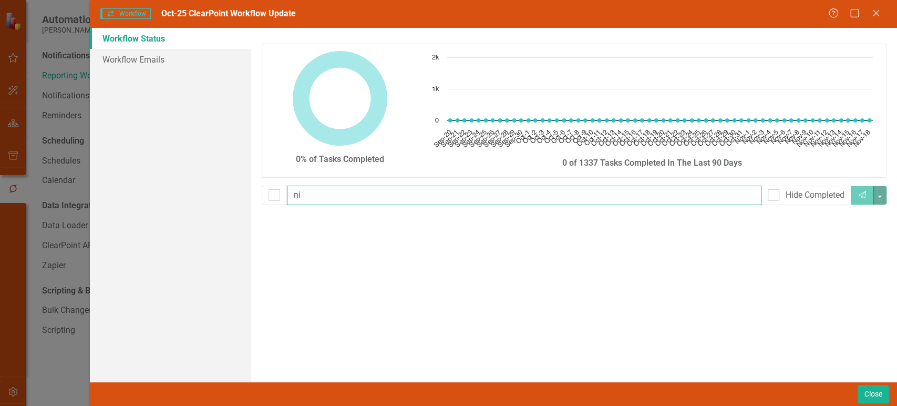
type input "n"
type input "p"
type input "tri"
checkbox input "false"
type input "t"
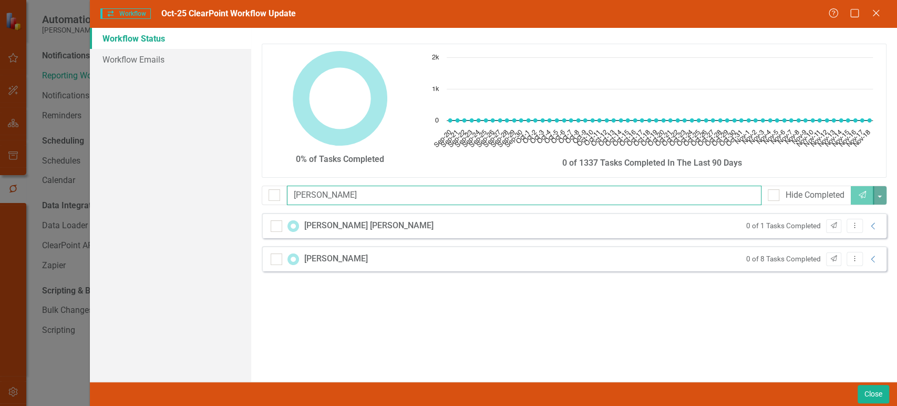
drag, startPoint x: 329, startPoint y: 195, endPoint x: 292, endPoint y: 197, distance: 36.8
click at [292, 197] on input "paul" at bounding box center [524, 194] width 474 height 19
type input "p"
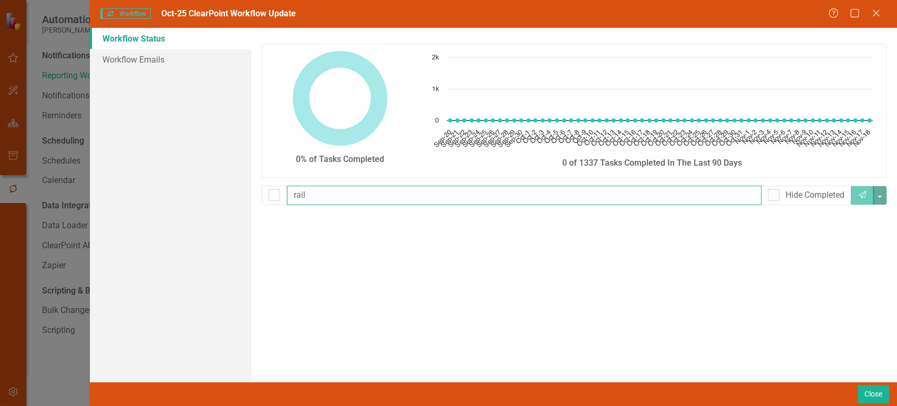
type input "rai"
checkbox input "false"
type input "r"
type input "rick"
checkbox input "false"
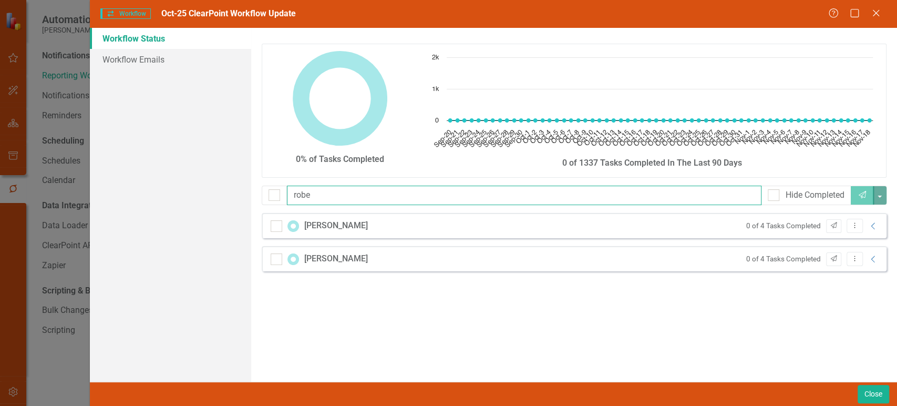
type input "rob"
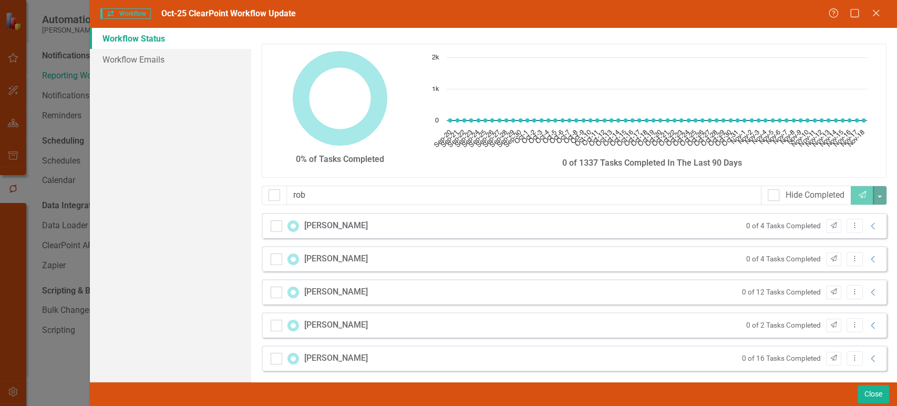
drag, startPoint x: 412, startPoint y: 199, endPoint x: 241, endPoint y: 188, distance: 171.1
click at [241, 188] on div "Workflow Status Workflow Emails 0% of Tasks Completed Chart Chart with 60 data …" at bounding box center [493, 205] width 807 height 354
type input "silvi"
checkbox input "true"
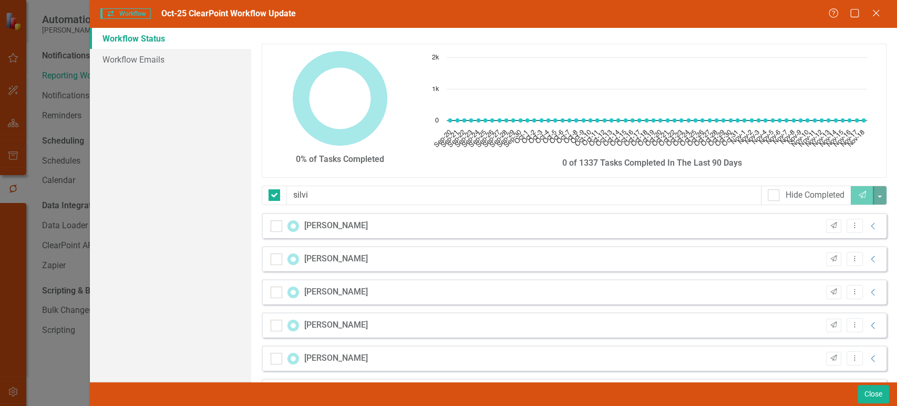
type input "[PERSON_NAME]"
checkbox input "false"
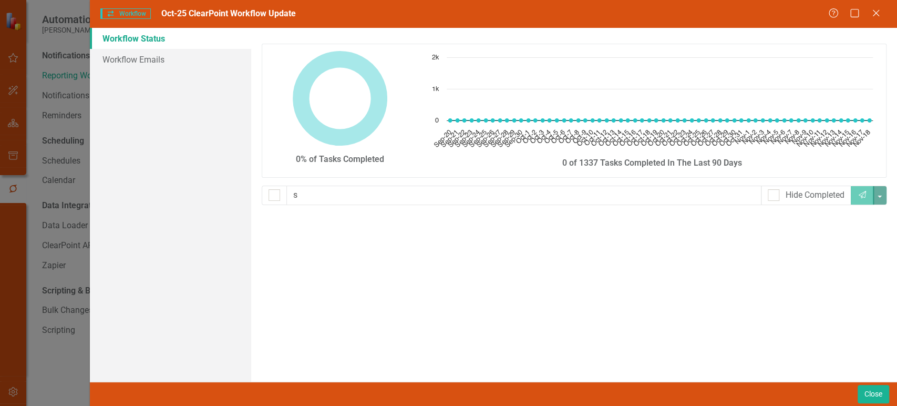
type input "st"
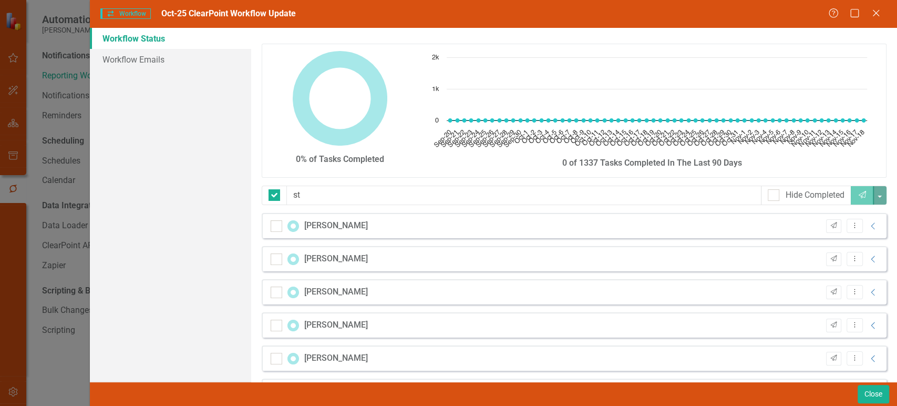
checkbox input "false"
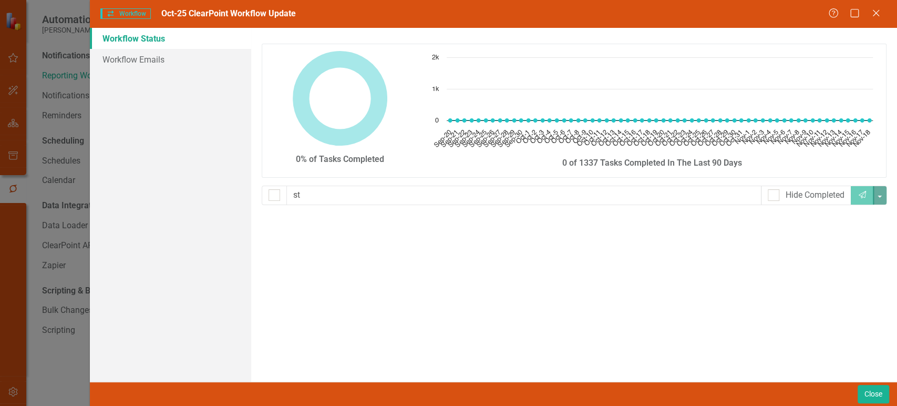
type input "s"
type input "a"
type input "sstephanie"
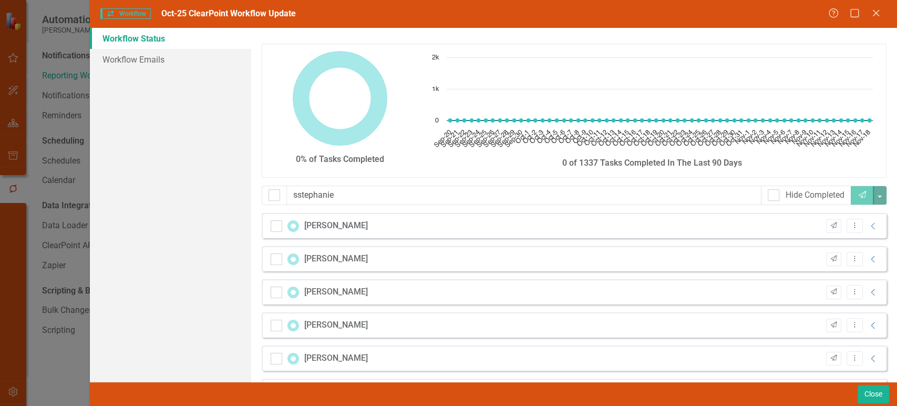
click at [336, 192] on input "sstephanie" at bounding box center [523, 194] width 475 height 19
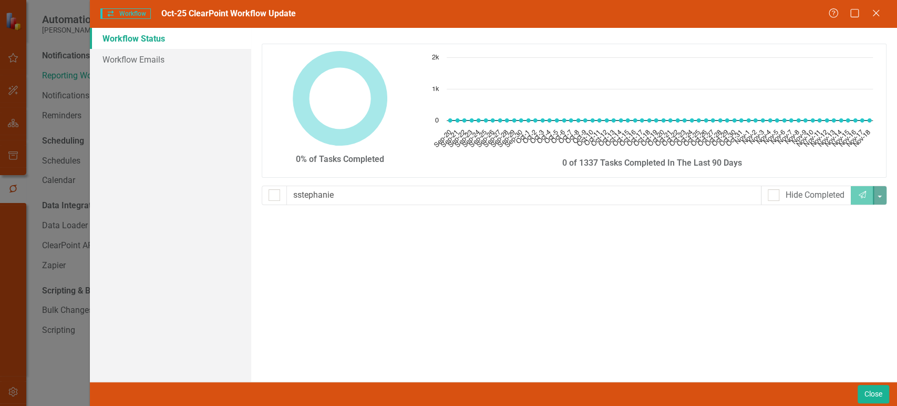
checkbox input "false"
click at [298, 195] on input "sstephanie" at bounding box center [523, 194] width 475 height 19
click at [333, 194] on input "[PERSON_NAME]" at bounding box center [523, 194] width 475 height 19
type input "steph"
checkbox input "false"
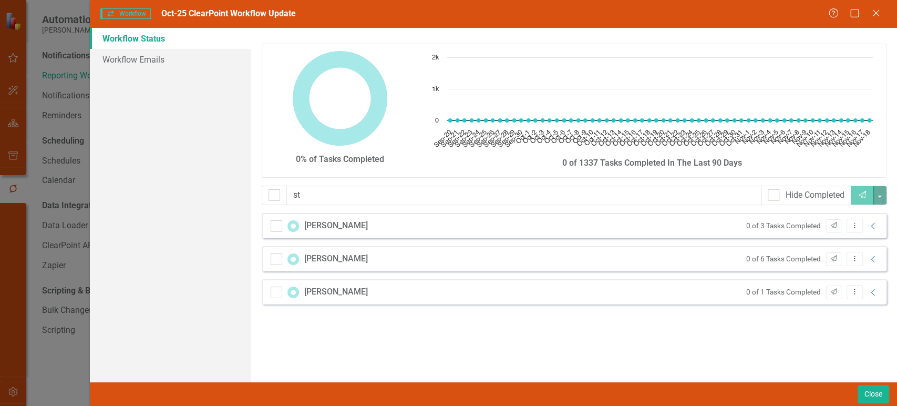
type input "s"
type input "y"
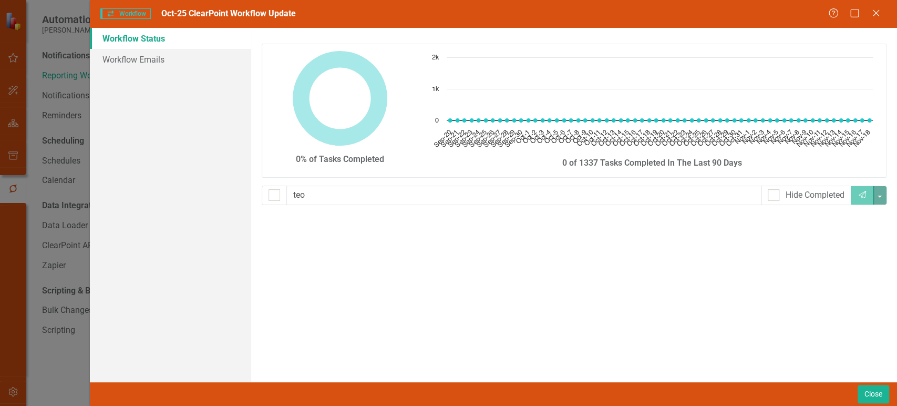
type input "te"
checkbox input "false"
type input "[PERSON_NAME]"
checkbox input "false"
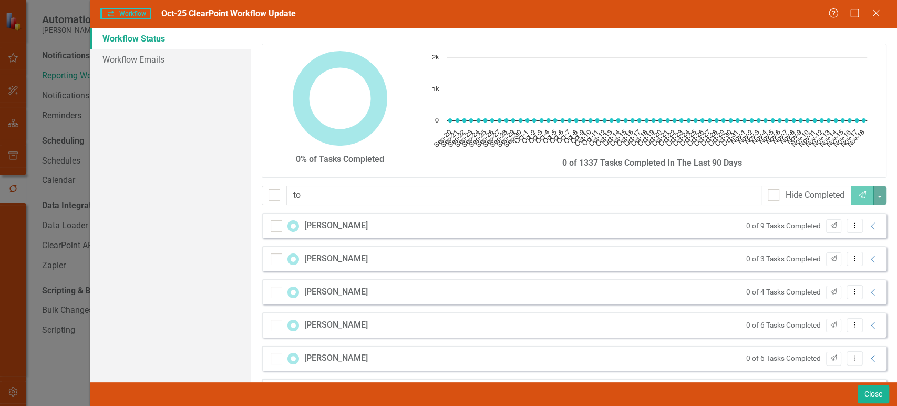
type input "t"
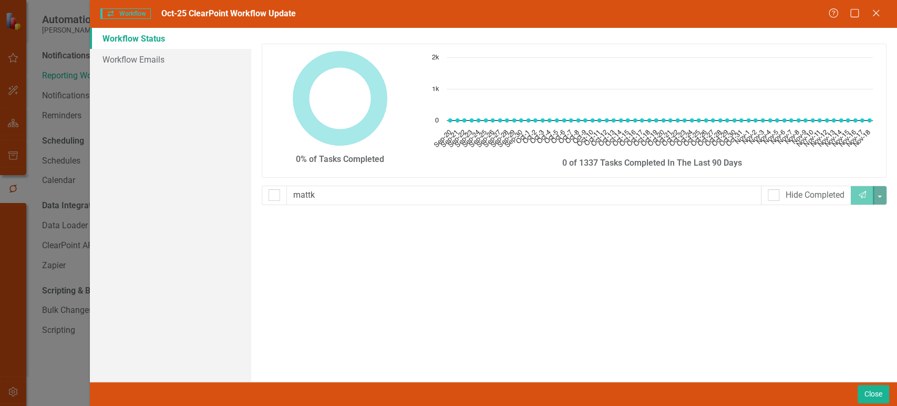
type input "matt"
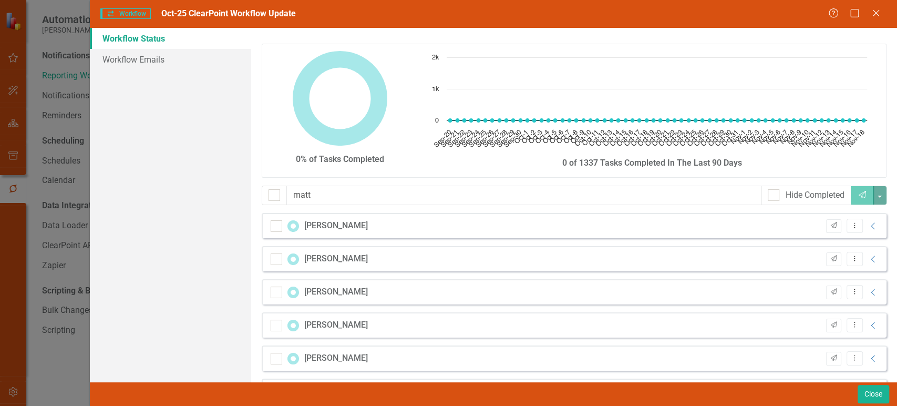
checkbox input "false"
type input "m"
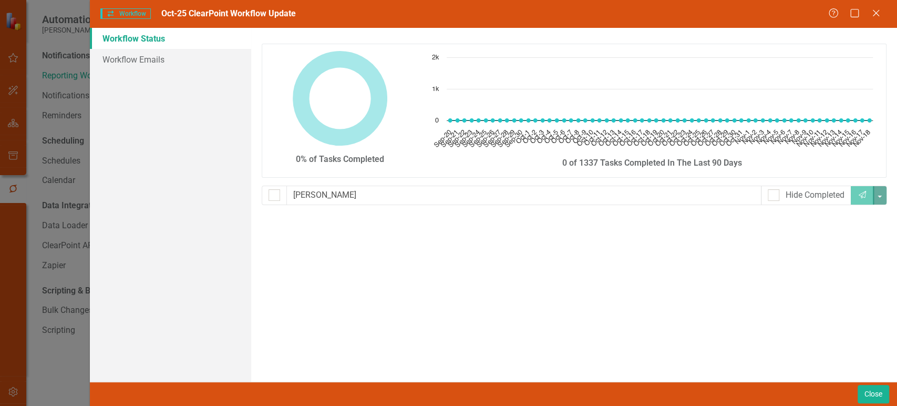
type input "trac"
checkbox input "false"
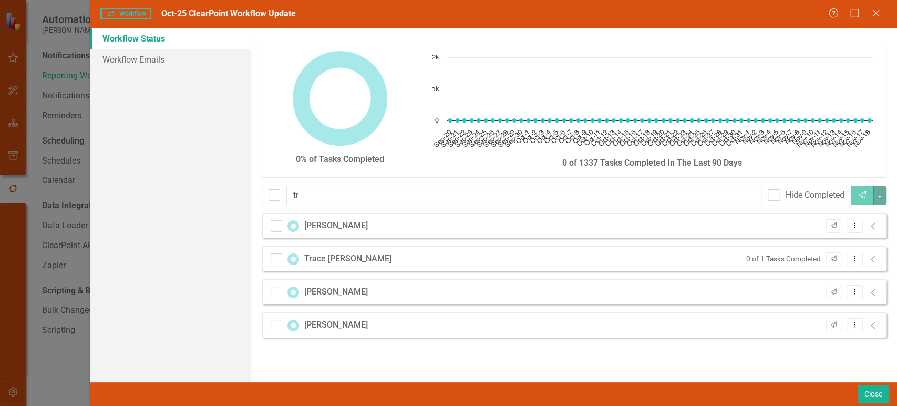
type input "t"
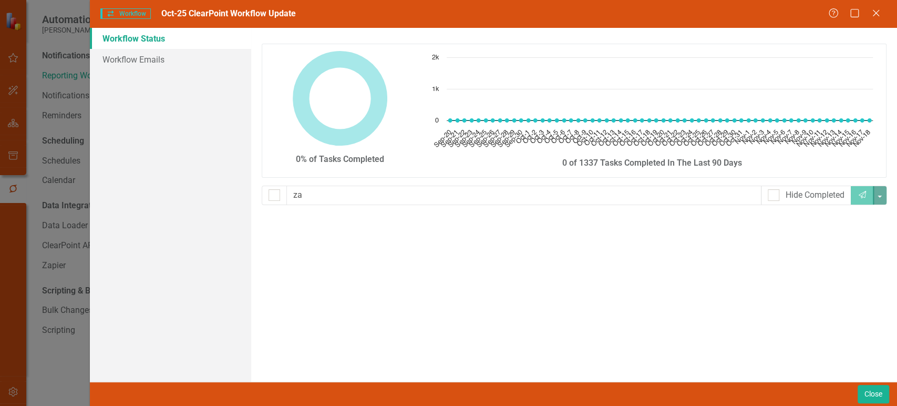
type input "z"
type input "[PERSON_NAME]"
checkbox input "false"
type input "[PERSON_NAME]"
click at [861, 391] on div "Close" at bounding box center [493, 393] width 807 height 24
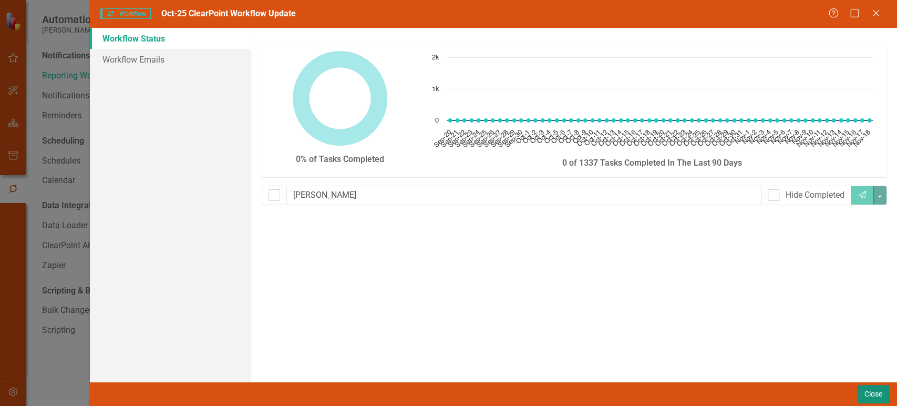
click at [862, 391] on button "Close" at bounding box center [874, 394] width 32 height 18
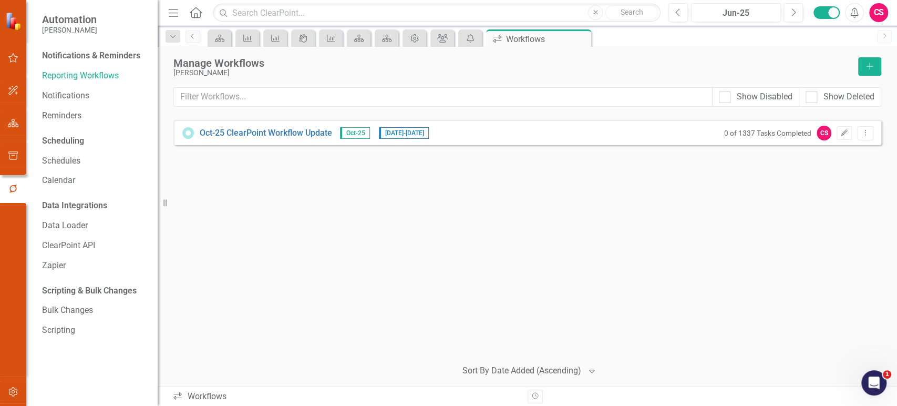
click at [299, 241] on div "Oct-25 ClearPoint Workflow Update Oct-25 [DATE] - [DATE] 0 of 1337 Tasks Comple…" at bounding box center [527, 235] width 708 height 230
